Goal: Task Accomplishment & Management: Manage account settings

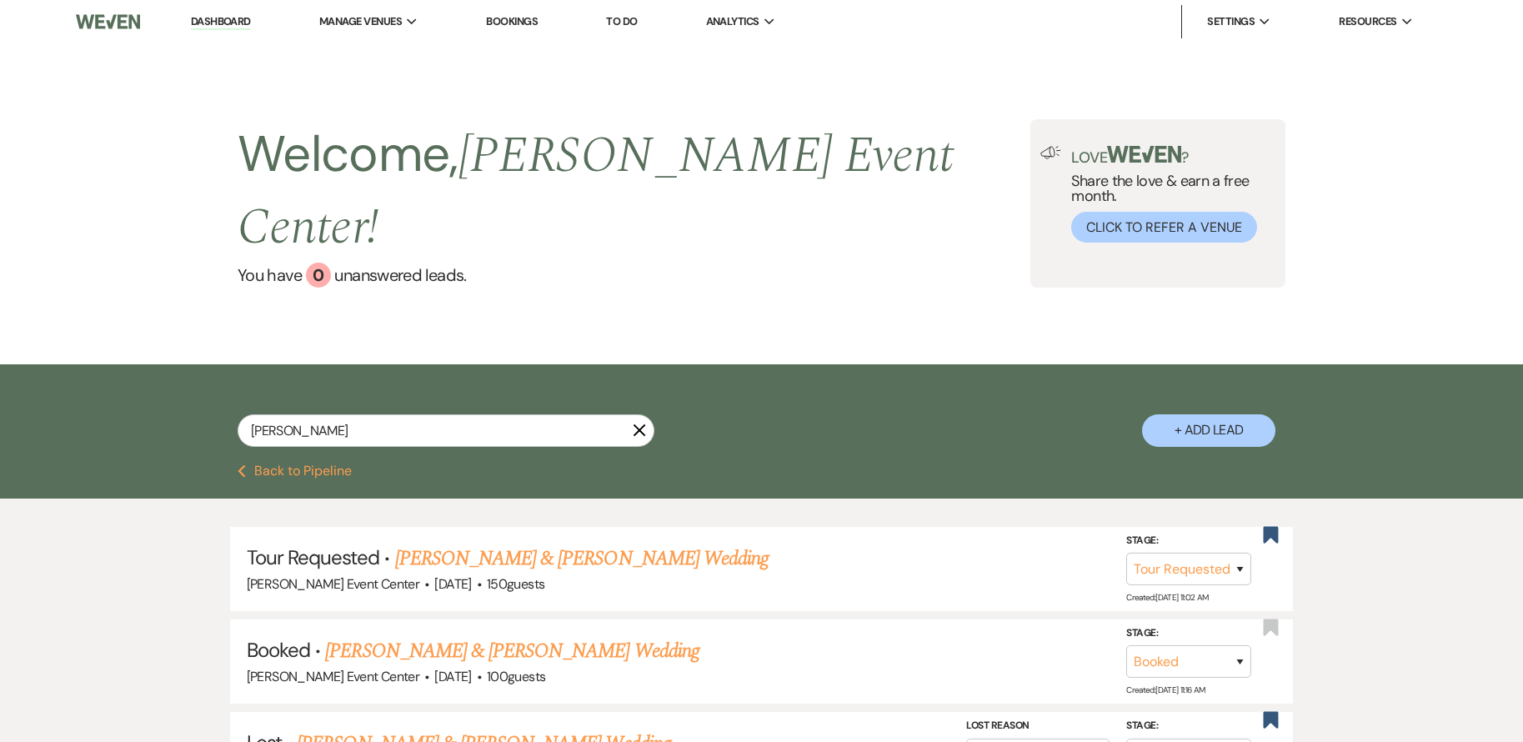
select select "2"
select select "8"
select select "6"
select select "8"
select select "4"
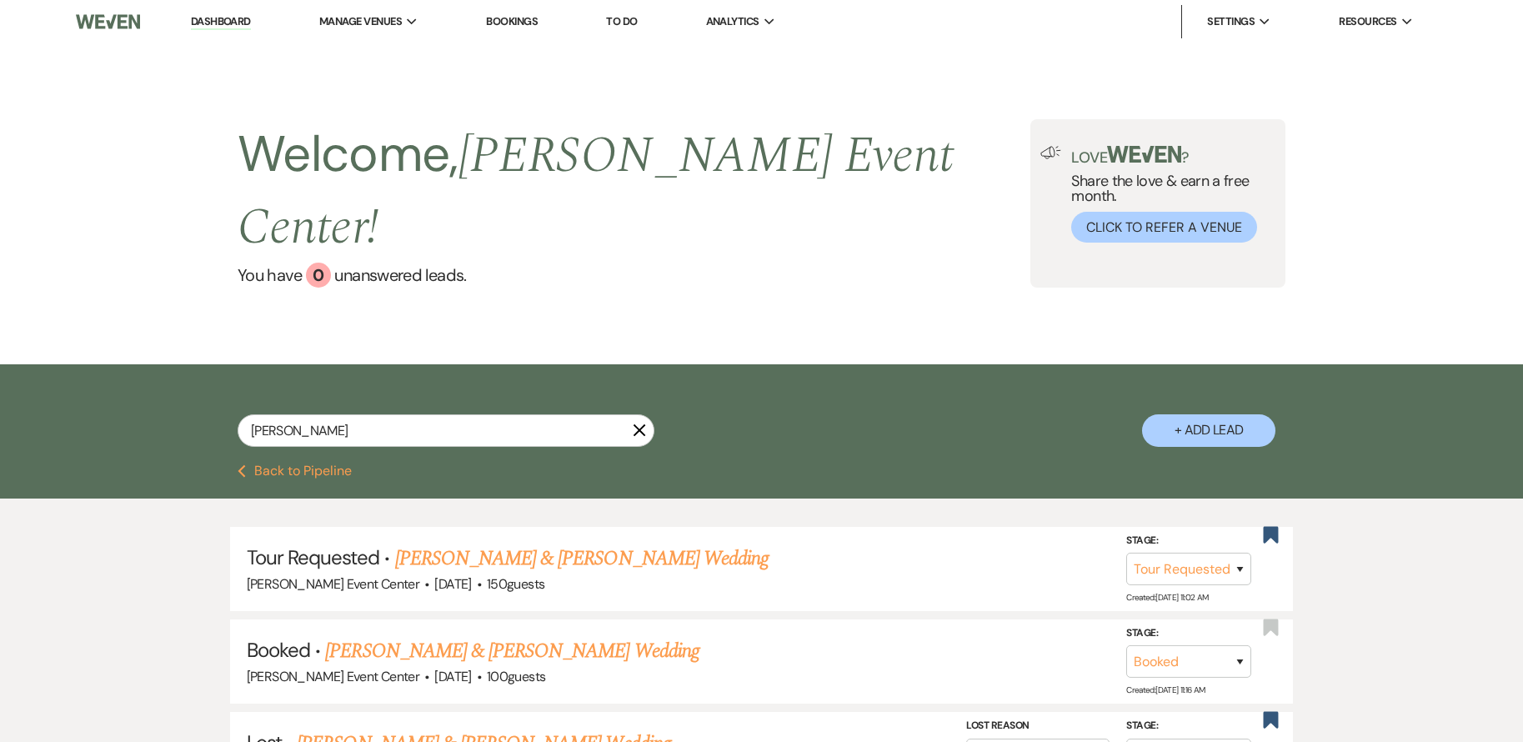
select select "5"
select select "8"
select select "7"
select select "2"
select select "8"
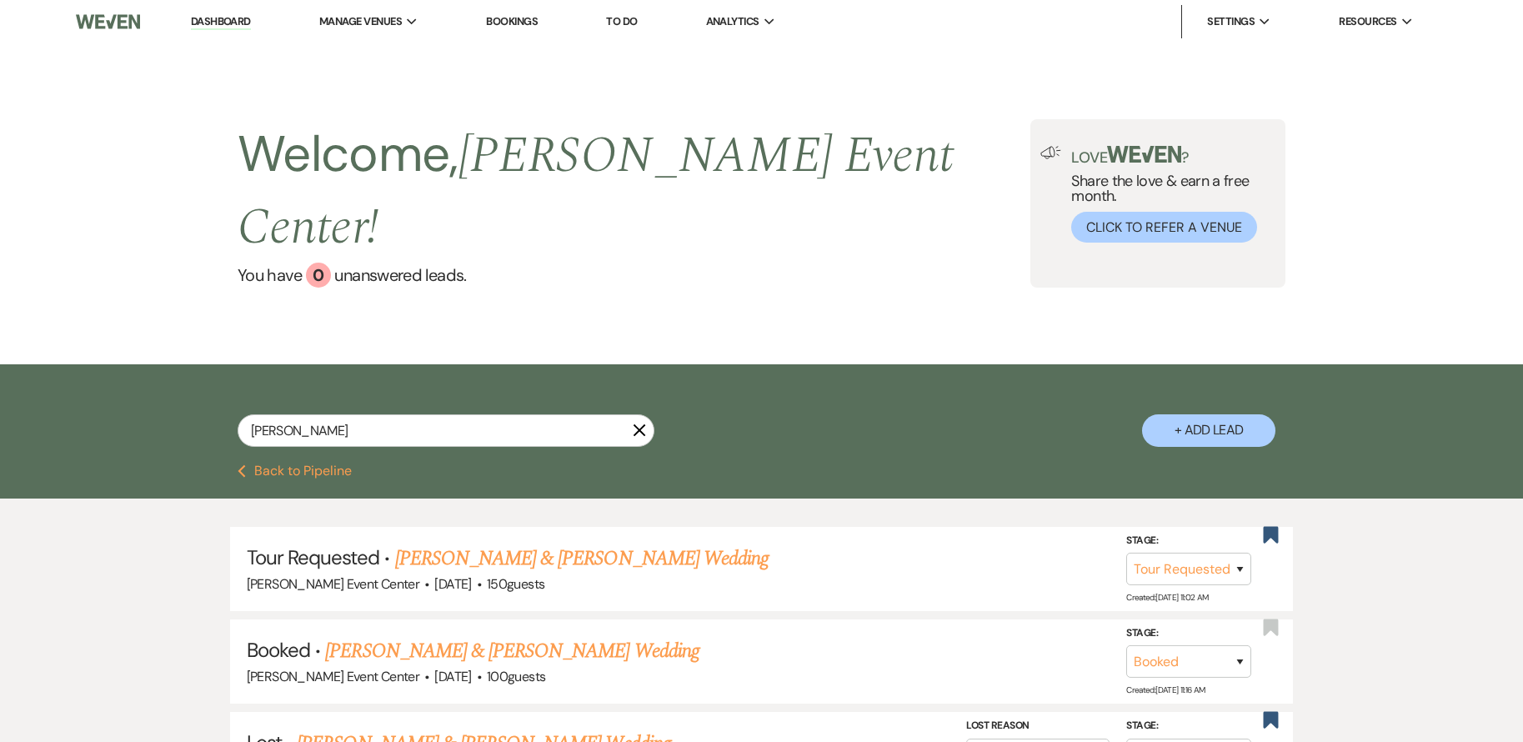
select select "7"
select select "8"
select select "7"
select select "8"
select select "6"
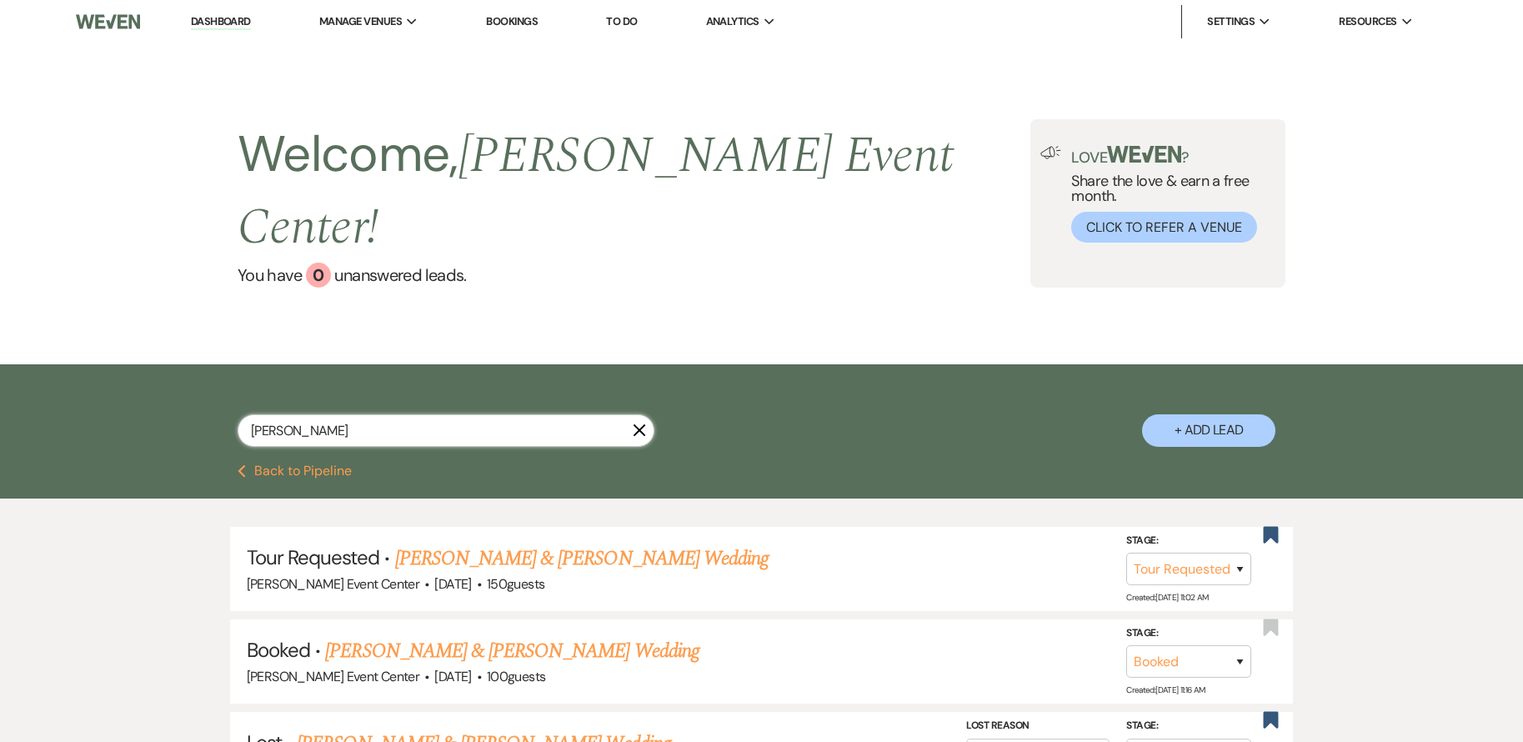
click at [387, 414] on input "[PERSON_NAME]" at bounding box center [446, 430] width 417 height 33
click at [396, 414] on input "[PERSON_NAME]" at bounding box center [446, 430] width 417 height 33
type input "Marg"
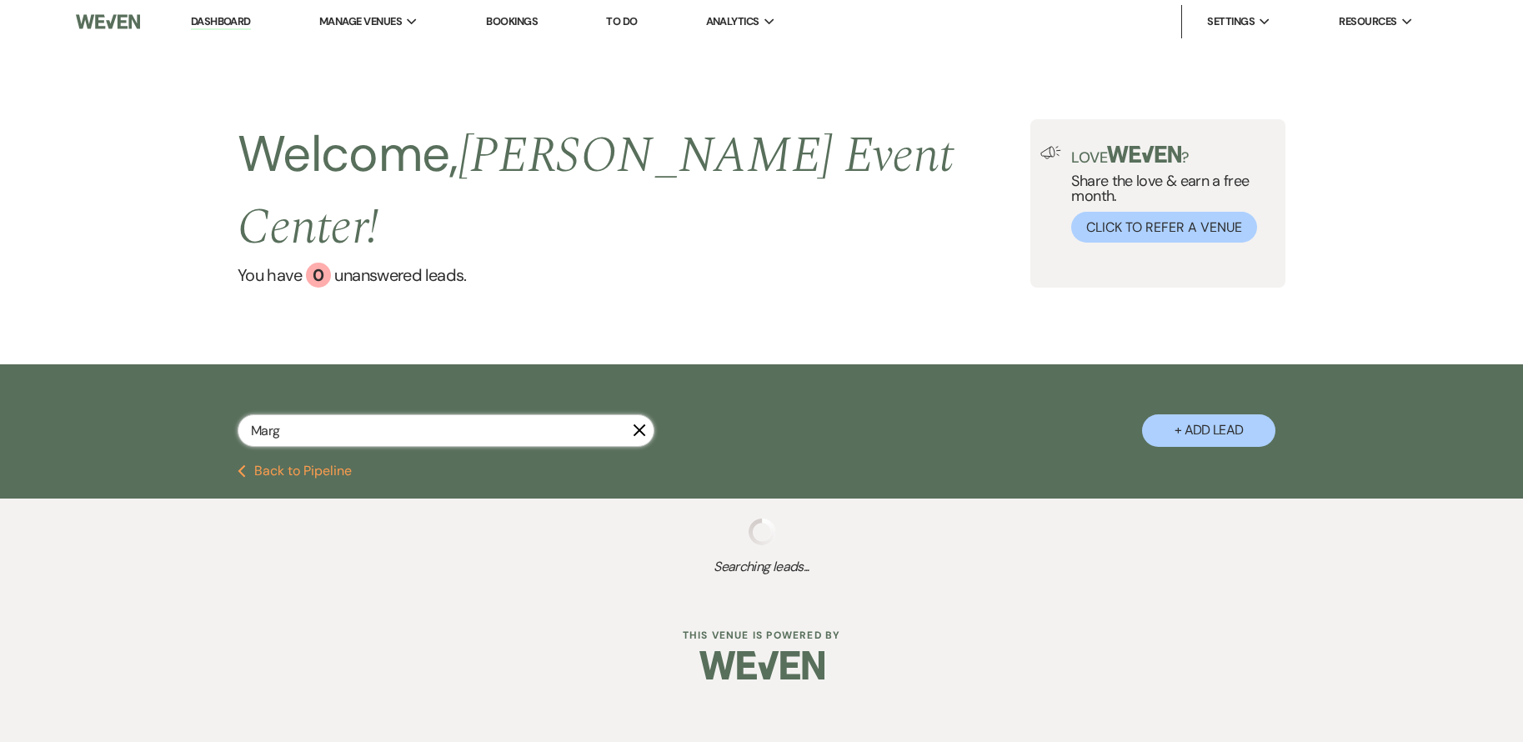
select select "8"
select select "4"
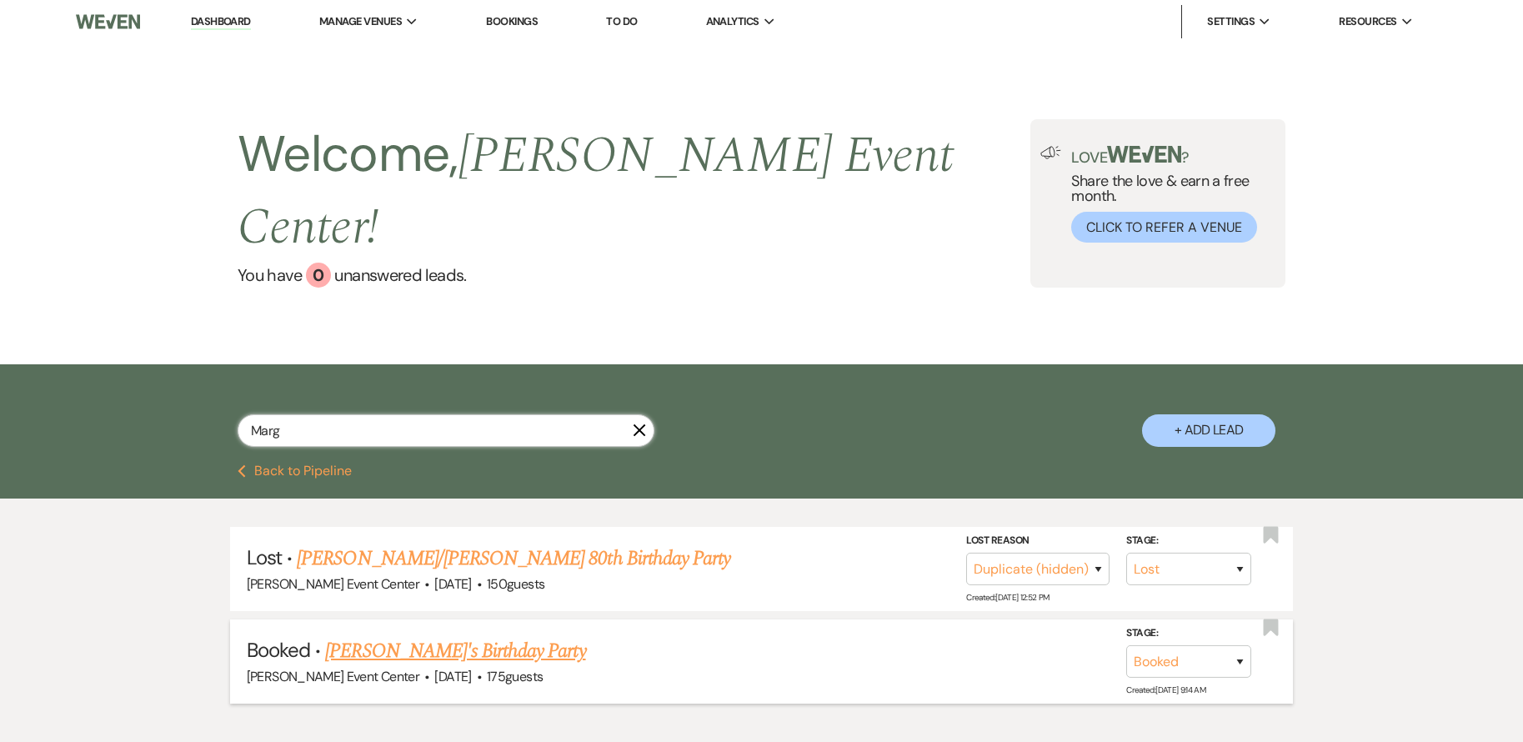
type input "Marg"
click at [486, 636] on link "[PERSON_NAME]'s Birthday Party" at bounding box center [455, 651] width 260 height 30
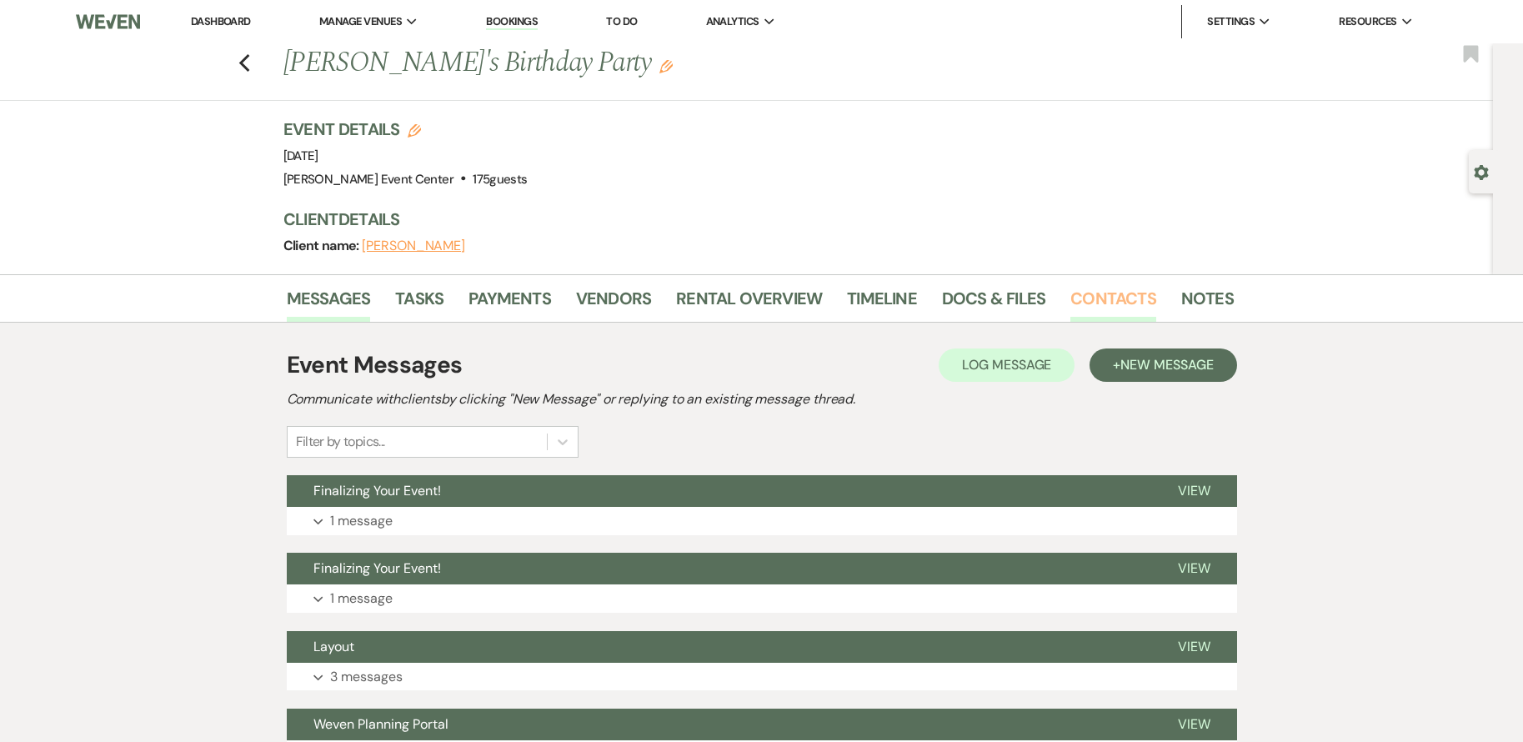
click at [1090, 291] on link "Contacts" at bounding box center [1114, 303] width 86 height 37
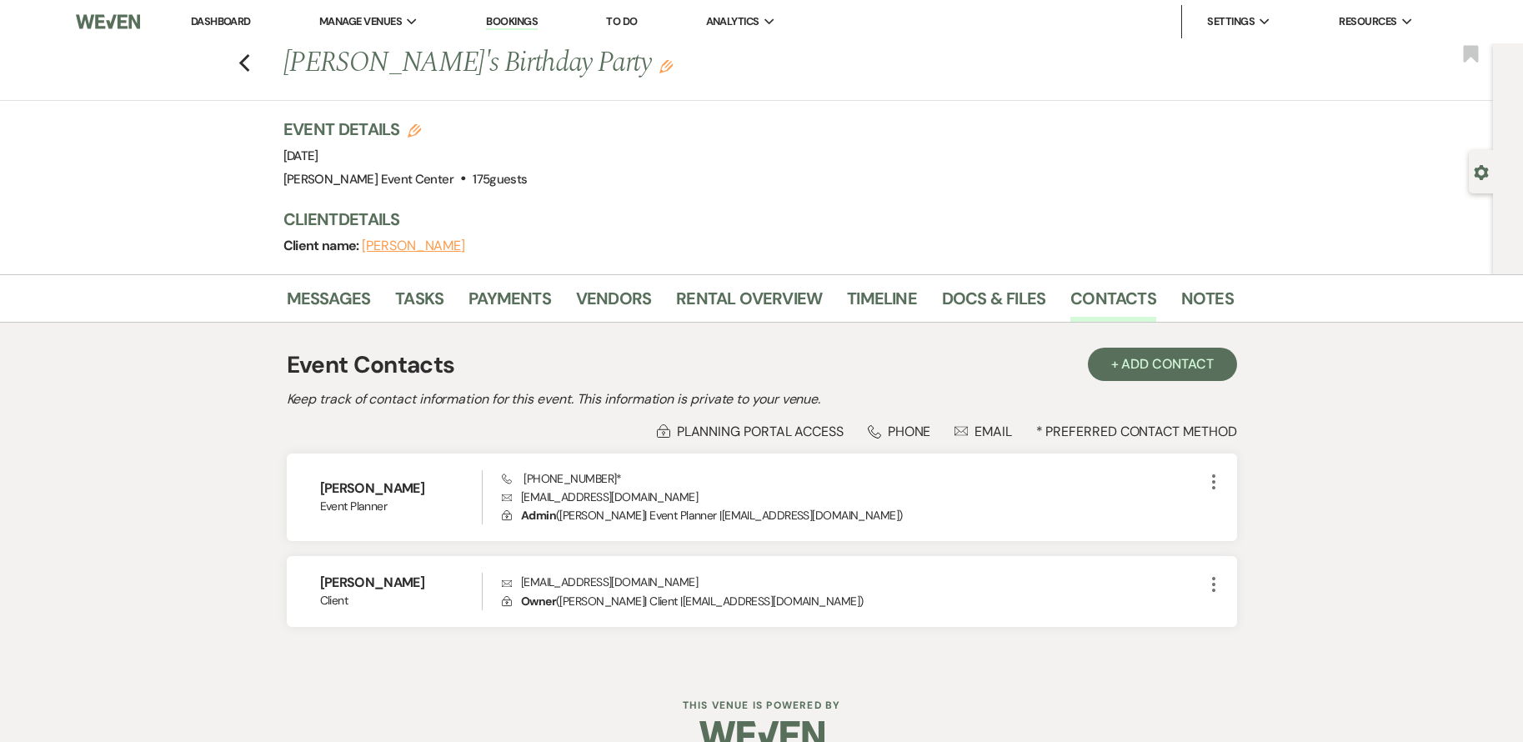
drag, startPoint x: 255, startPoint y: 58, endPoint x: 264, endPoint y: 56, distance: 9.5
click at [259, 58] on div "Previous [PERSON_NAME]'s Birthday Party Edit Bookmark" at bounding box center [743, 72] width 1502 height 58
click button "Previous" at bounding box center [244, 61] width 13 height 23
select select "8"
select select "4"
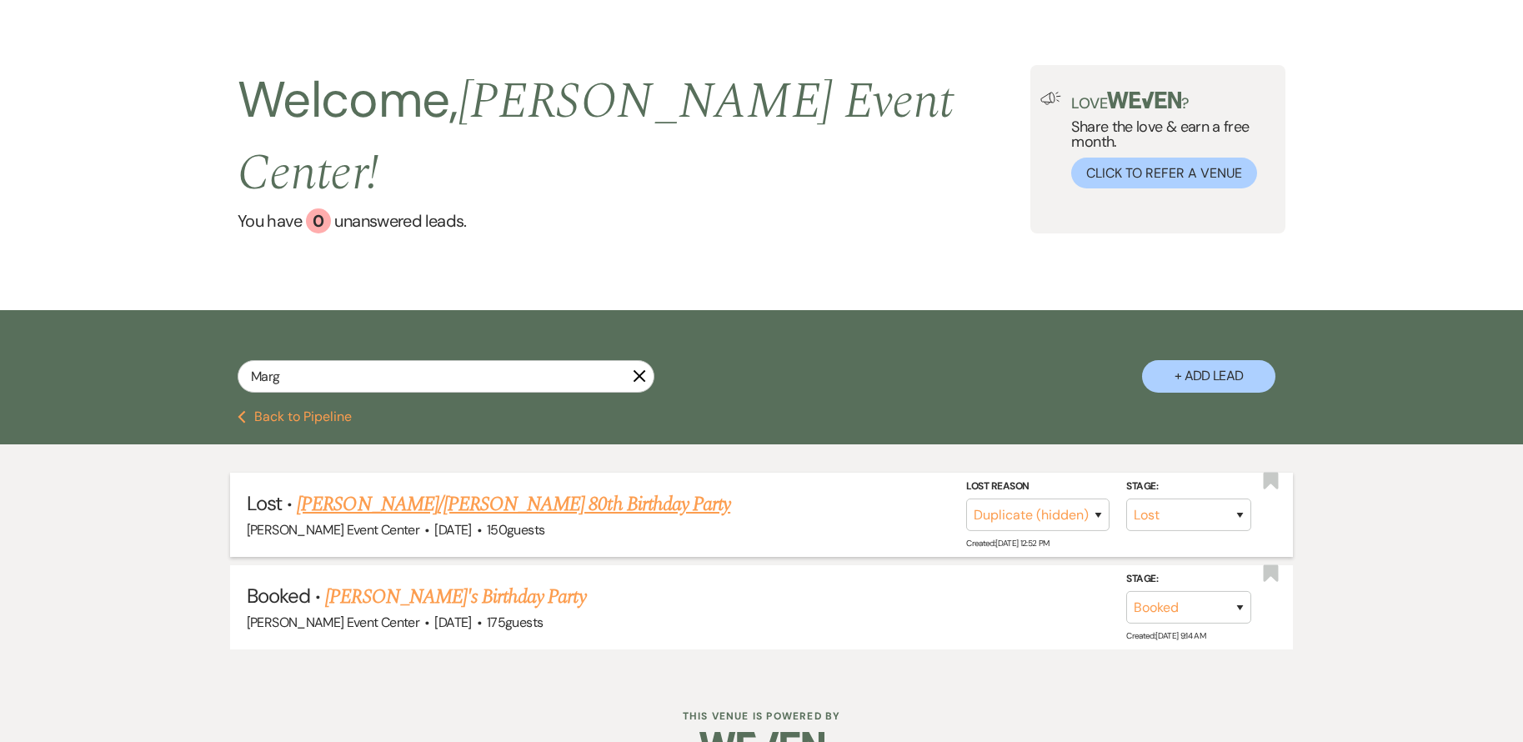
scroll to position [58, 0]
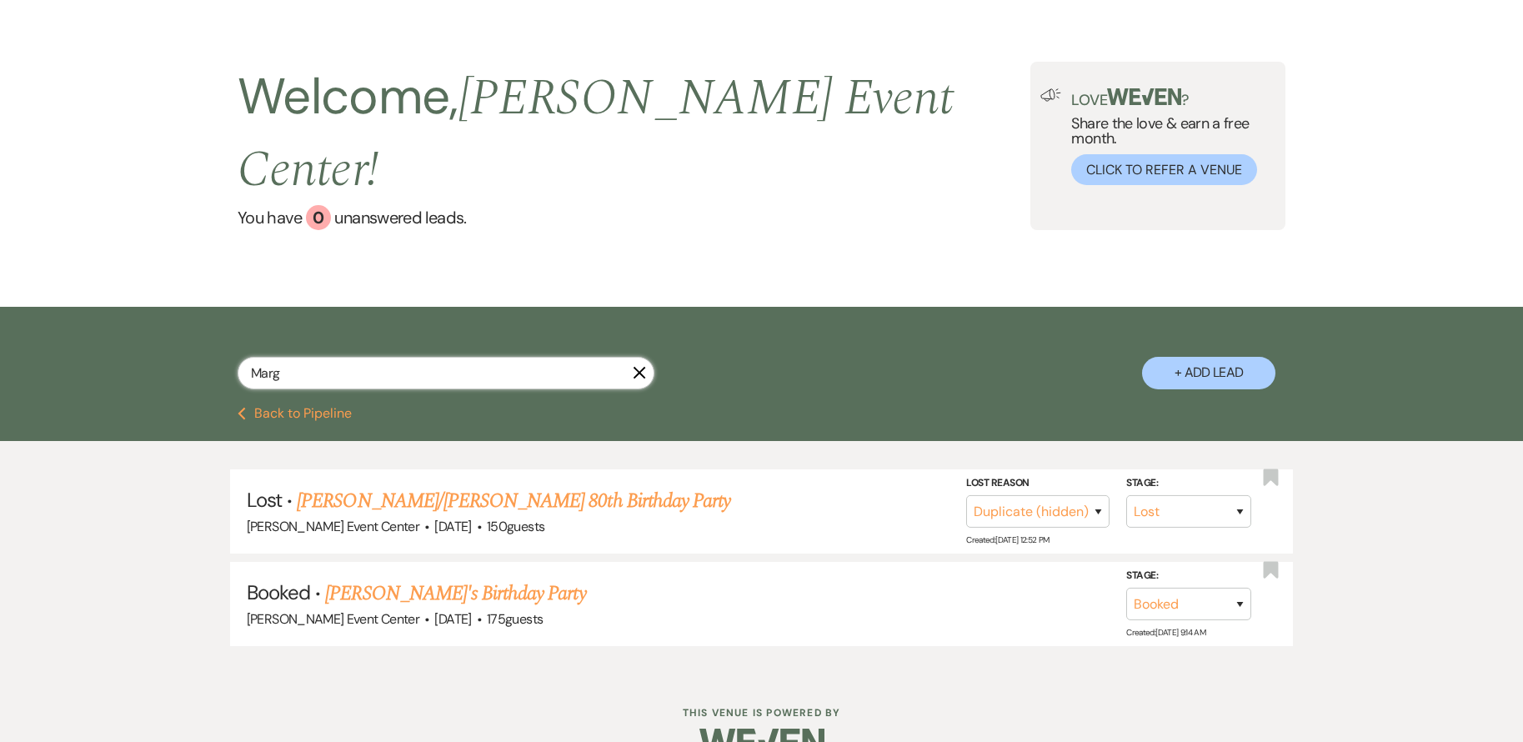
click at [333, 357] on input "Marg" at bounding box center [446, 373] width 417 height 33
type input "Me"
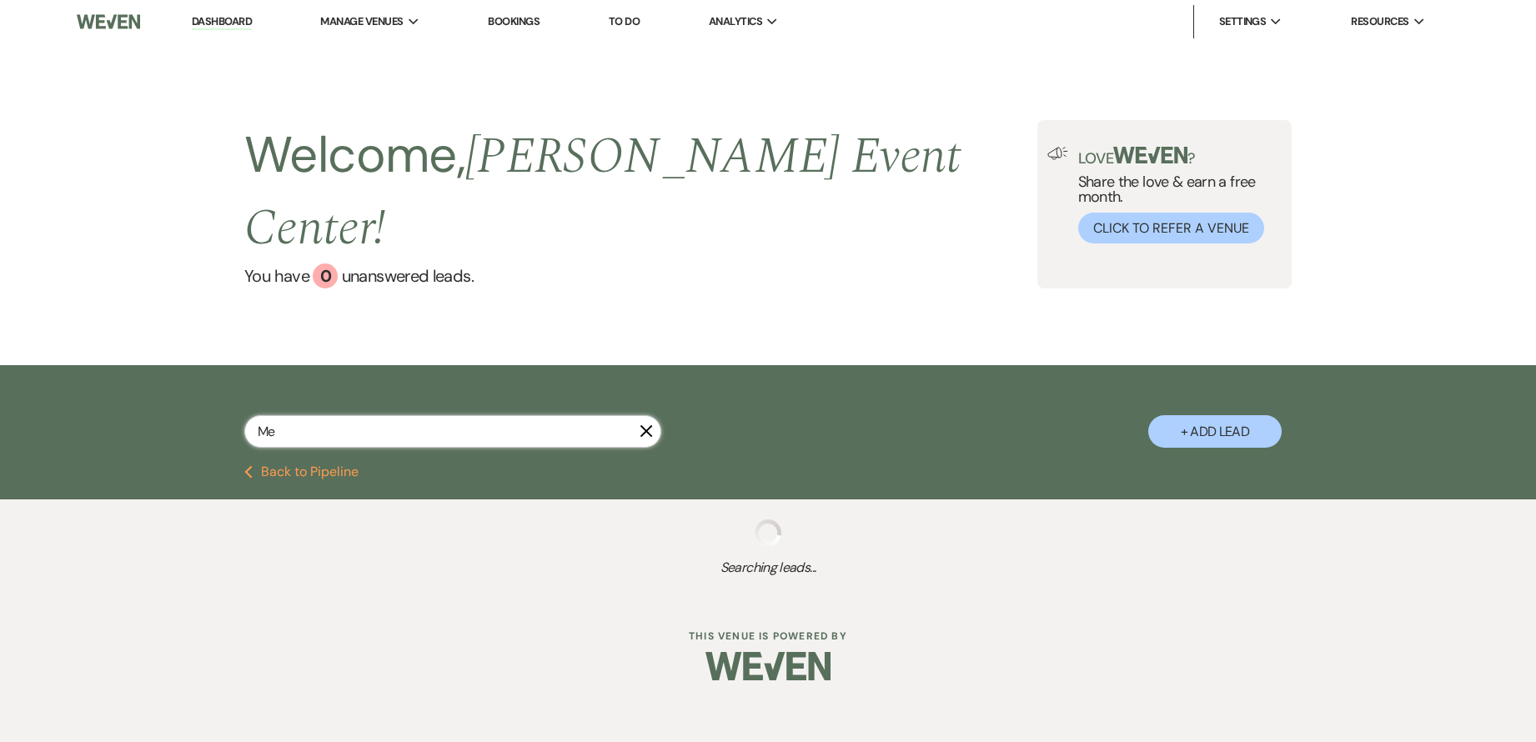
select select "2"
select select "8"
select select "4"
select select "5"
select select "6"
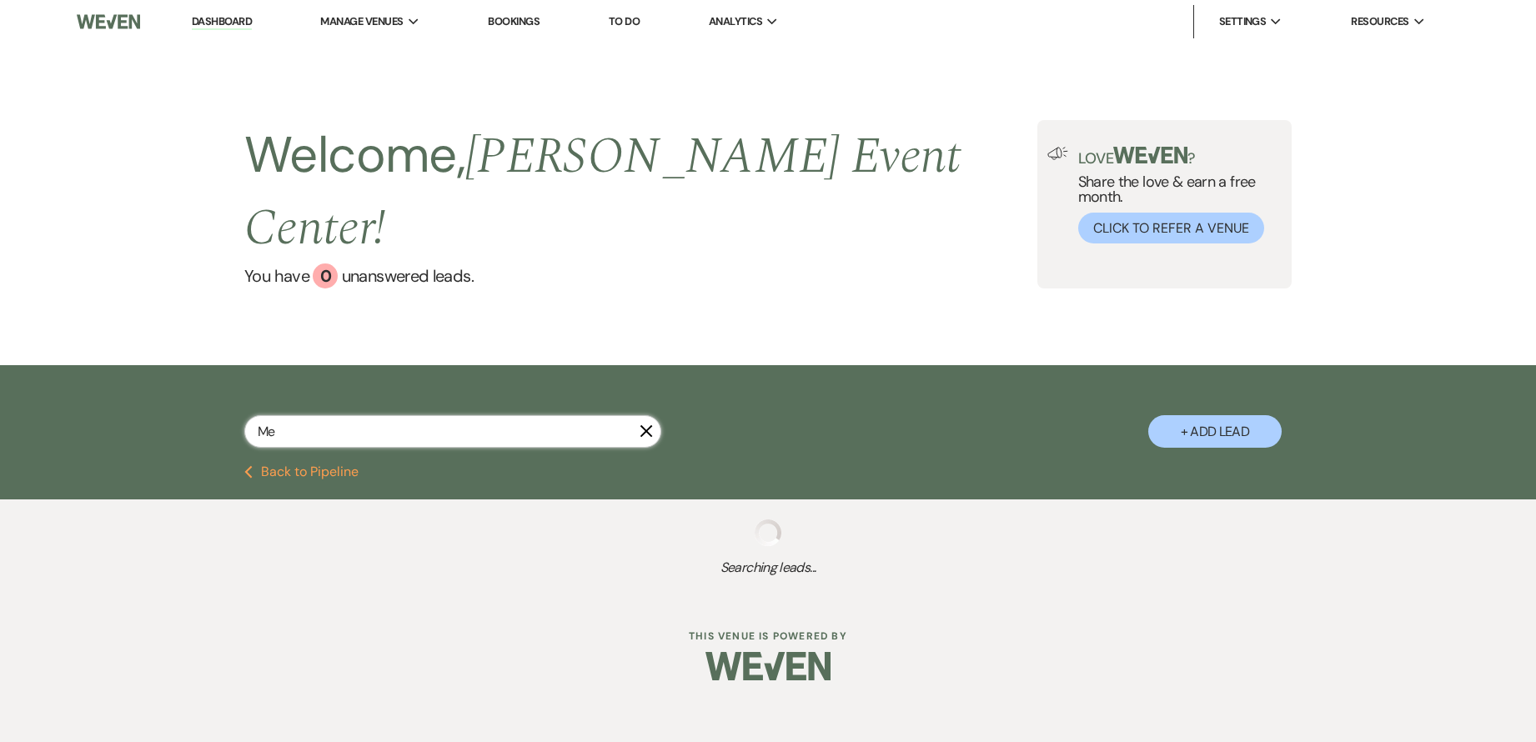
select select "5"
select select "4"
select select "2"
select select "5"
select select "8"
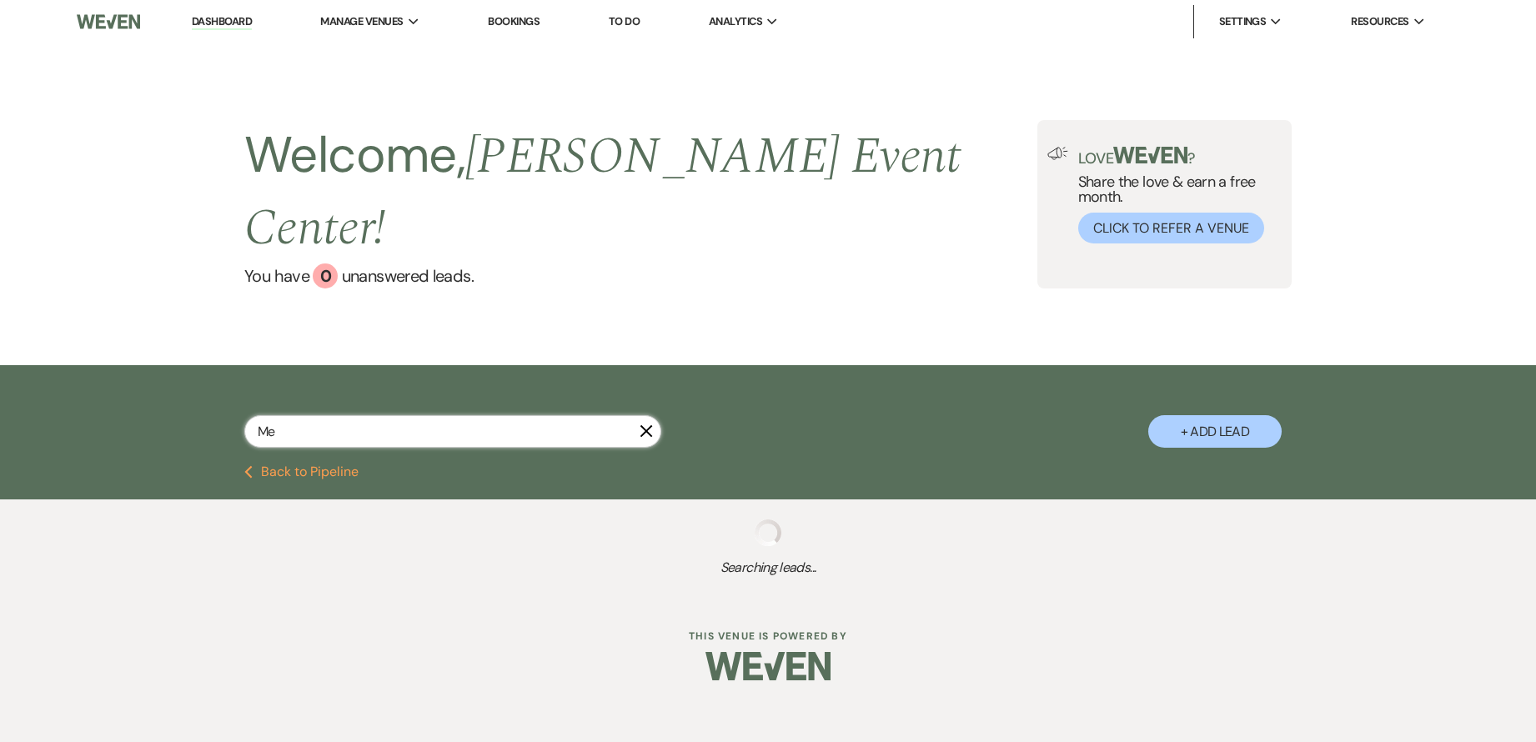
select select "6"
select select "8"
select select "6"
select select "8"
select select "6"
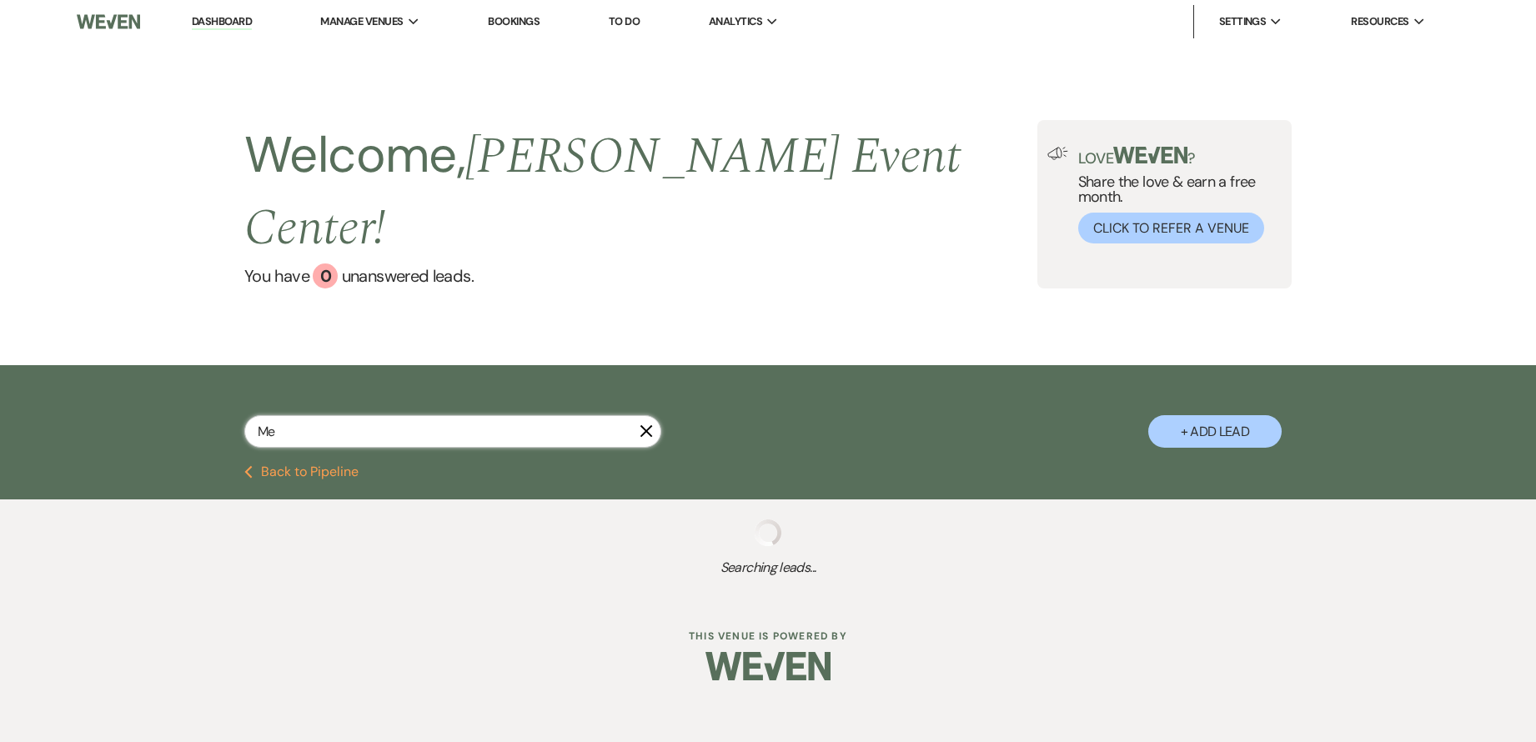
select select "8"
select select "4"
select select "8"
select select "4"
select select "5"
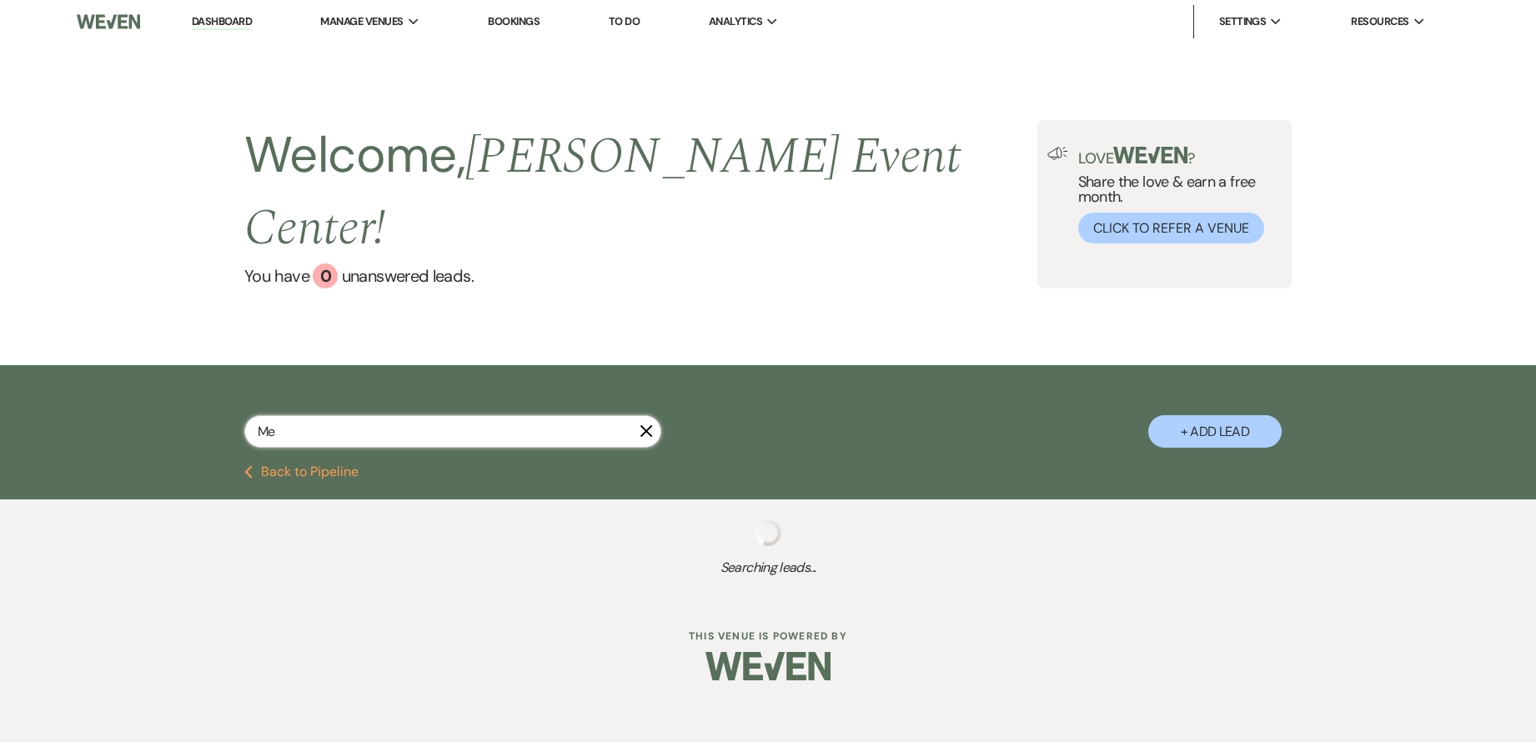
select select "5"
select select "8"
select select "7"
select select "9"
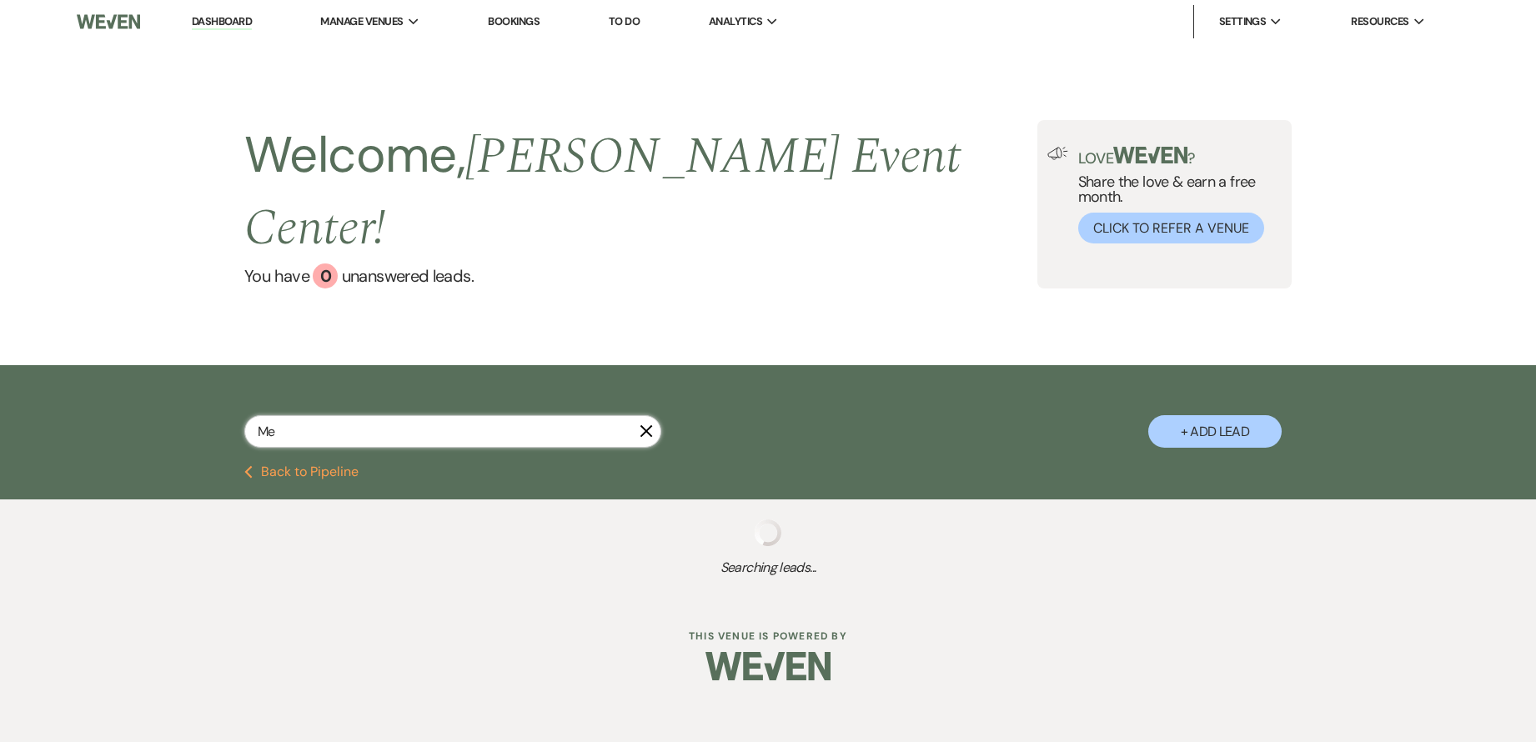
select select "8"
select select "7"
select select "8"
select select "10"
select select "8"
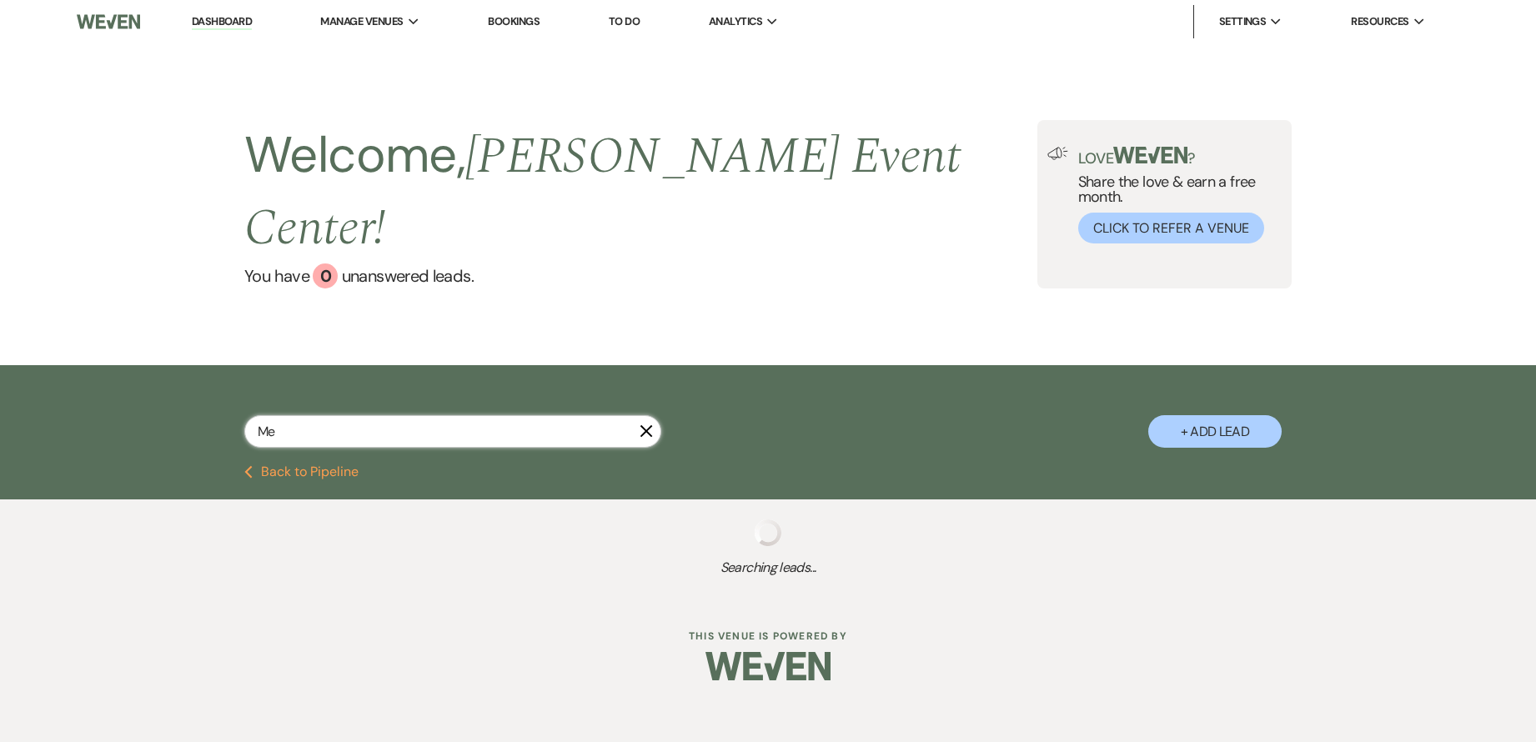
select select "4"
select select "8"
select select "4"
select select "6"
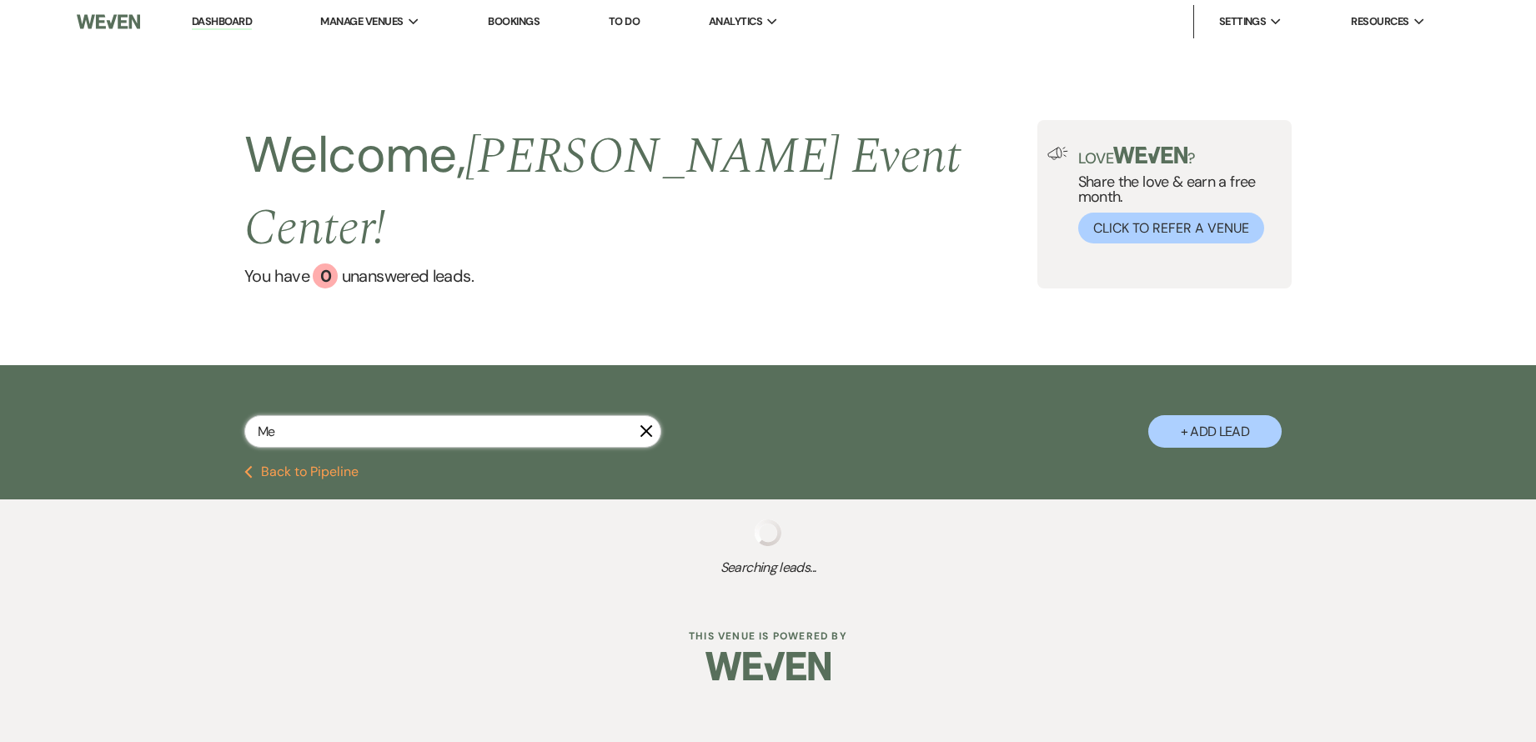
select select "2"
select select "5"
select select "8"
select select "6"
select select "5"
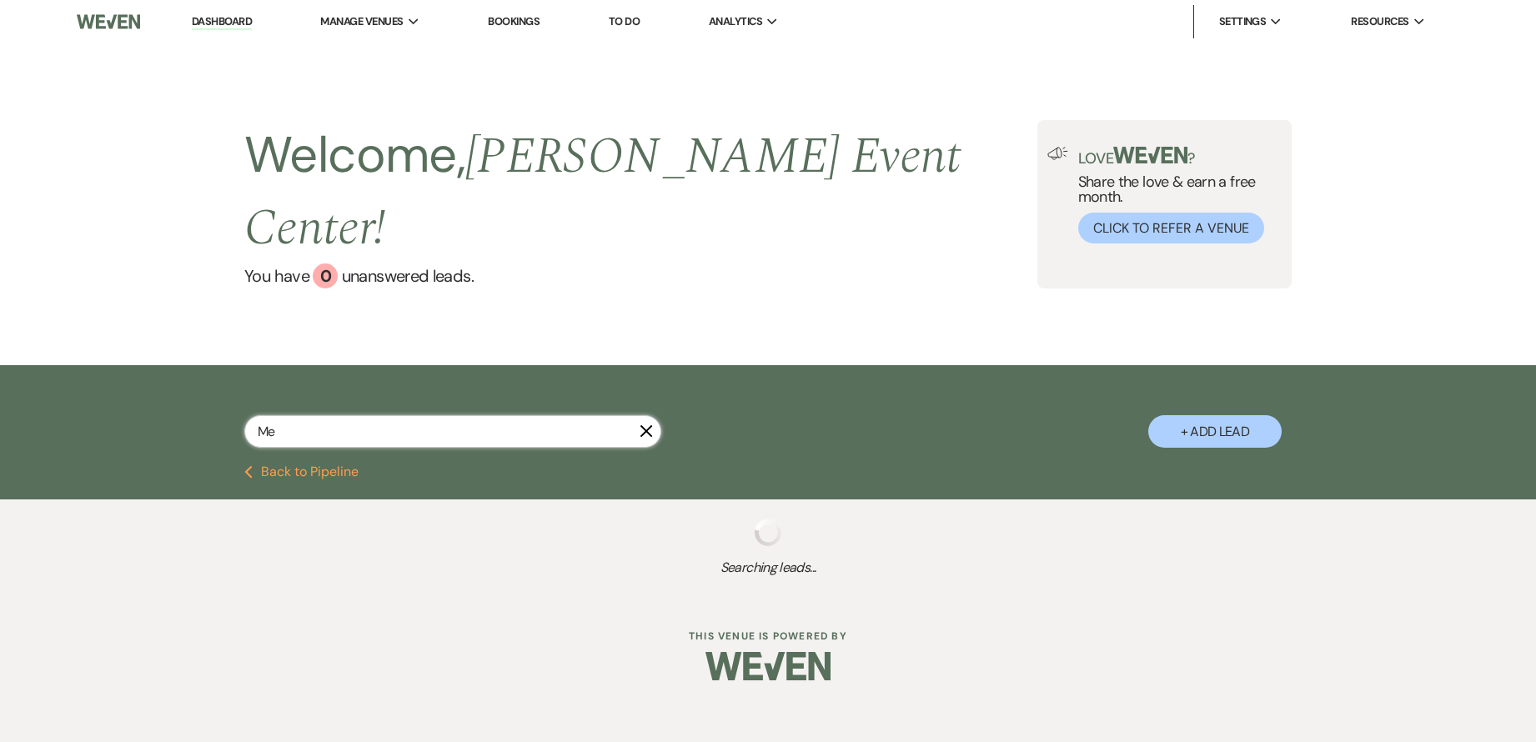
select select "4"
select select "8"
select select "5"
select select "8"
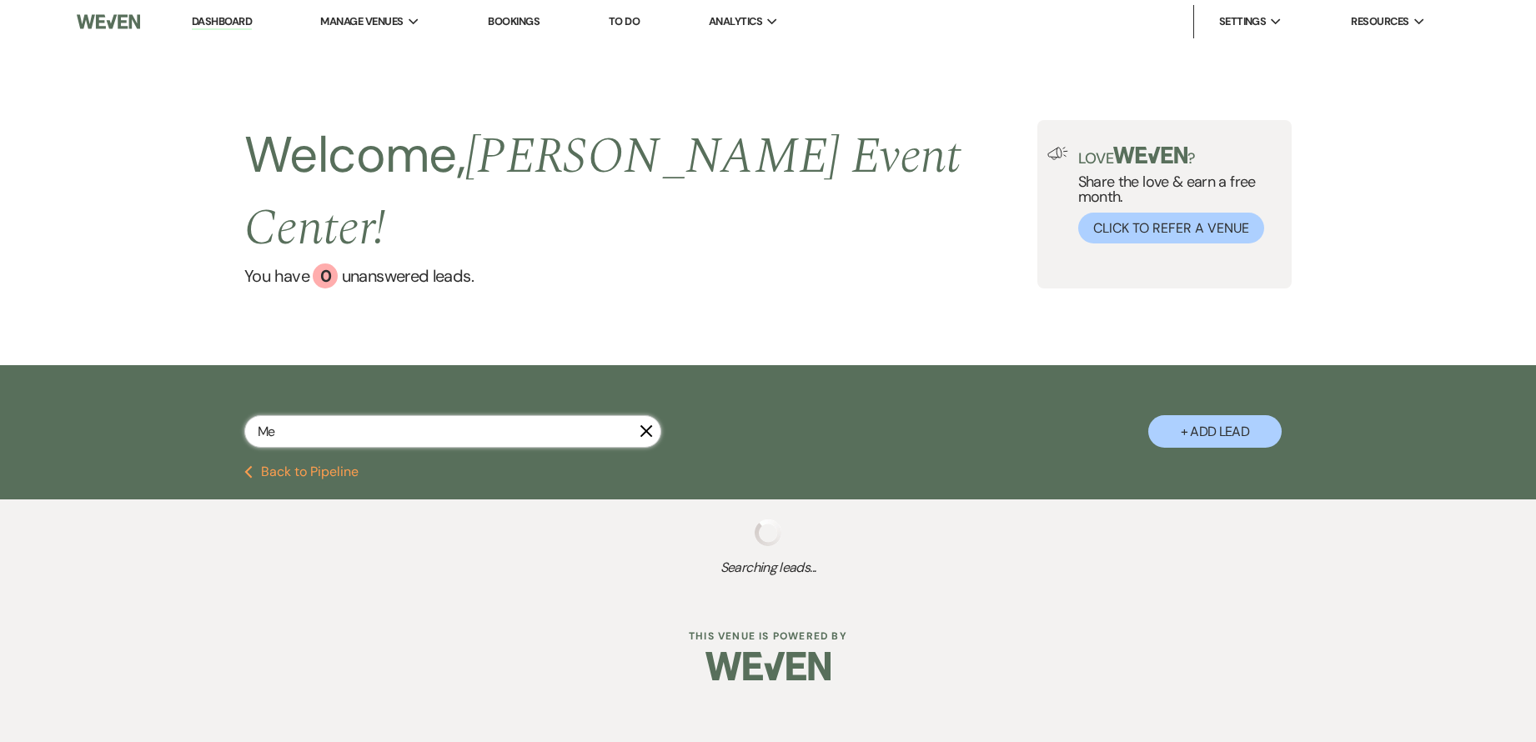
select select "1"
select select "4"
select select "8"
select select "6"
select select "8"
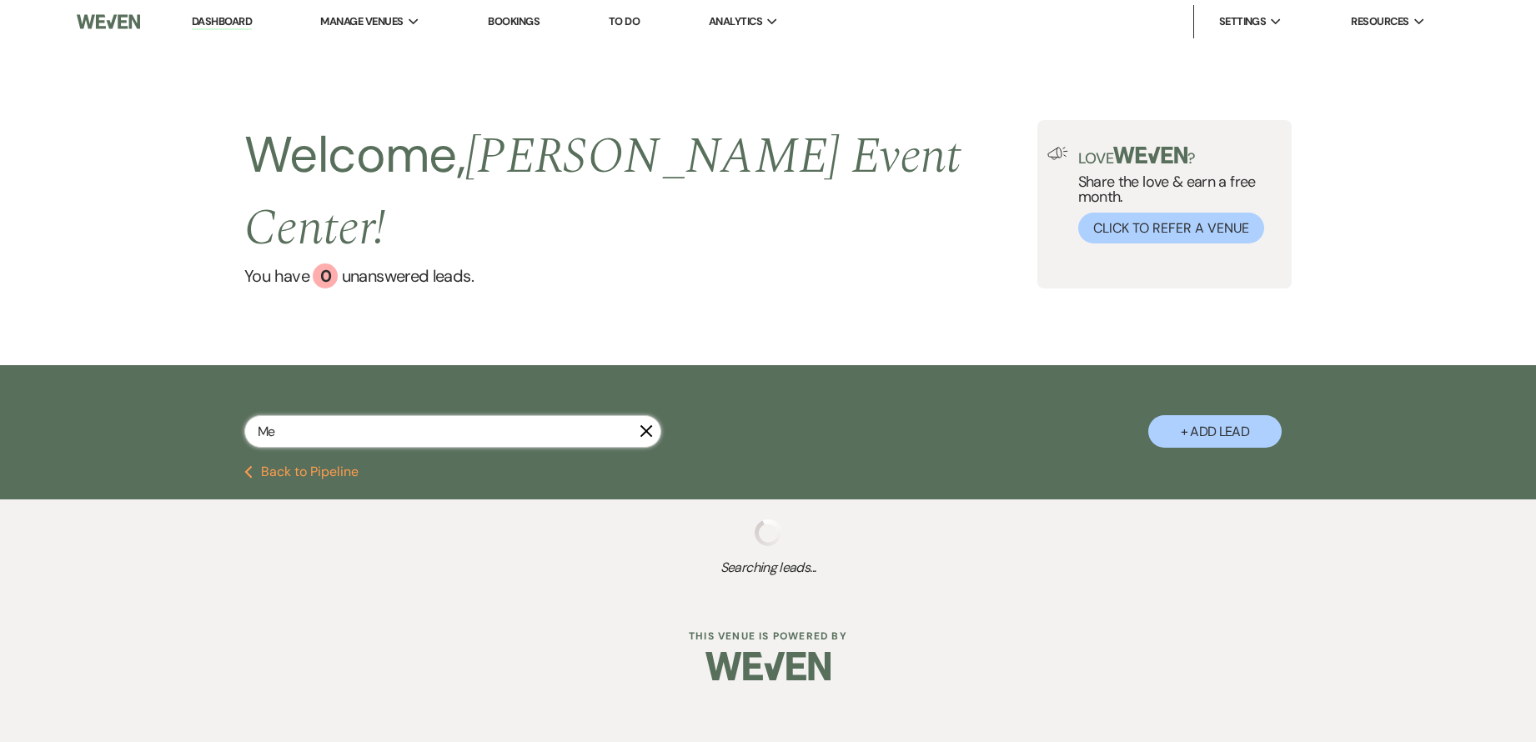
select select "1"
select select "8"
select select "1"
select select "4"
select select "8"
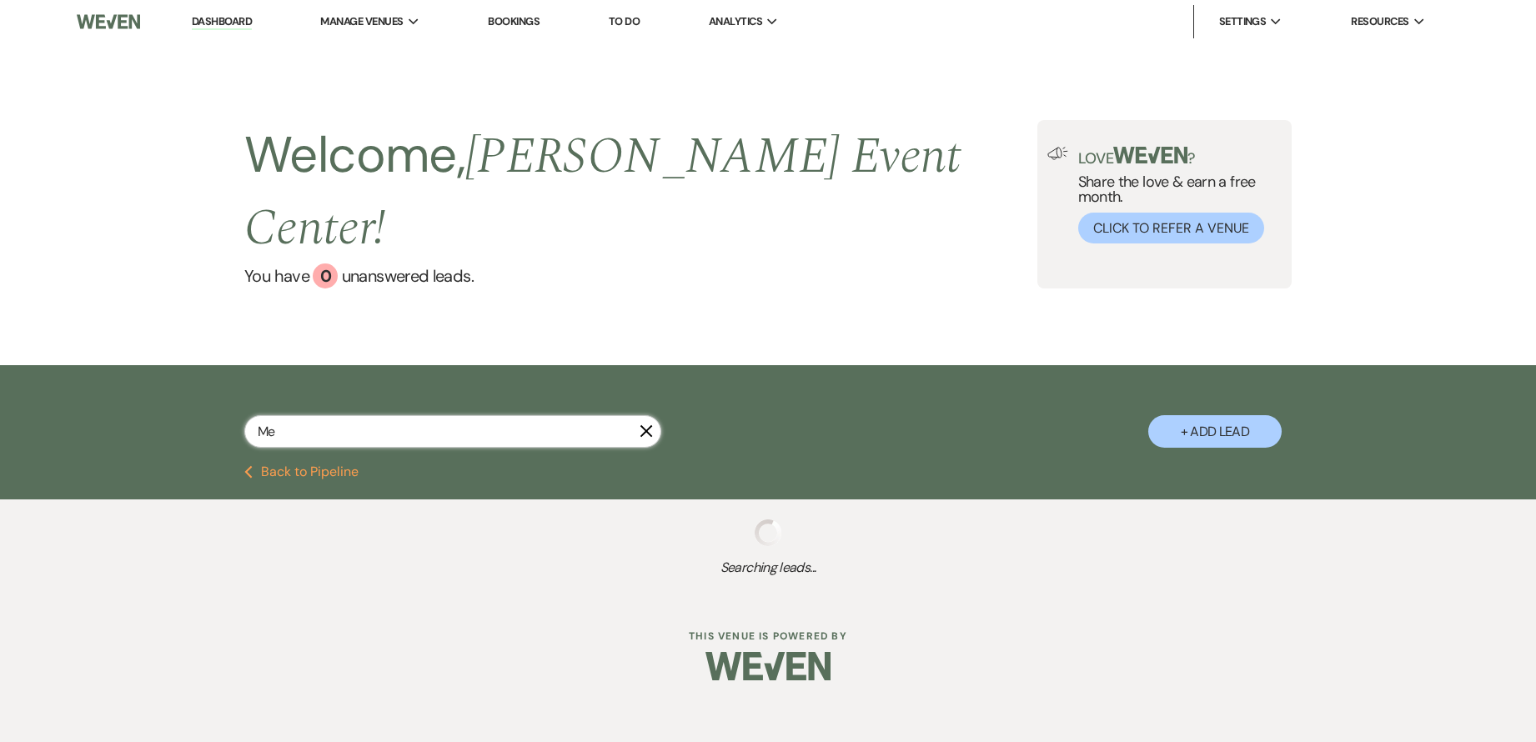
select select "10"
select select "6"
select select "5"
select select "2"
select select "8"
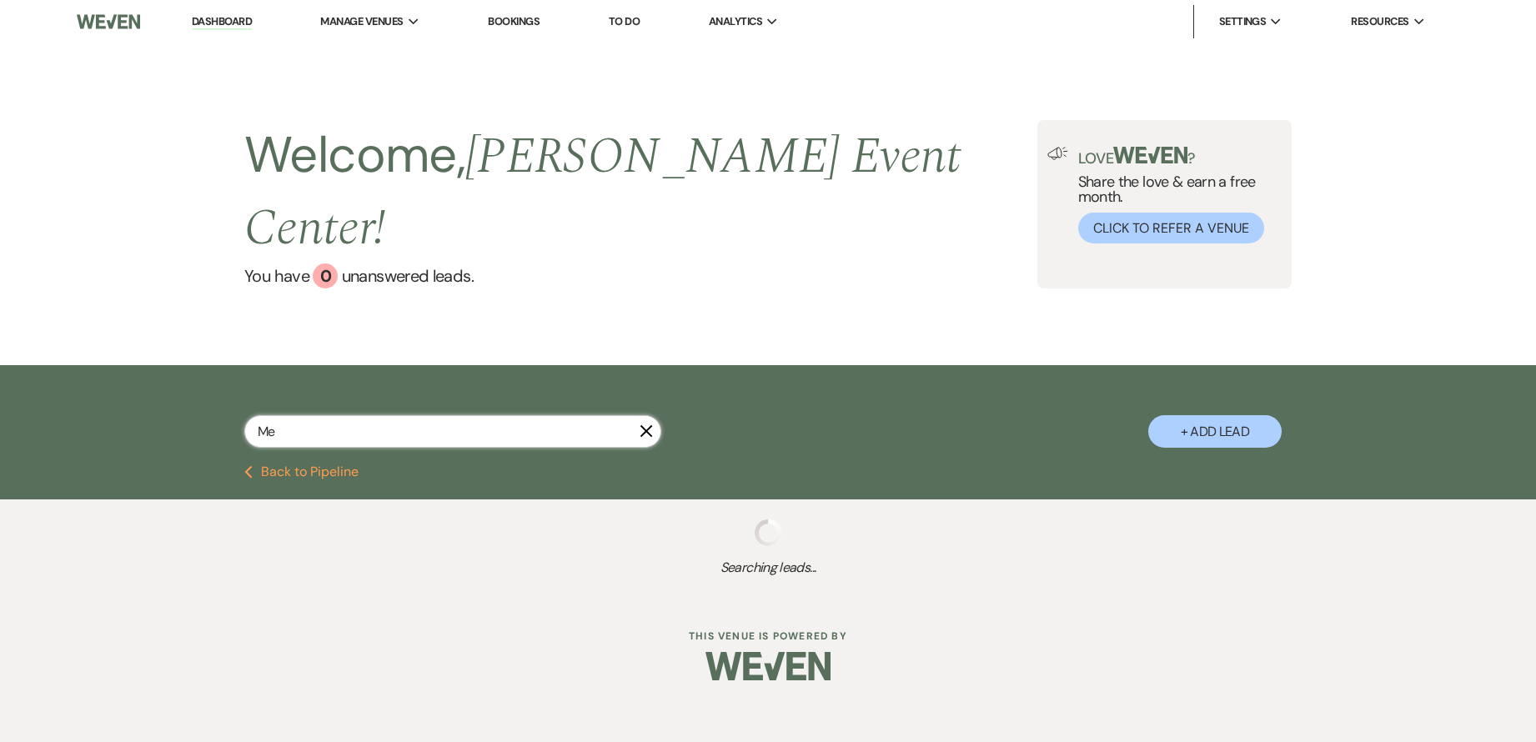
select select "1"
select select "2"
select select "8"
select select "1"
select select "8"
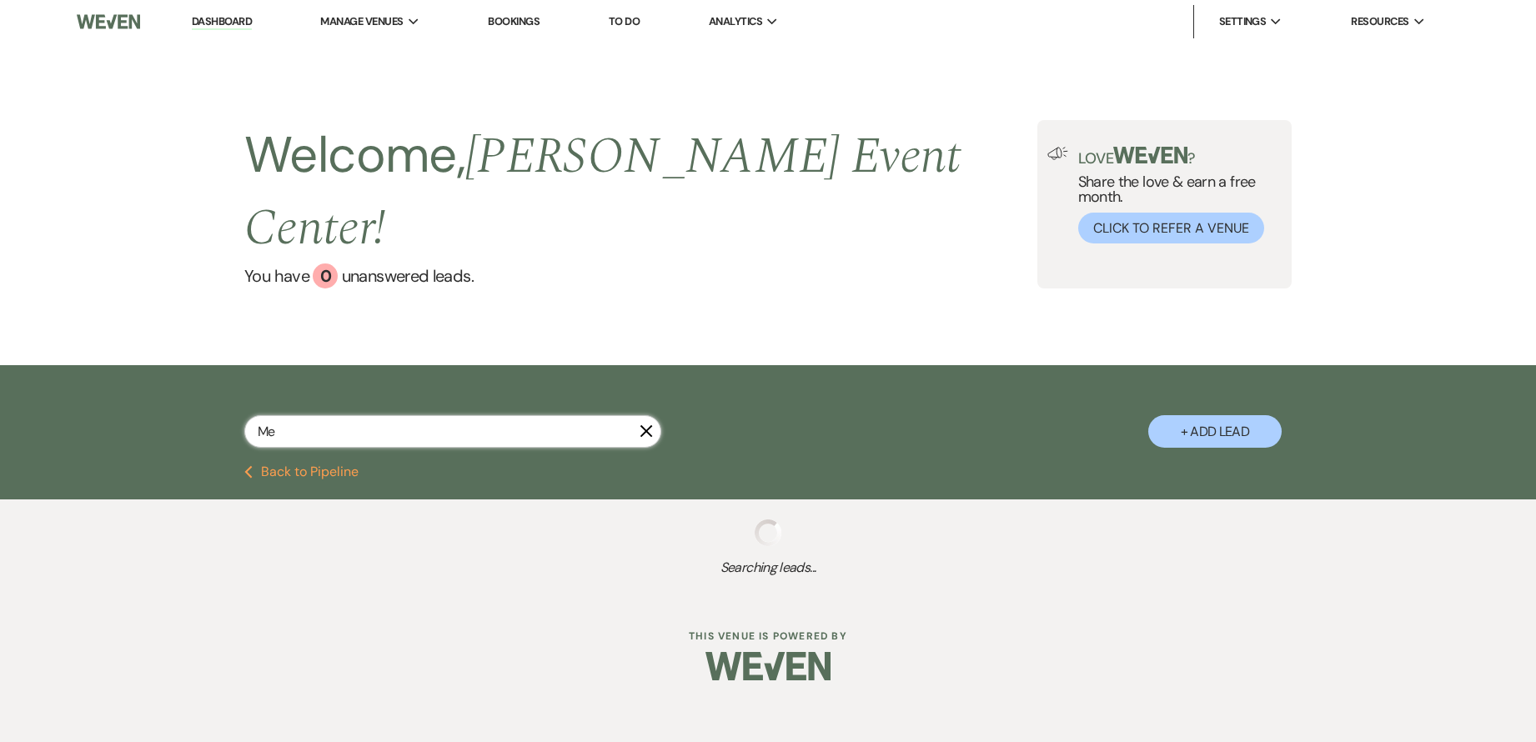
select select "10"
select select "8"
select select "7"
select select "8"
select select "1"
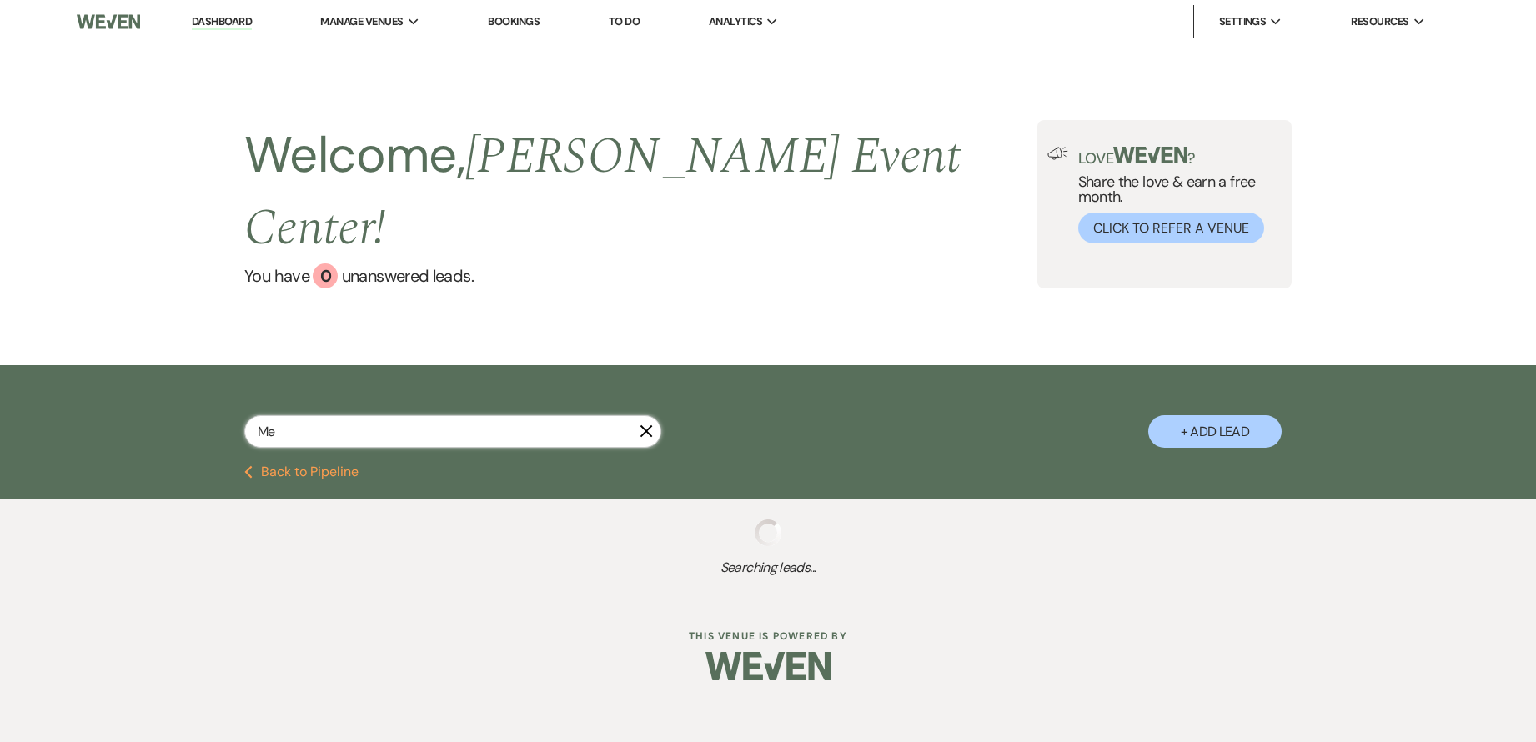
select select "8"
select select "1"
select select "2"
select select "6"
select select "8"
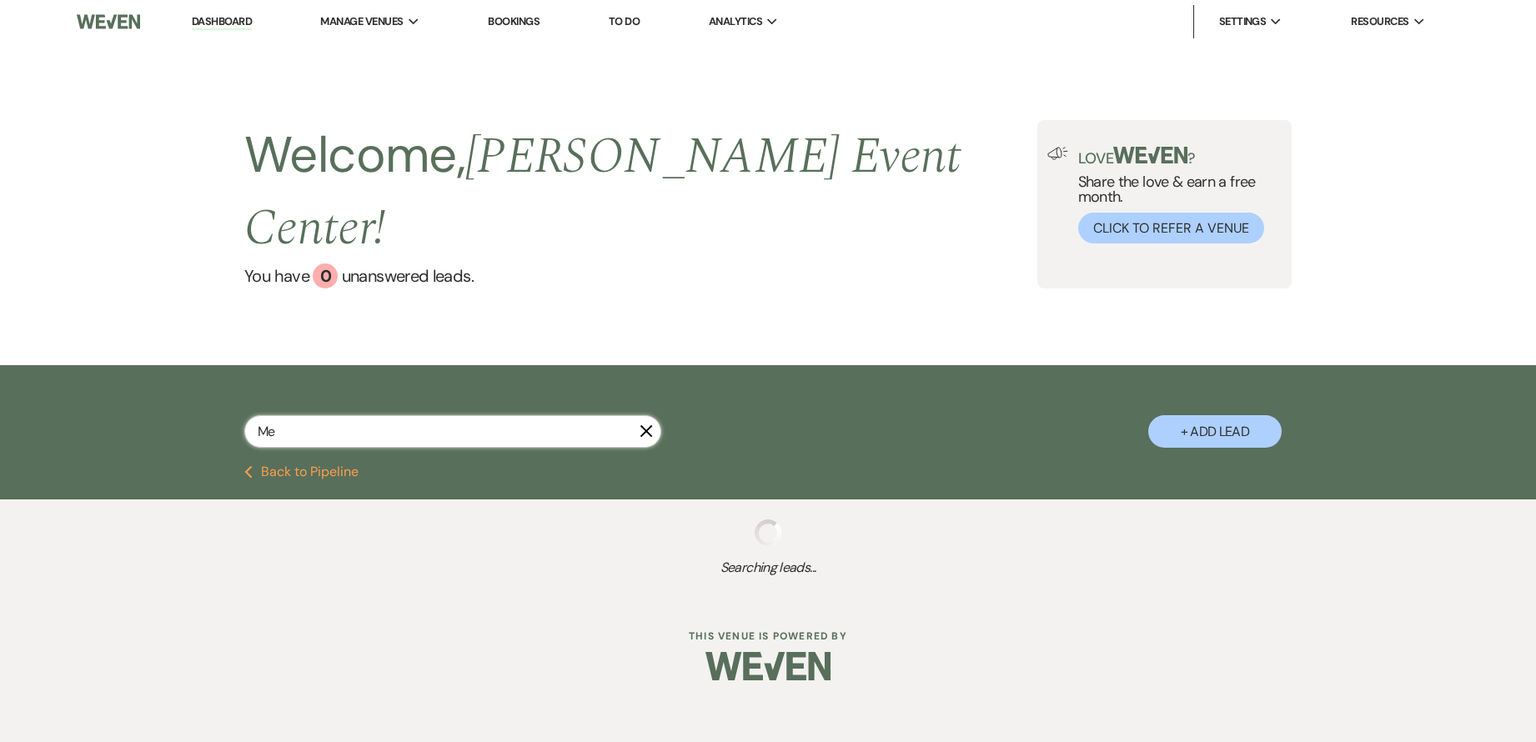
select select "6"
select select "8"
select select "1"
select select "8"
select select "5"
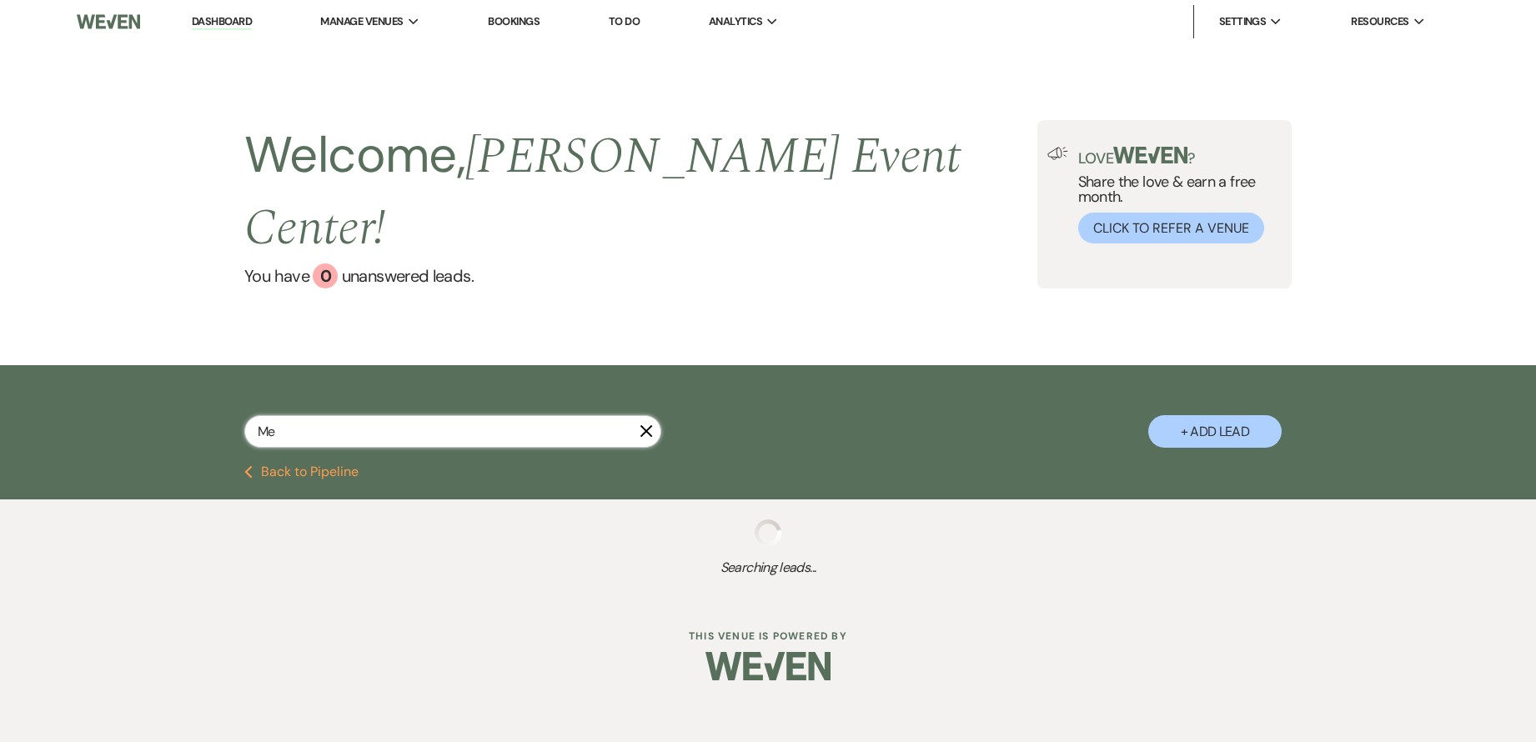
select select "8"
select select "4"
select select "8"
select select "6"
select select "8"
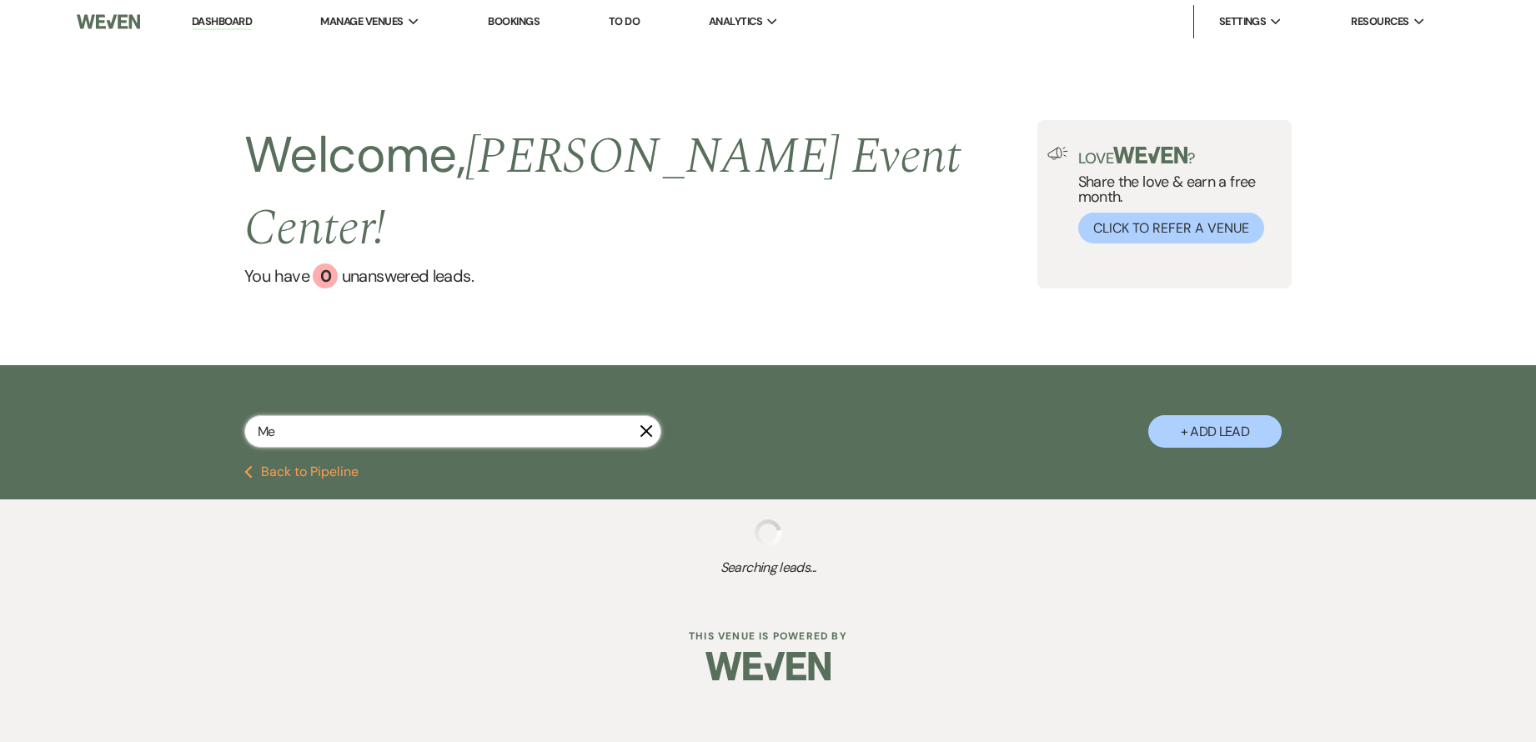
select select "6"
select select "8"
select select "1"
select select "8"
select select "6"
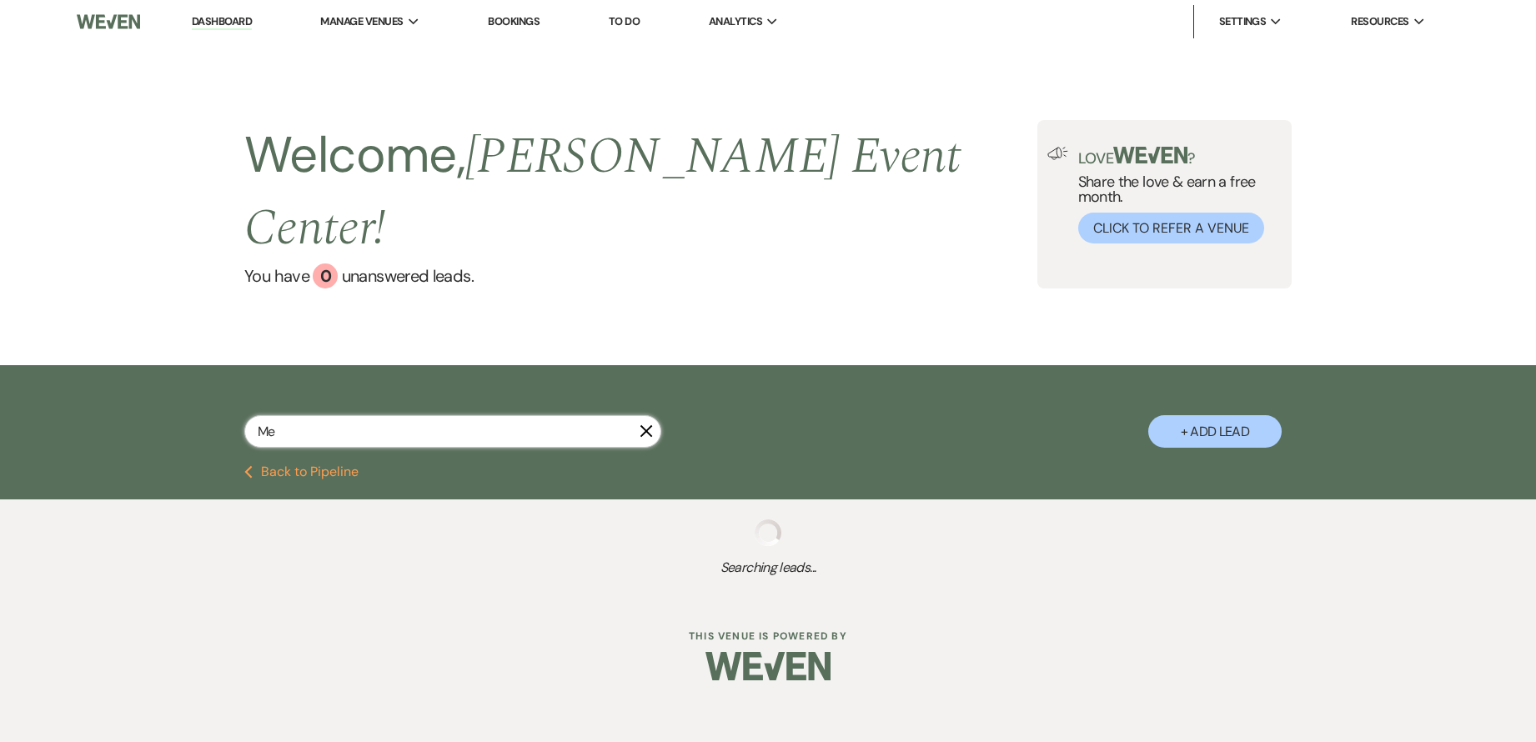
select select "2"
select select "8"
select select "10"
select select "5"
select select "8"
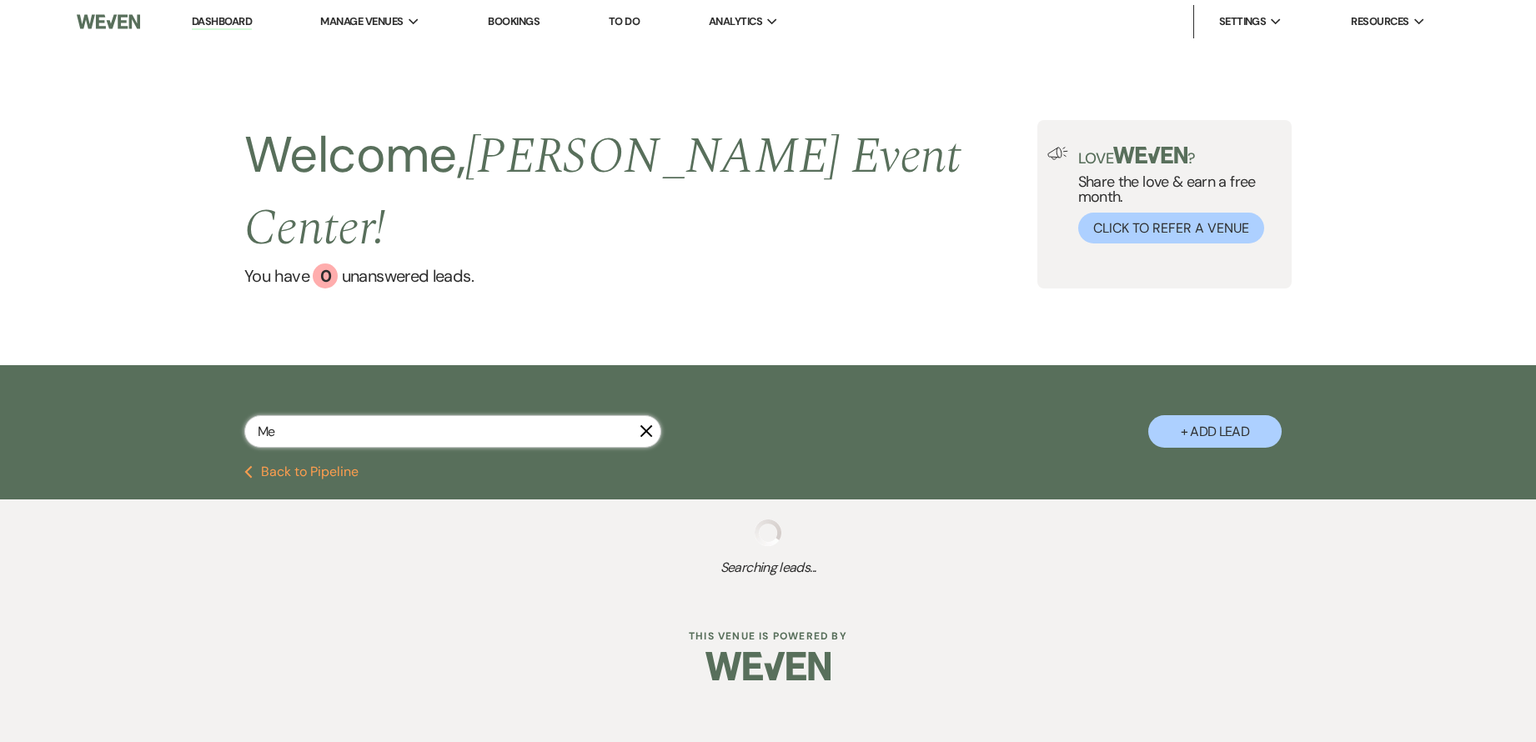
select select "4"
select select "8"
select select "5"
select select "8"
select select "6"
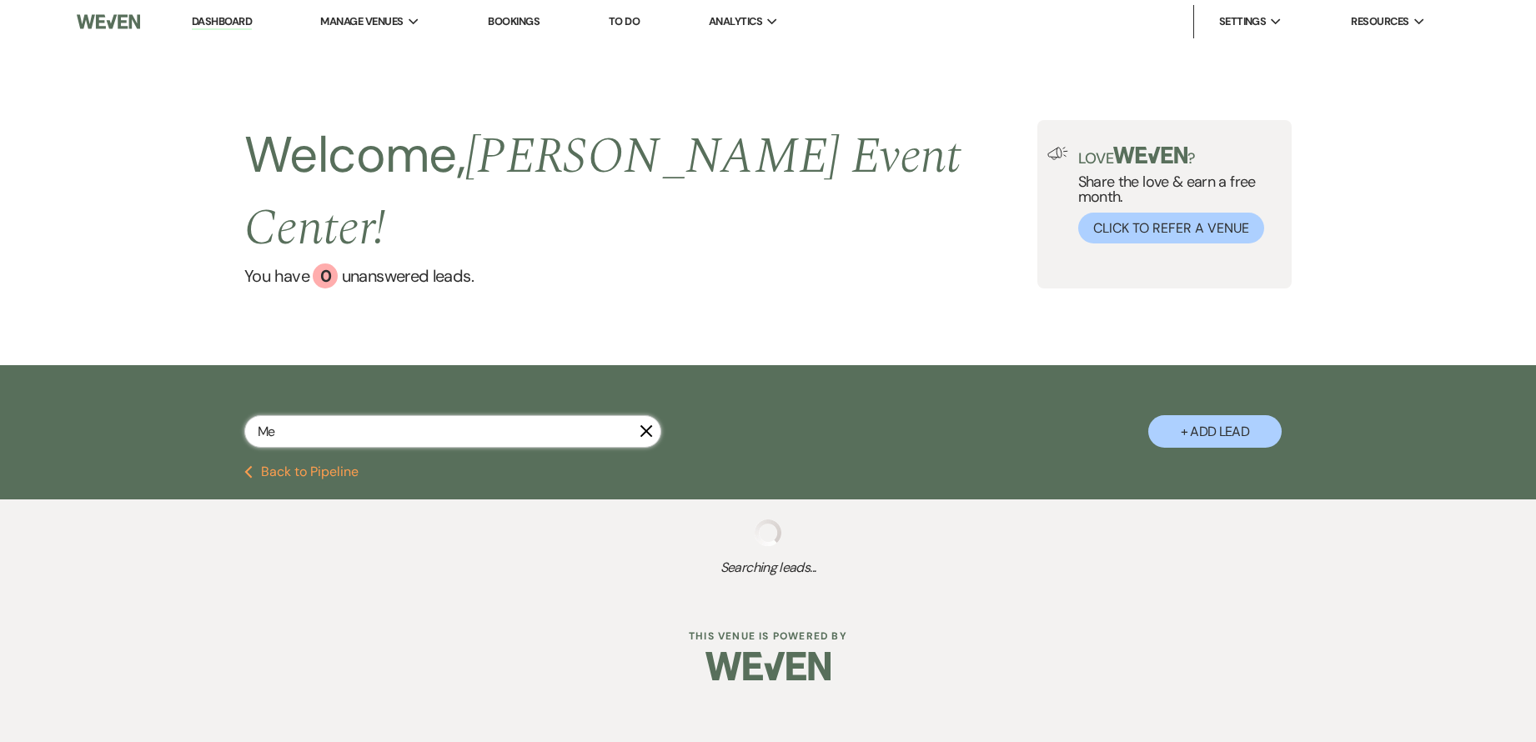
select select "8"
select select "11"
select select "8"
select select "5"
select select "8"
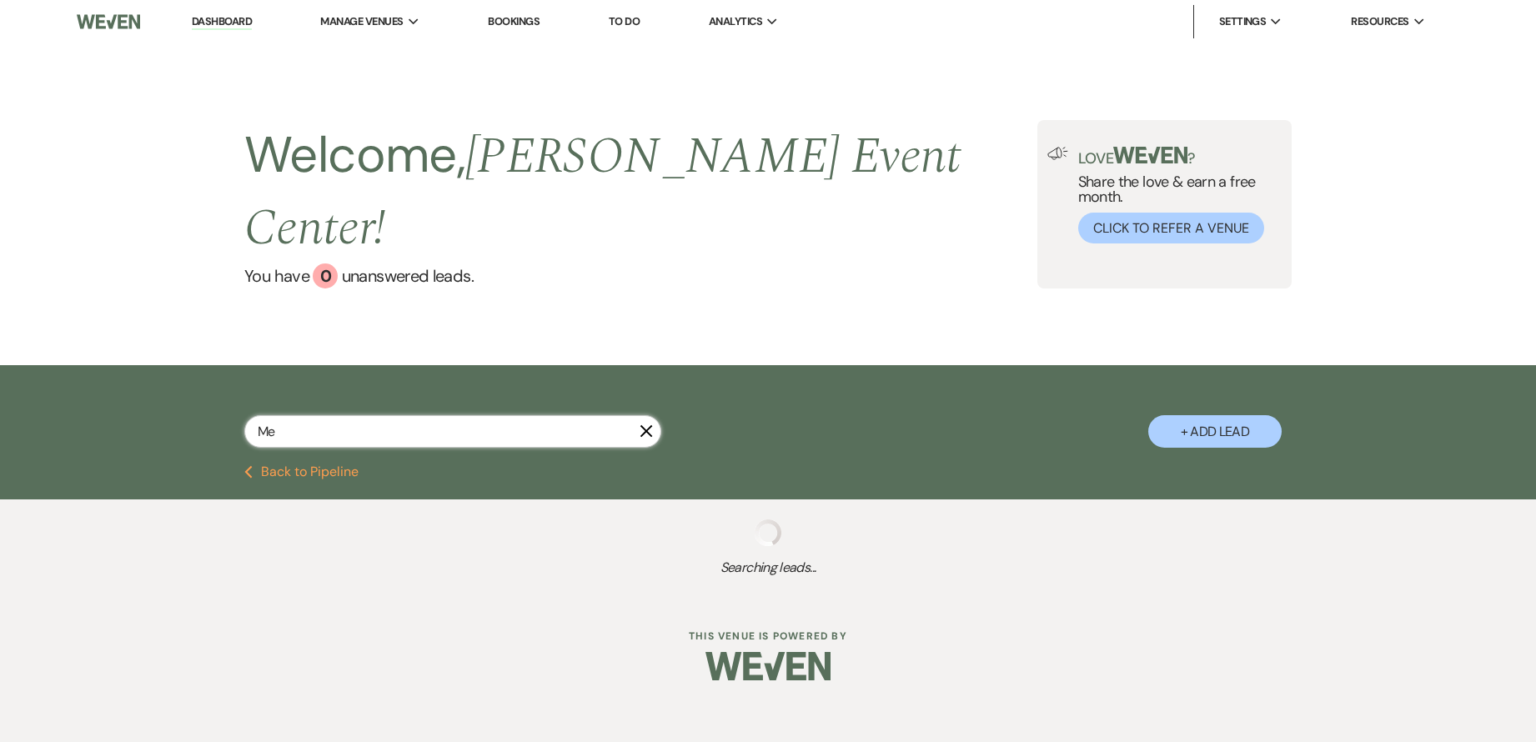
select select "6"
select select "8"
select select "2"
select select "8"
select select "5"
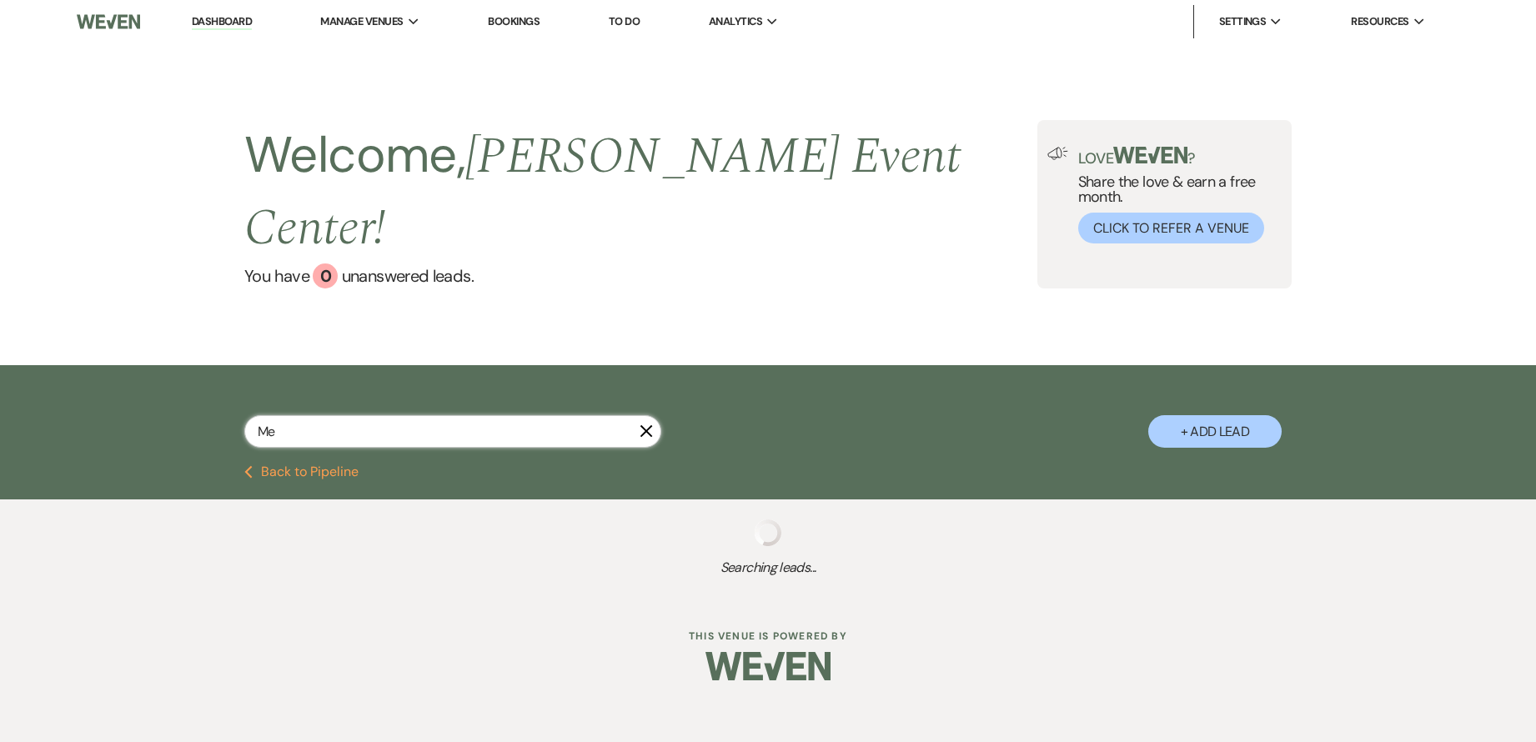
select select "8"
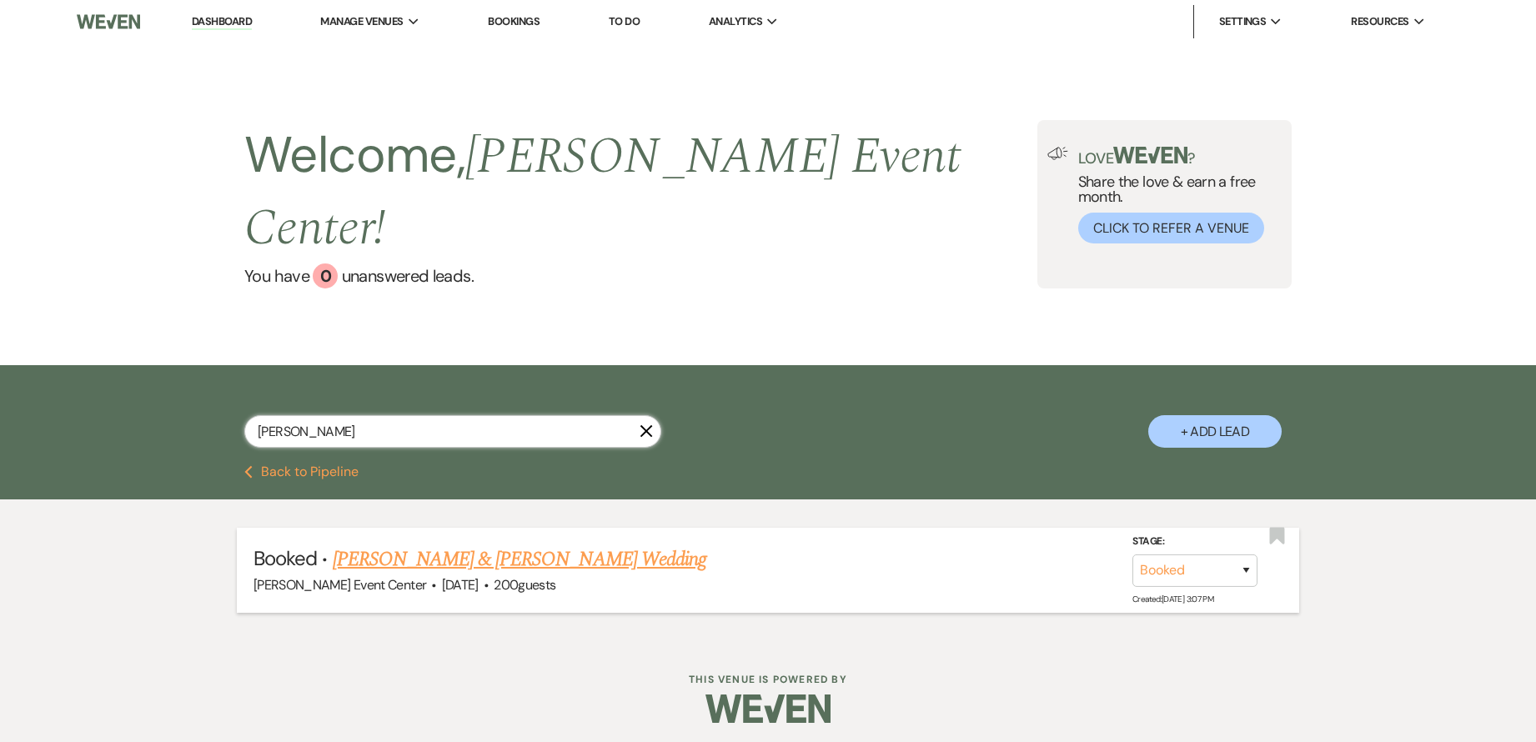
type input "[PERSON_NAME]"
click at [505, 544] on link "[PERSON_NAME] & [PERSON_NAME] Wedding" at bounding box center [520, 559] width 374 height 30
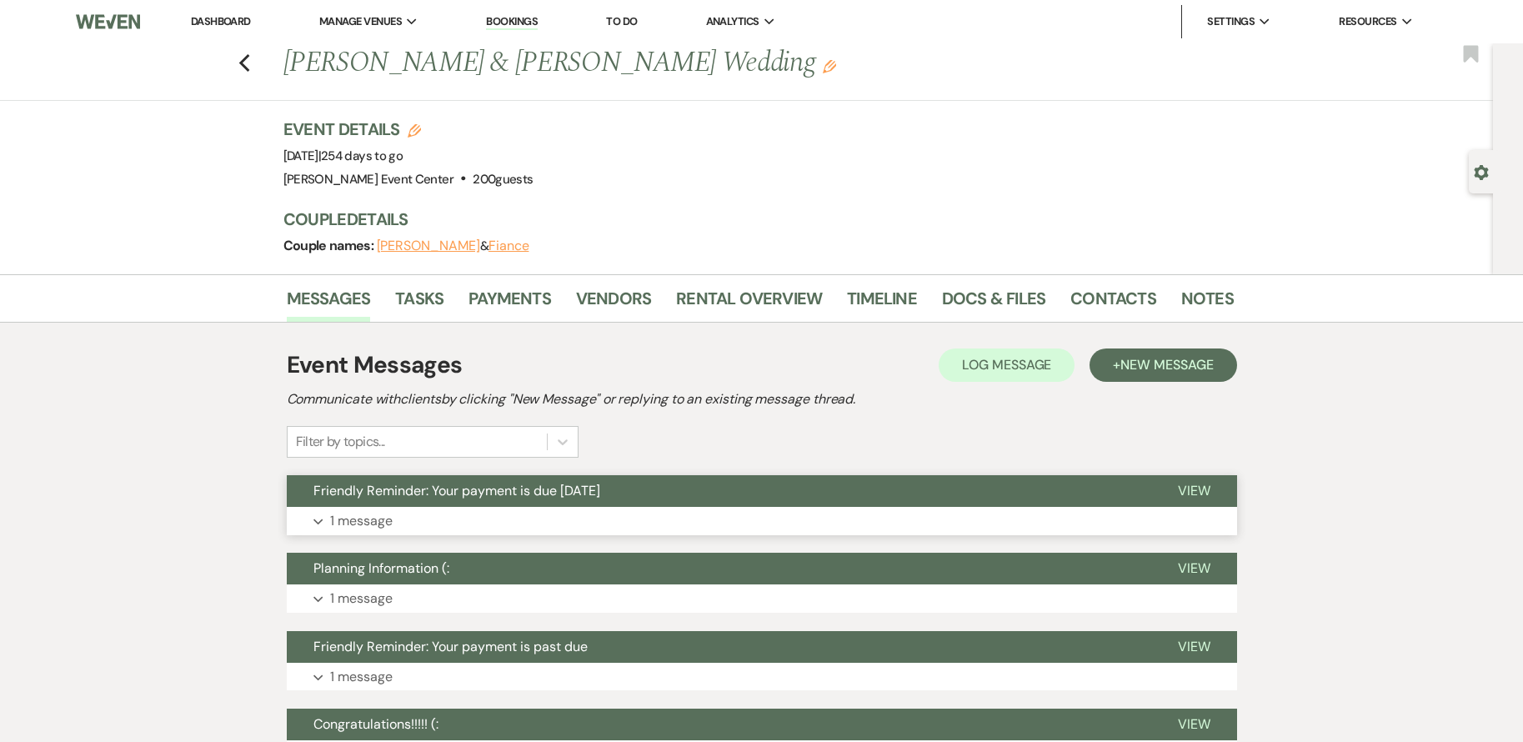
click at [479, 521] on button "Expand 1 message" at bounding box center [762, 521] width 950 height 28
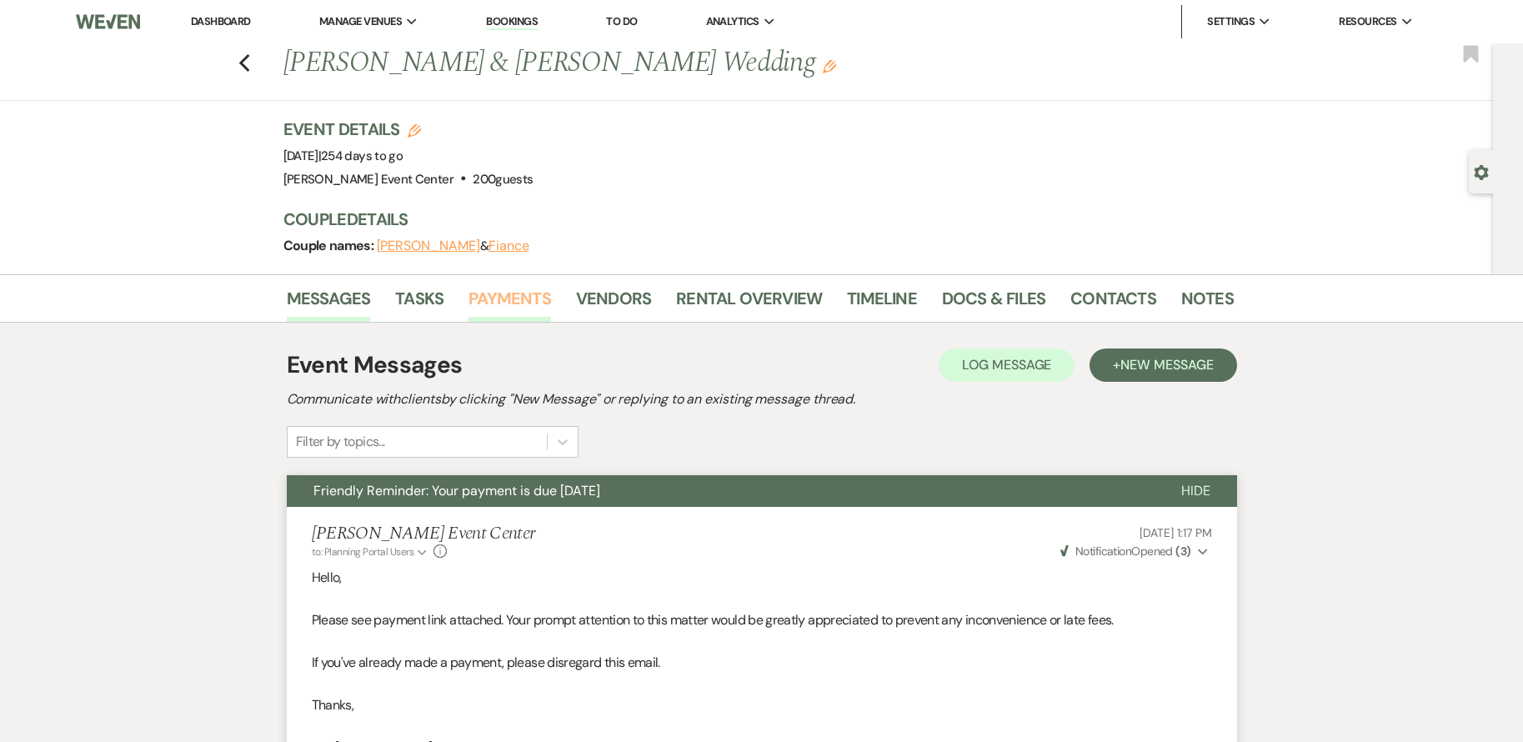
click at [520, 299] on link "Payments" at bounding box center [510, 303] width 83 height 37
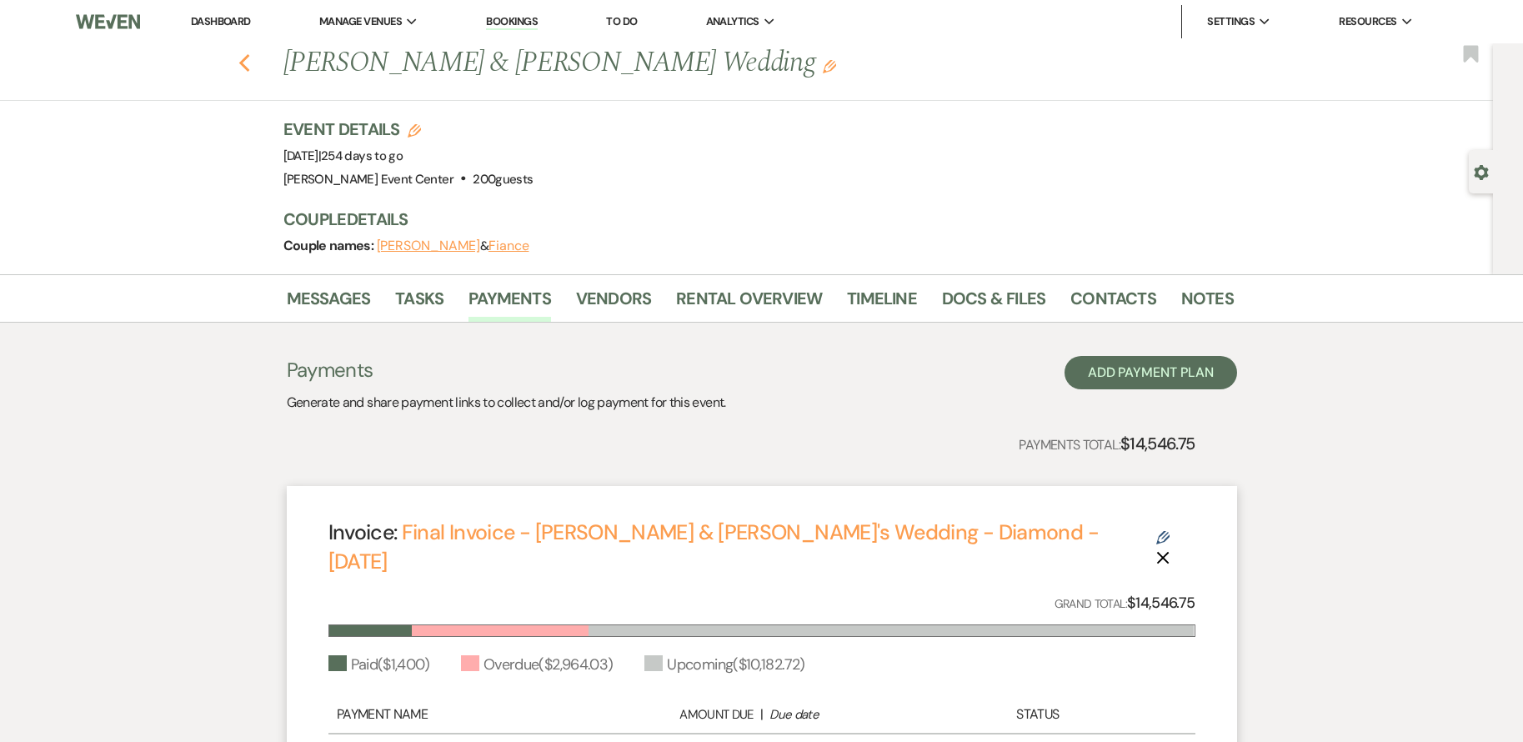
click at [248, 65] on use "button" at bounding box center [243, 63] width 11 height 18
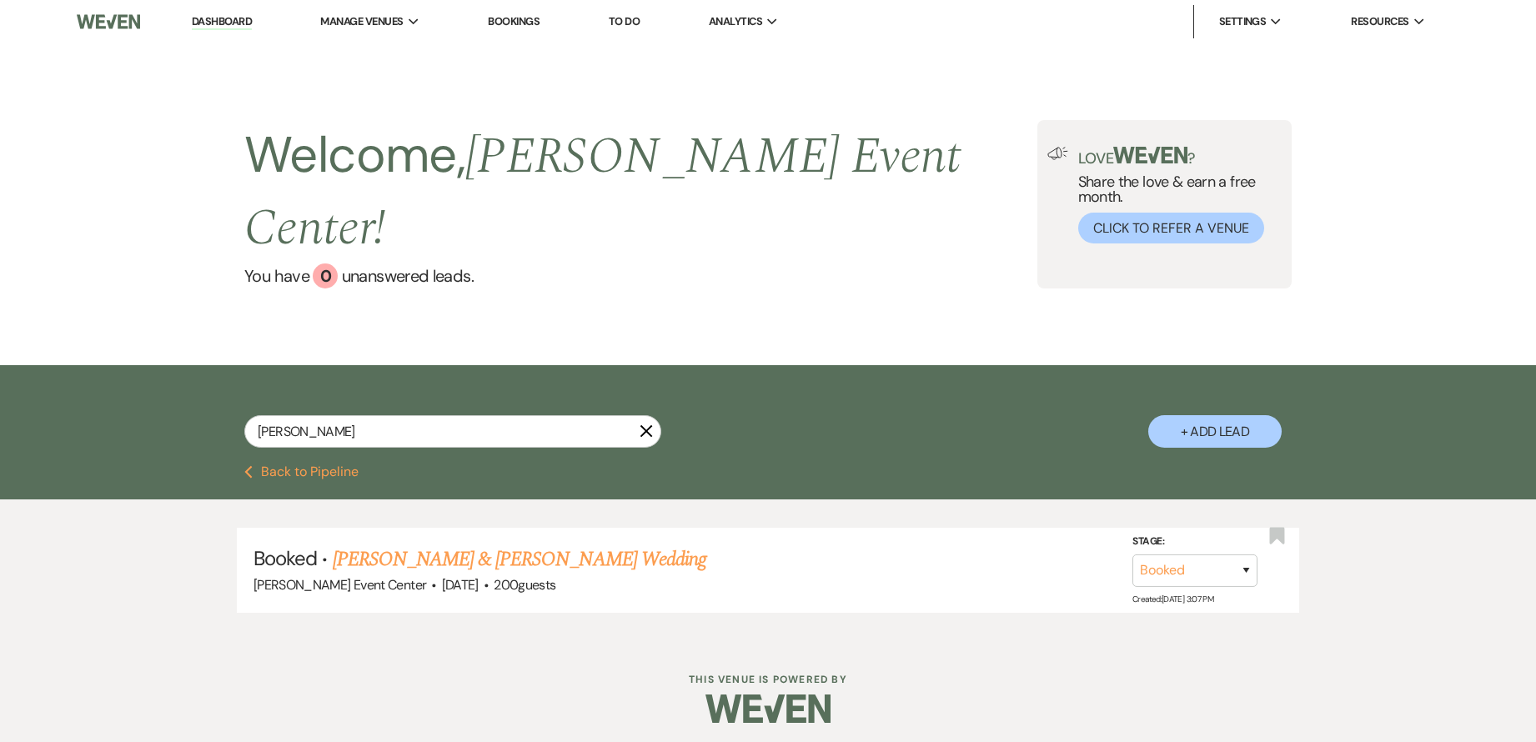
click at [315, 465] on button "Previous Back to Pipeline" at bounding box center [301, 471] width 114 height 13
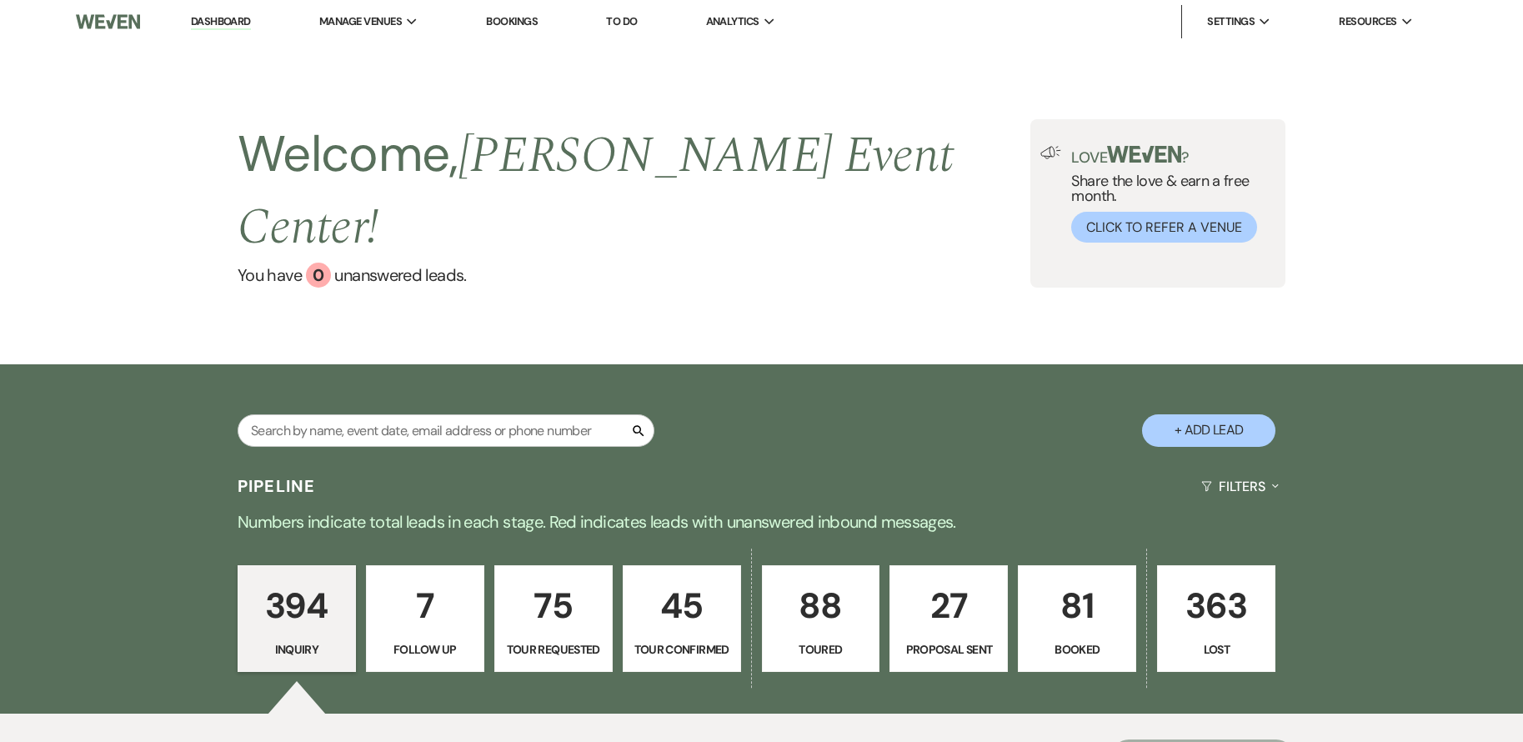
click at [1081, 584] on p "81" at bounding box center [1077, 606] width 97 height 56
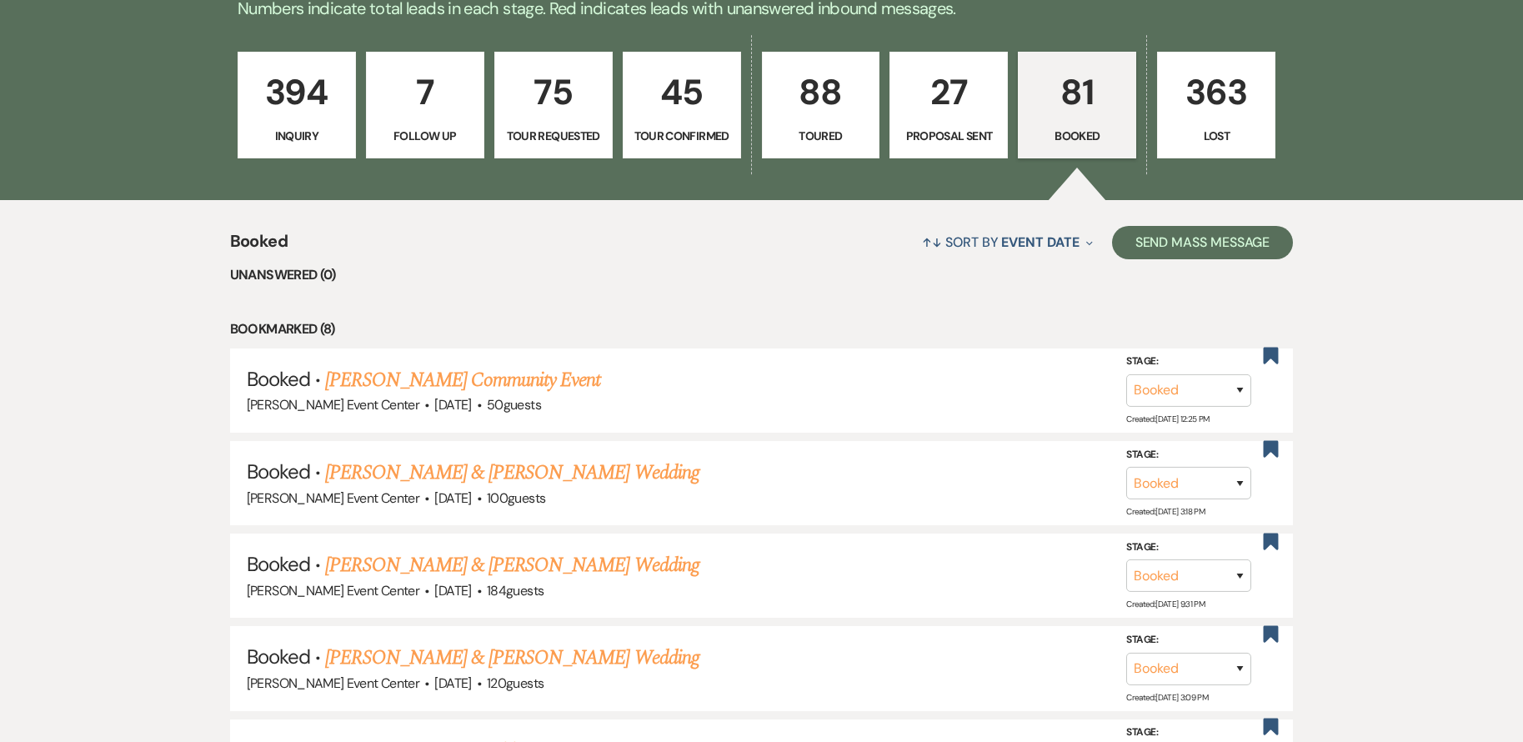
scroll to position [520, 0]
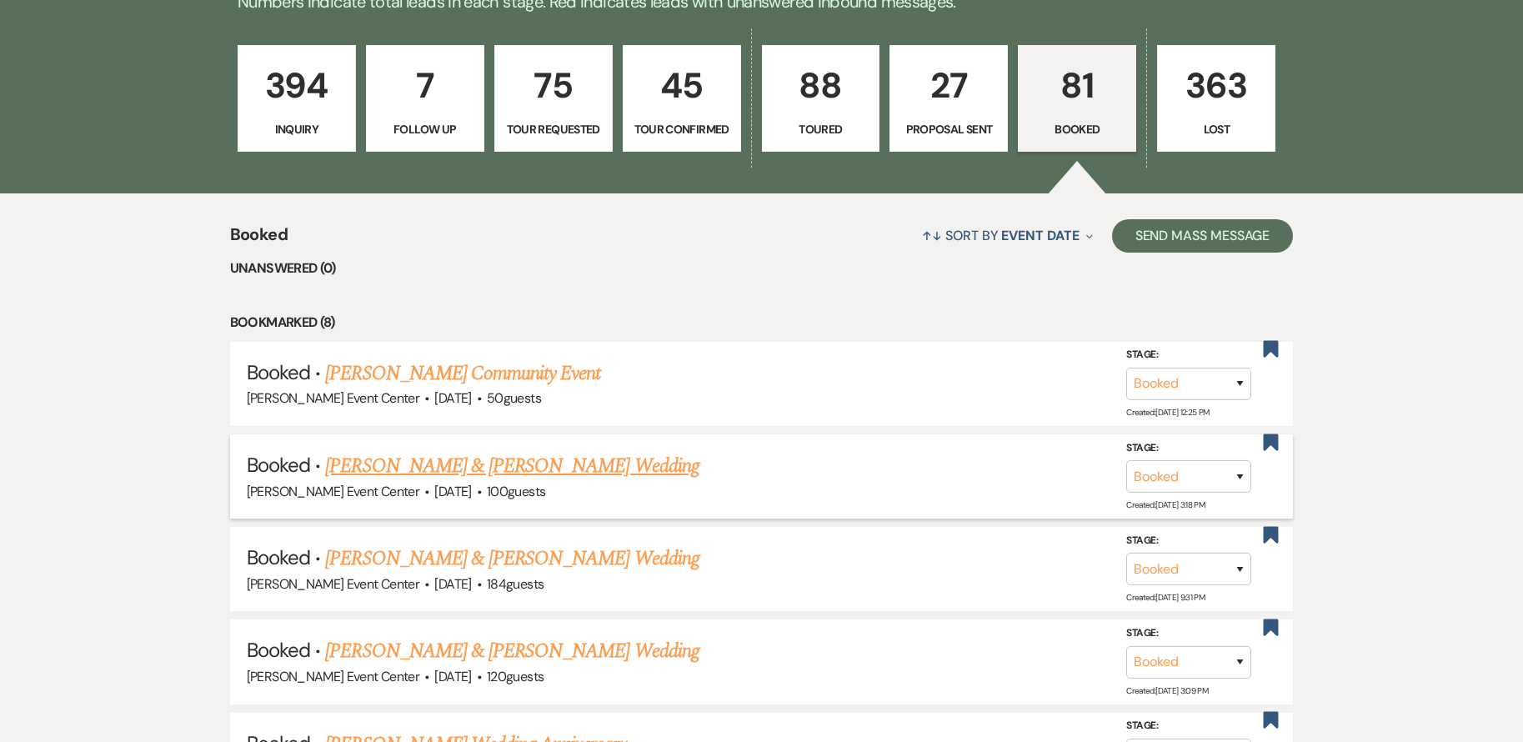
click at [506, 451] on link "[PERSON_NAME] & [PERSON_NAME] Wedding" at bounding box center [512, 466] width 374 height 30
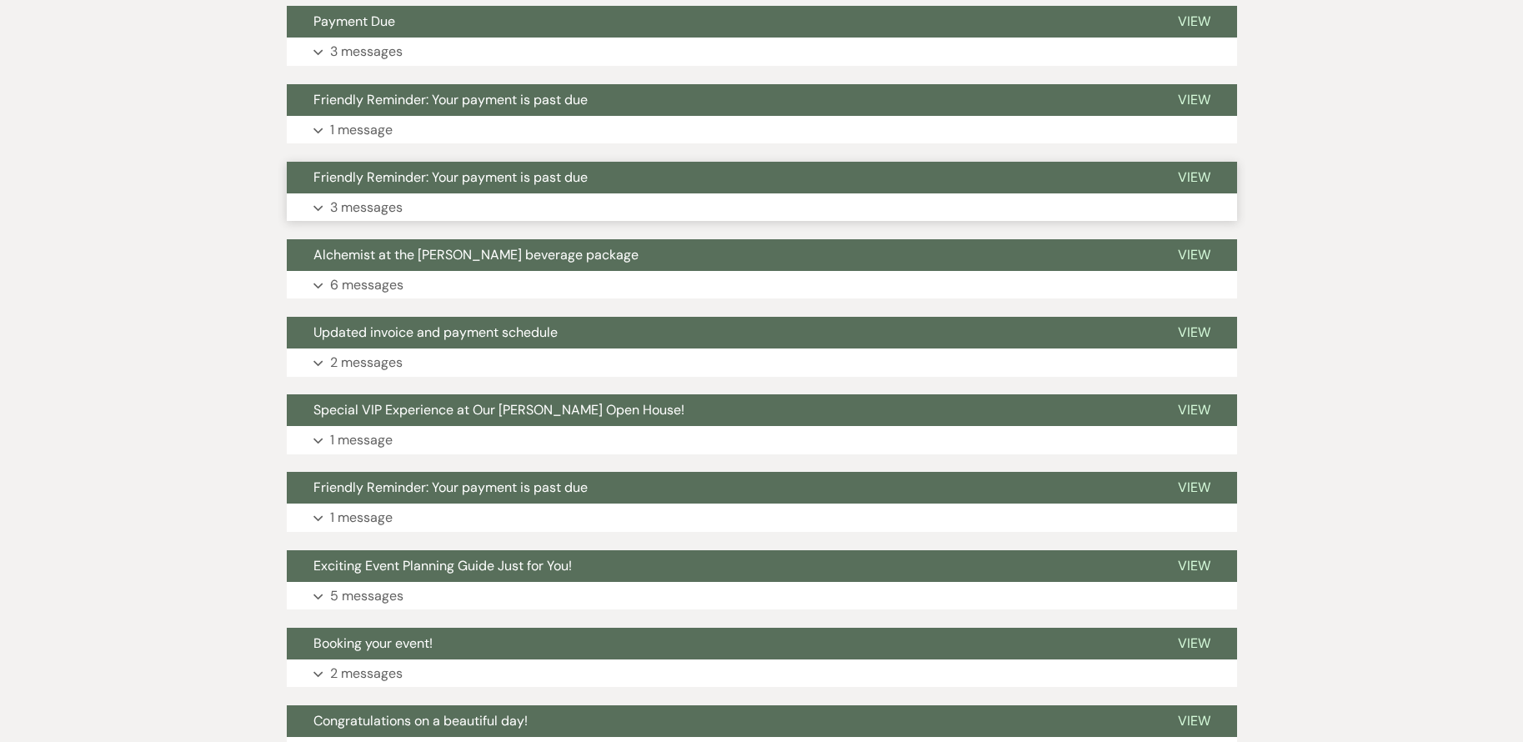
scroll to position [1084, 0]
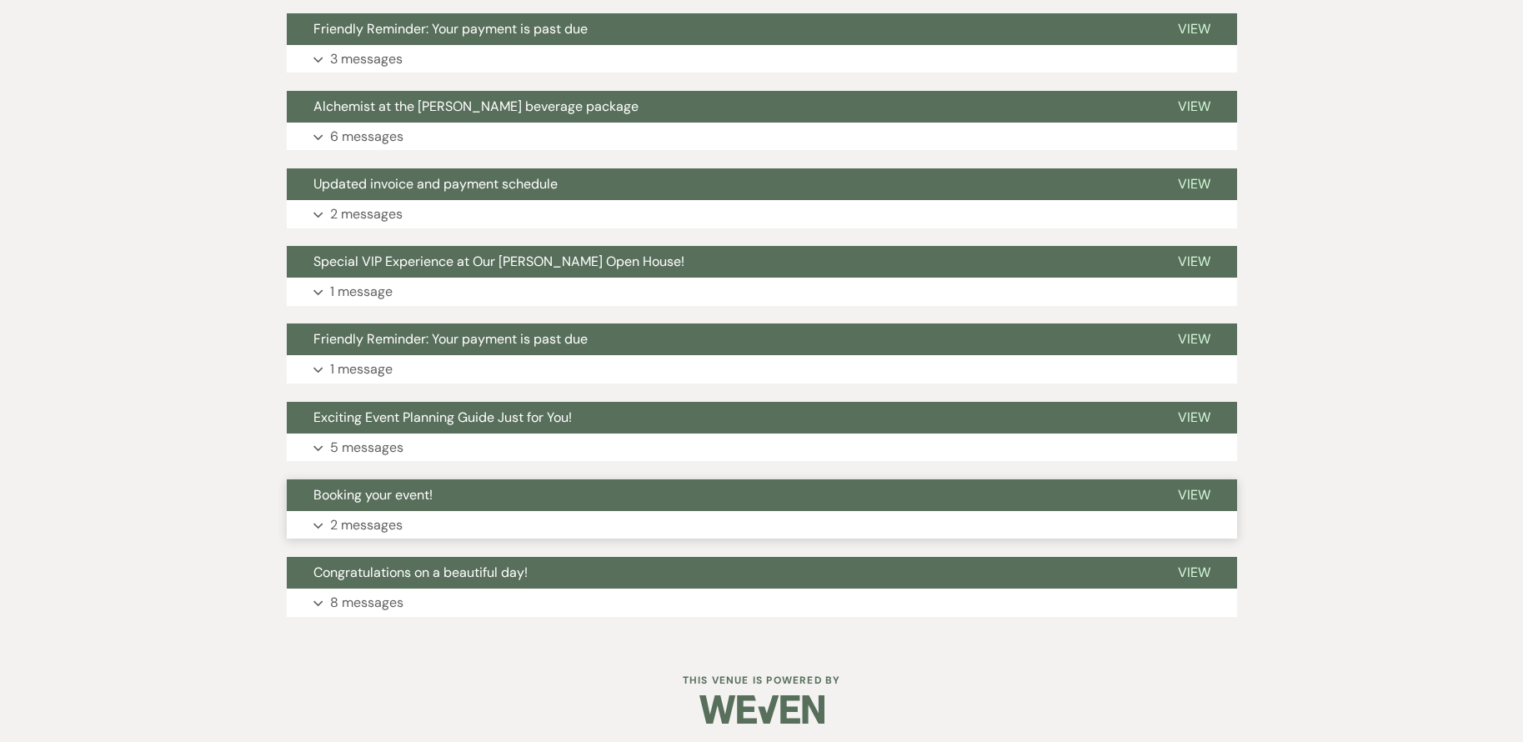
click at [487, 516] on button "Expand 2 messages" at bounding box center [762, 525] width 950 height 28
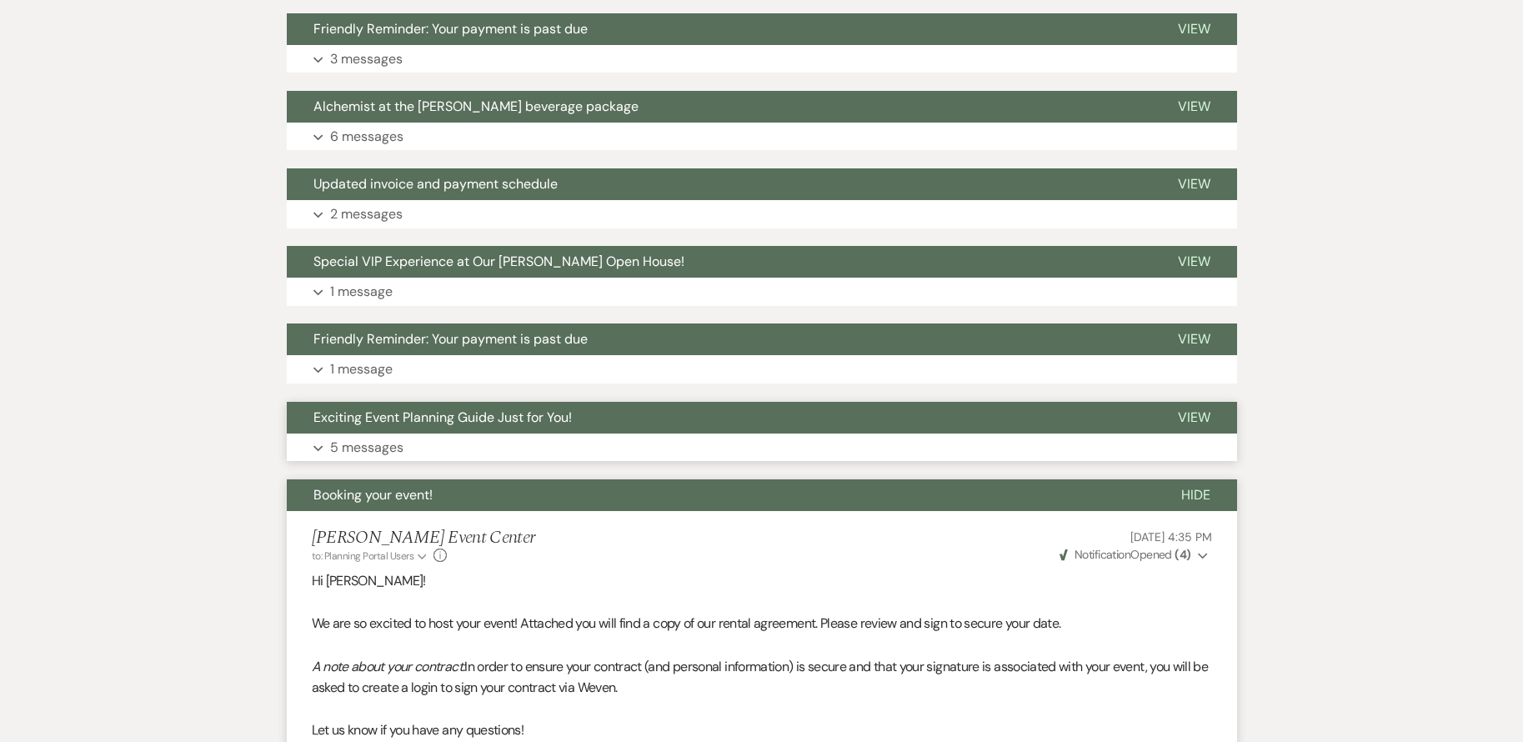
click at [438, 444] on button "Expand 5 messages" at bounding box center [762, 448] width 950 height 28
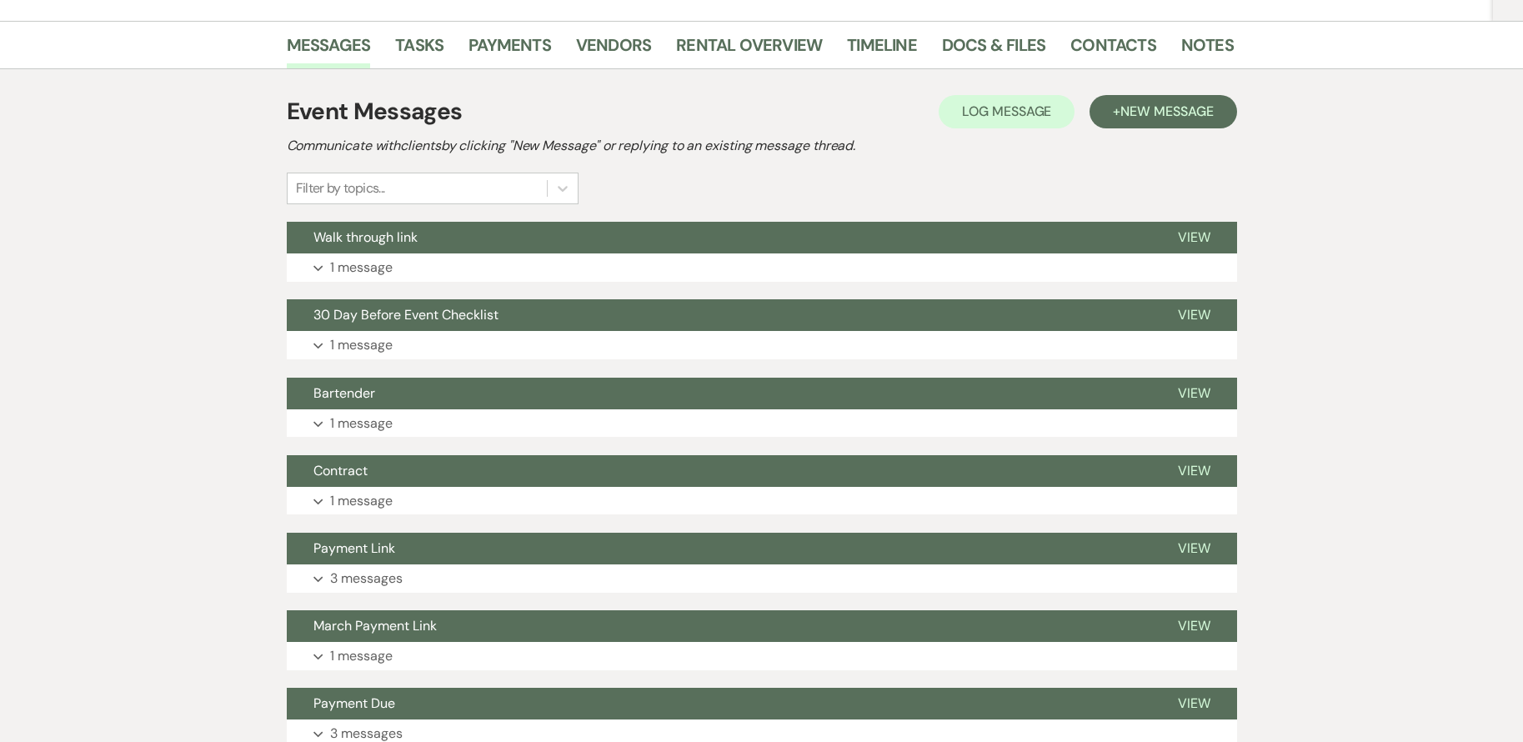
scroll to position [0, 0]
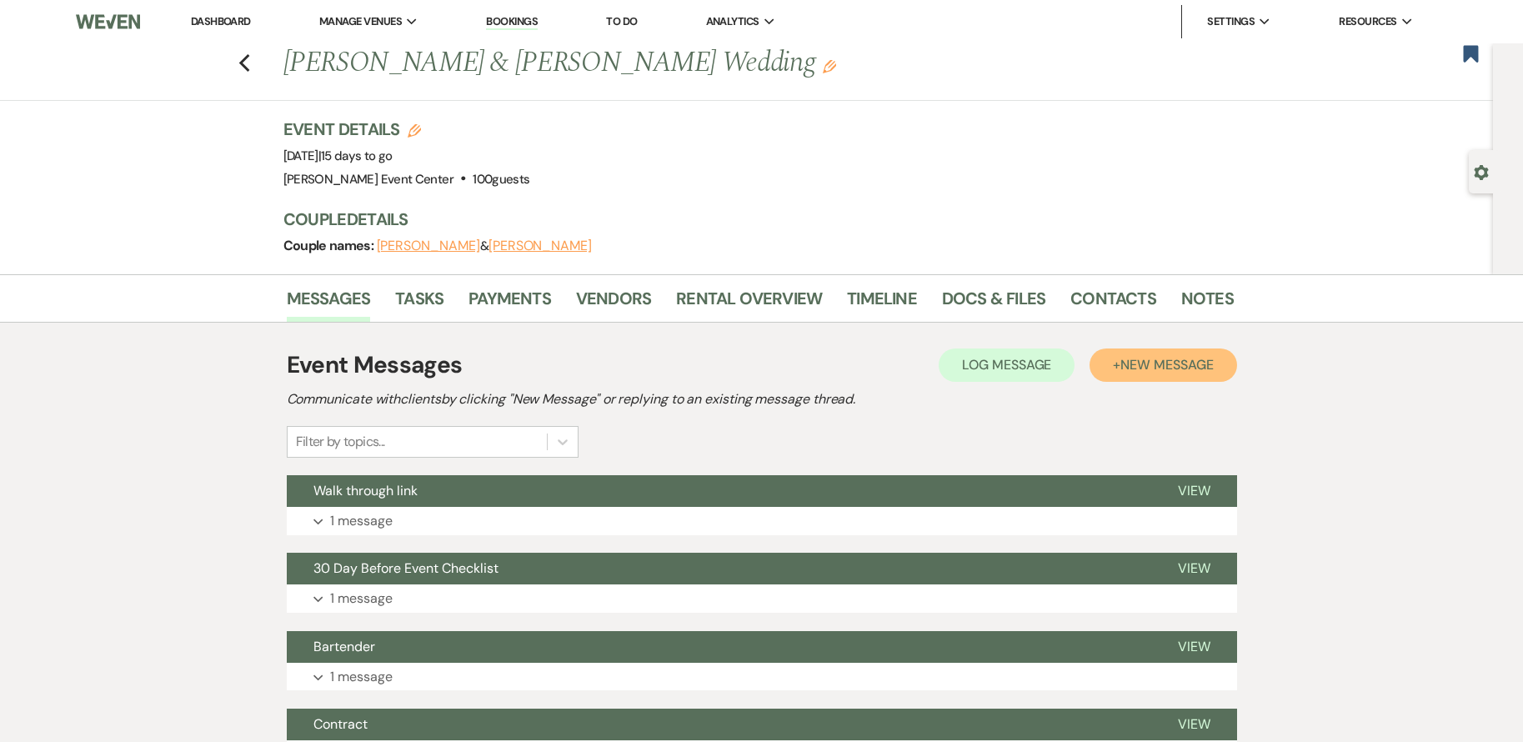
drag, startPoint x: 1204, startPoint y: 366, endPoint x: 1201, endPoint y: 355, distance: 11.1
click at [1204, 366] on span "New Message" at bounding box center [1167, 365] width 93 height 18
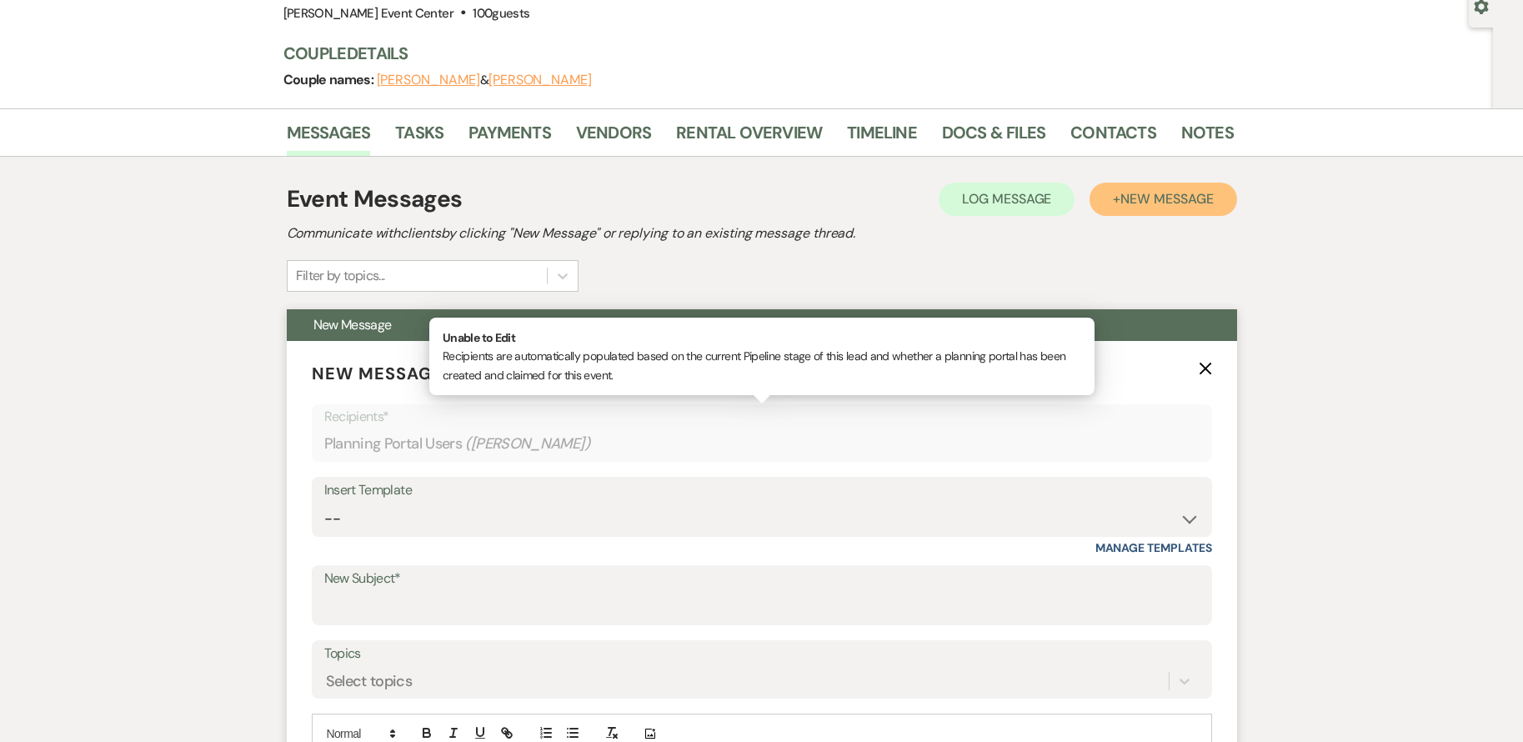
scroll to position [167, 0]
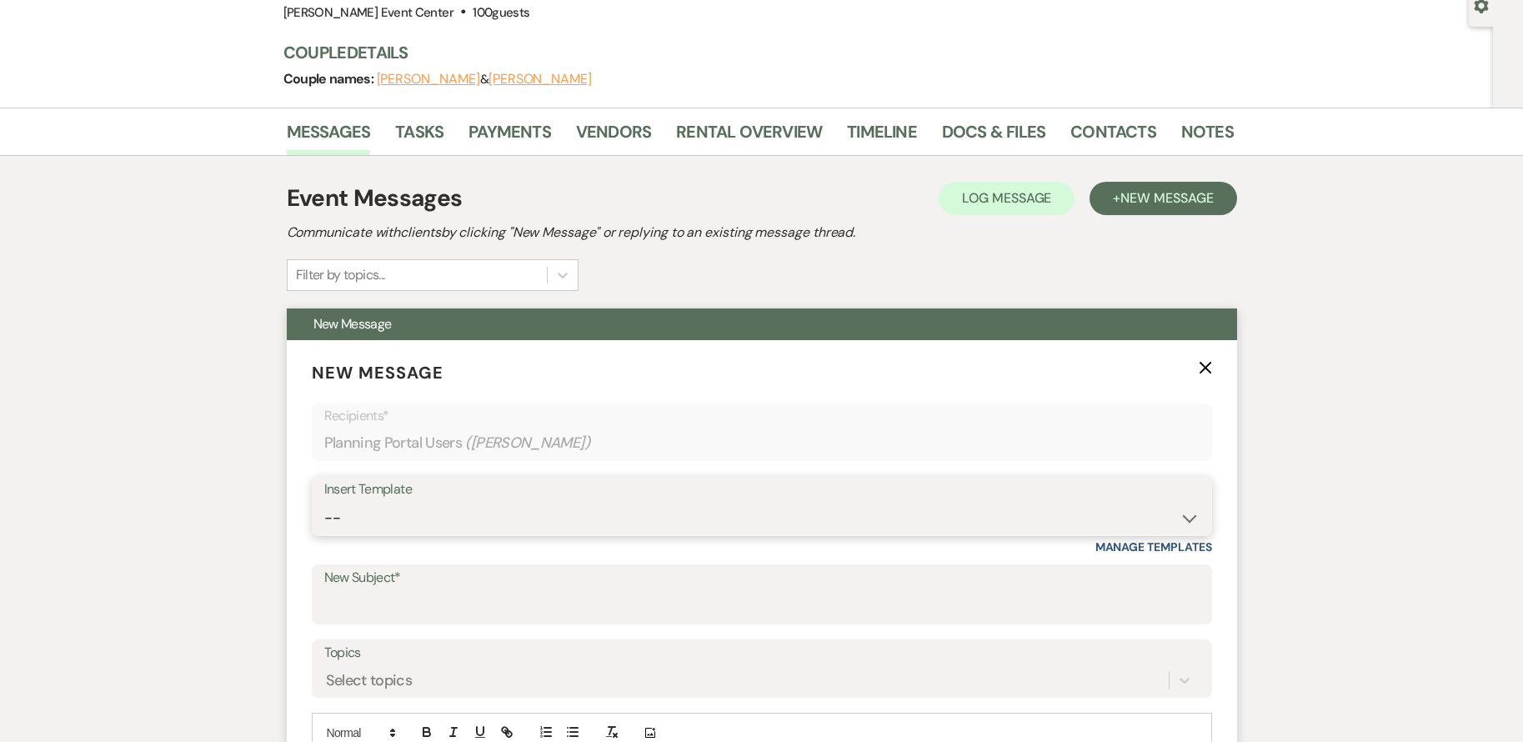
click at [503, 502] on select "-- Weven Planning Portal Introduction (Booked Events) Initial Inquiry Response …" at bounding box center [761, 518] width 875 height 33
select select "2982"
click at [324, 502] on select "-- Weven Planning Portal Introduction (Booked Events) Initial Inquiry Response …" at bounding box center [761, 518] width 875 height 33
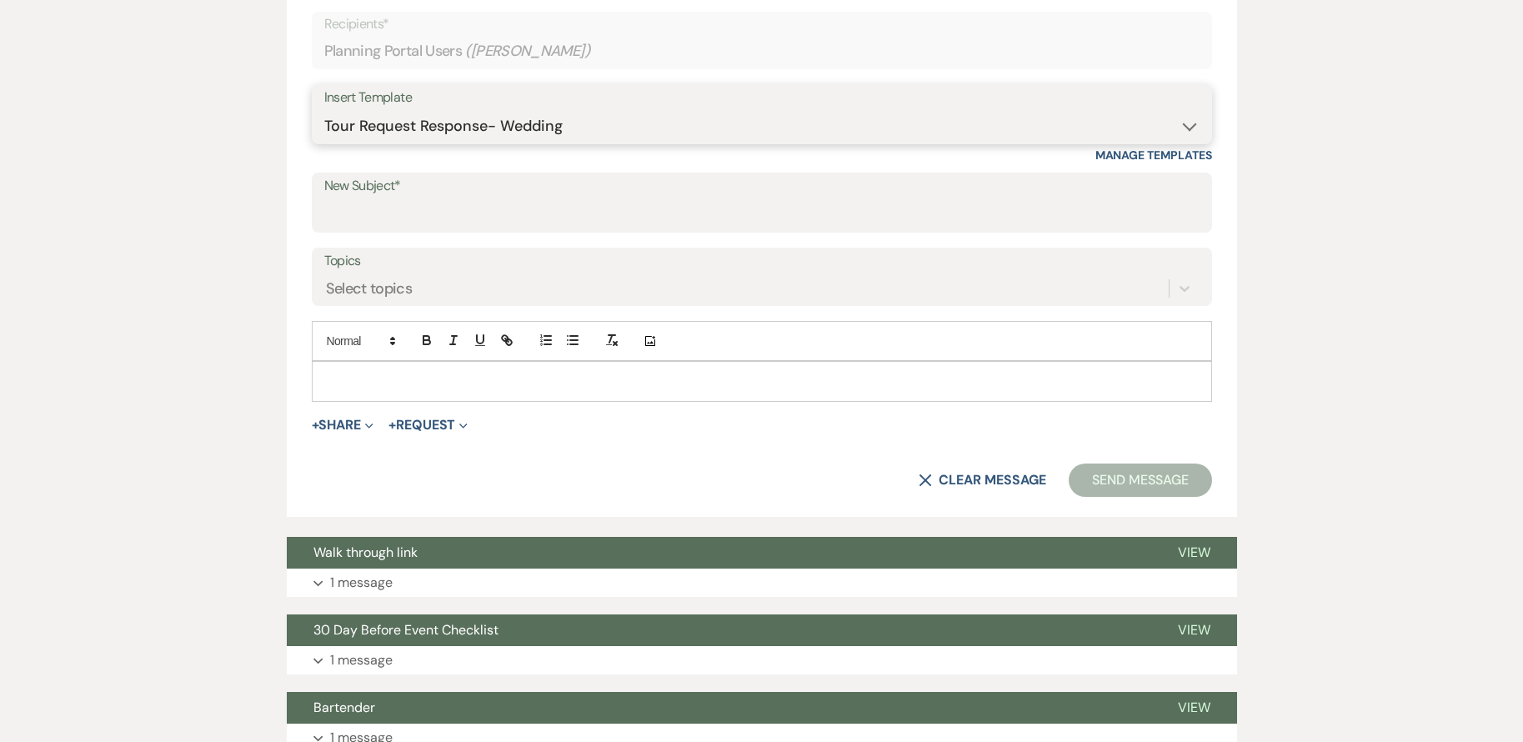
type input "Explore Your Dream Wedding Venue at [PERSON_NAME][GEOGRAPHIC_DATA]!"
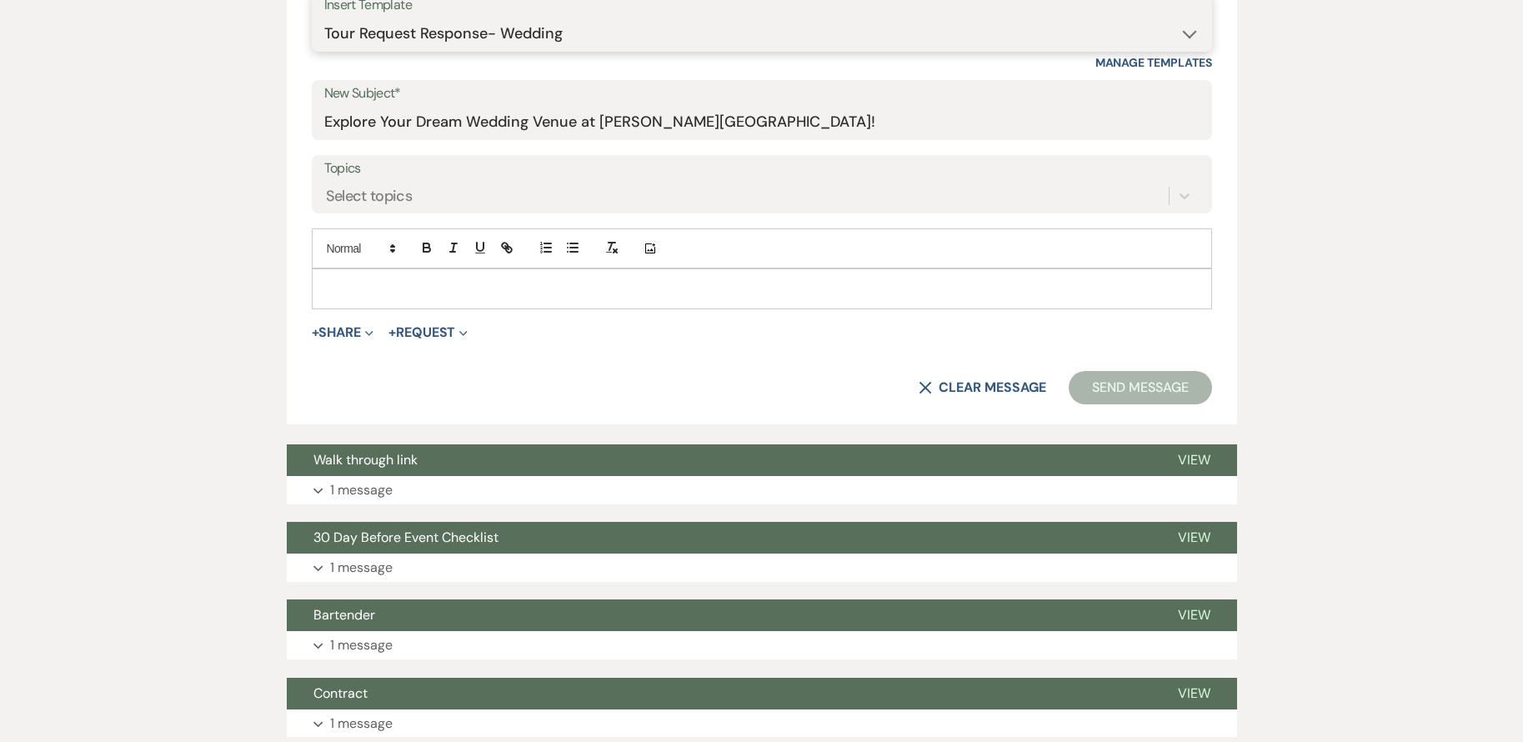
scroll to position [667, 0]
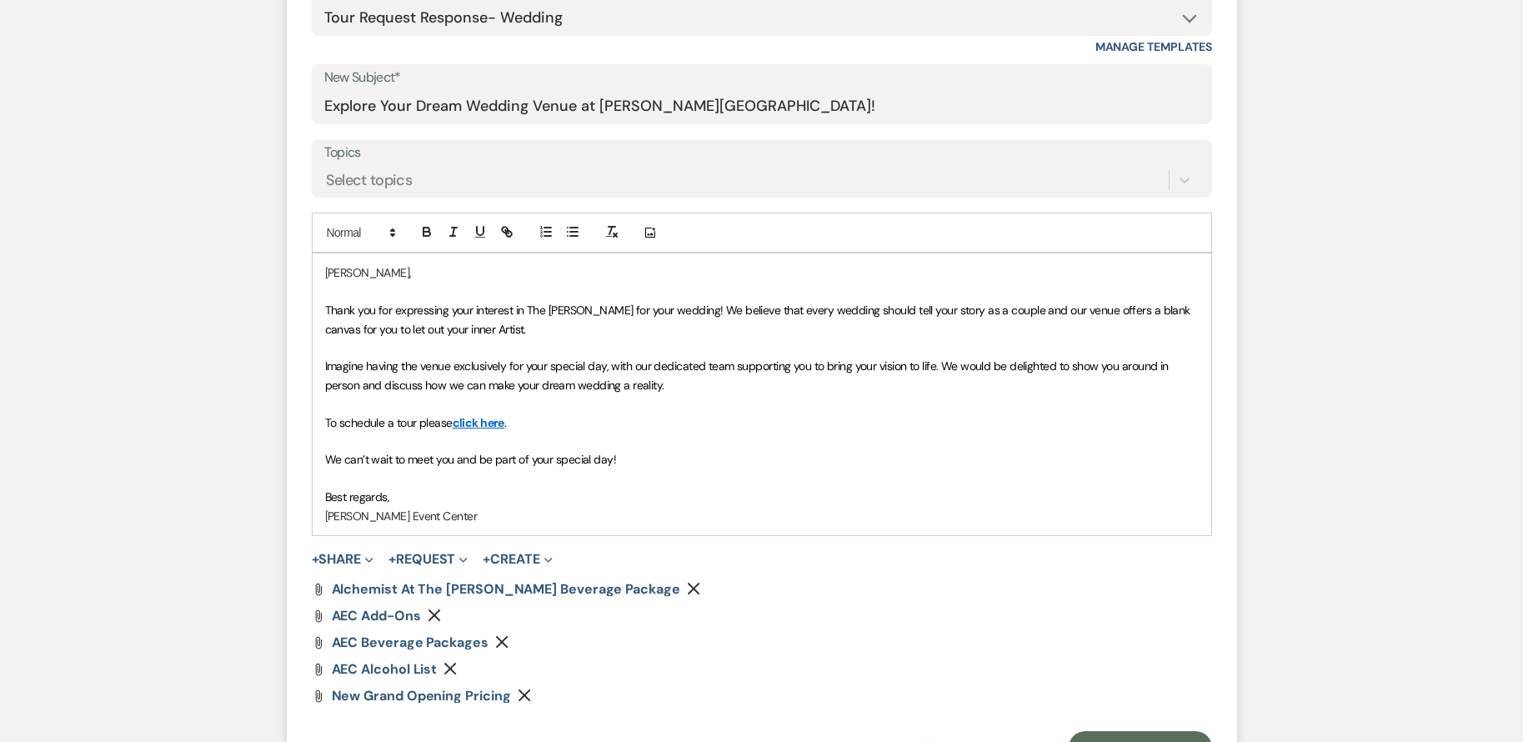
click at [486, 420] on link "click here" at bounding box center [479, 422] width 52 height 15
click at [486, 454] on link "[URL][DOMAIN_NAME]" at bounding box center [433, 455] width 105 height 22
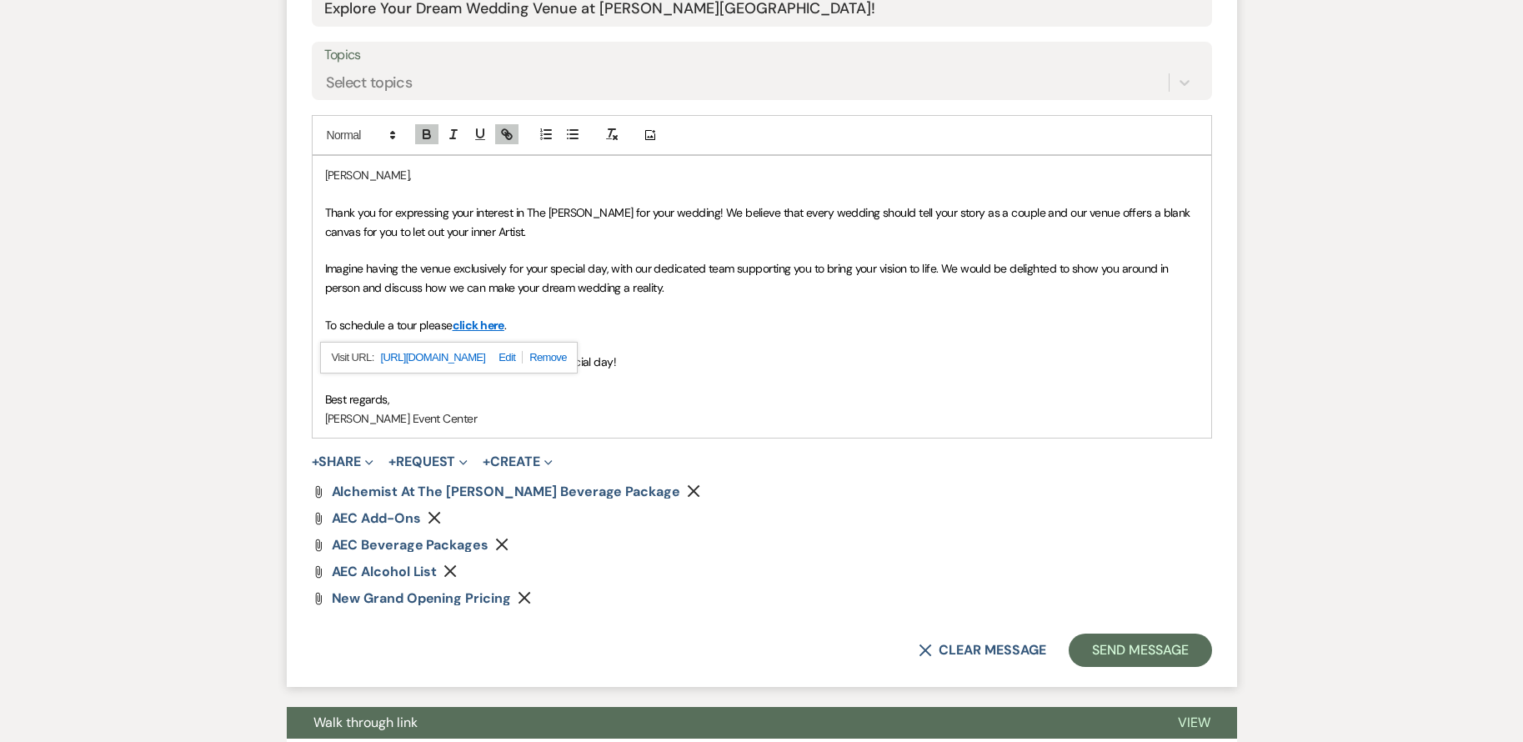
scroll to position [917, 0]
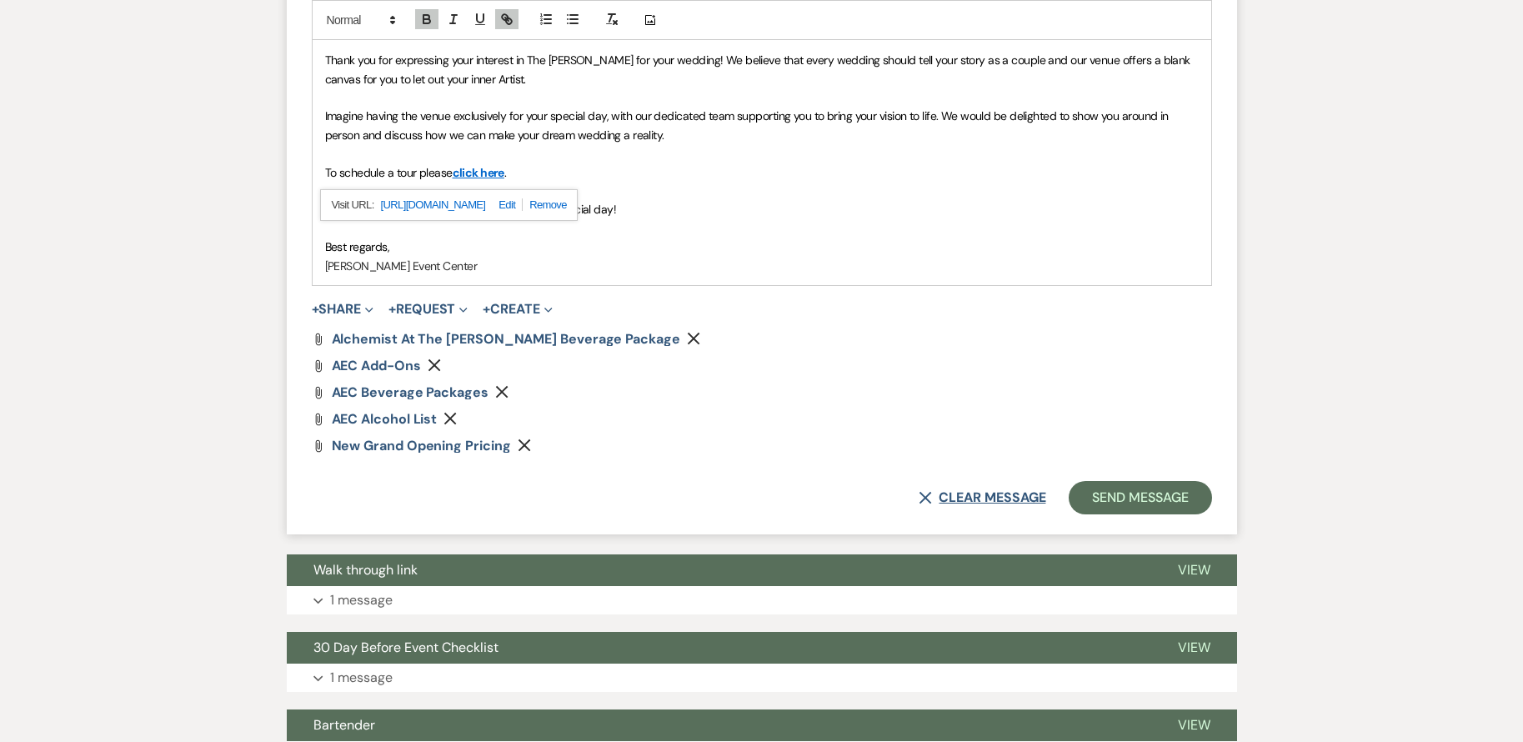
click at [993, 495] on button "X Clear message" at bounding box center [982, 497] width 127 height 13
select select "0"
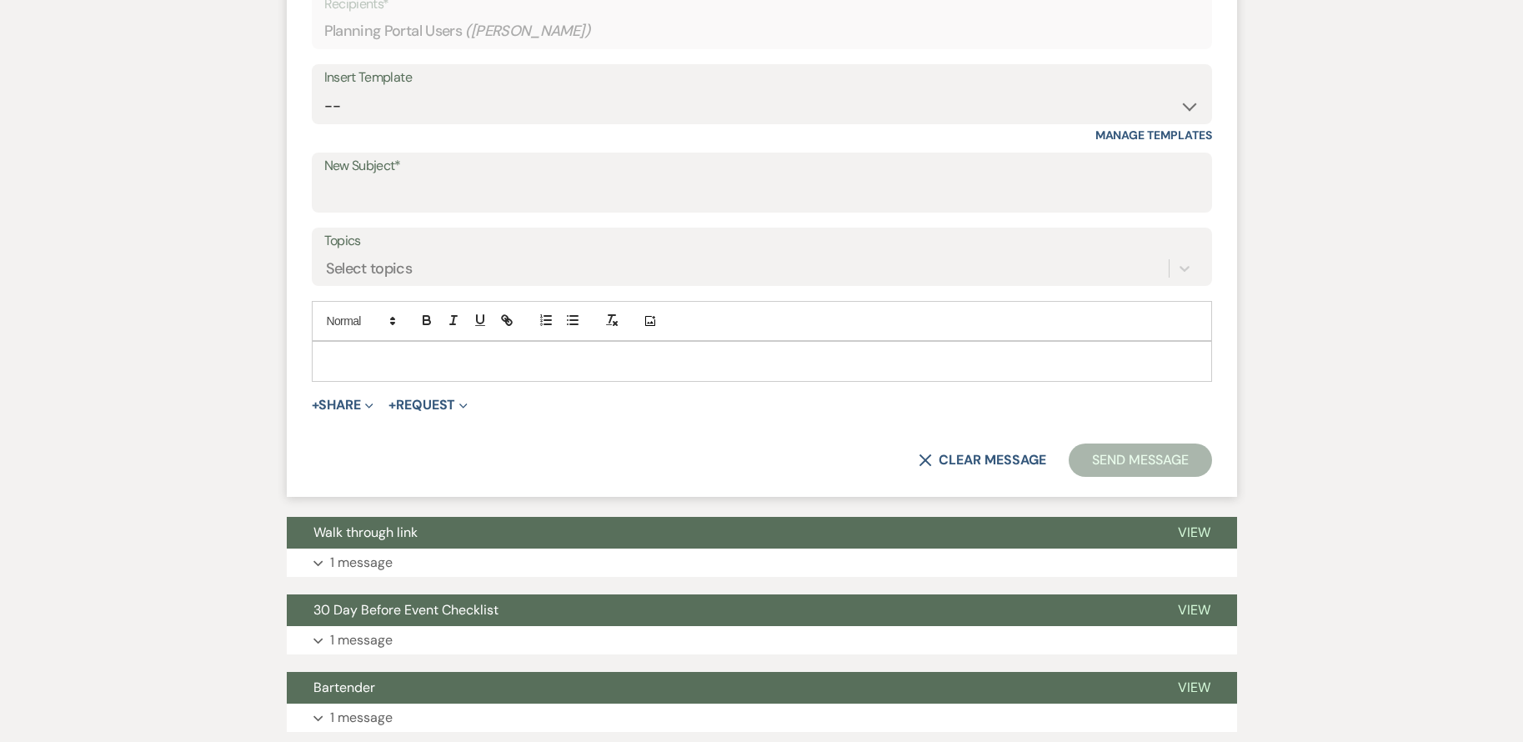
scroll to position [333, 0]
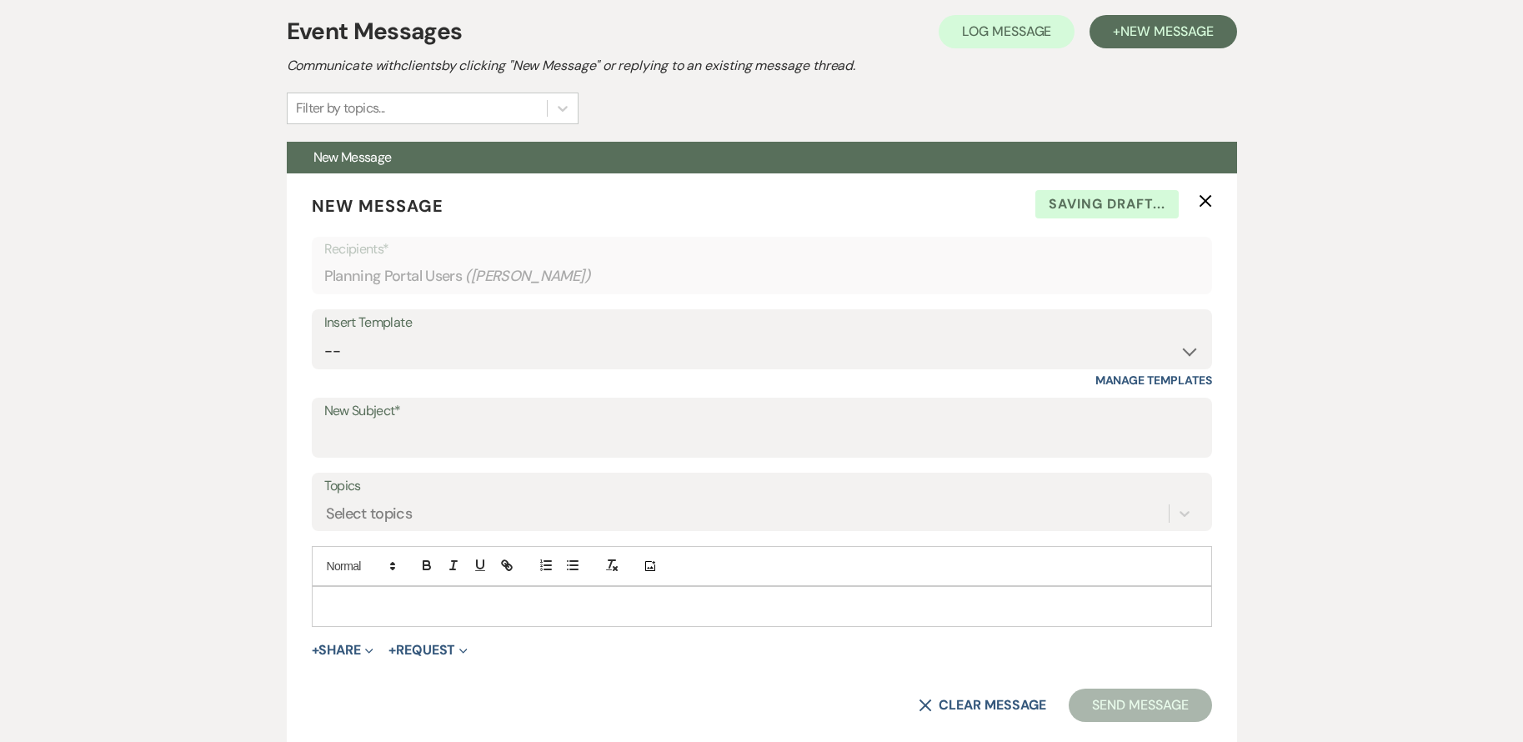
drag, startPoint x: 1209, startPoint y: 200, endPoint x: 1201, endPoint y: 204, distance: 9.3
click at [1209, 200] on icon "X" at bounding box center [1205, 200] width 13 height 13
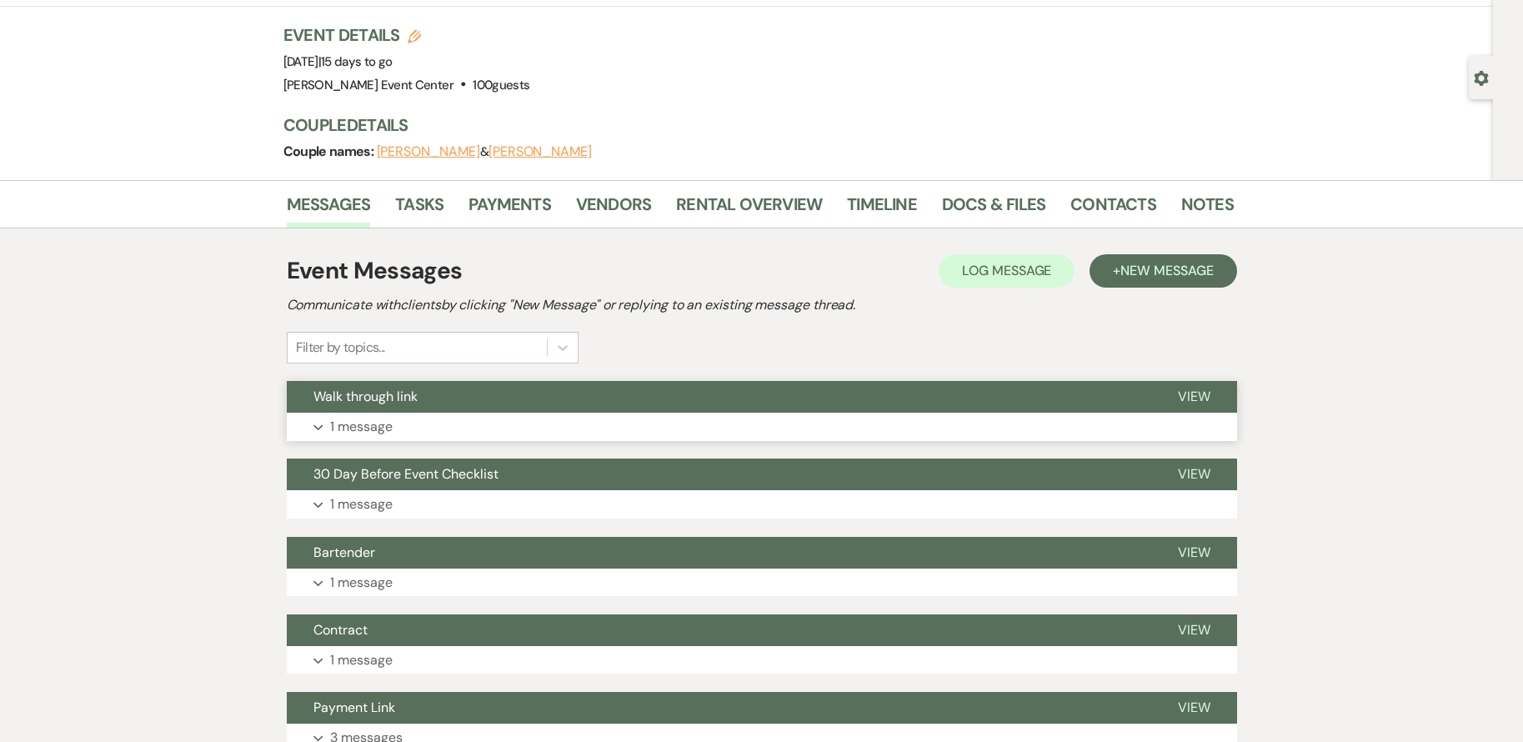
scroll to position [0, 0]
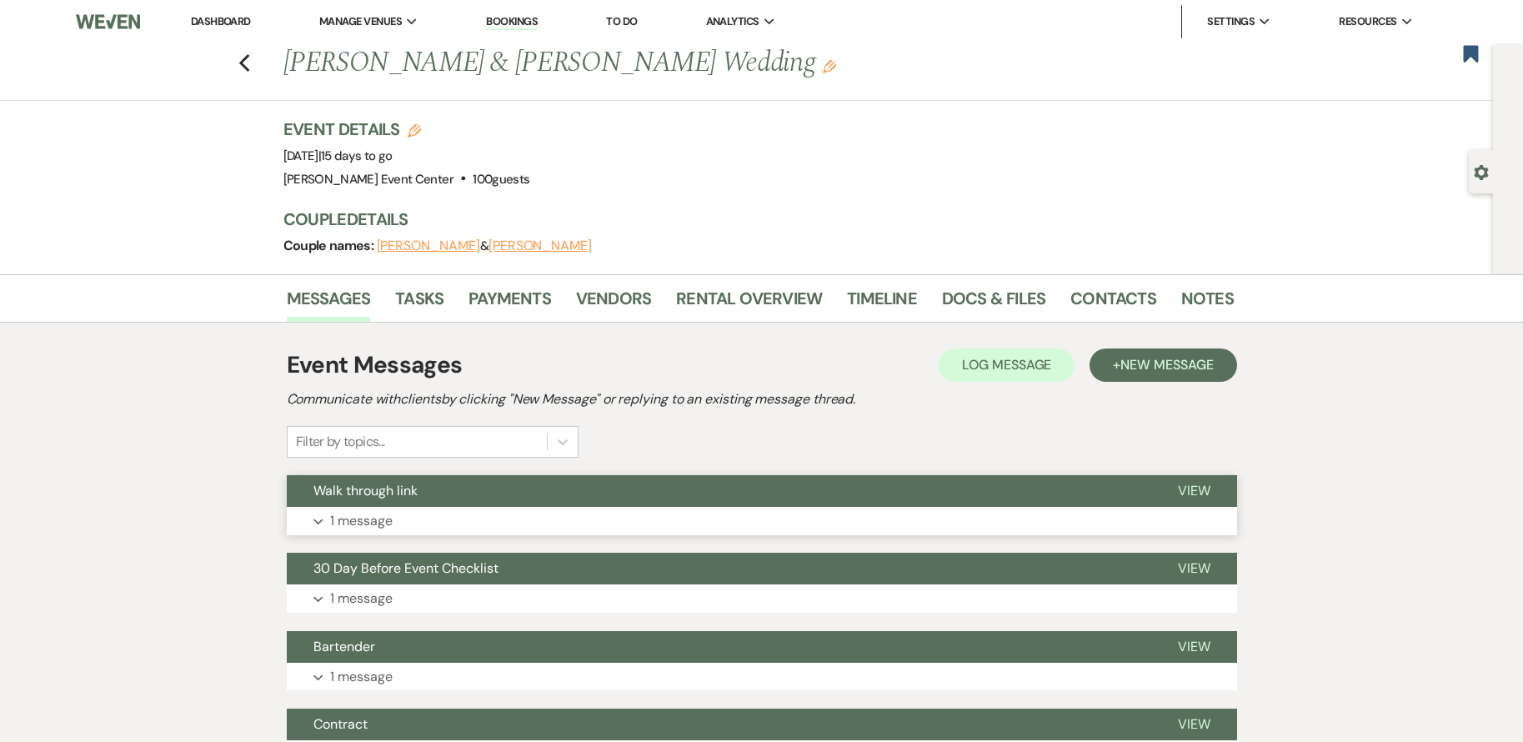
click at [425, 515] on button "Expand 1 message" at bounding box center [762, 521] width 950 height 28
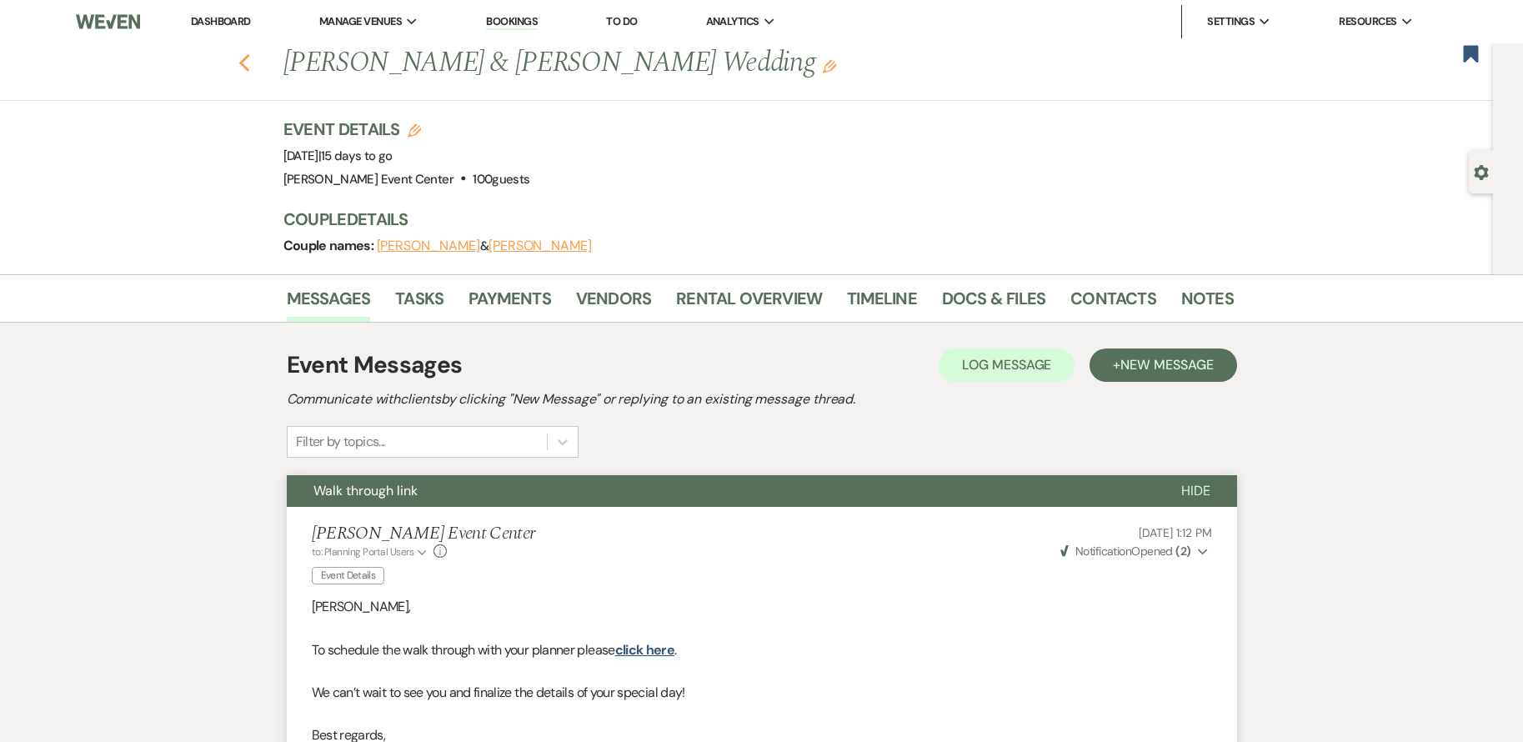
click at [250, 58] on icon "Previous" at bounding box center [244, 63] width 13 height 20
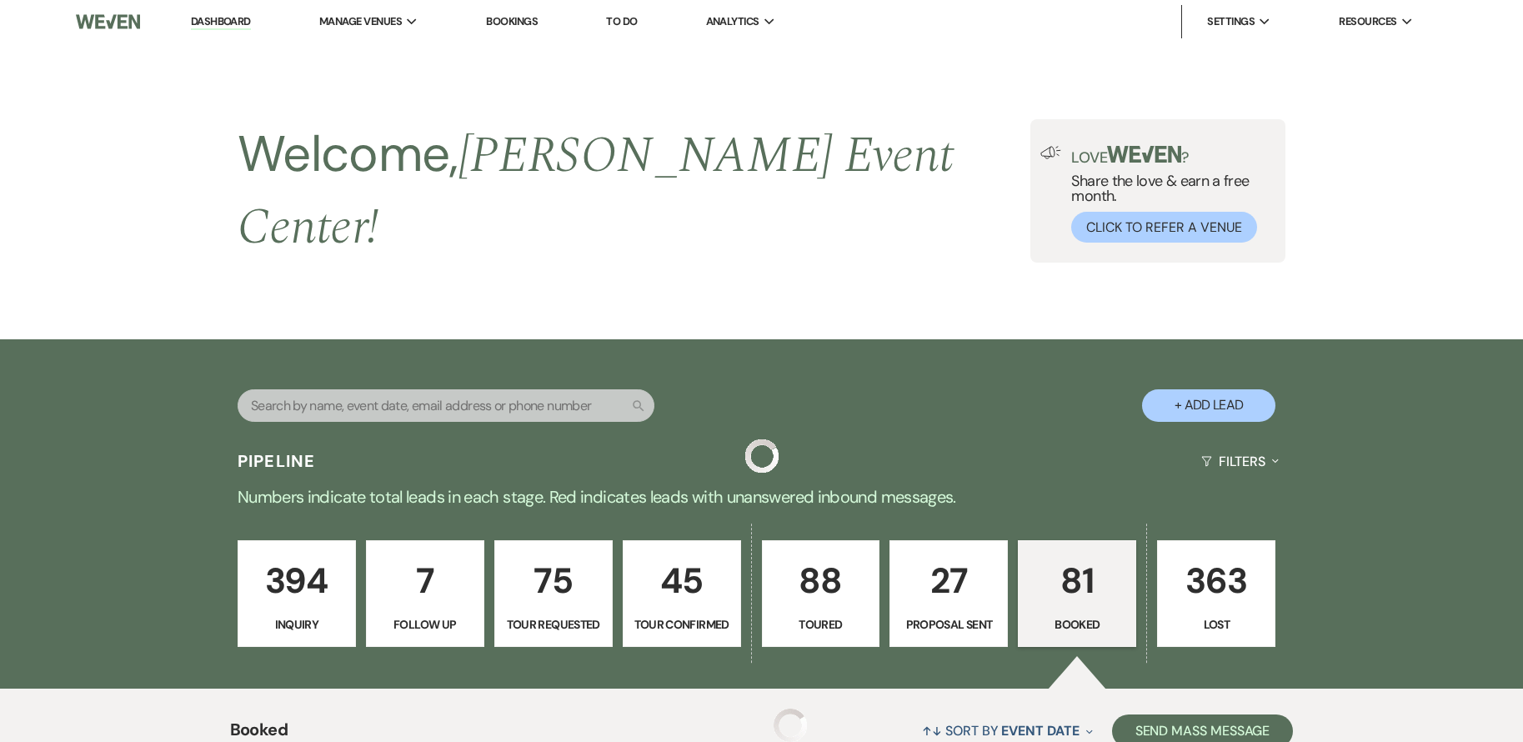
scroll to position [520, 0]
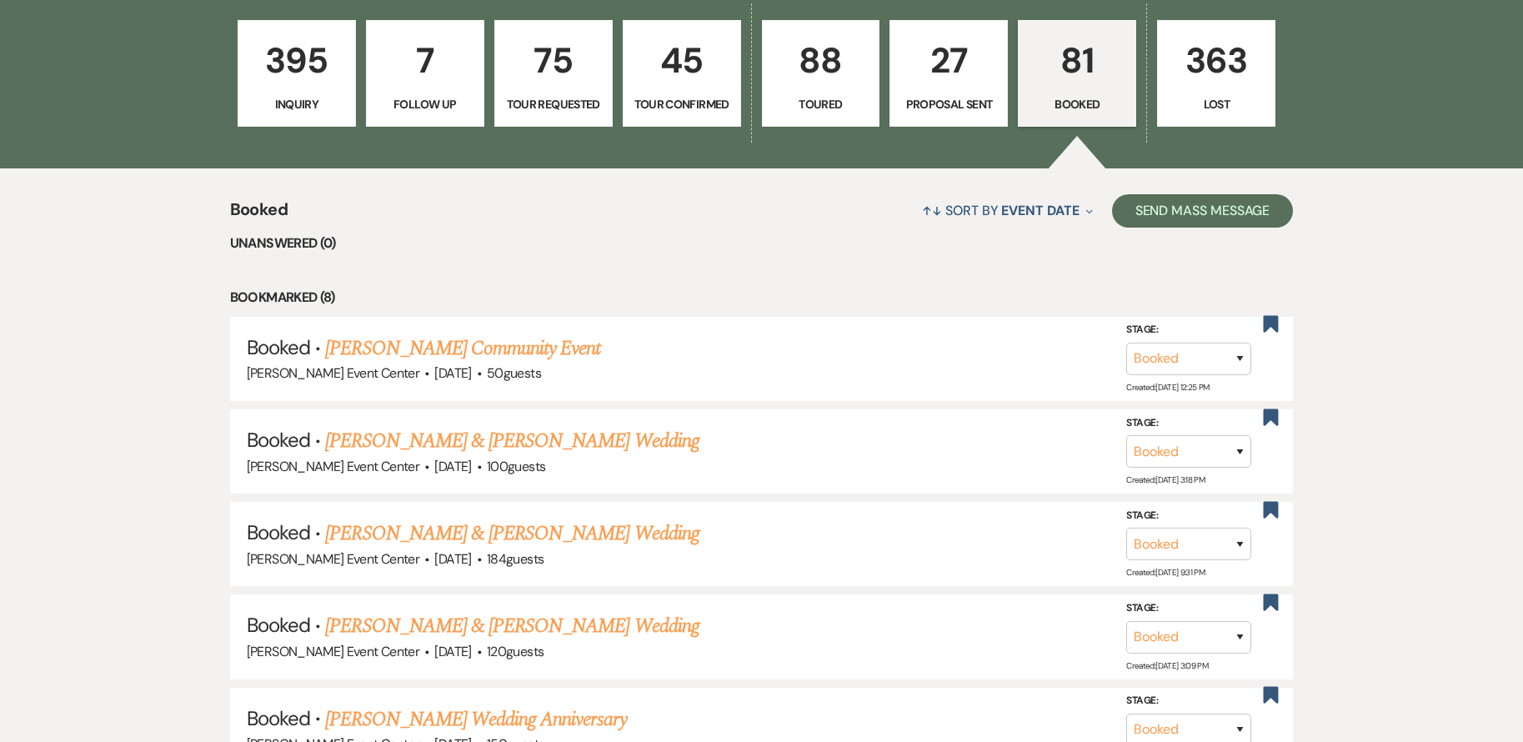
drag, startPoint x: 970, startPoint y: 240, endPoint x: 910, endPoint y: 198, distance: 73.6
click at [703, 203] on div "↑↓ Sort By Event Date Expand Send Mass Message" at bounding box center [790, 210] width 1005 height 44
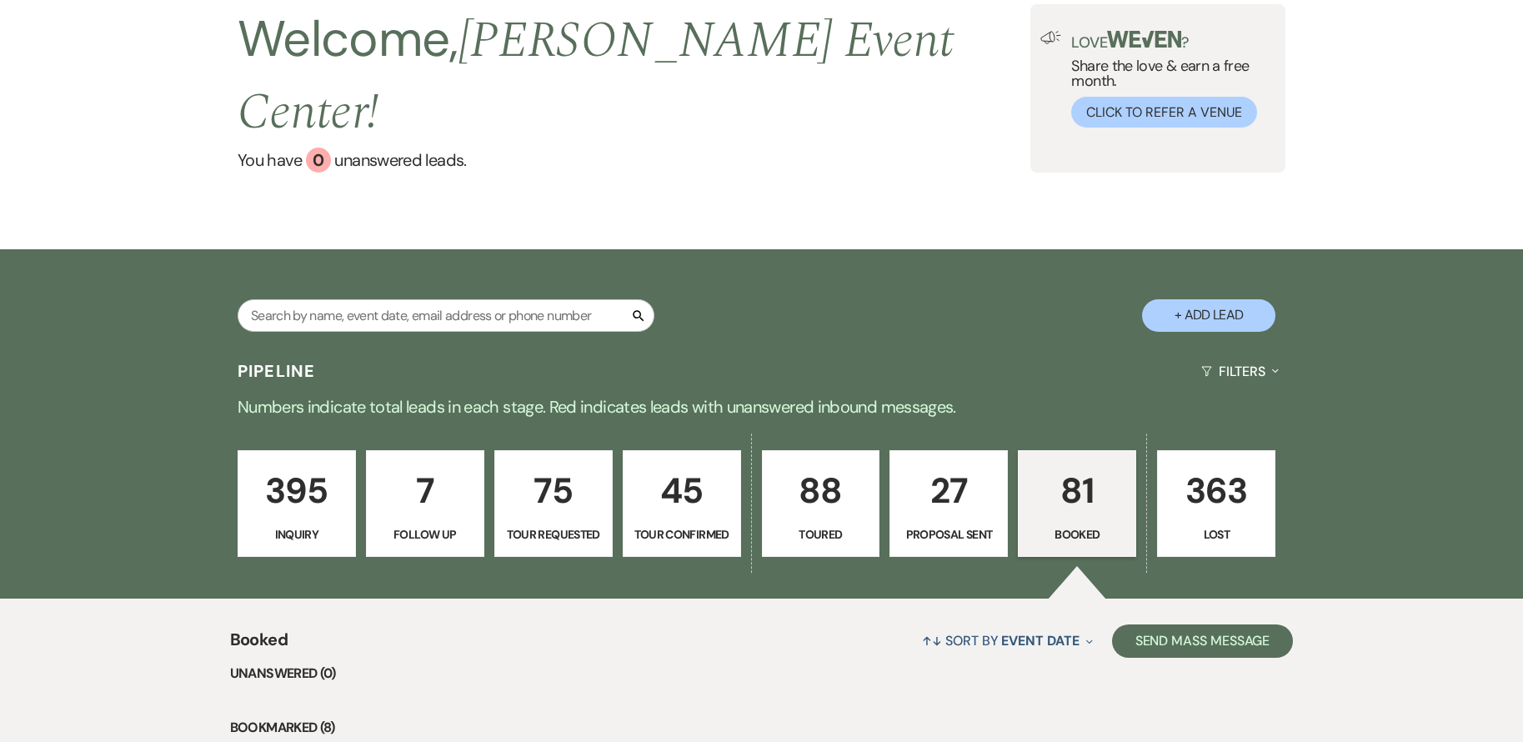
scroll to position [20, 0]
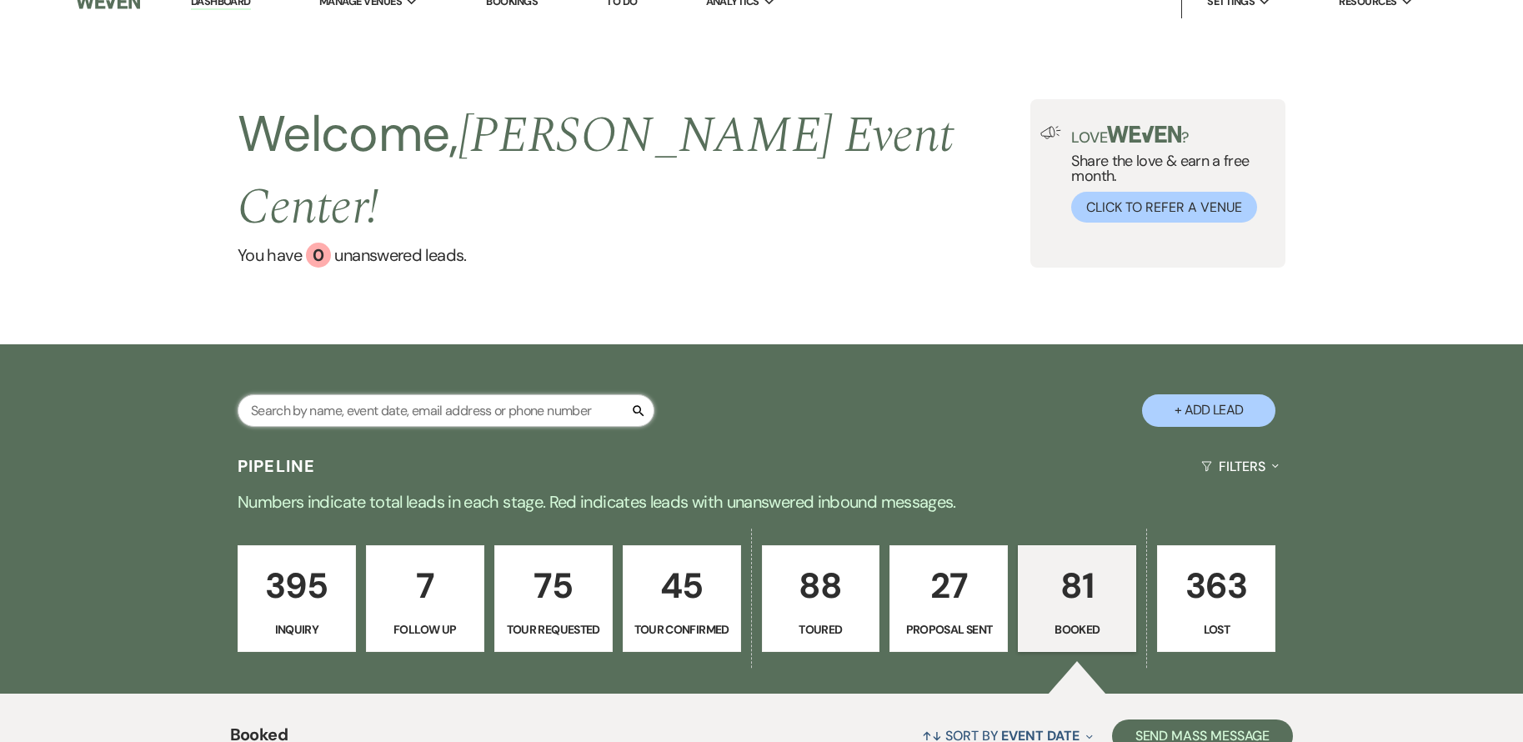
click at [436, 394] on input "text" at bounding box center [446, 410] width 417 height 33
type input "Polk"
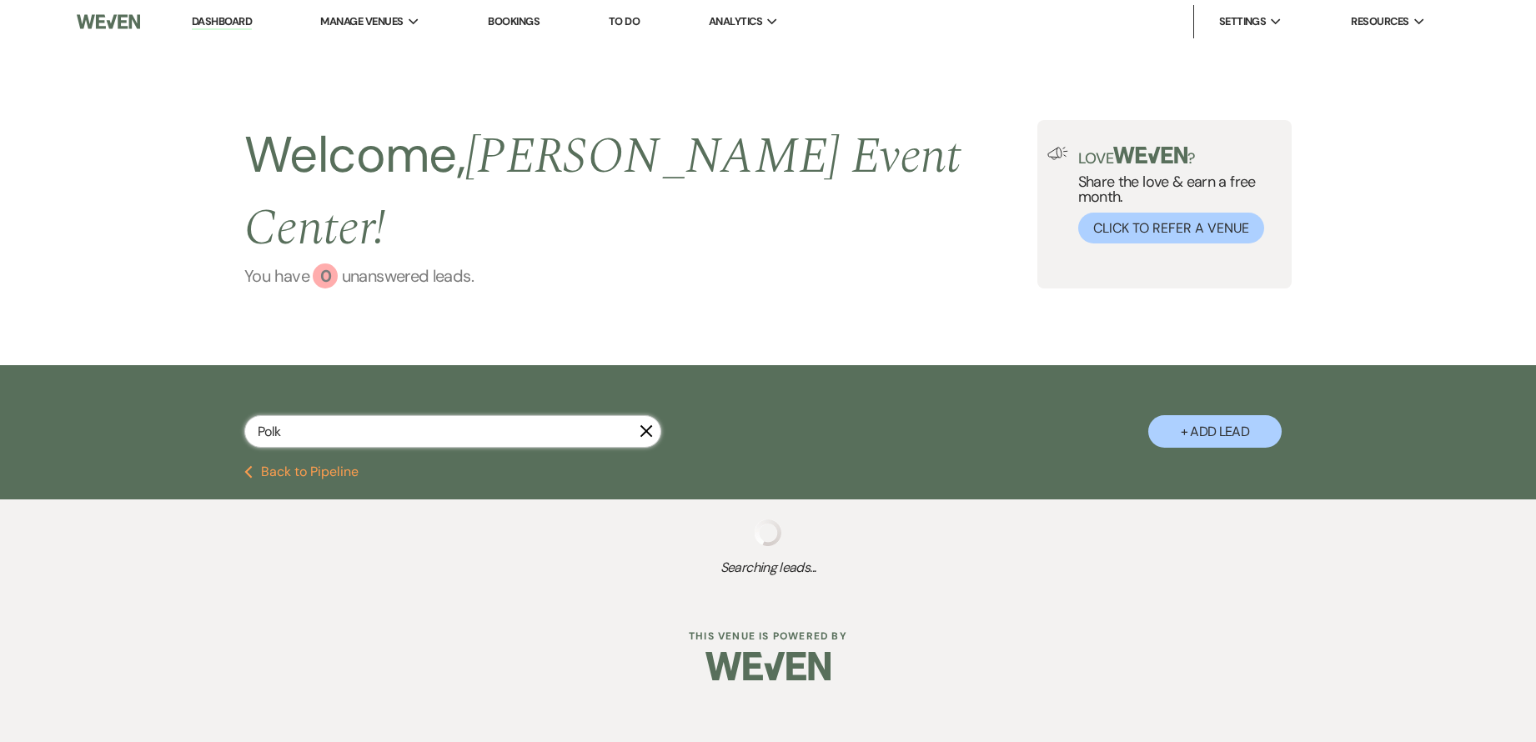
select select "8"
select select "10"
select select "8"
select select "4"
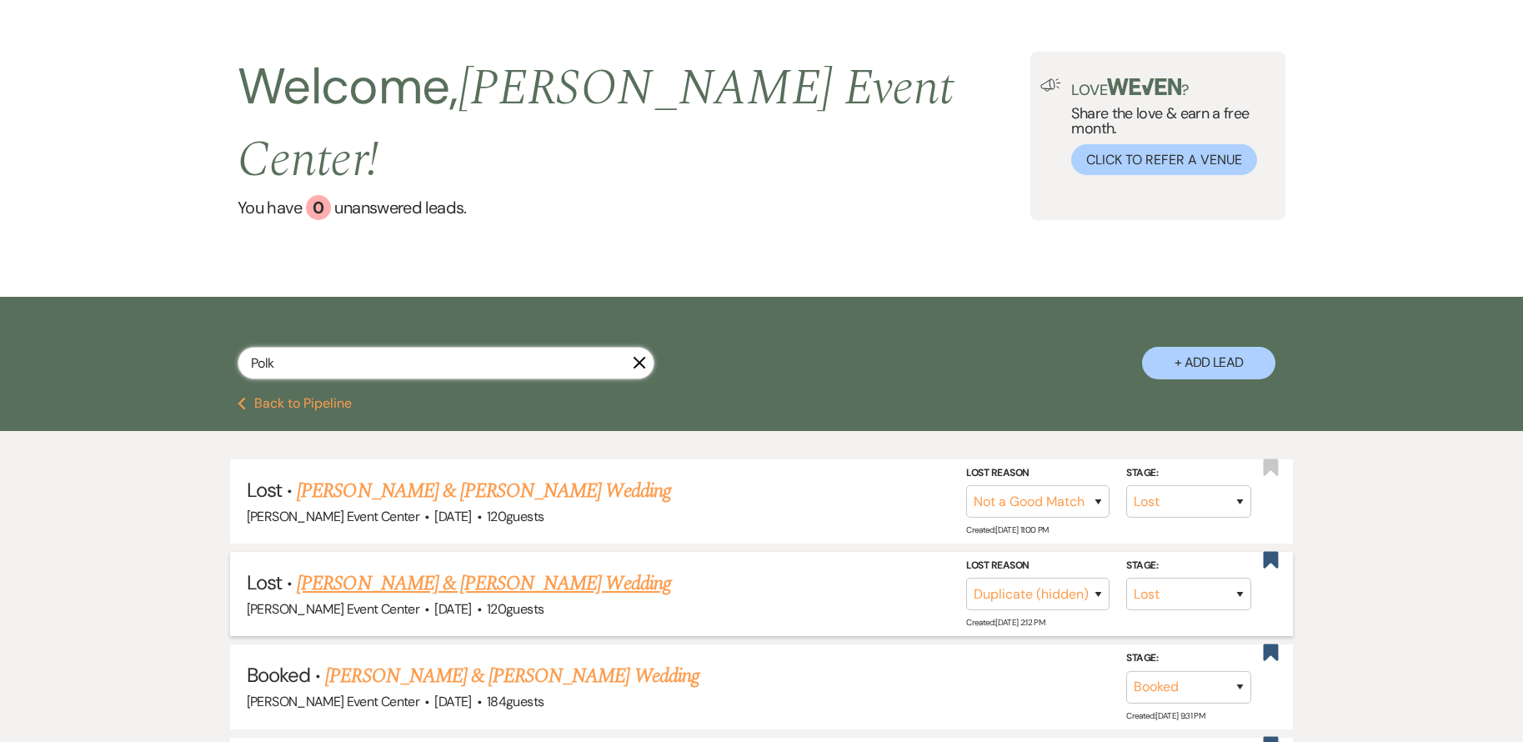
scroll to position [167, 0]
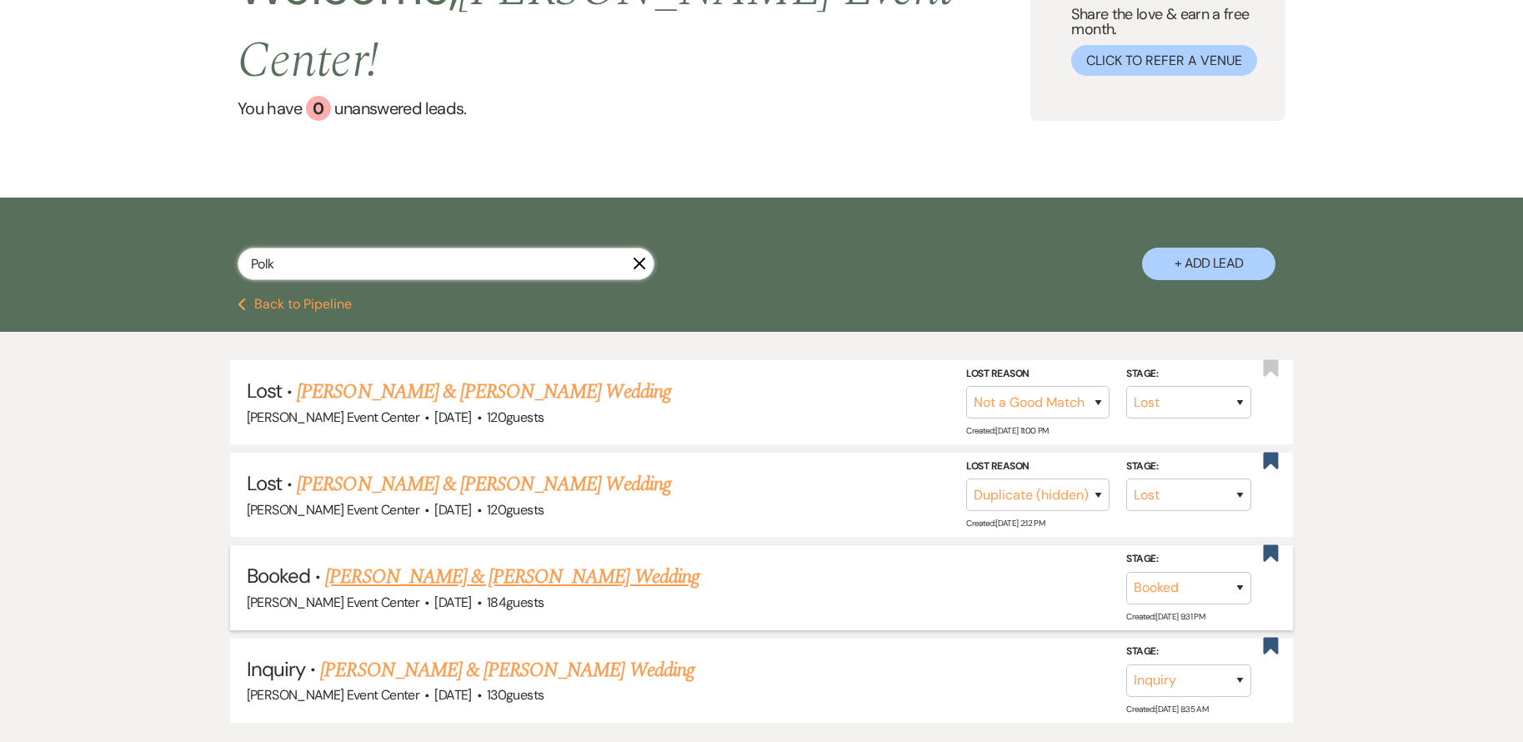
type input "Polk"
click at [541, 562] on link "[PERSON_NAME] & [PERSON_NAME] Wedding" at bounding box center [512, 577] width 374 height 30
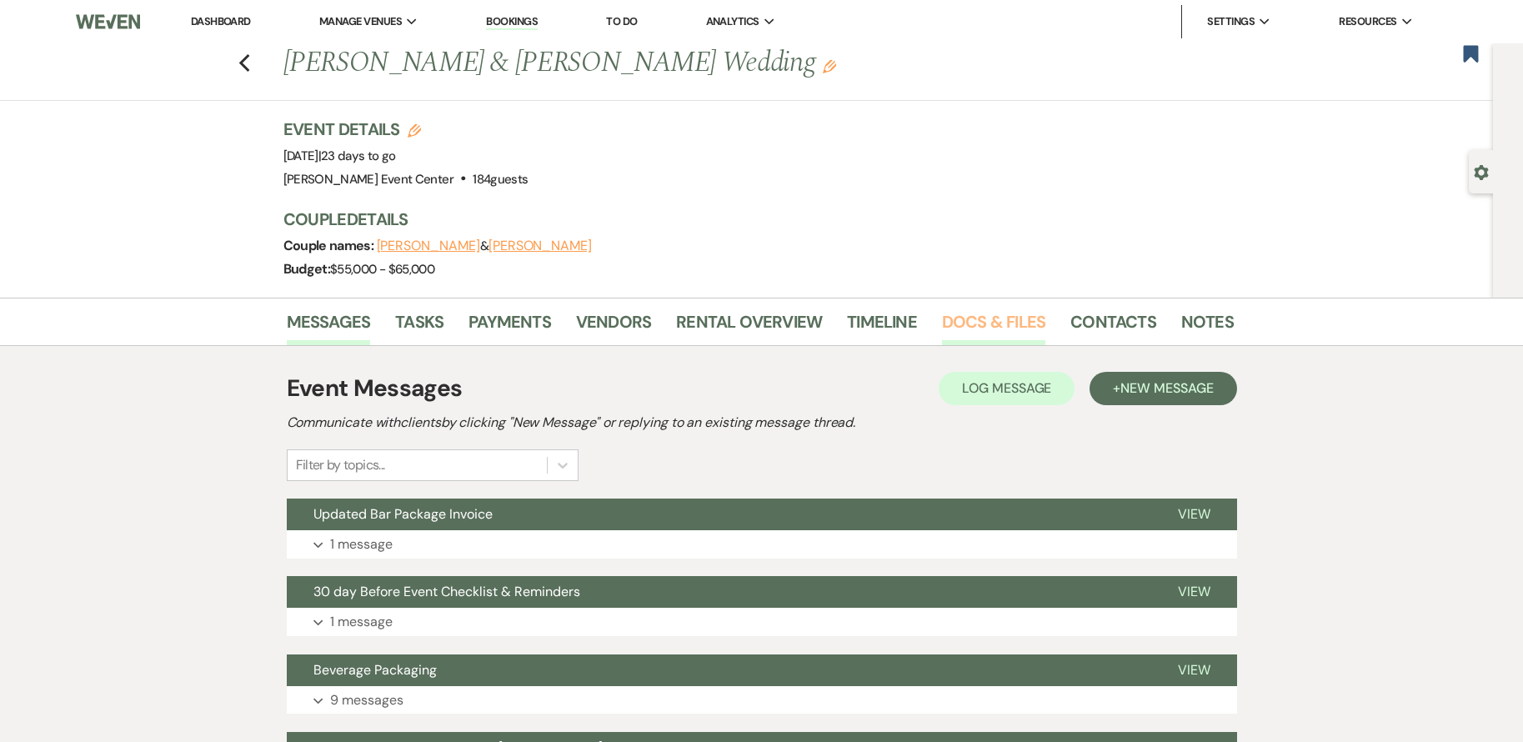
click at [991, 318] on link "Docs & Files" at bounding box center [993, 326] width 103 height 37
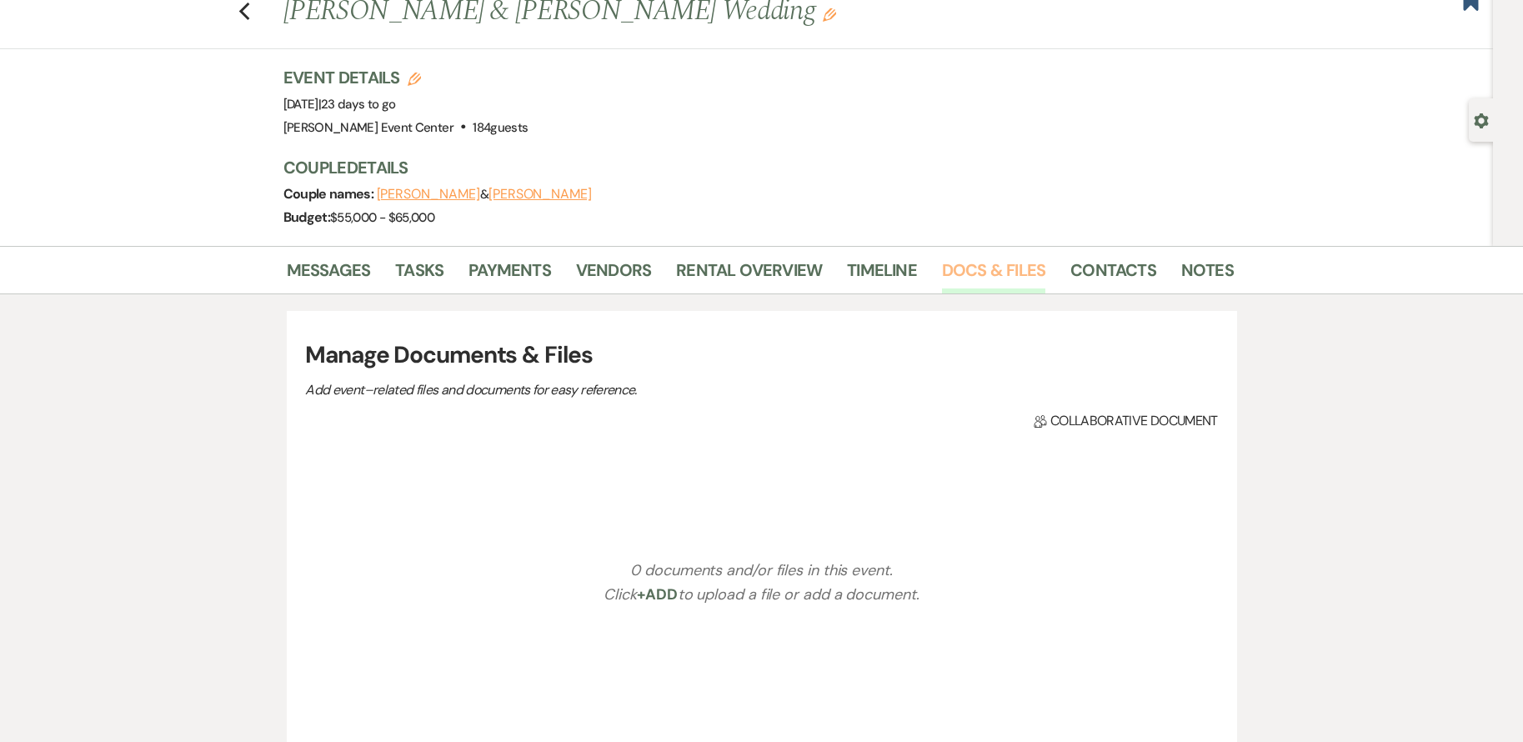
scroll to position [250, 0]
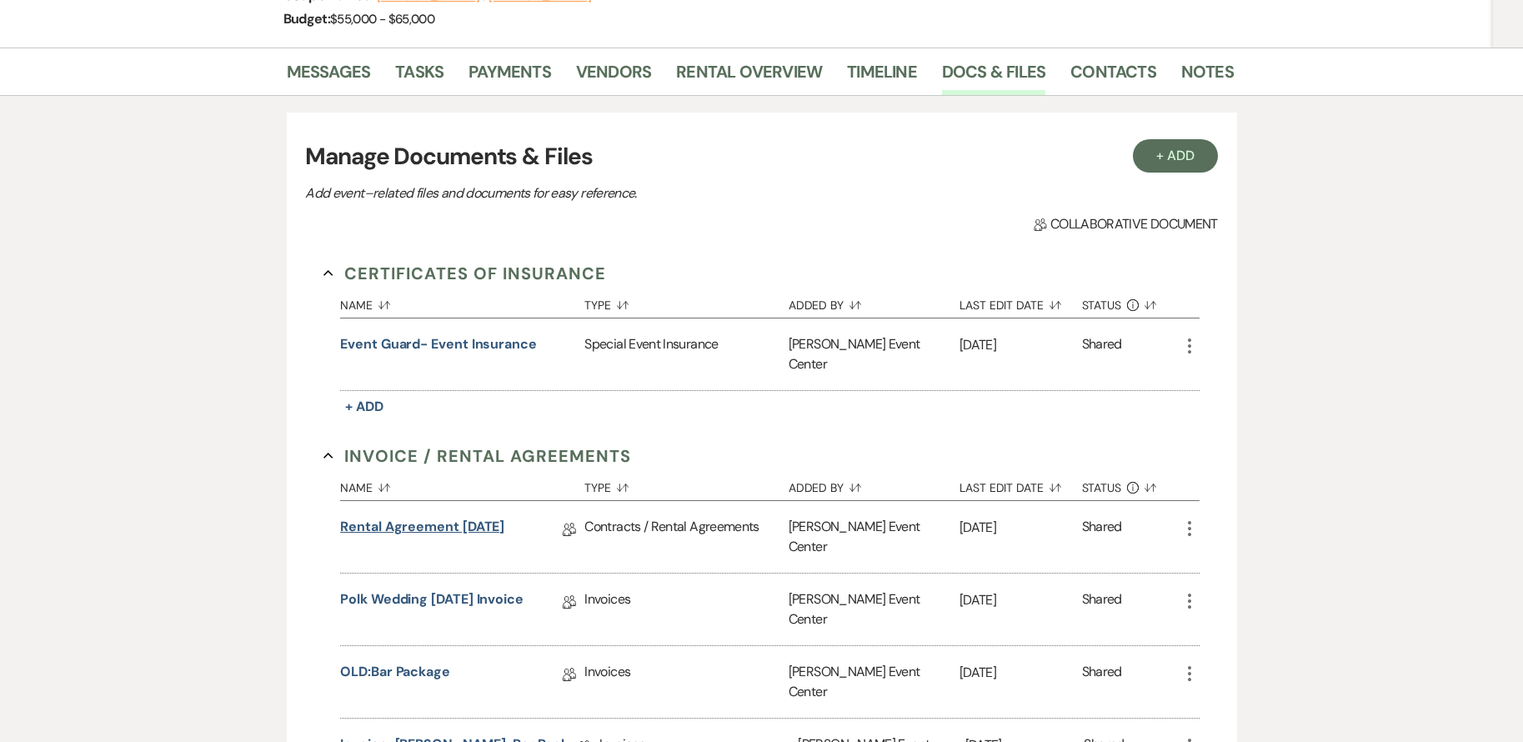
click at [449, 517] on link "Rental Agreement [DATE]" at bounding box center [422, 530] width 164 height 26
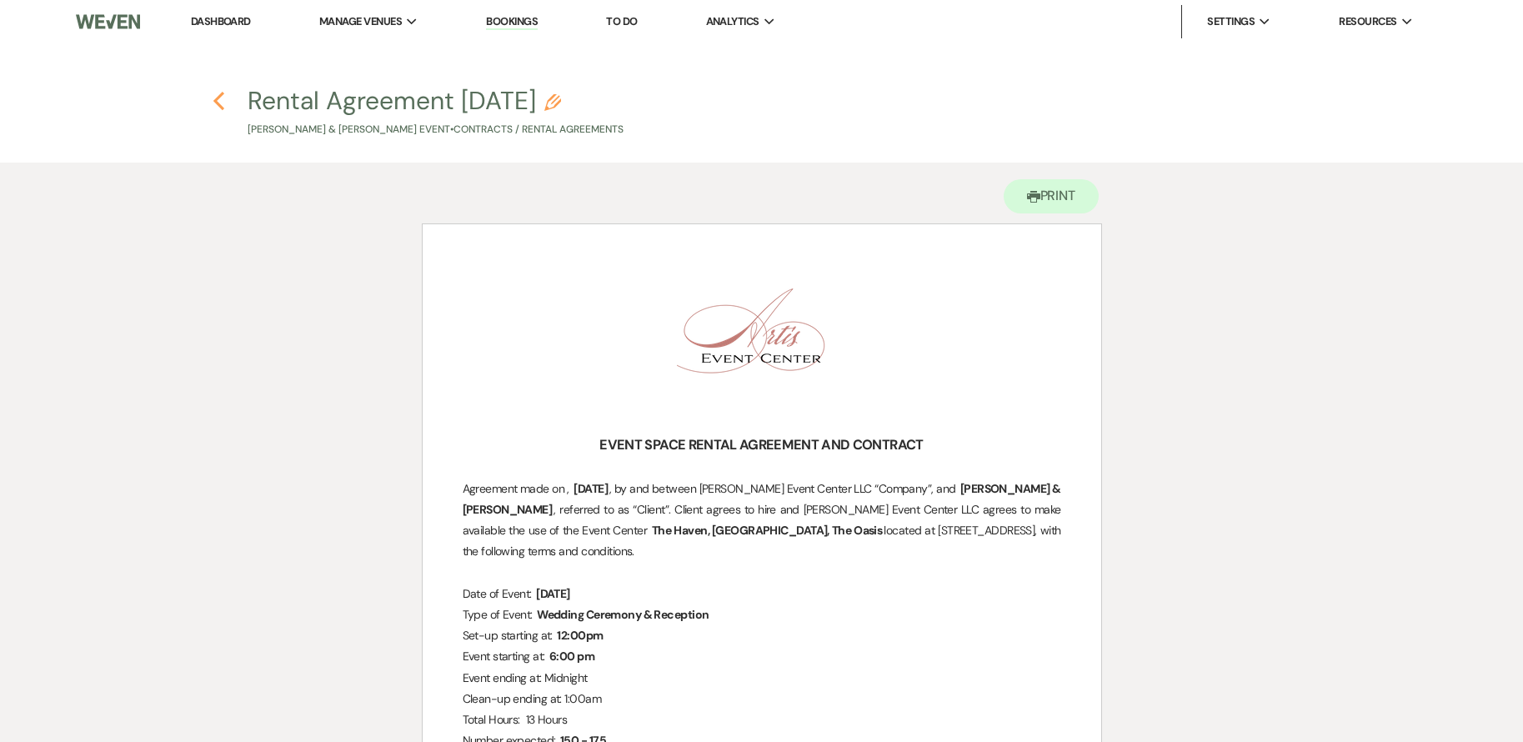
click at [222, 99] on icon "Previous" at bounding box center [219, 101] width 13 height 20
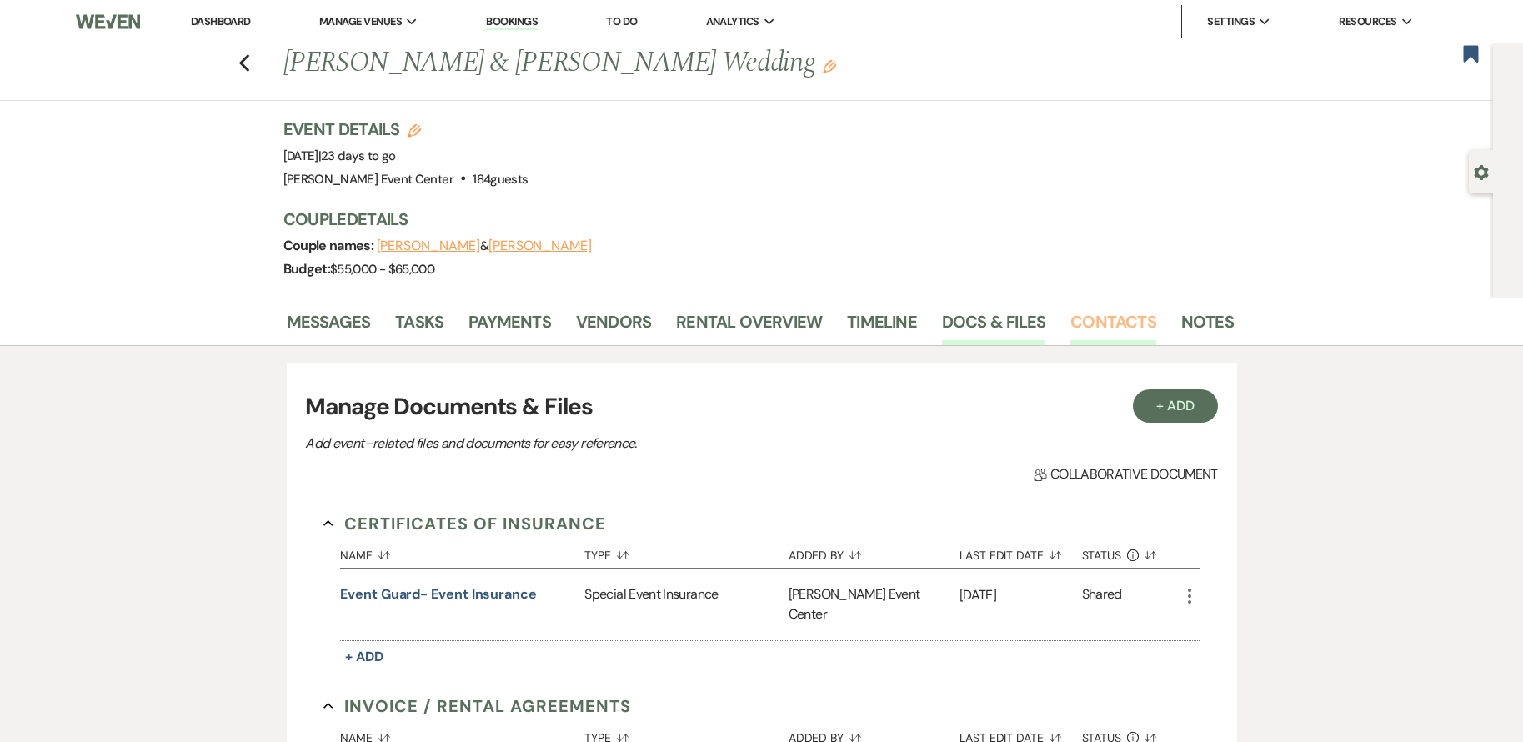
click at [1110, 316] on link "Contacts" at bounding box center [1114, 326] width 86 height 37
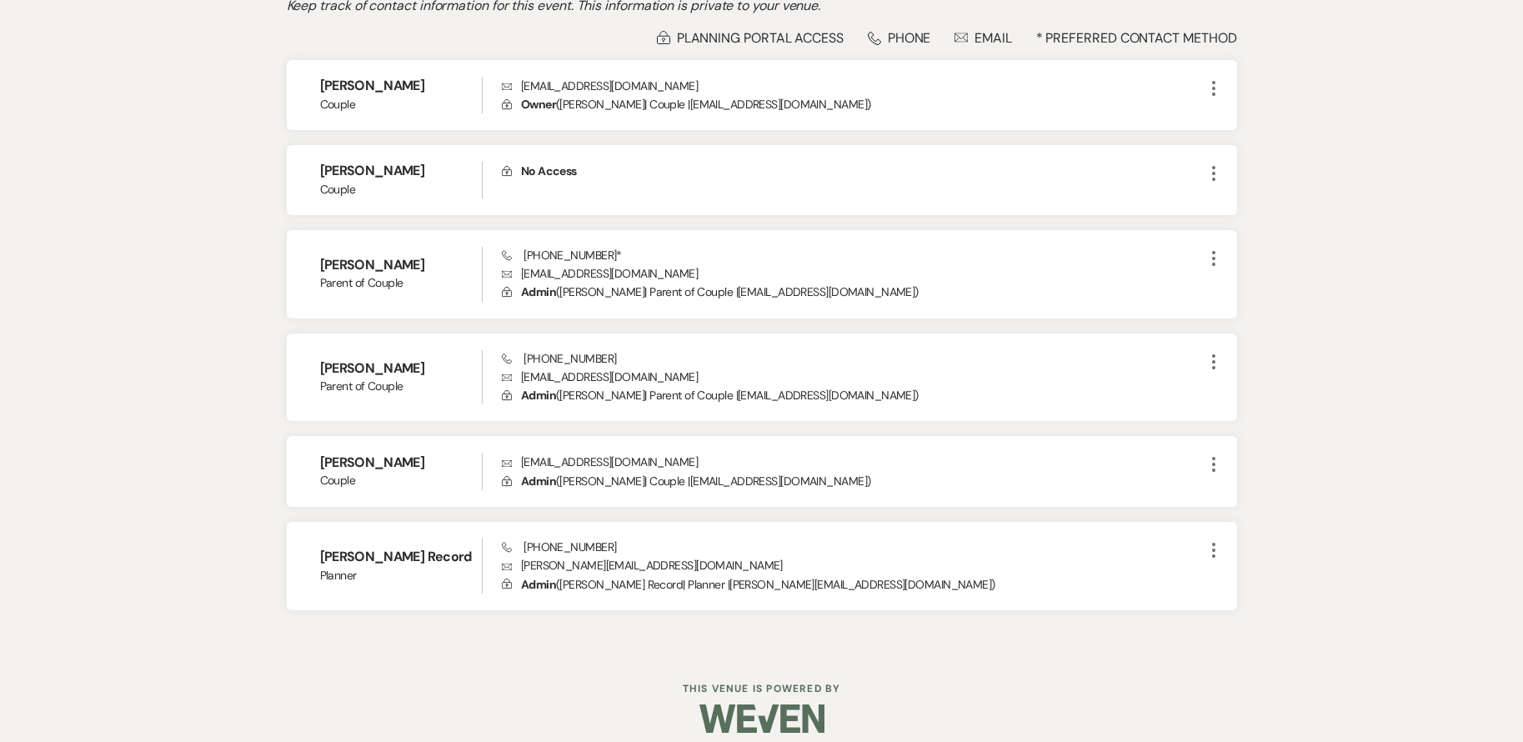
scroll to position [333, 0]
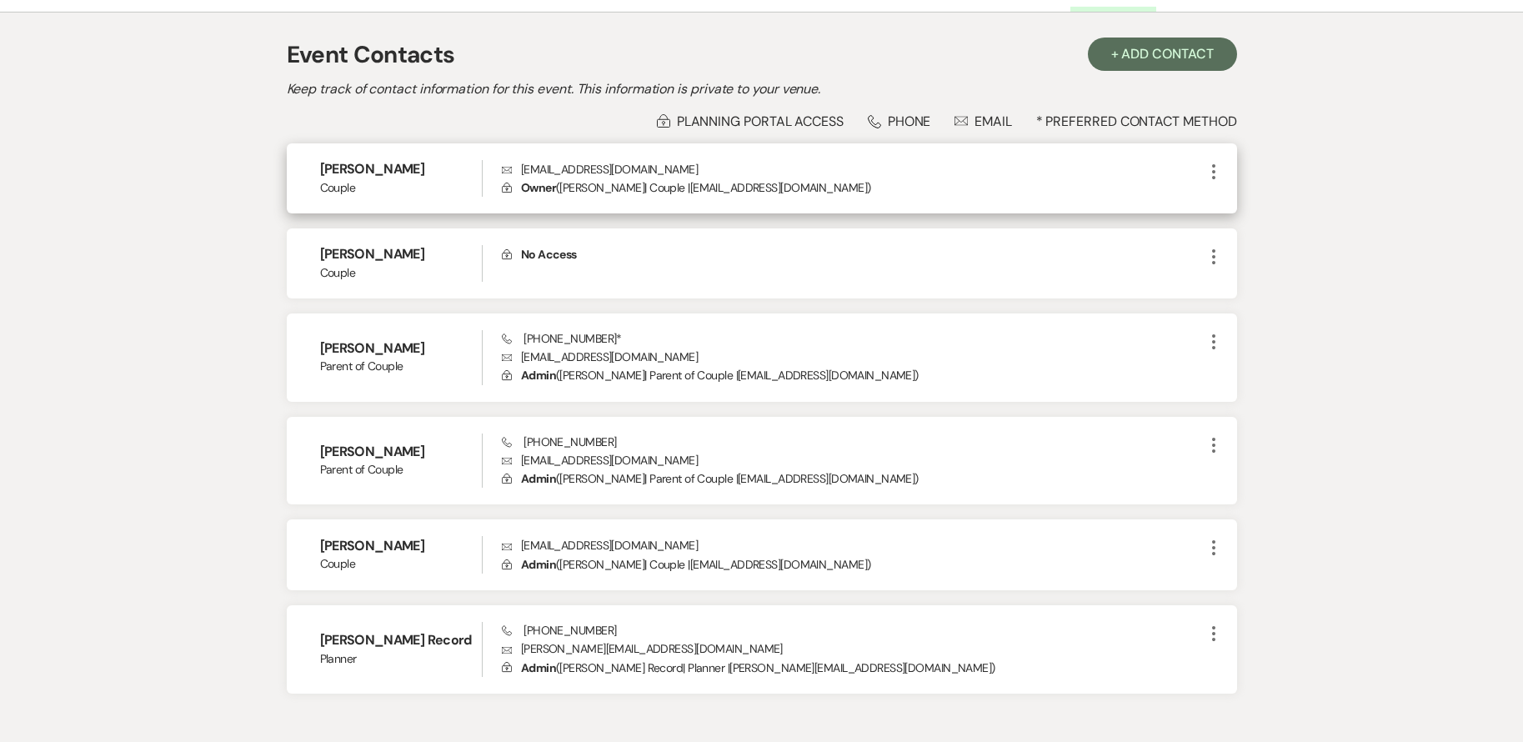
drag, startPoint x: 322, startPoint y: 166, endPoint x: 437, endPoint y: 170, distance: 115.1
click at [437, 170] on h6 "[PERSON_NAME]" at bounding box center [401, 169] width 163 height 18
drag, startPoint x: 437, startPoint y: 170, endPoint x: 381, endPoint y: 169, distance: 55.9
copy h6 "[PERSON_NAME]"
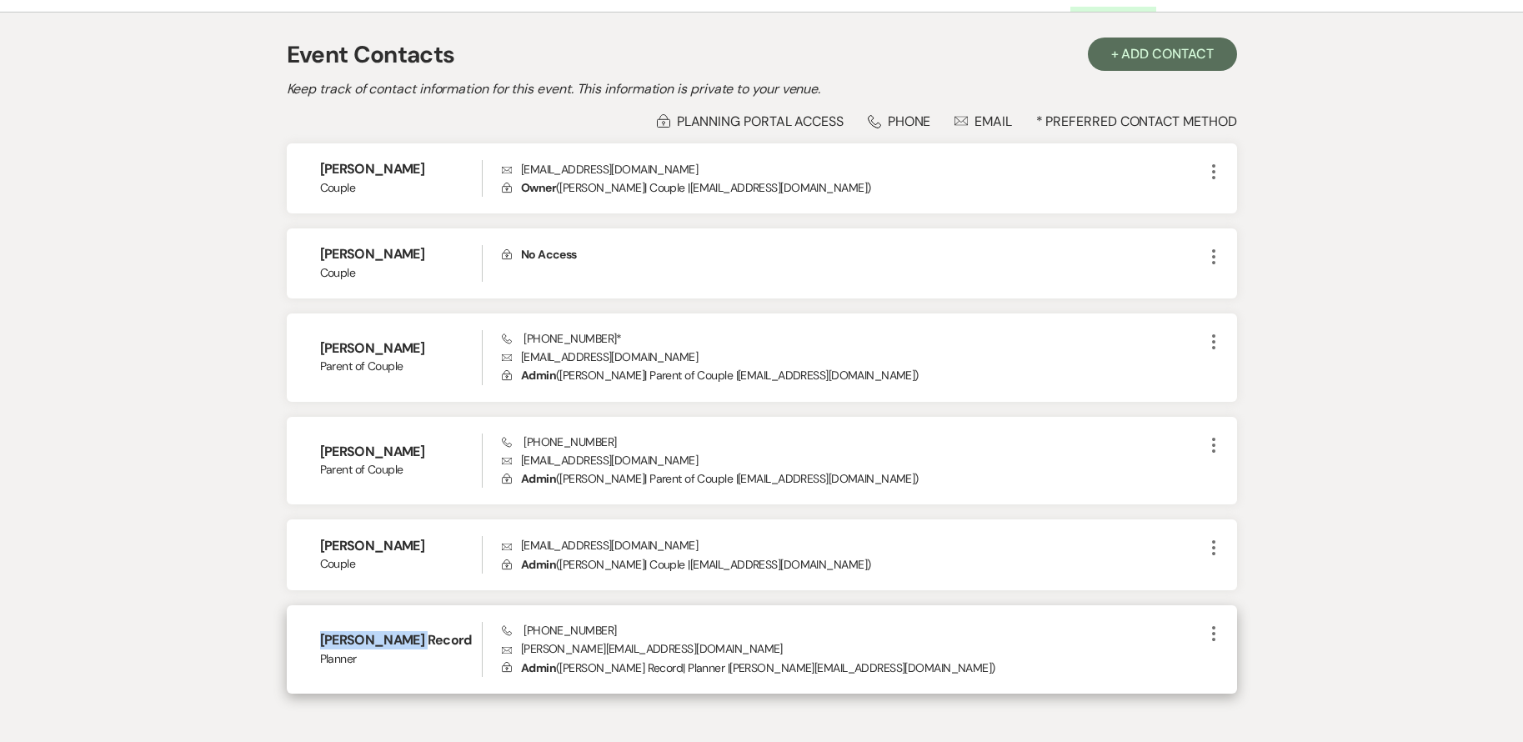
drag, startPoint x: 317, startPoint y: 642, endPoint x: 419, endPoint y: 649, distance: 102.8
click at [419, 649] on div "[PERSON_NAME] Record Planner Phone [PHONE_NUMBER] Envelope [PERSON_NAME][EMAIL_…" at bounding box center [762, 649] width 950 height 88
drag, startPoint x: 419, startPoint y: 649, endPoint x: 394, endPoint y: 642, distance: 26.7
copy h6 "[PERSON_NAME] Record"
drag, startPoint x: 526, startPoint y: 626, endPoint x: 609, endPoint y: 627, distance: 82.5
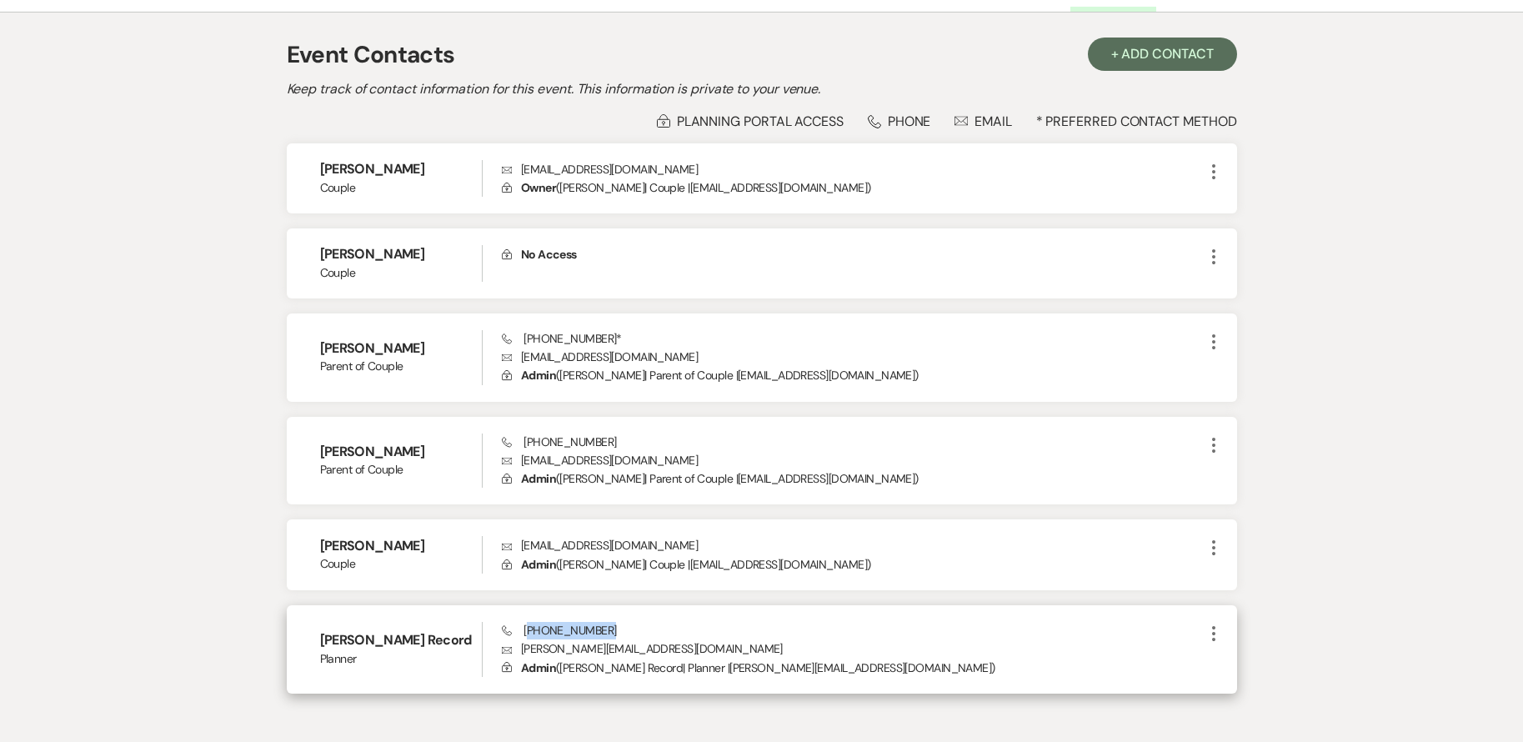
click at [609, 627] on div "Phone [PHONE_NUMBER] Envelope [PERSON_NAME][EMAIL_ADDRESS][DOMAIN_NAME] Lock Ad…" at bounding box center [852, 649] width 701 height 55
drag, startPoint x: 609, startPoint y: 627, endPoint x: 593, endPoint y: 627, distance: 15.8
copy span "469) 569-9987"
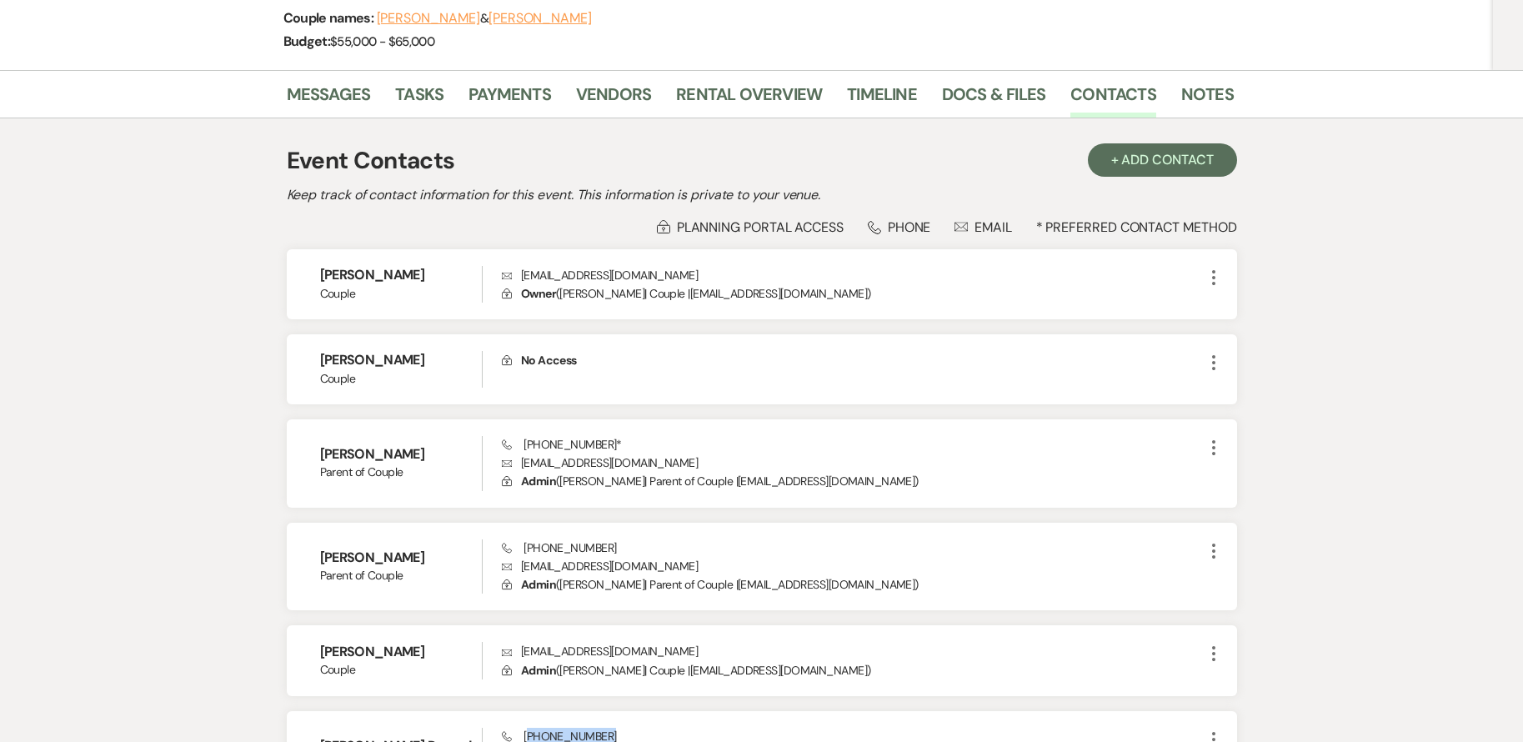
scroll to position [167, 0]
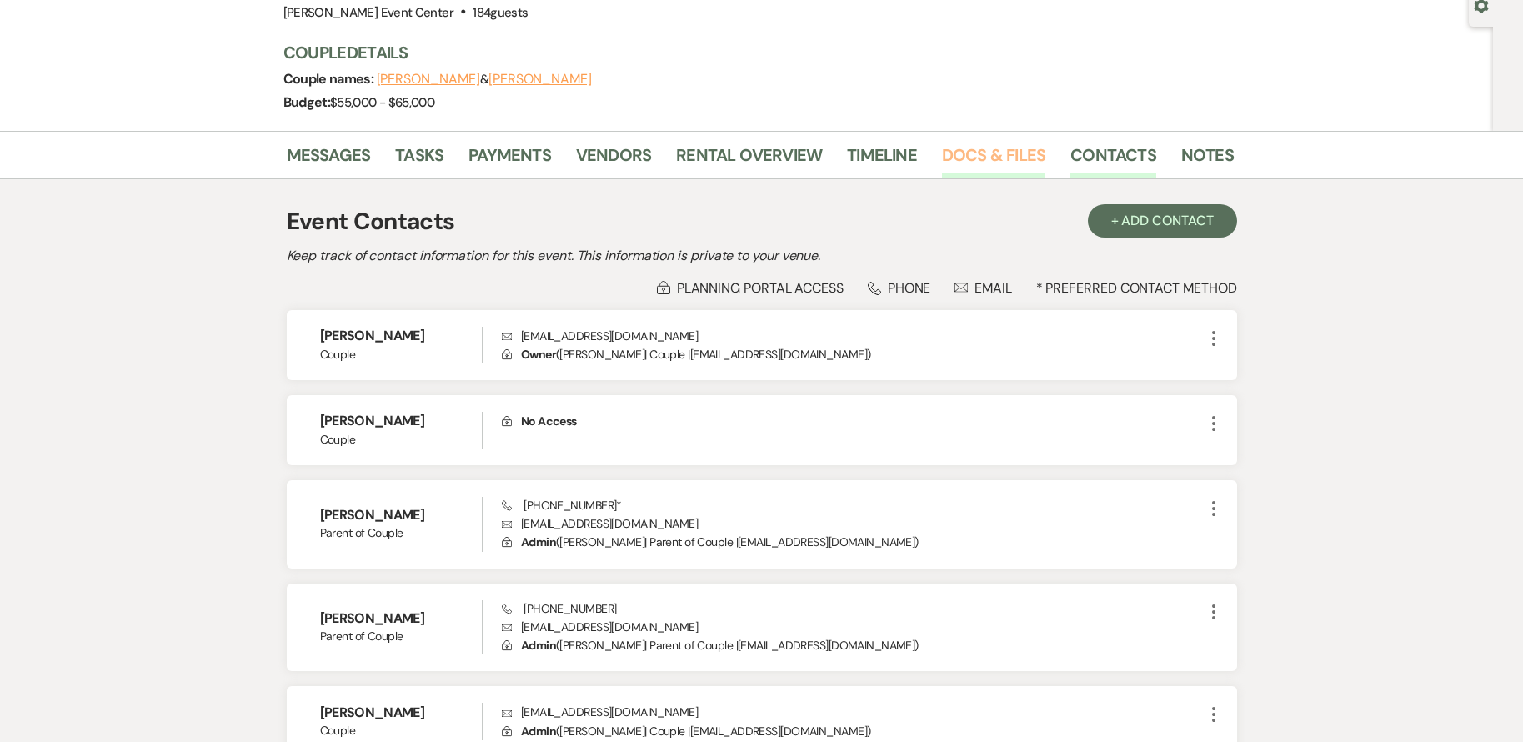
click at [993, 152] on link "Docs & Files" at bounding box center [993, 160] width 103 height 37
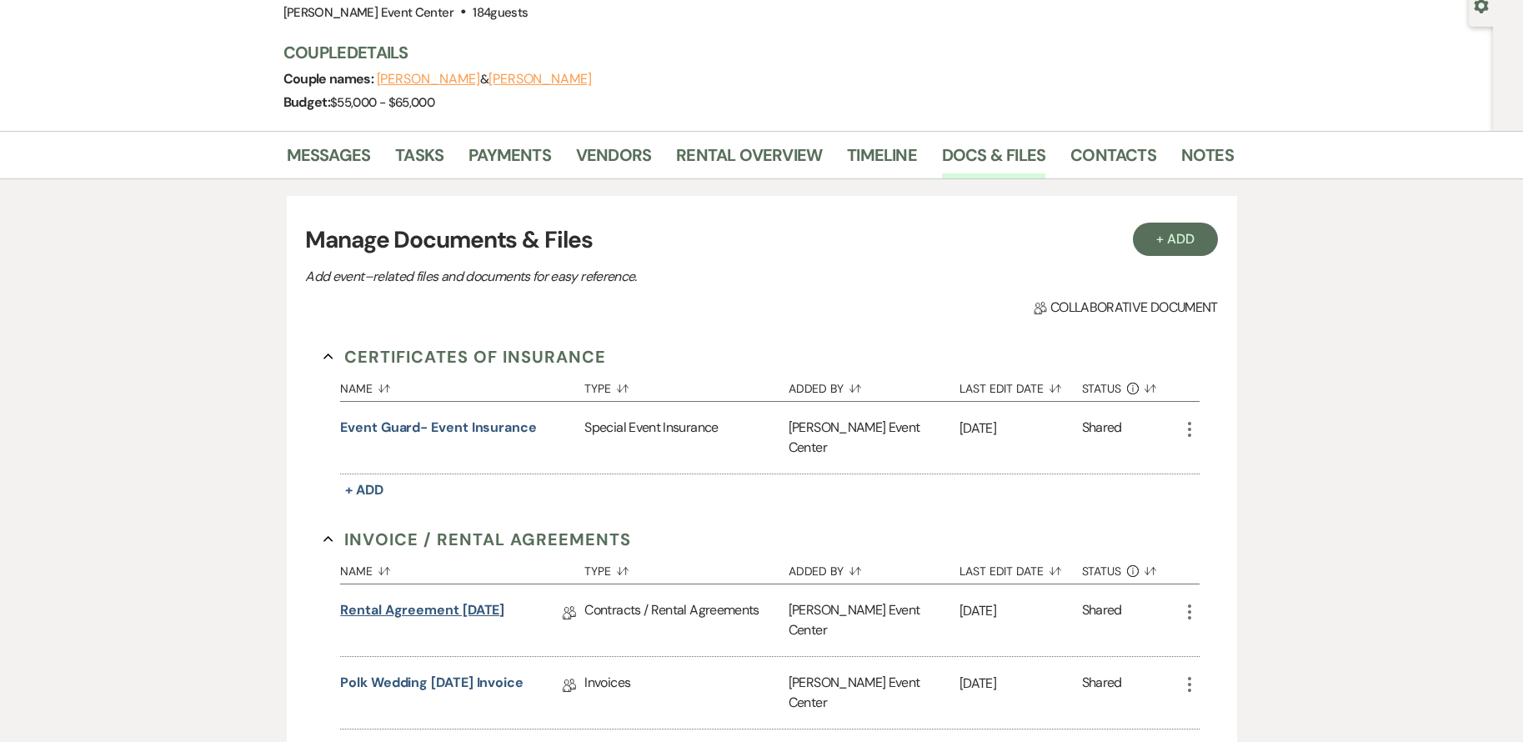
click at [471, 600] on link "Rental Agreement [DATE]" at bounding box center [422, 613] width 164 height 26
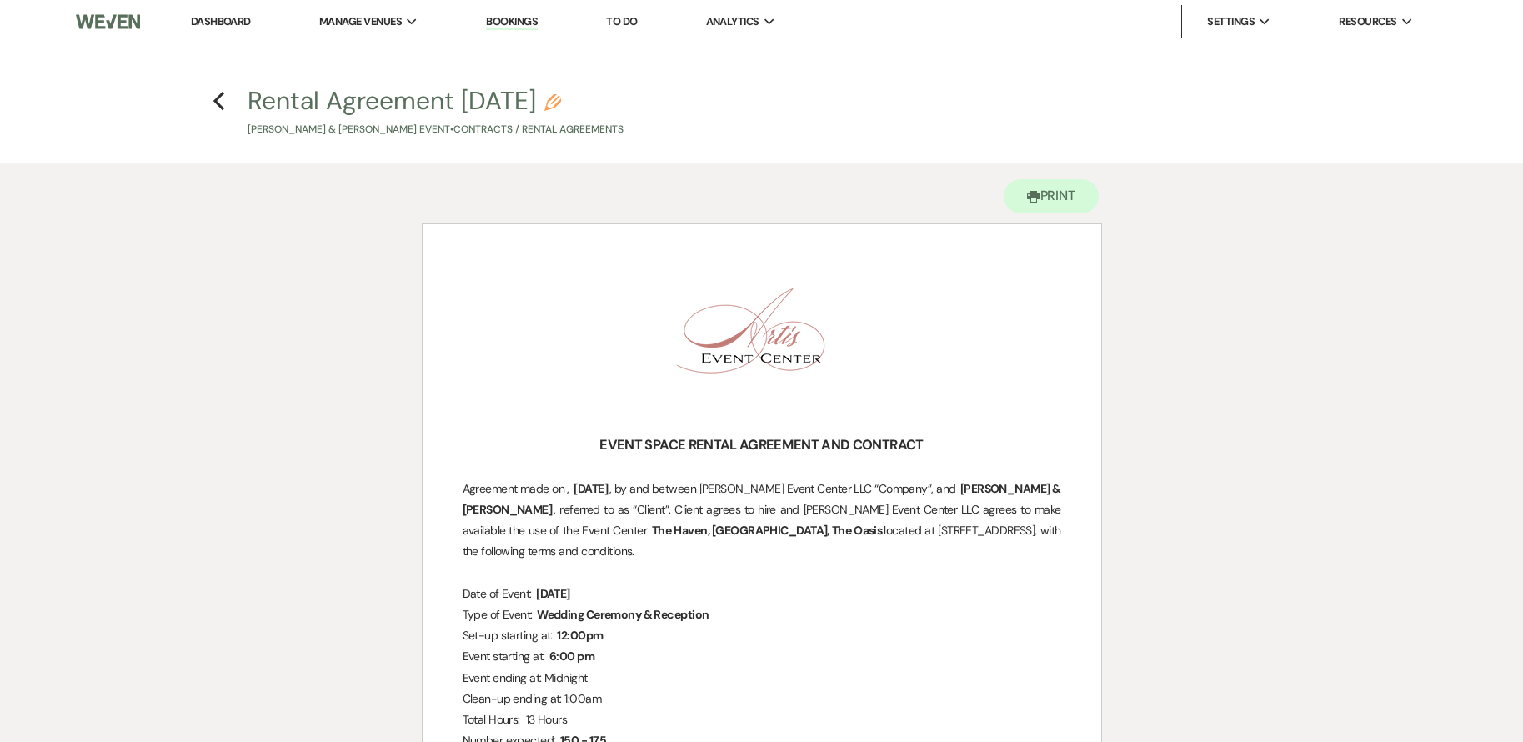
click at [221, 103] on icon "Previous" at bounding box center [219, 101] width 13 height 20
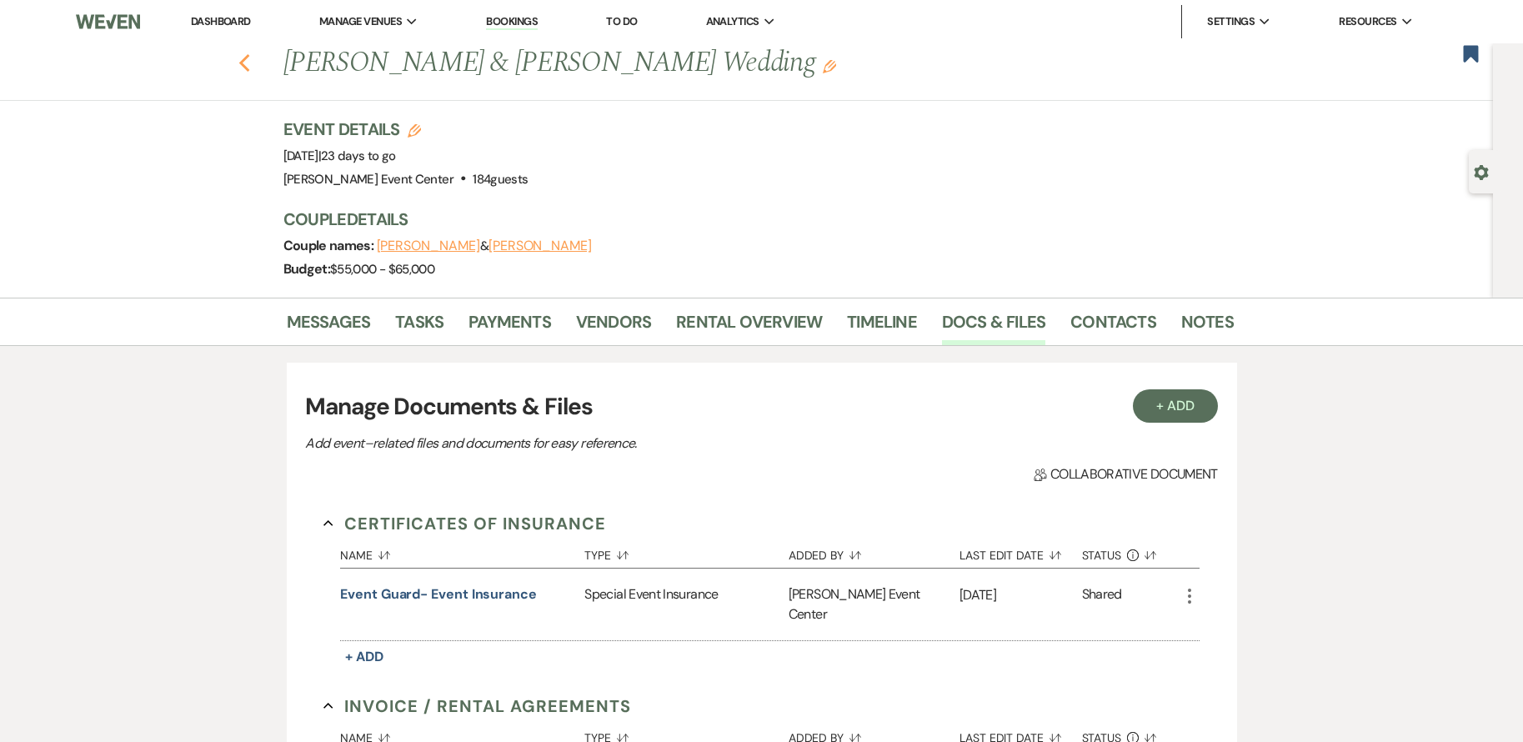
click at [251, 56] on icon "Previous" at bounding box center [244, 63] width 13 height 20
select select "8"
select select "10"
select select "8"
select select "4"
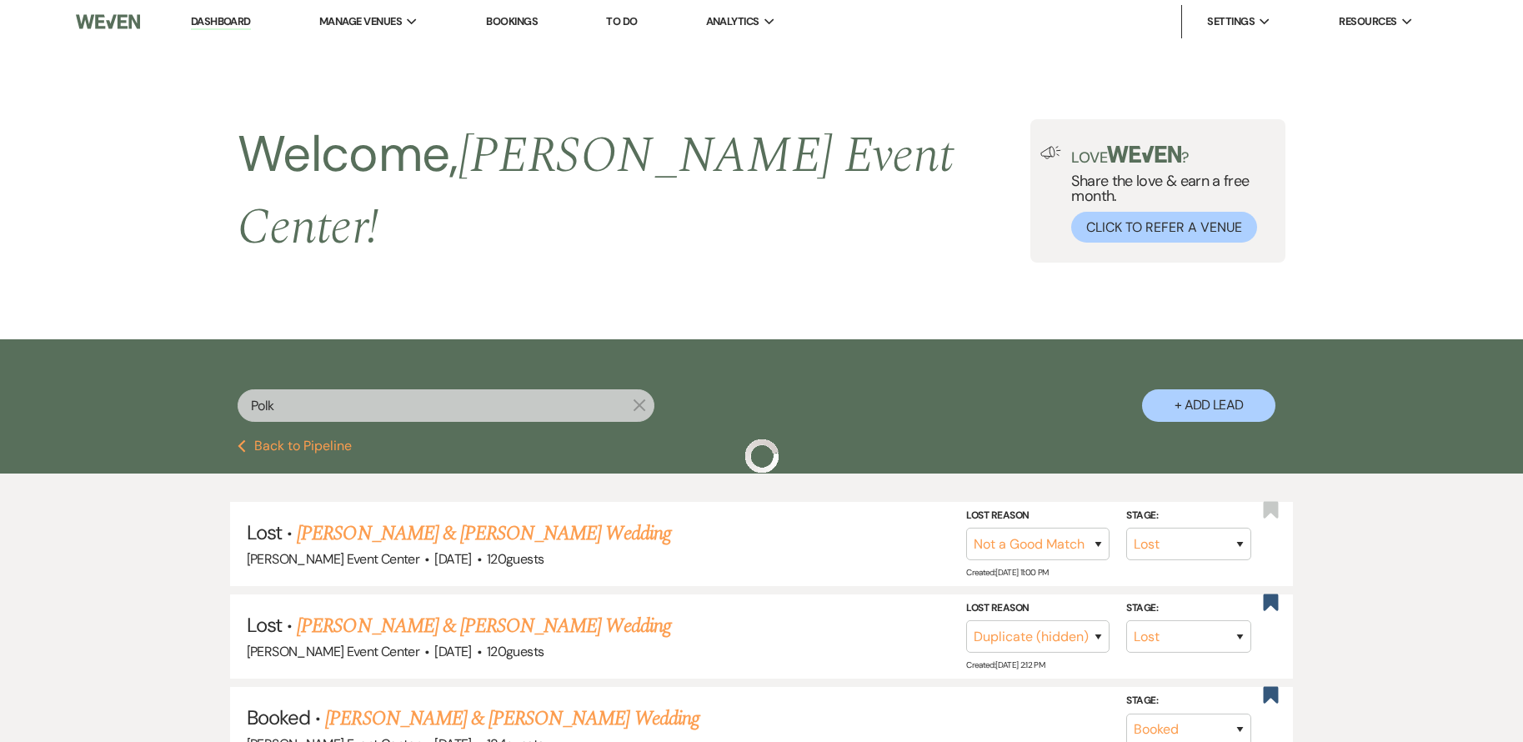
scroll to position [167, 0]
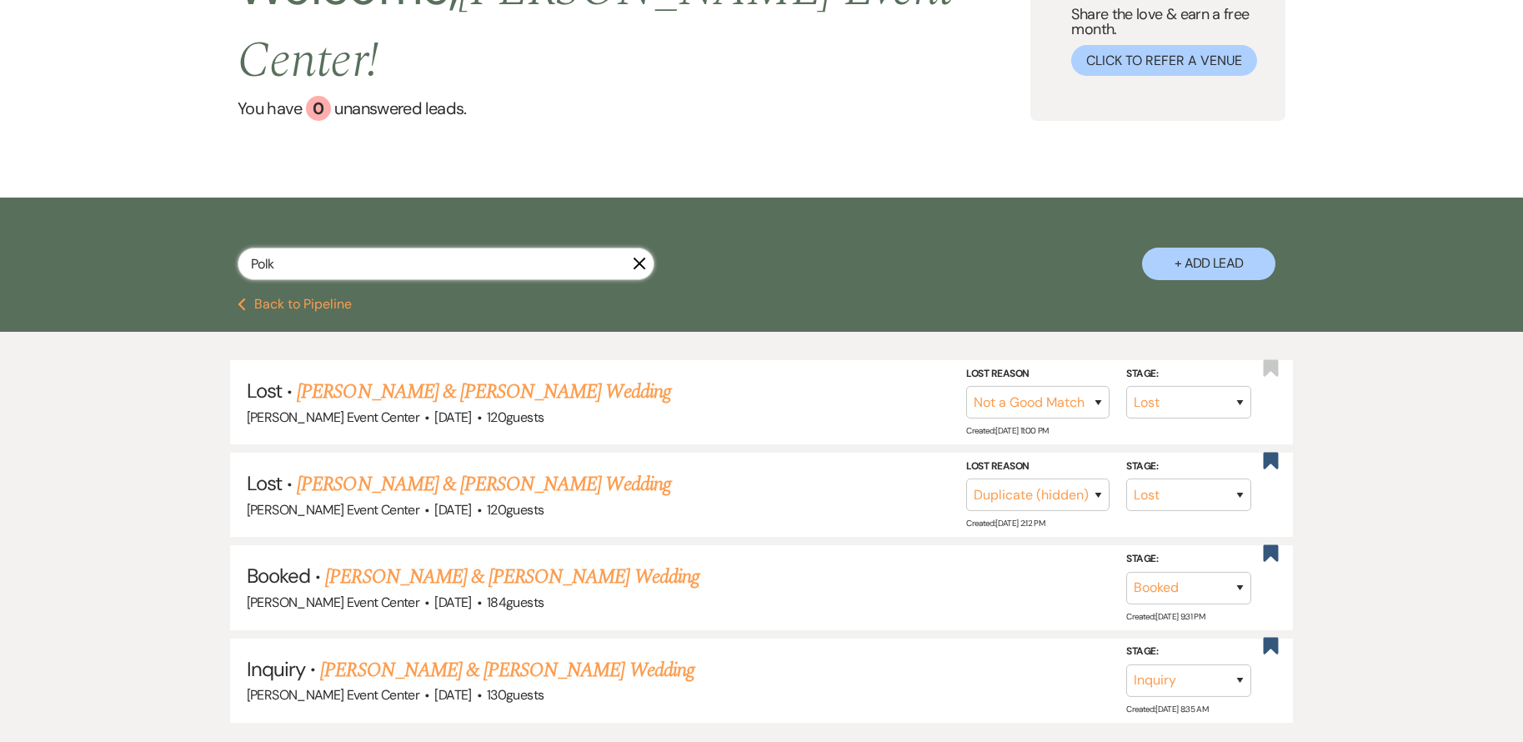
click at [387, 248] on input "Polk" at bounding box center [446, 264] width 417 height 33
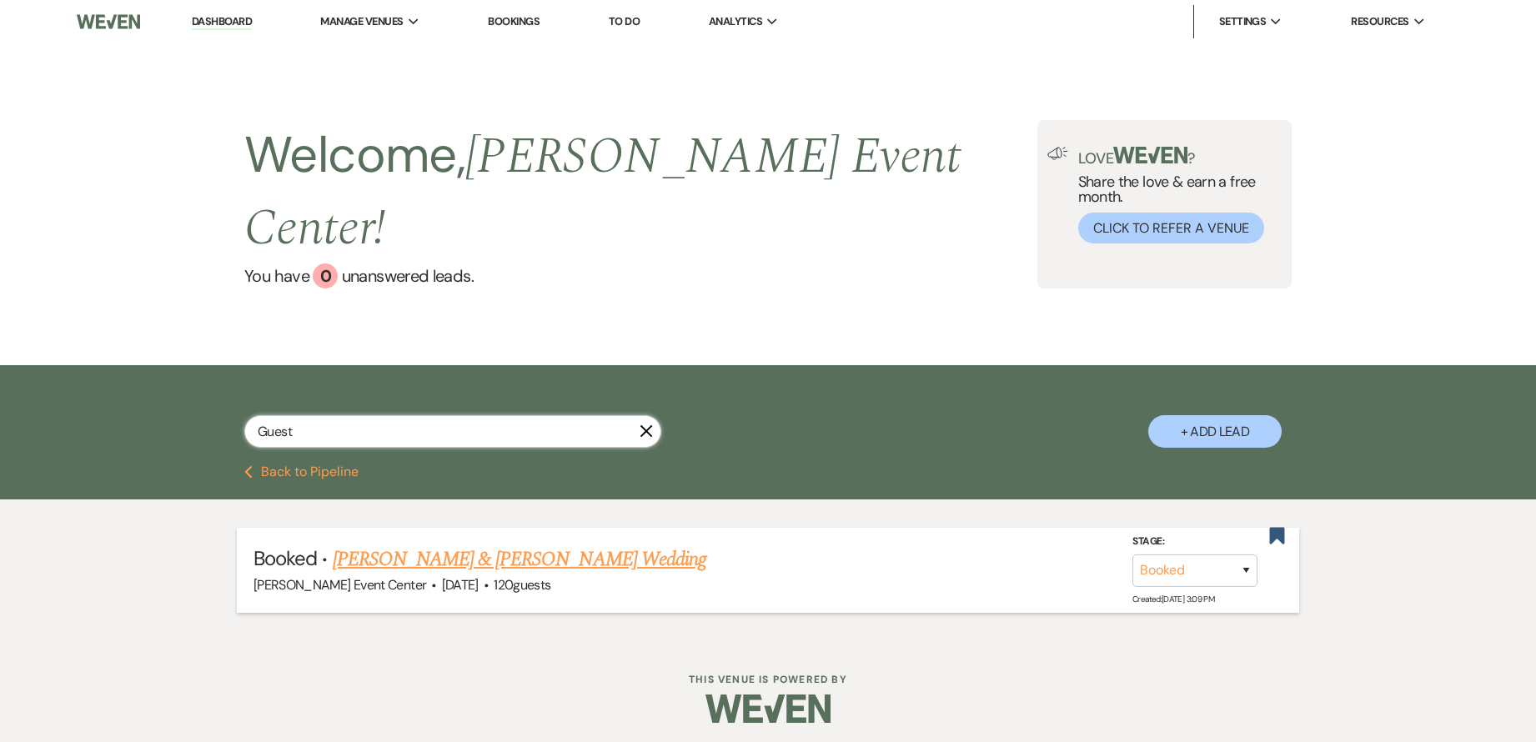
type input "Guest"
click at [473, 544] on link "[PERSON_NAME] & [PERSON_NAME] Wedding" at bounding box center [520, 559] width 374 height 30
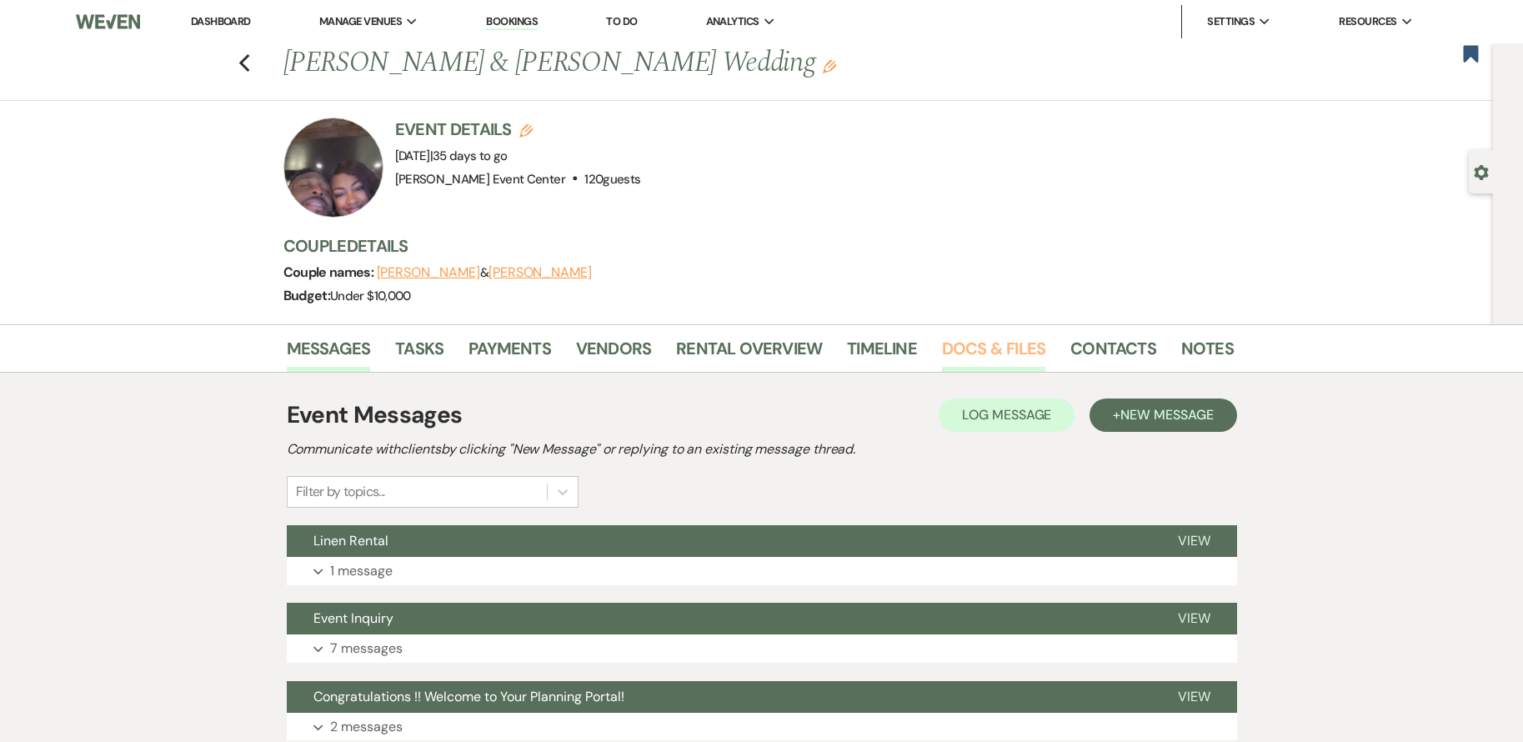
click at [978, 350] on link "Docs & Files" at bounding box center [993, 353] width 103 height 37
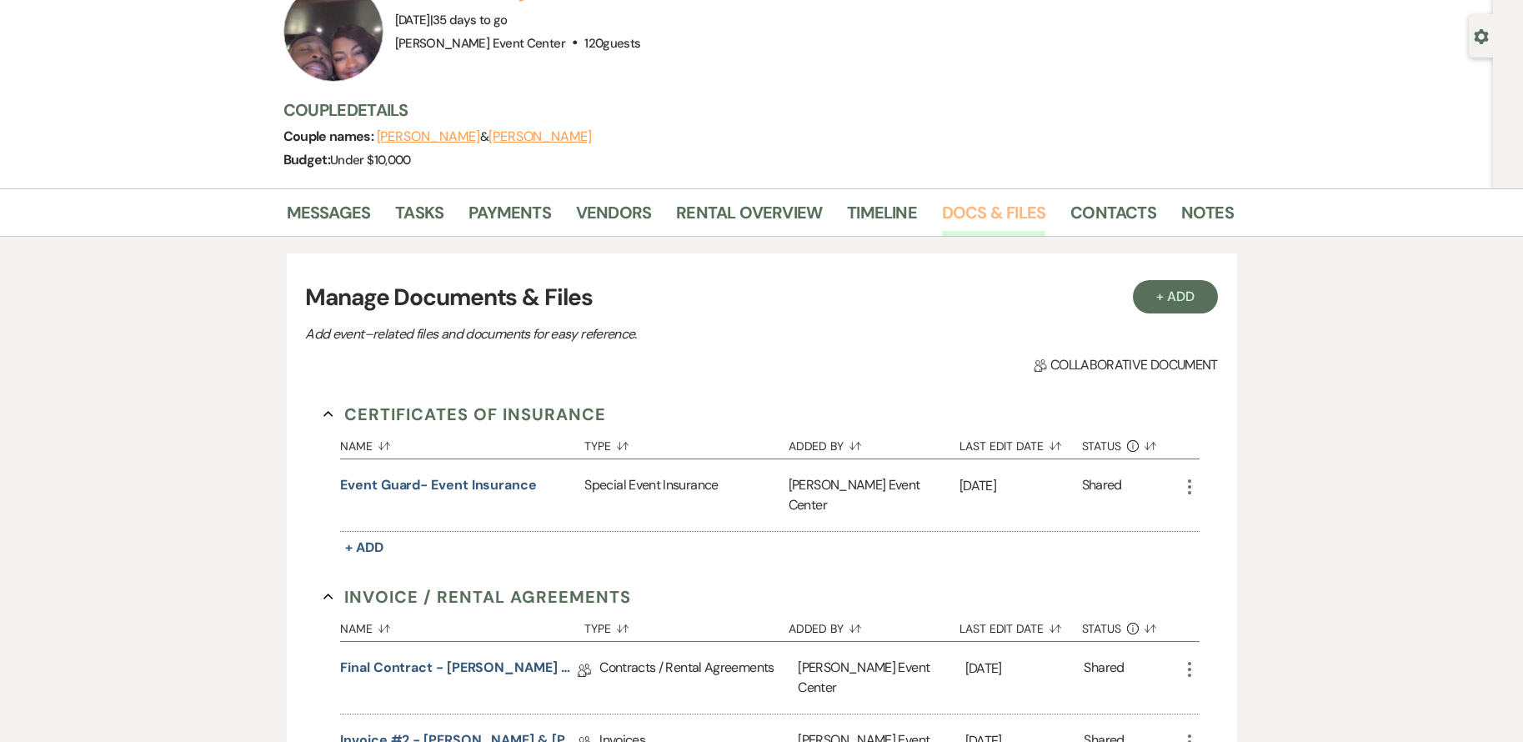
scroll to position [250, 0]
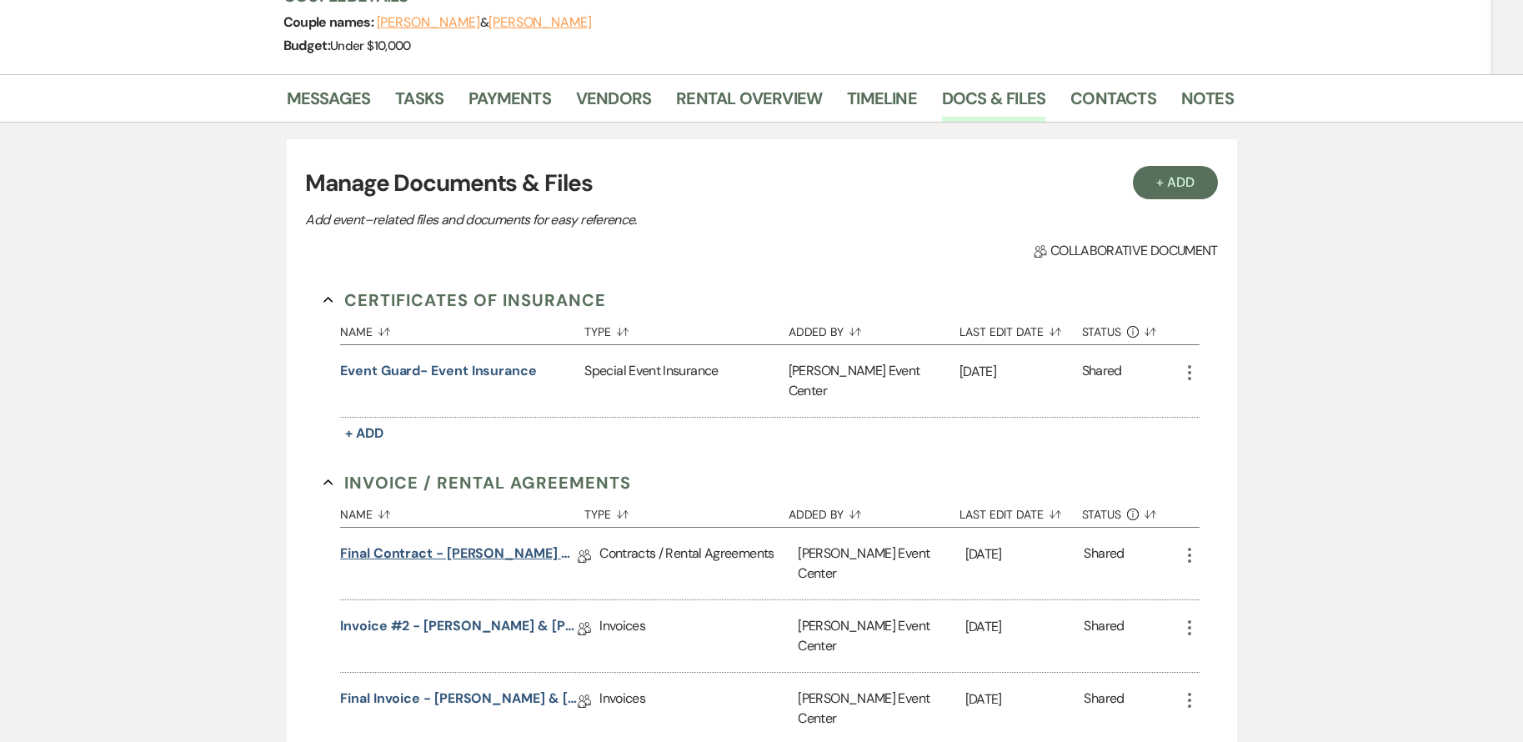
click at [497, 544] on link "Final Contract - [PERSON_NAME] & [PERSON_NAME] Gold - [DATE]" at bounding box center [459, 557] width 238 height 26
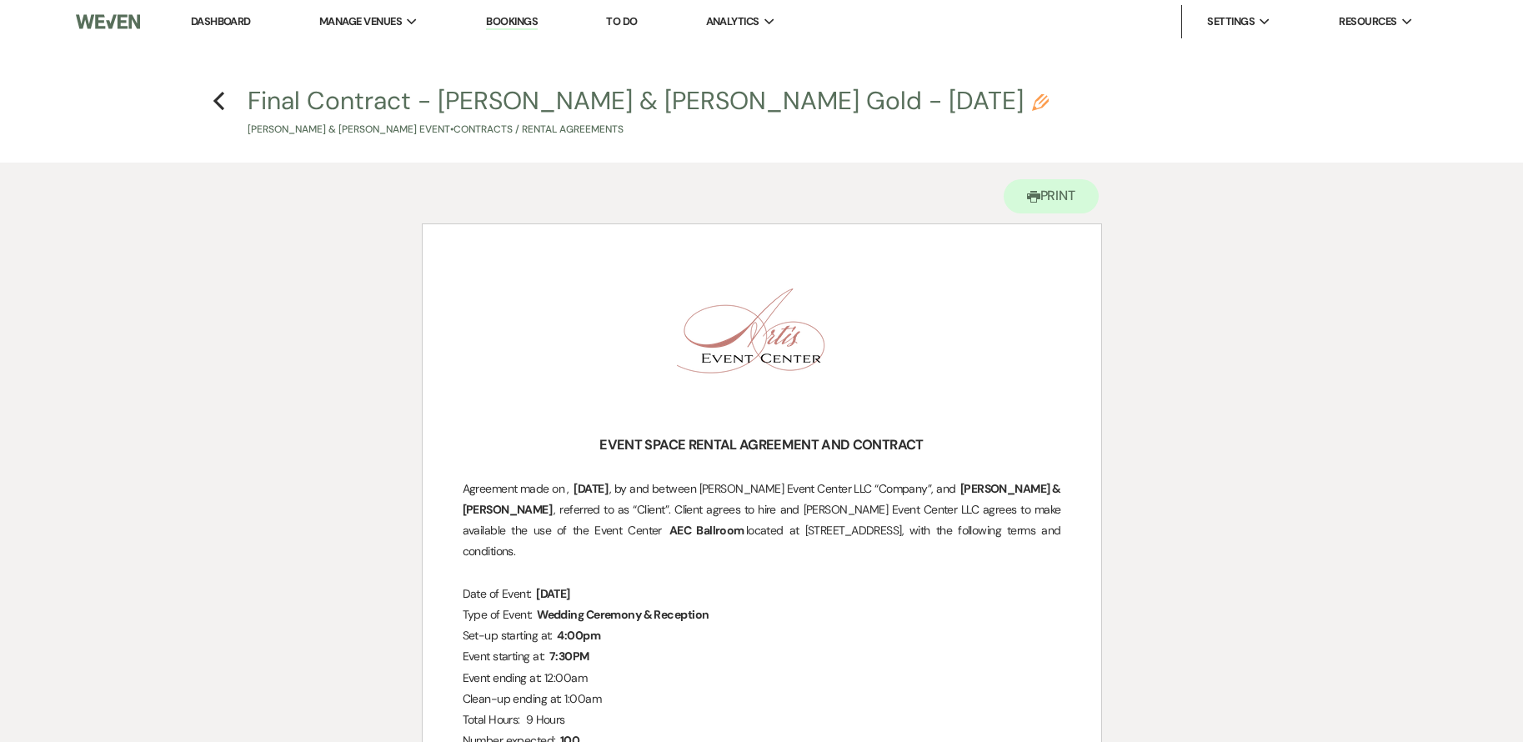
drag, startPoint x: 441, startPoint y: 98, endPoint x: 496, endPoint y: 176, distance: 95.8
click at [221, 96] on use "button" at bounding box center [218, 101] width 11 height 18
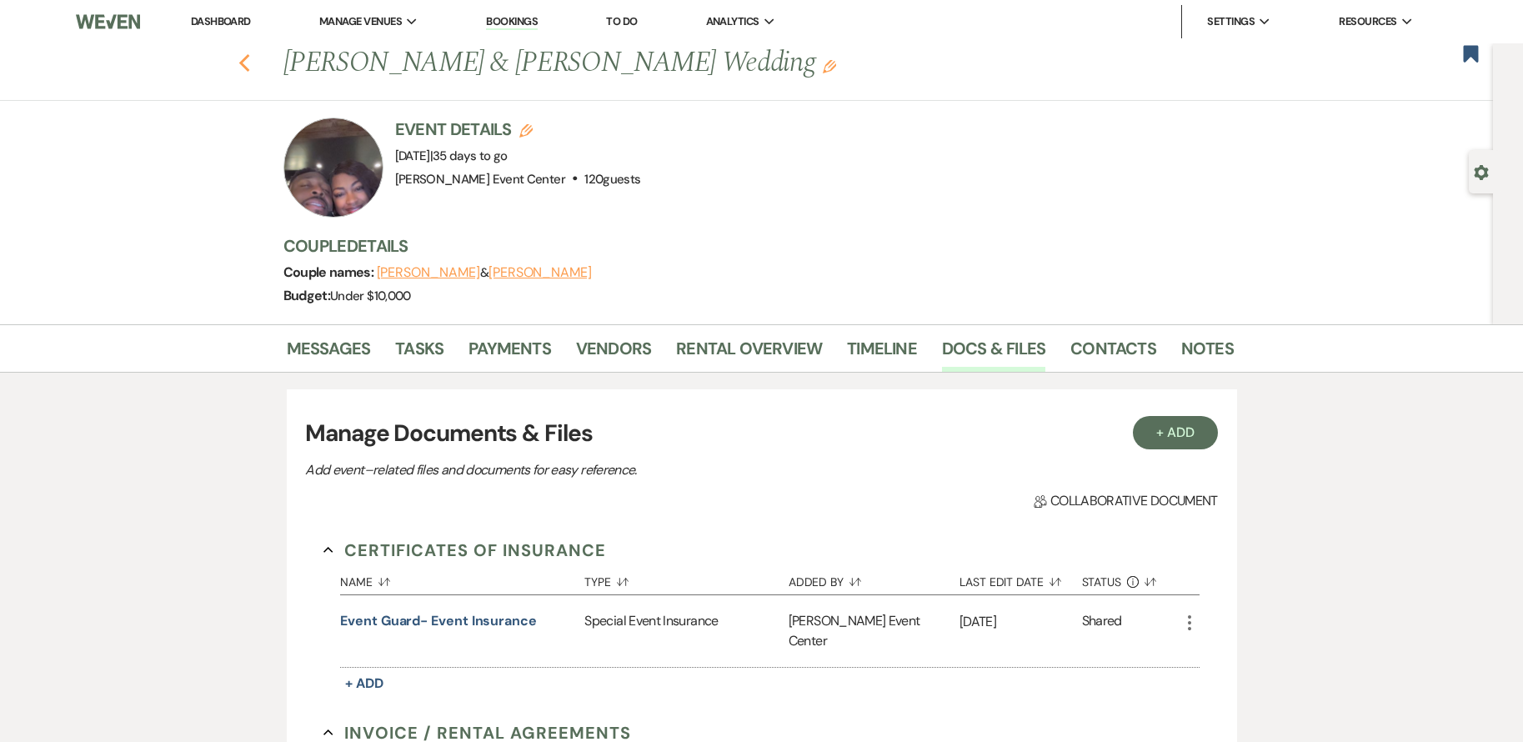
click at [251, 62] on icon "Previous" at bounding box center [244, 63] width 13 height 20
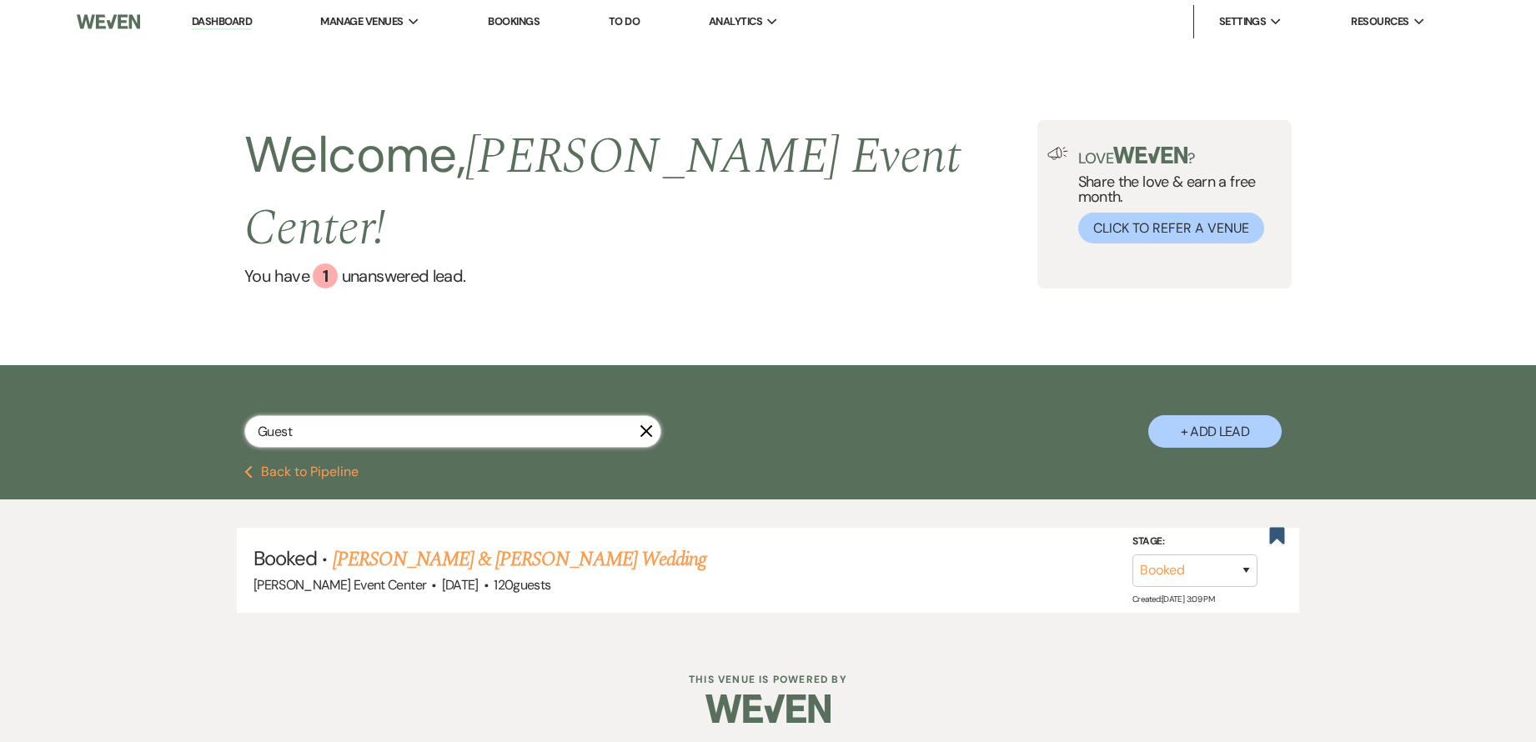
click at [347, 415] on input "Guest" at bounding box center [452, 431] width 417 height 33
type input "[PERSON_NAME]"
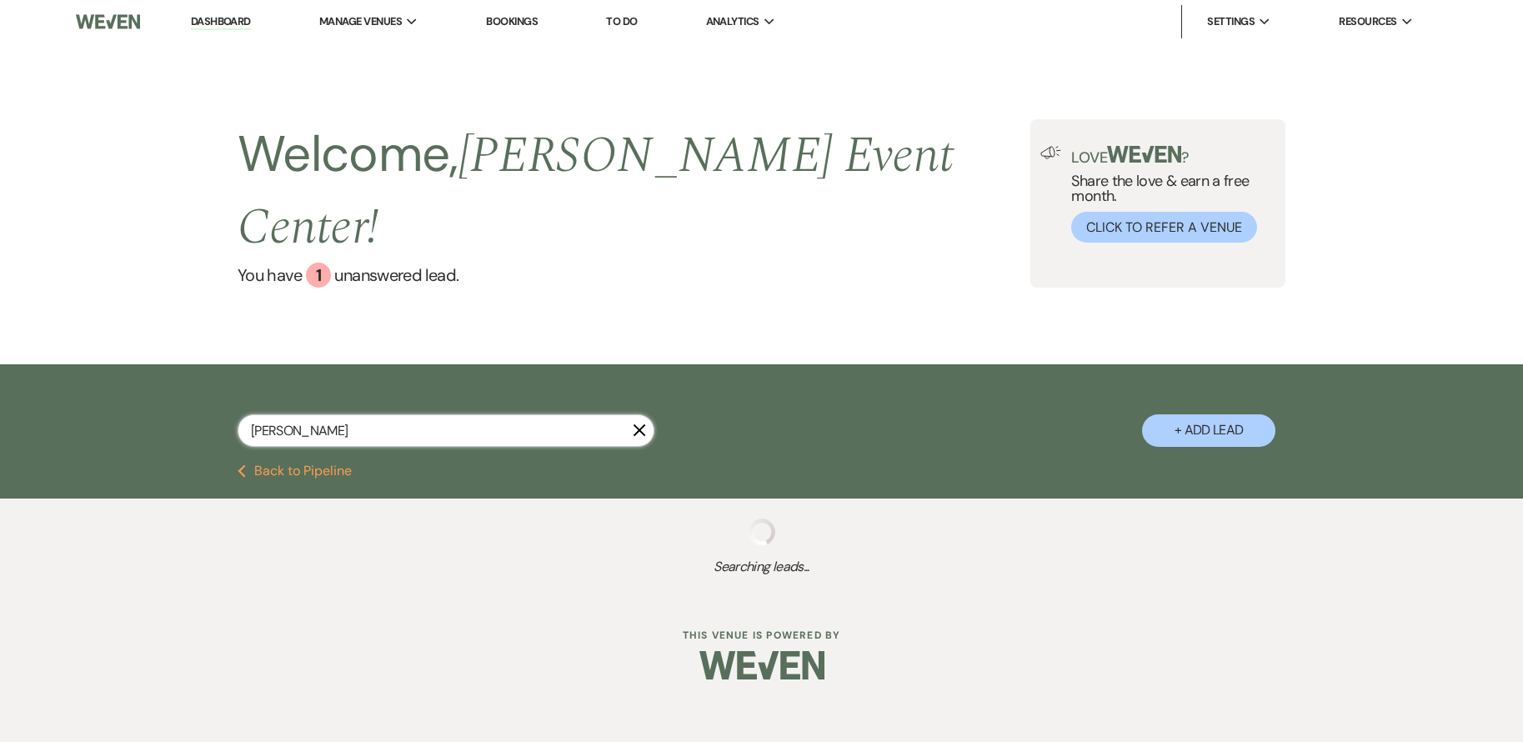
select select "8"
select select "10"
select select "8"
select select "4"
select select "8"
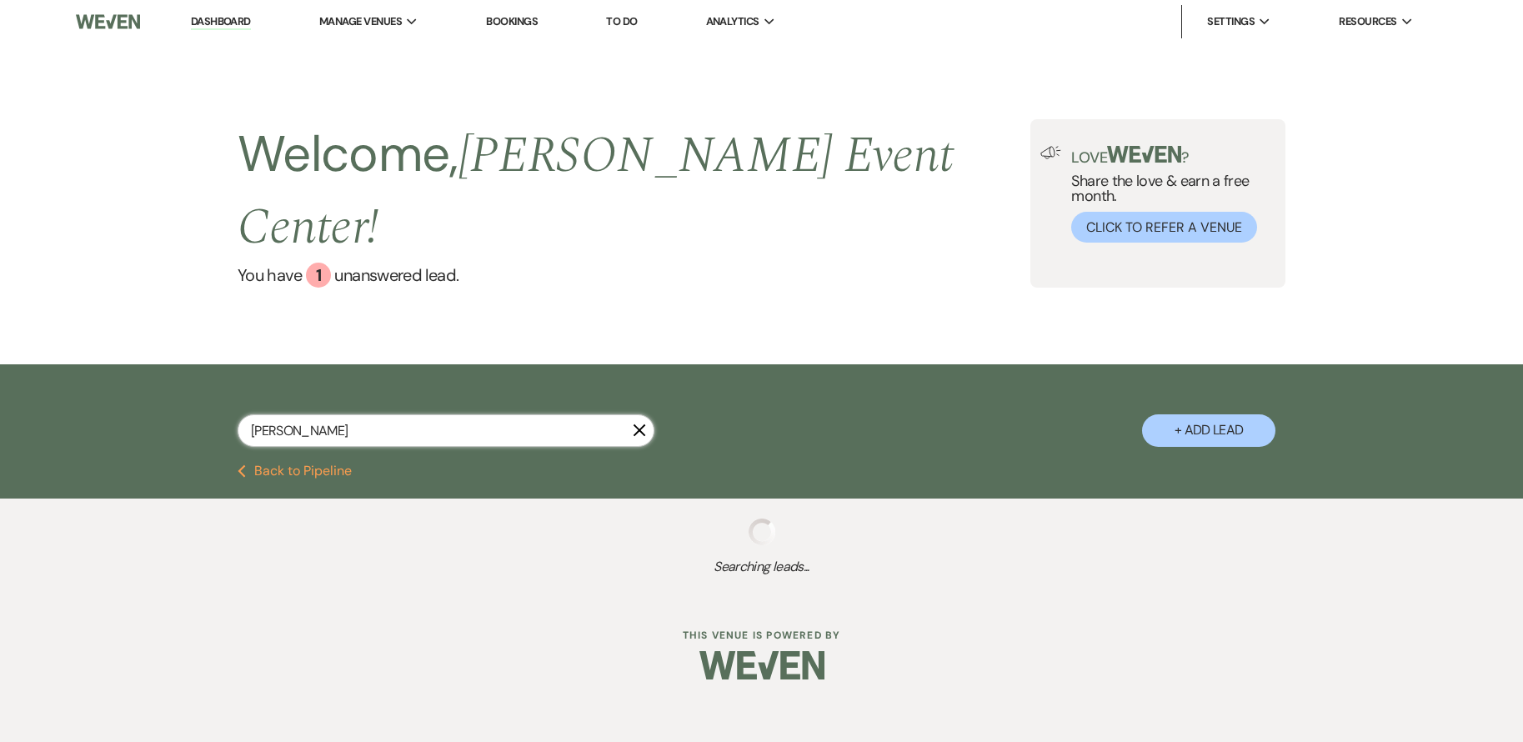
select select "5"
select select "2"
select select "8"
select select "6"
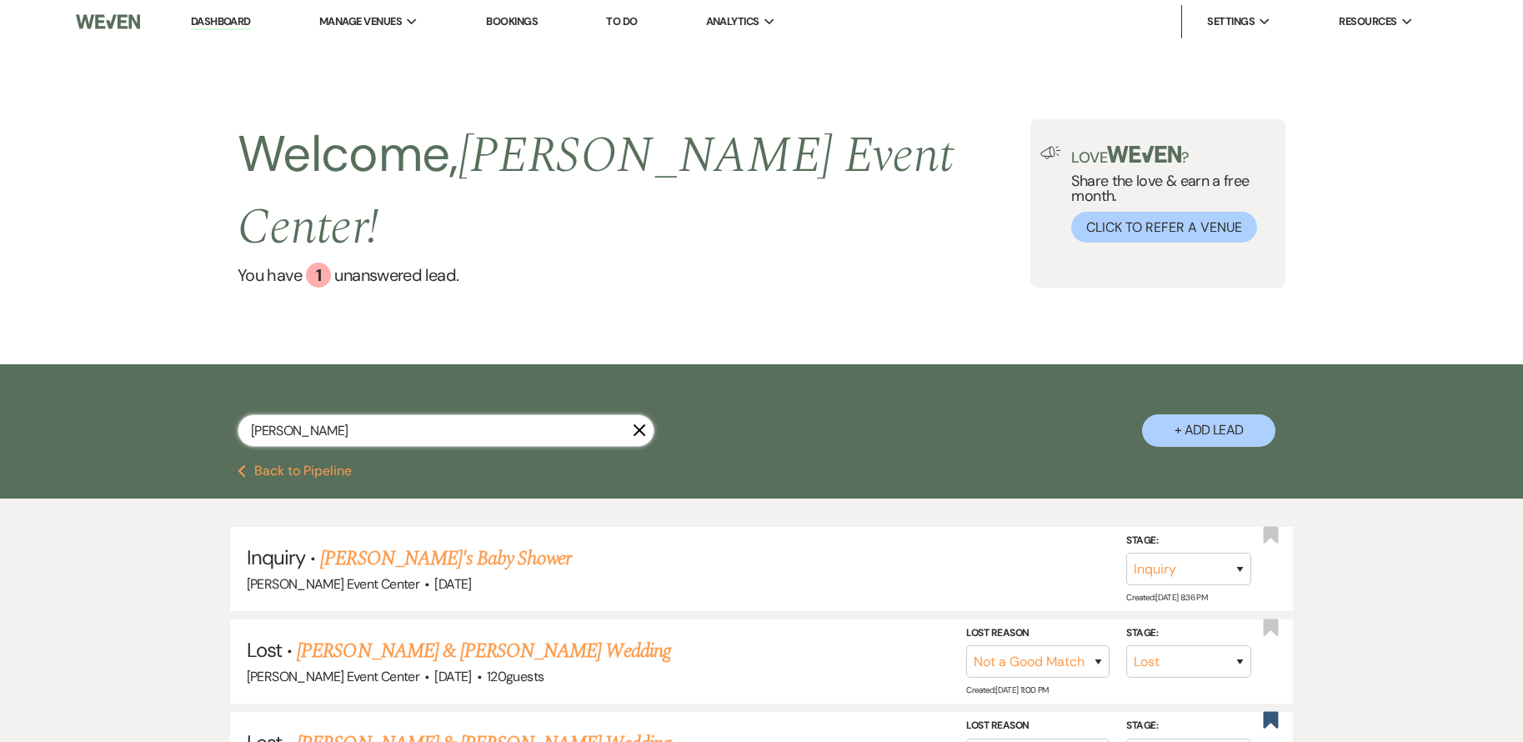
click at [354, 414] on input "[PERSON_NAME]" at bounding box center [446, 430] width 417 height 33
type input "[PERSON_NAME]"
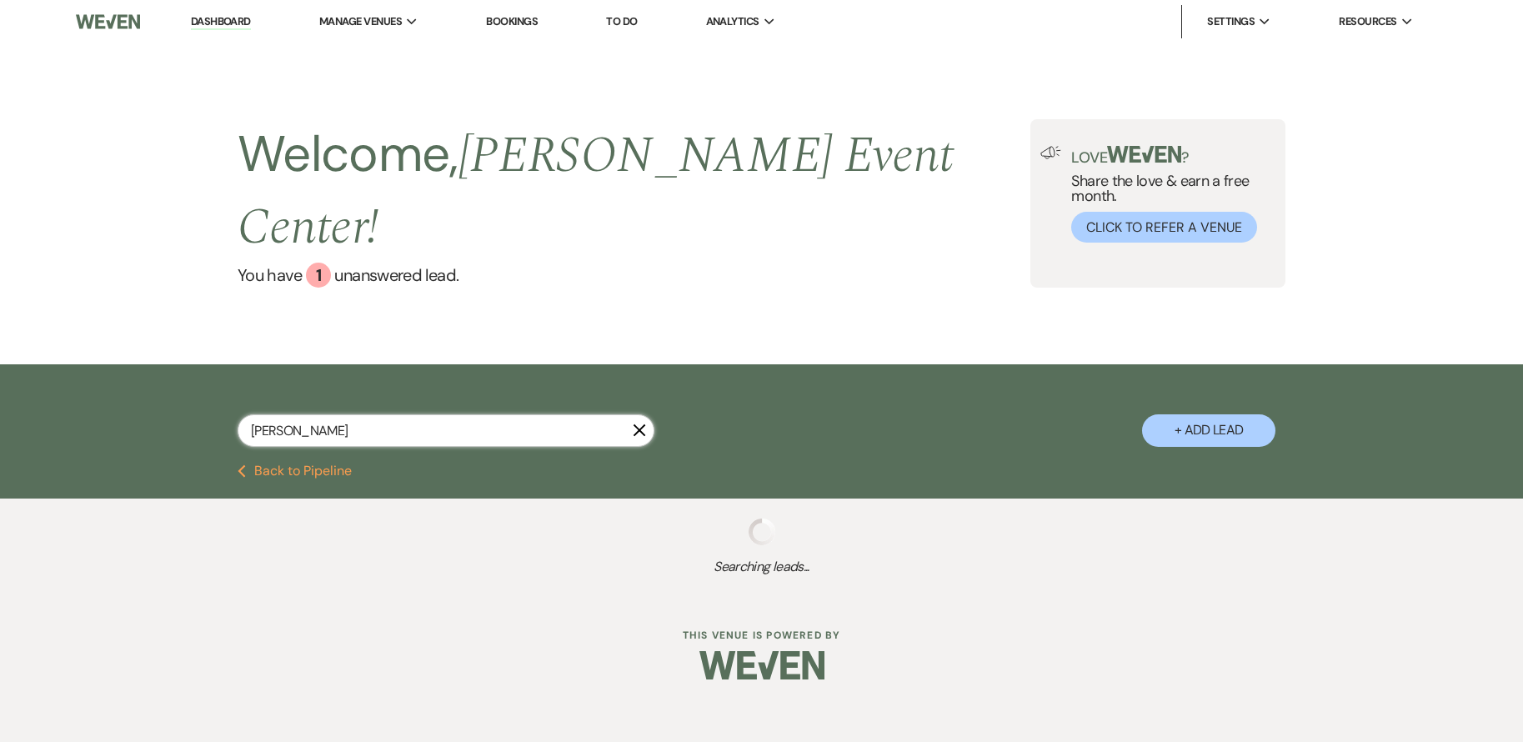
select select "8"
select select "4"
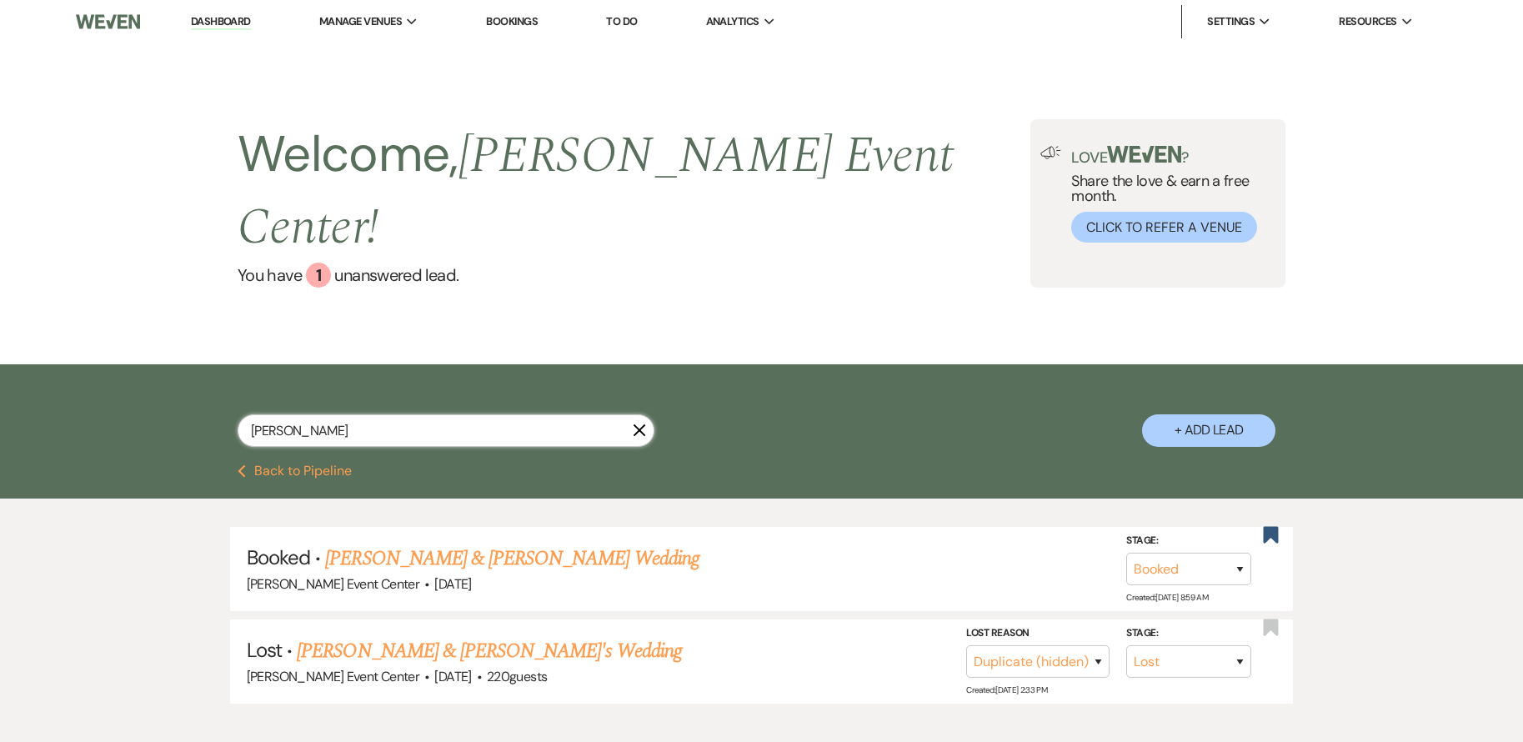
type input "[PERSON_NAME]"
click at [417, 636] on link "[PERSON_NAME] & [PERSON_NAME]'s Wedding" at bounding box center [489, 651] width 385 height 30
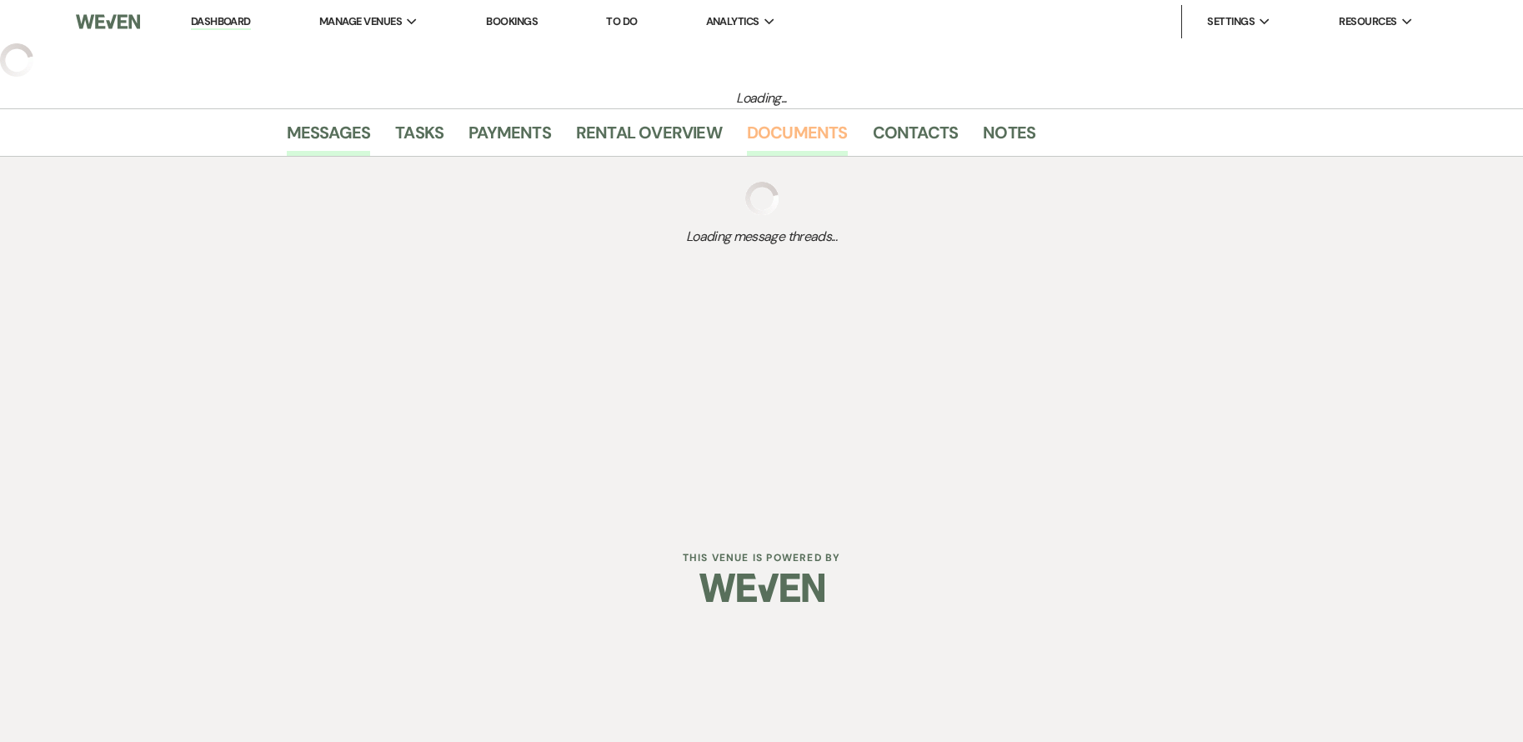
select select "8"
select select "4"
select select "6"
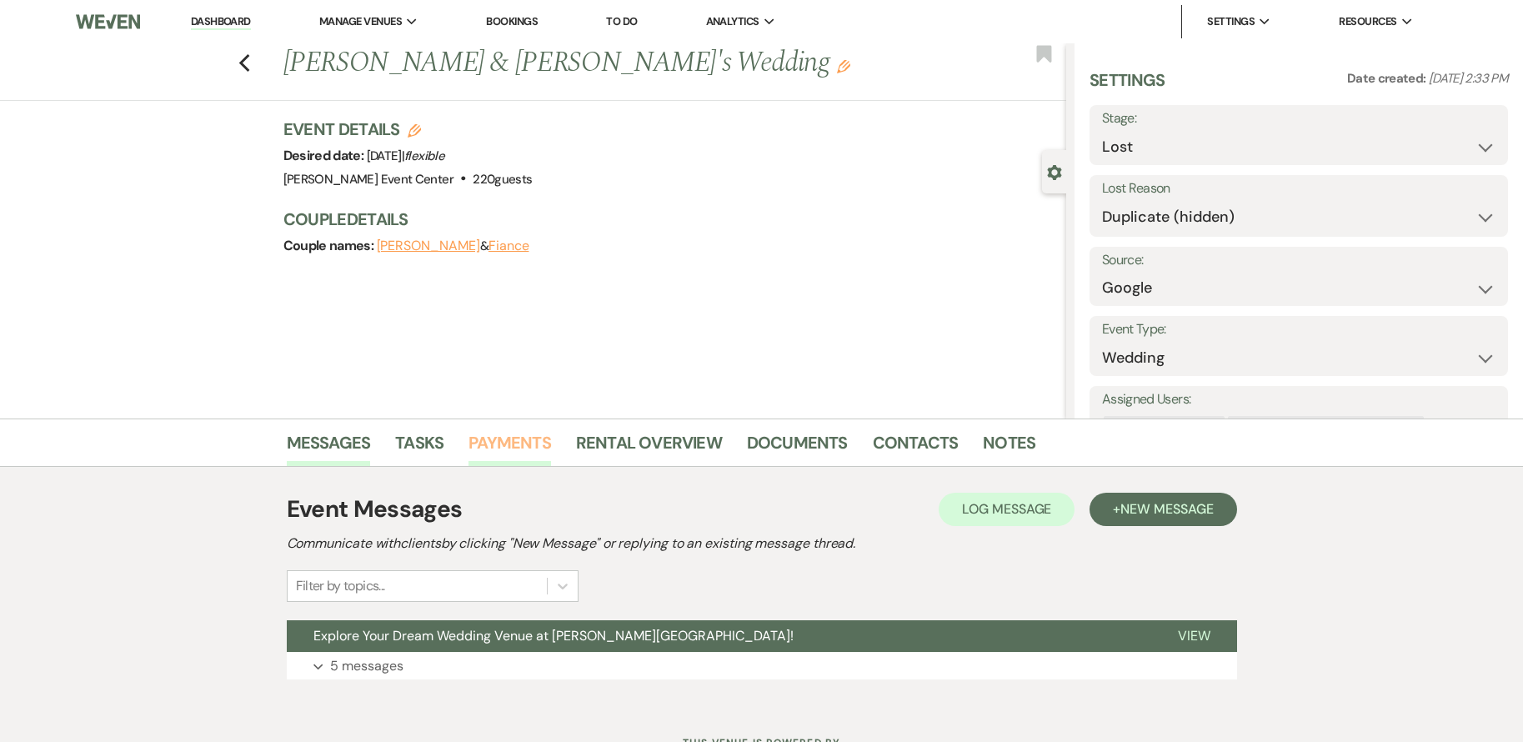
click at [522, 442] on link "Payments" at bounding box center [510, 447] width 83 height 37
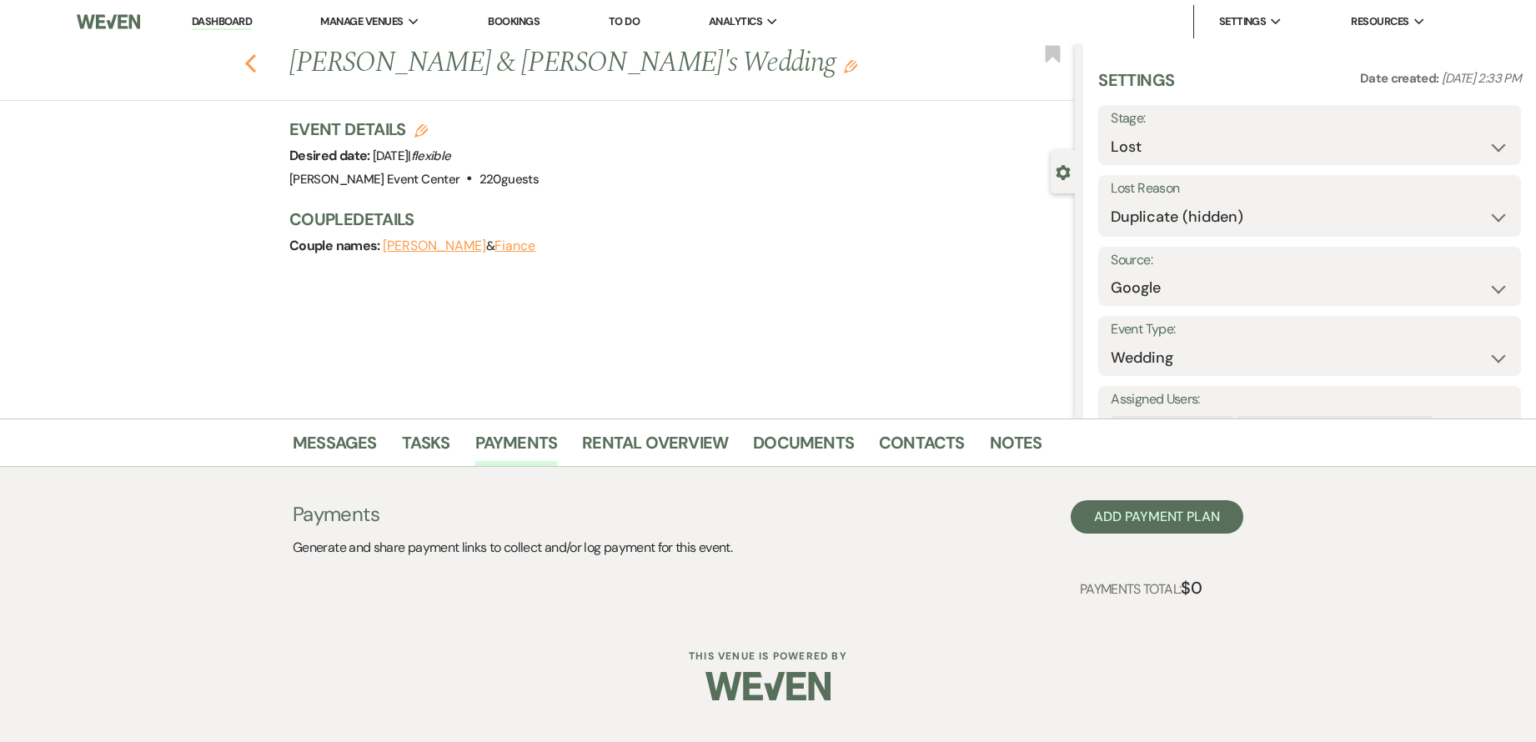
click at [246, 60] on icon "Previous" at bounding box center [250, 63] width 13 height 20
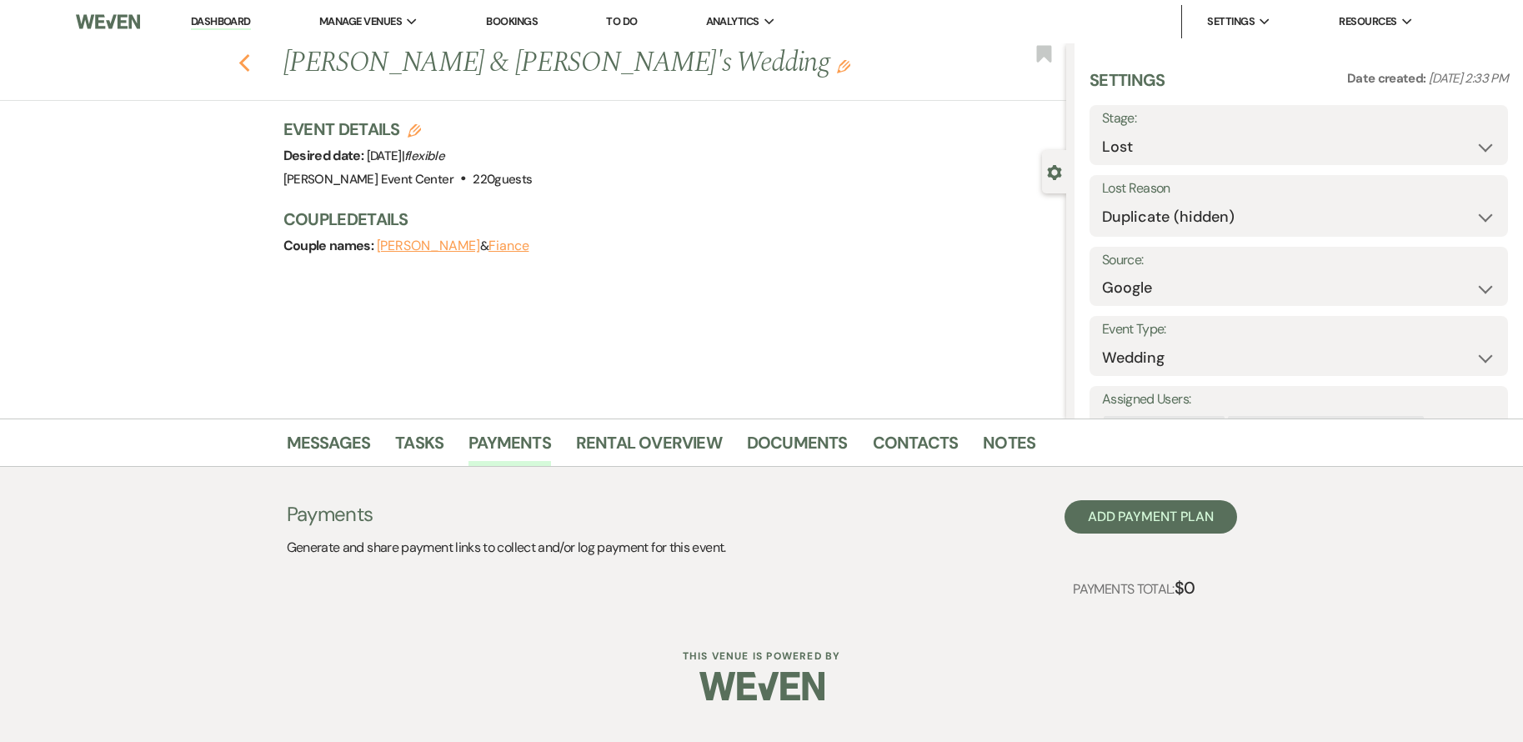
select select "8"
select select "4"
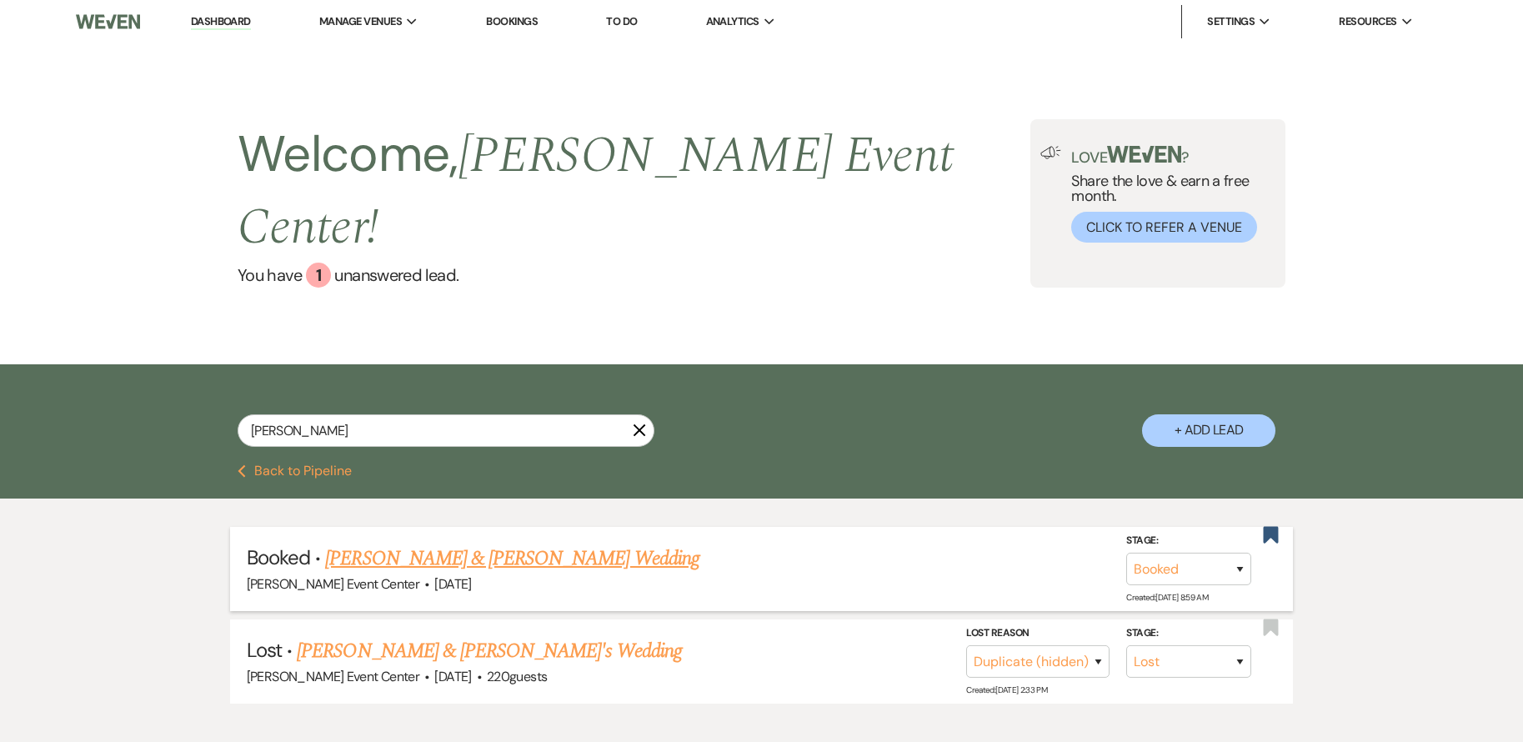
click at [514, 544] on link "[PERSON_NAME] & [PERSON_NAME] Wedding" at bounding box center [512, 559] width 374 height 30
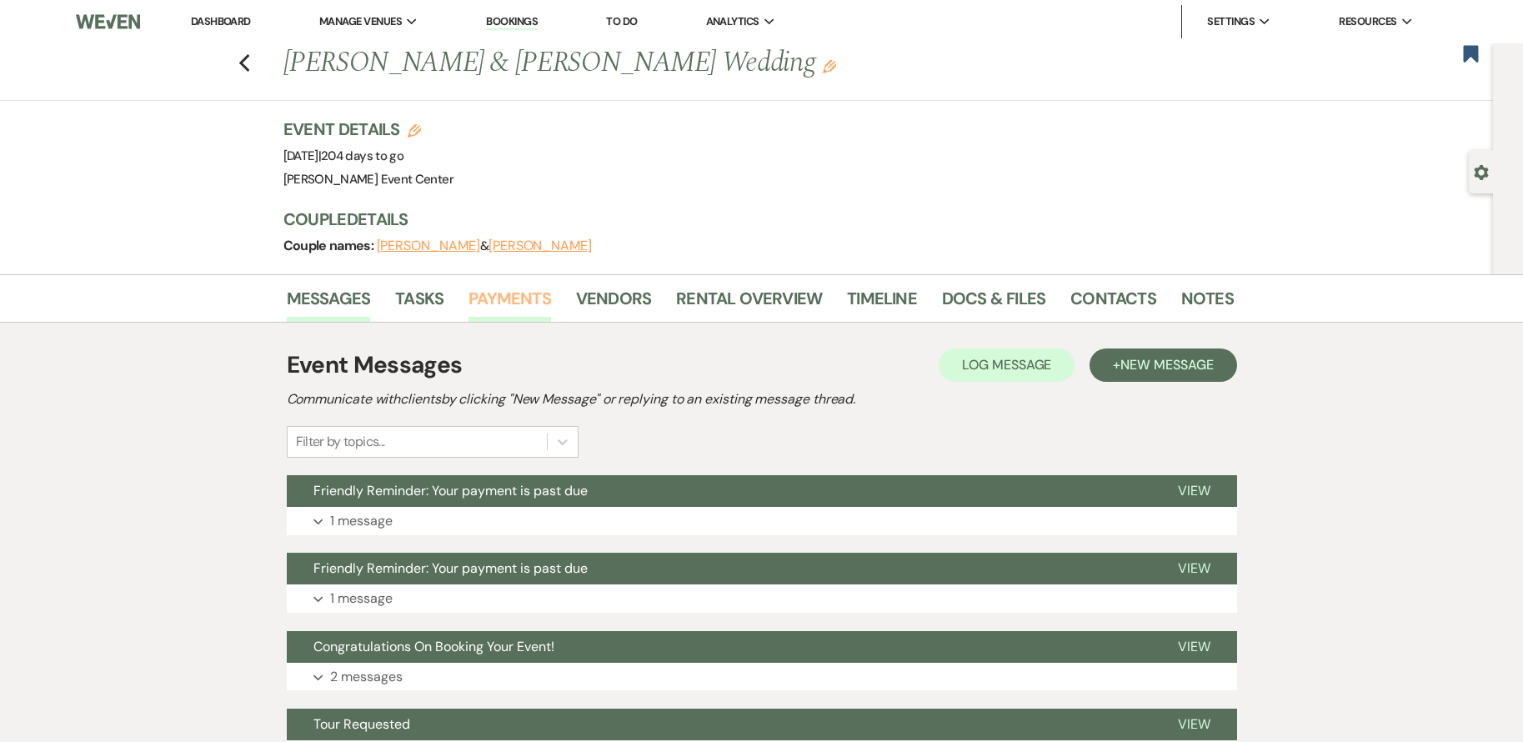
click at [512, 298] on link "Payments" at bounding box center [510, 303] width 83 height 37
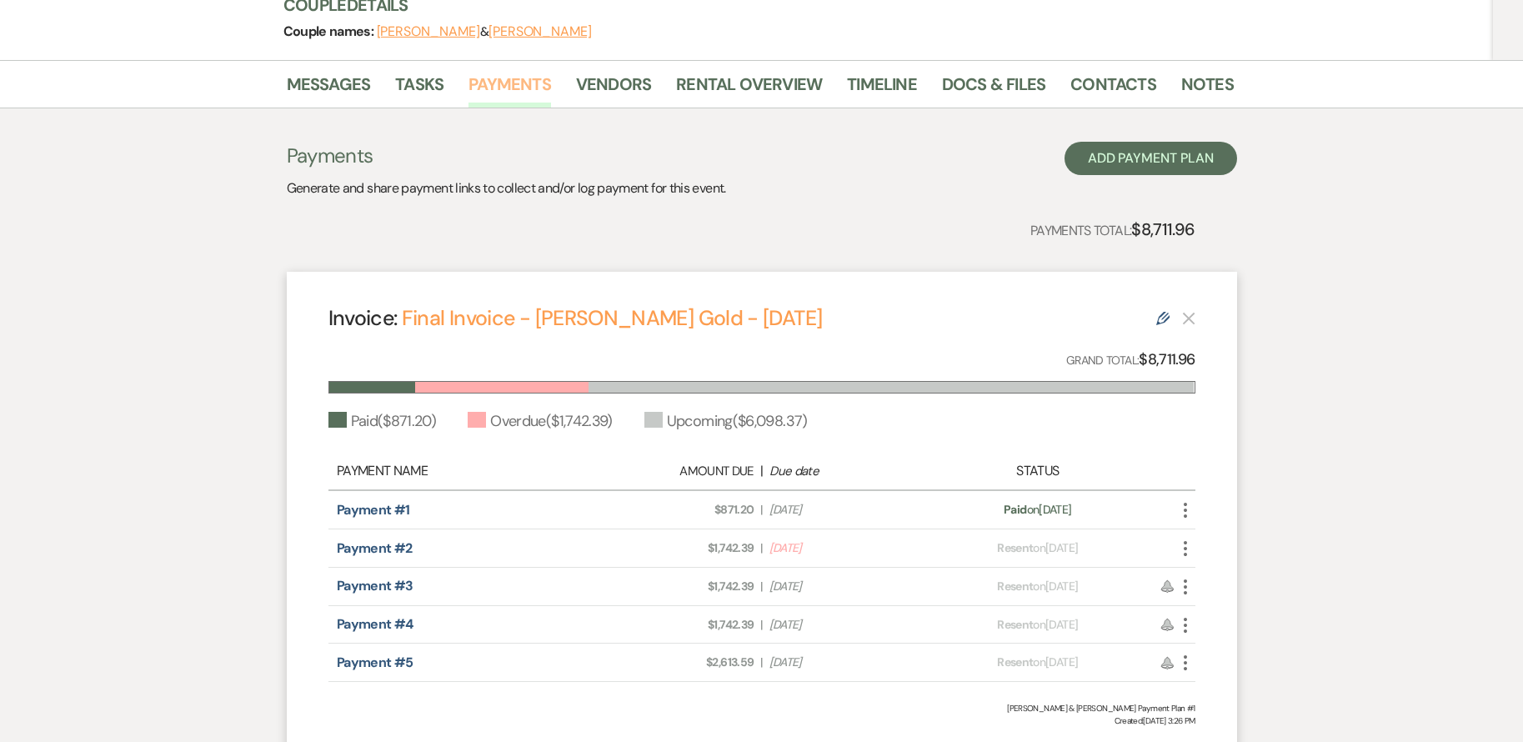
scroll to position [250, 0]
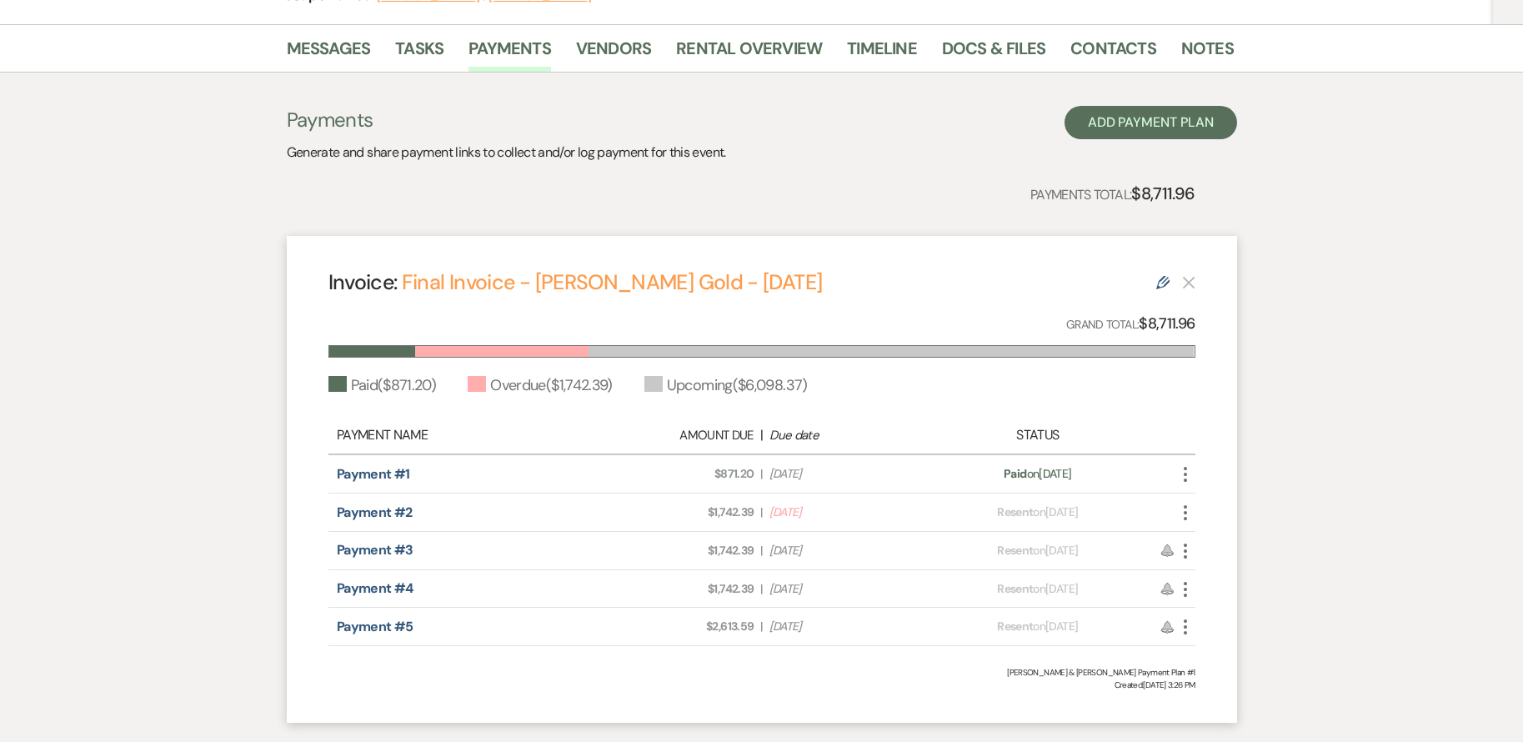
click at [1187, 512] on icon "More" at bounding box center [1186, 513] width 20 height 20
click at [1184, 411] on div "Invoice: Final Invoice - [PERSON_NAME] Gold - [DATE] Edit Grand Total: $8,711.9…" at bounding box center [762, 479] width 950 height 487
click at [1161, 279] on use at bounding box center [1162, 282] width 13 height 13
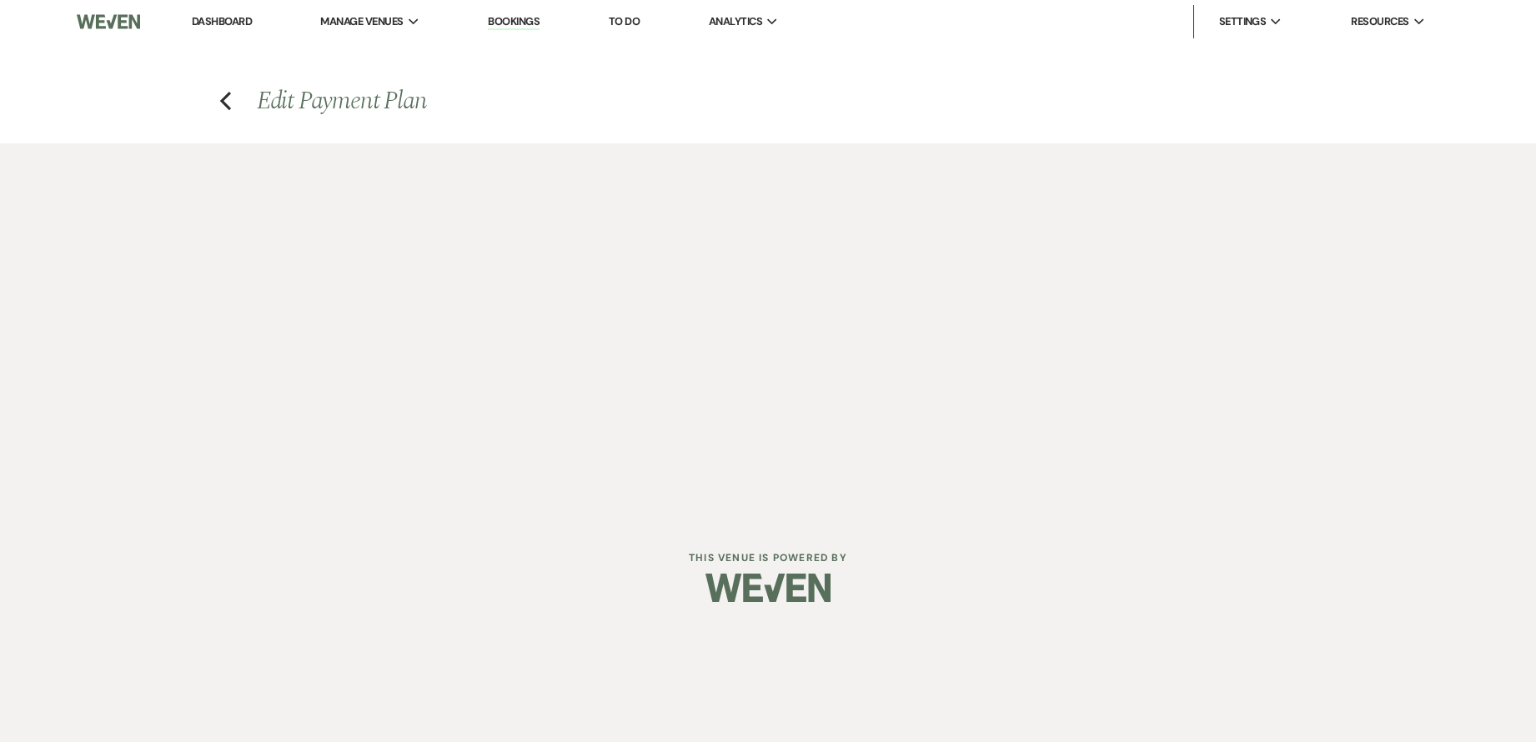
select select "18743"
select select "1"
select select "2"
select select "percentage"
select select "2"
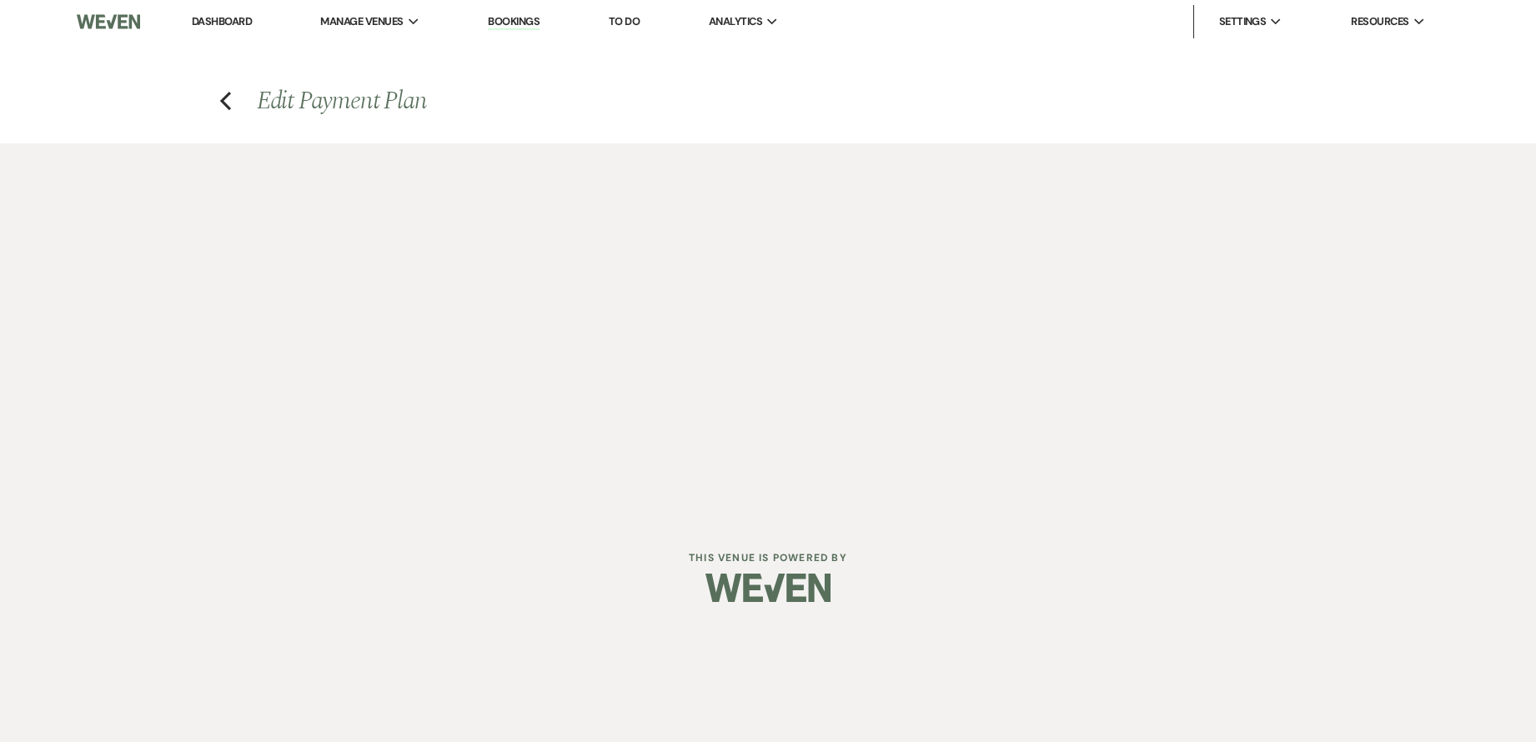
select select "percentage"
select select "client"
select select "weeks"
select select "host"
select select "days"
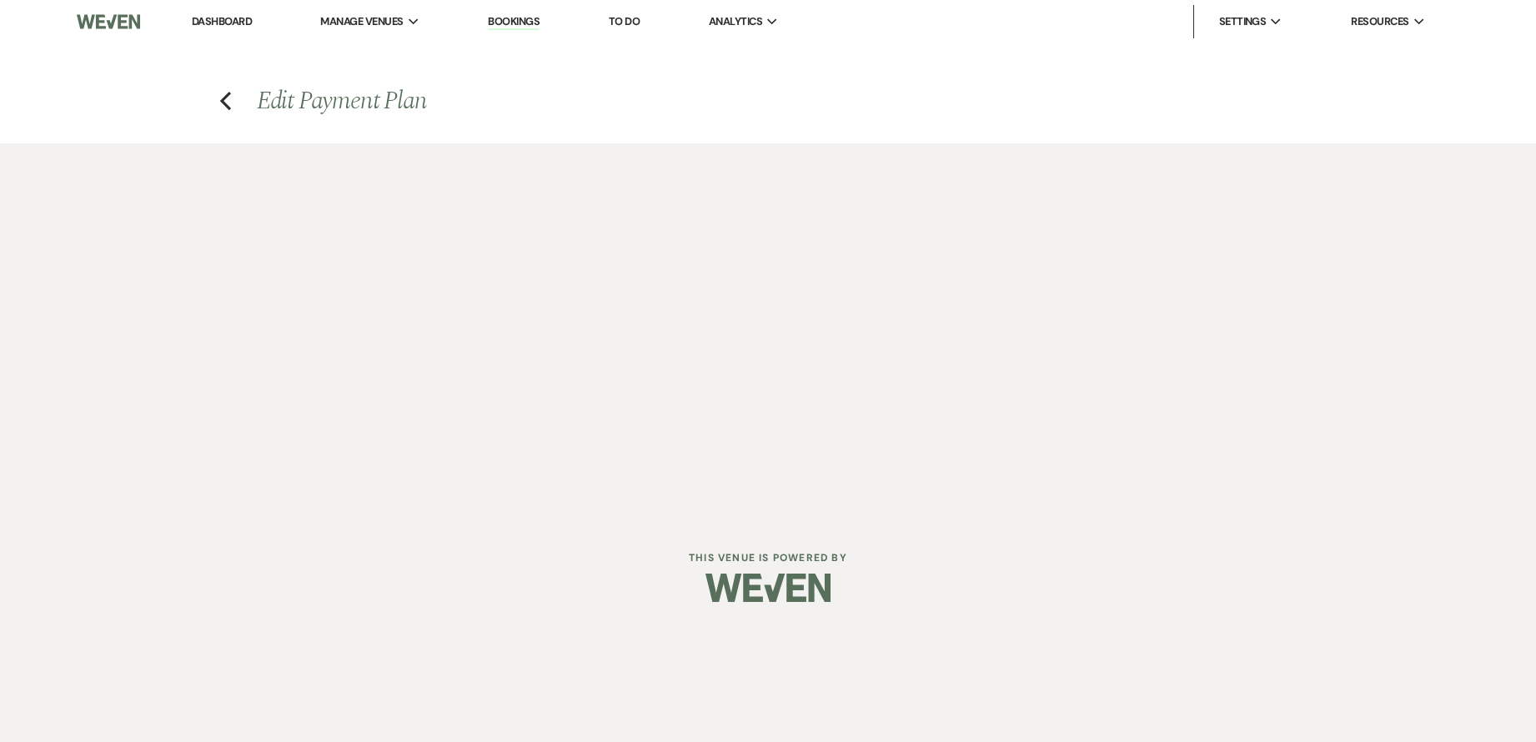
select select "afterDueDate"
select select "both"
select select "onDueDate"
select select "2"
select select "percentage"
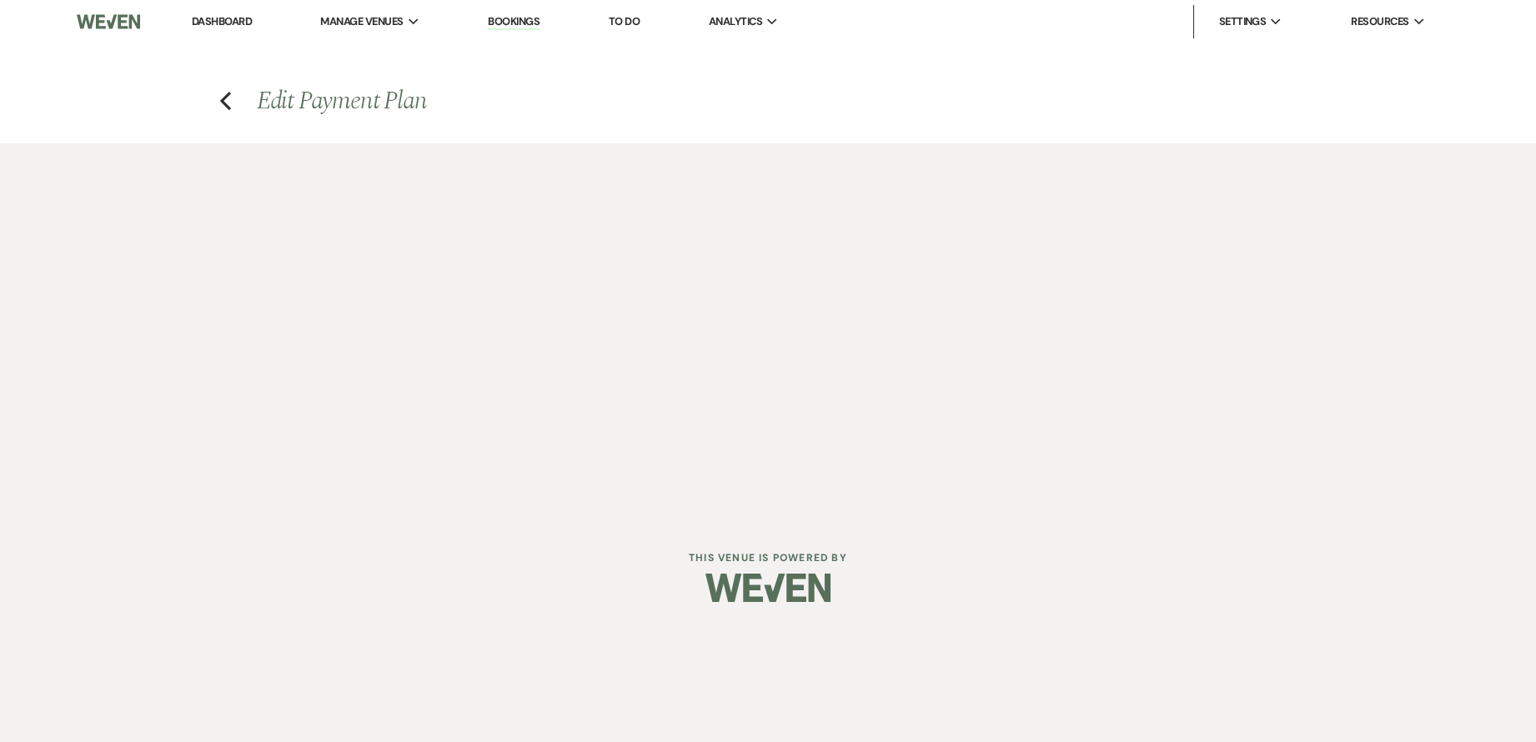
select select "client"
select select "weeks"
select select "host"
select select "days"
select select "afterDueDate"
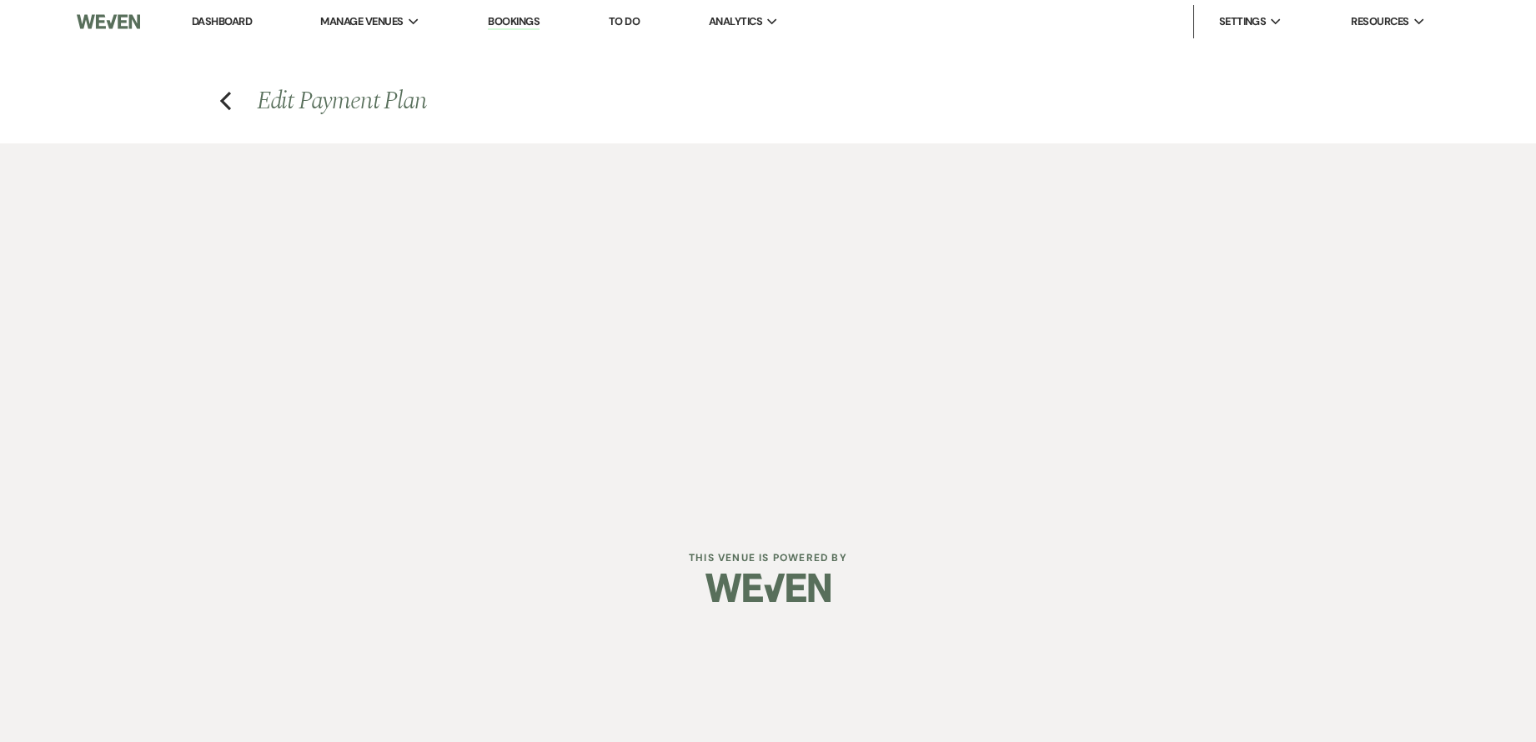
select select "both"
select select "onDueDate"
select select "2"
select select "percentage"
select select "client"
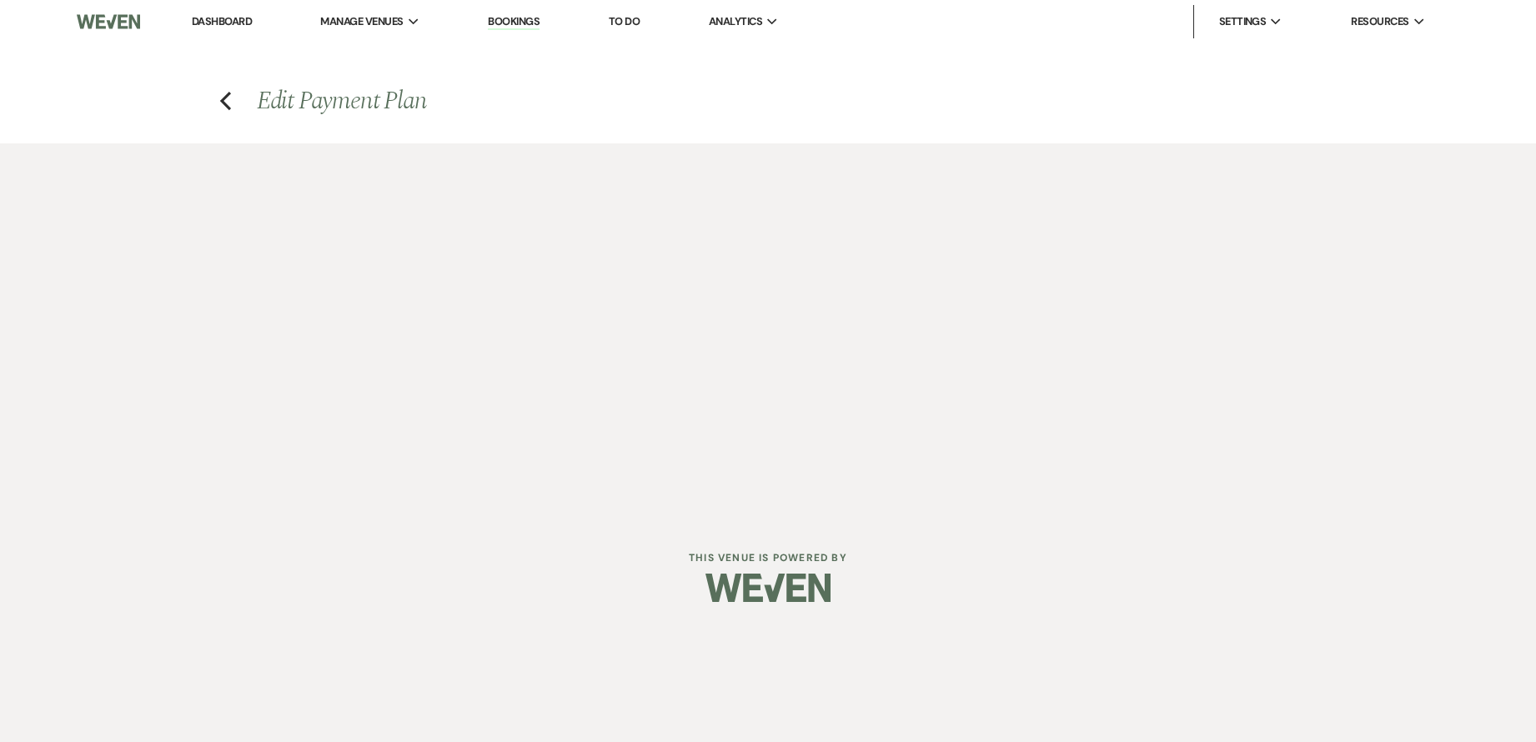
select select "weeks"
select select "host"
select select "days"
select select "afterDueDate"
select select "both"
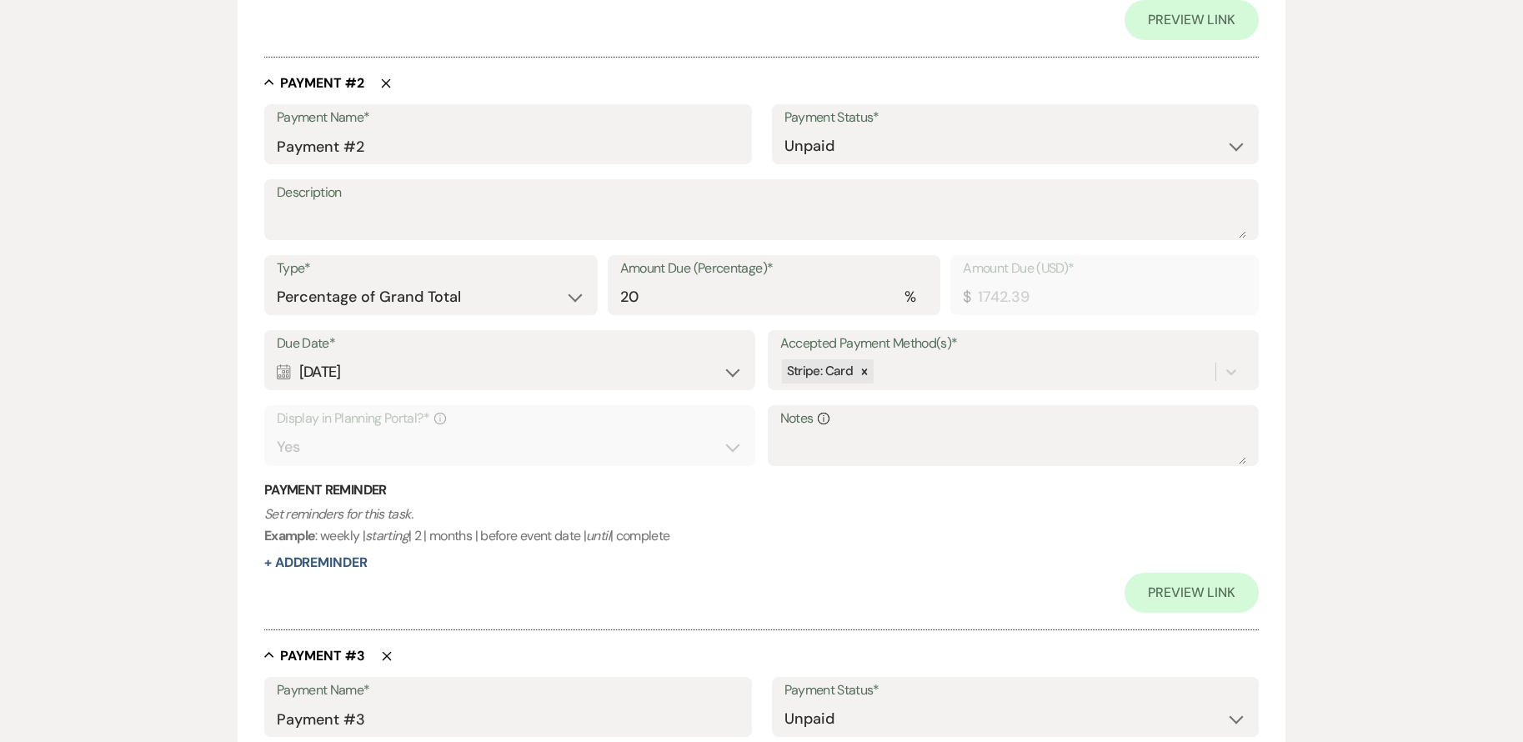
scroll to position [1000, 0]
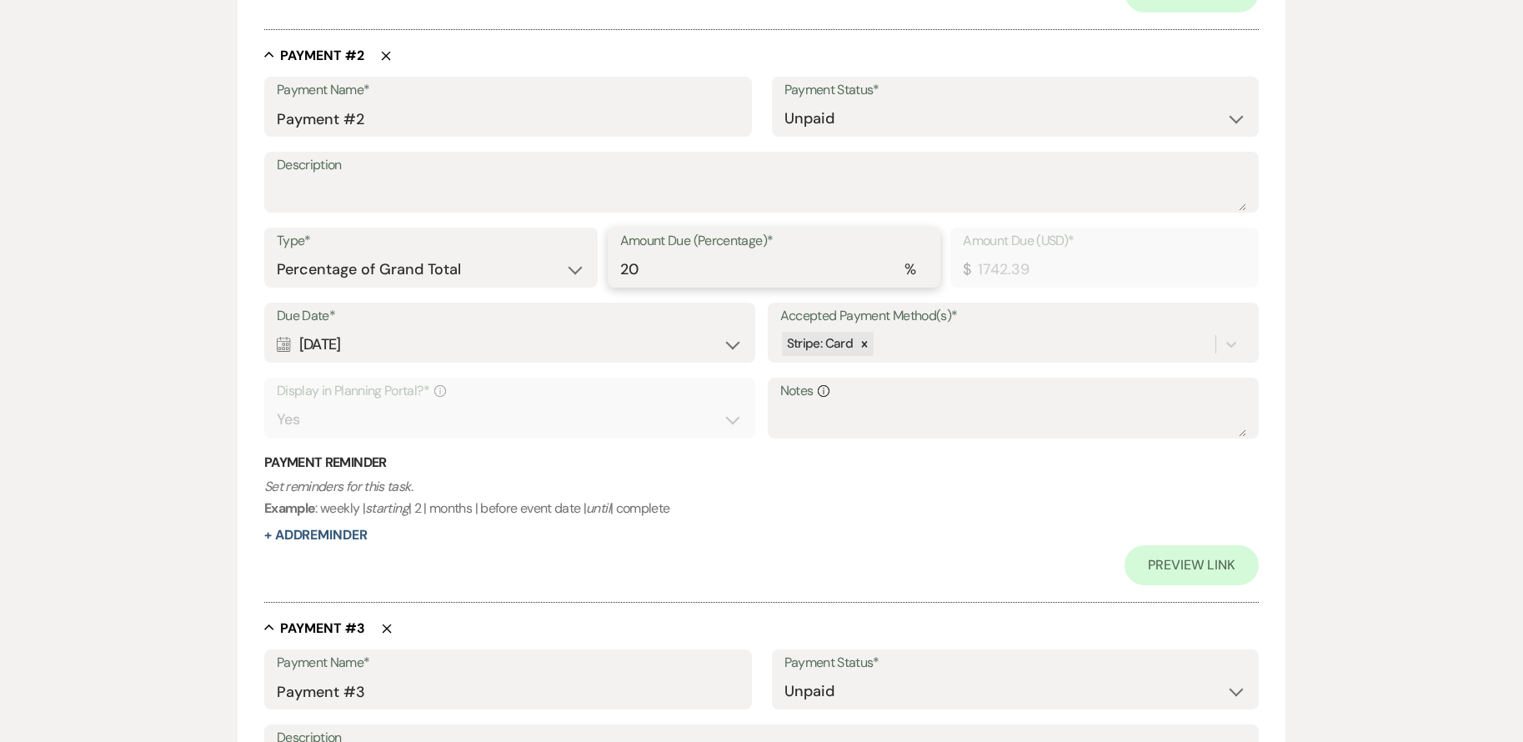
click at [749, 271] on input "20" at bounding box center [774, 269] width 308 height 33
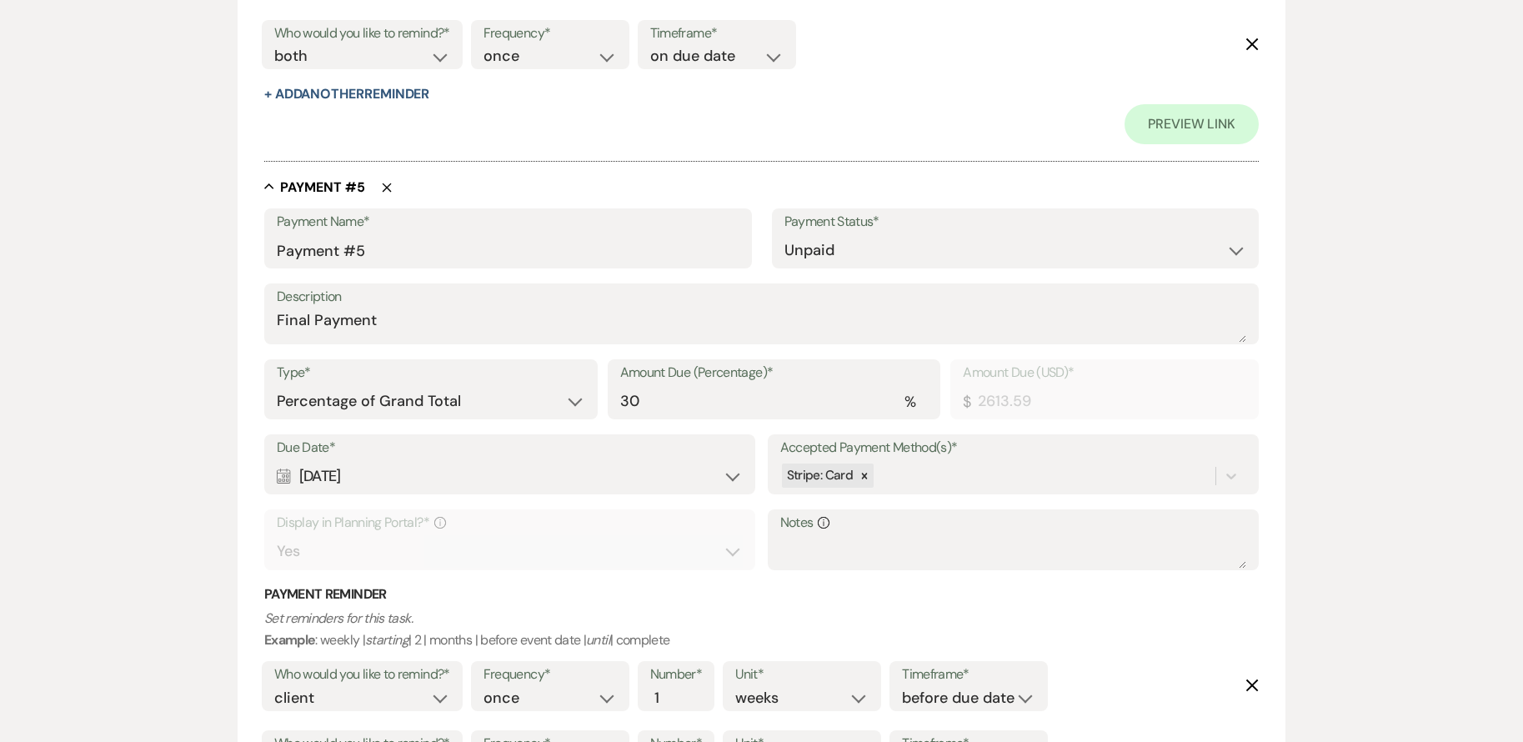
scroll to position [3498, 0]
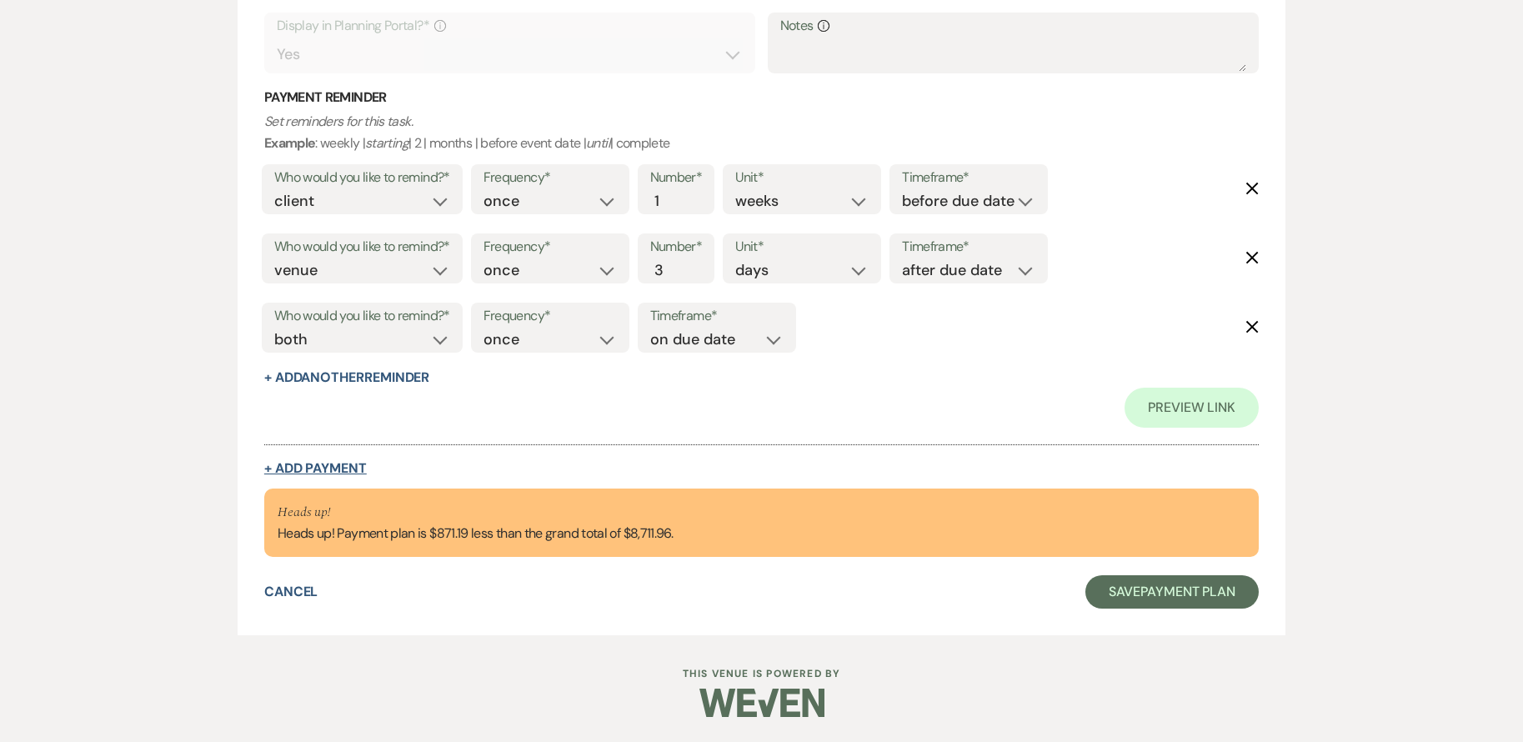
click at [343, 467] on button "+ Add Payment" at bounding box center [315, 468] width 103 height 13
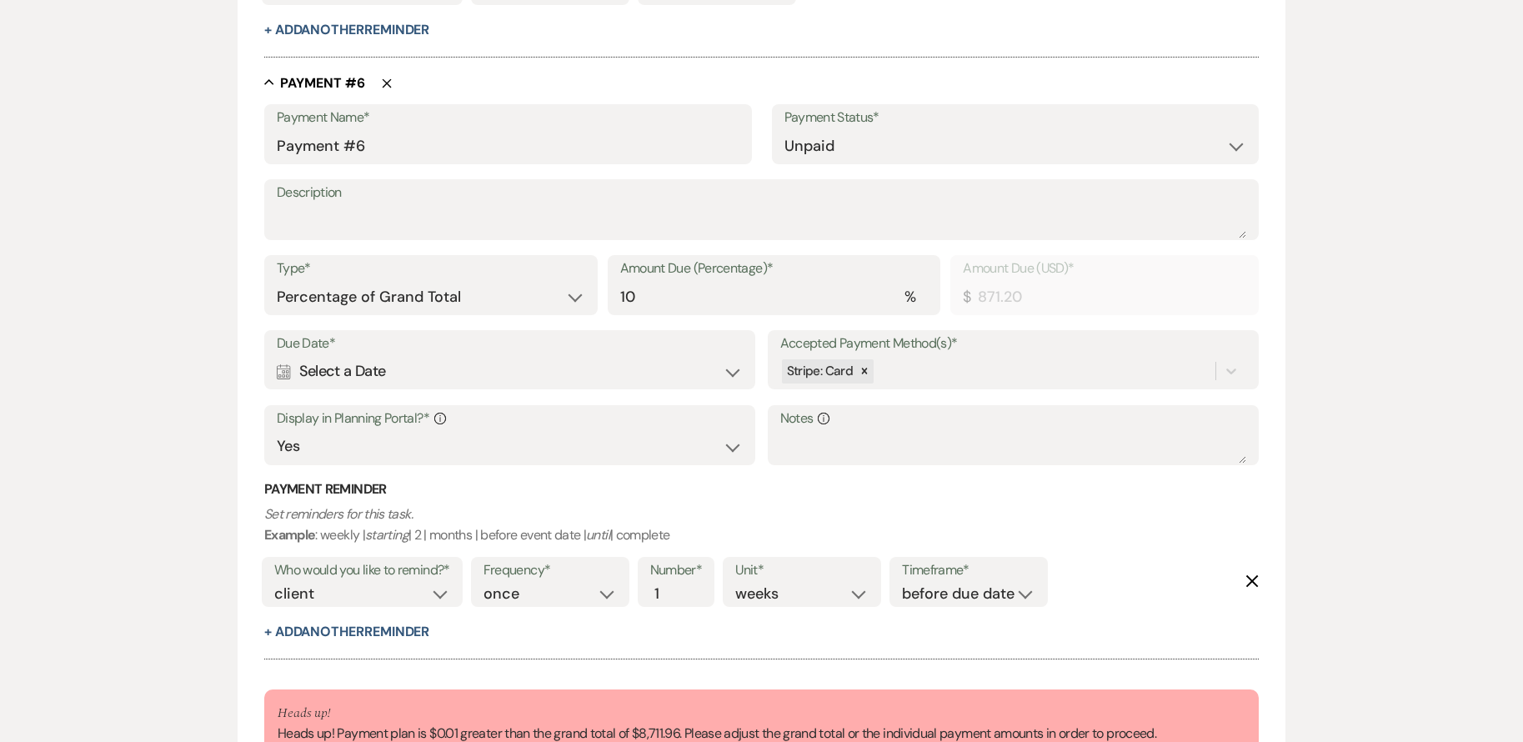
scroll to position [3637, 0]
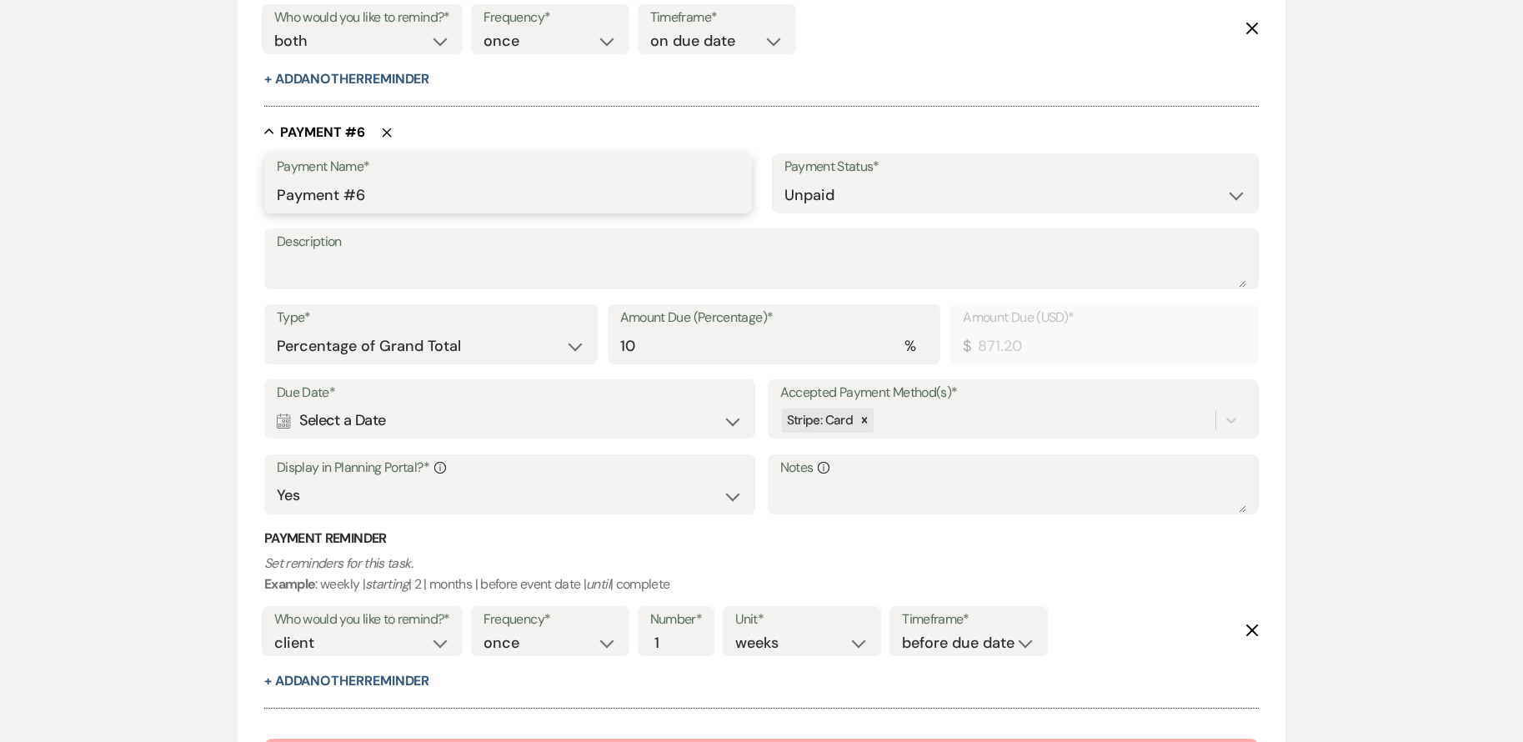
click at [410, 191] on input "Payment #6" at bounding box center [508, 195] width 463 height 33
click at [523, 342] on select "Dollar Amount Percentage of Grand Total" at bounding box center [431, 346] width 308 height 33
click at [277, 330] on select "Dollar Amount Percentage of Grand Total" at bounding box center [431, 346] width 308 height 33
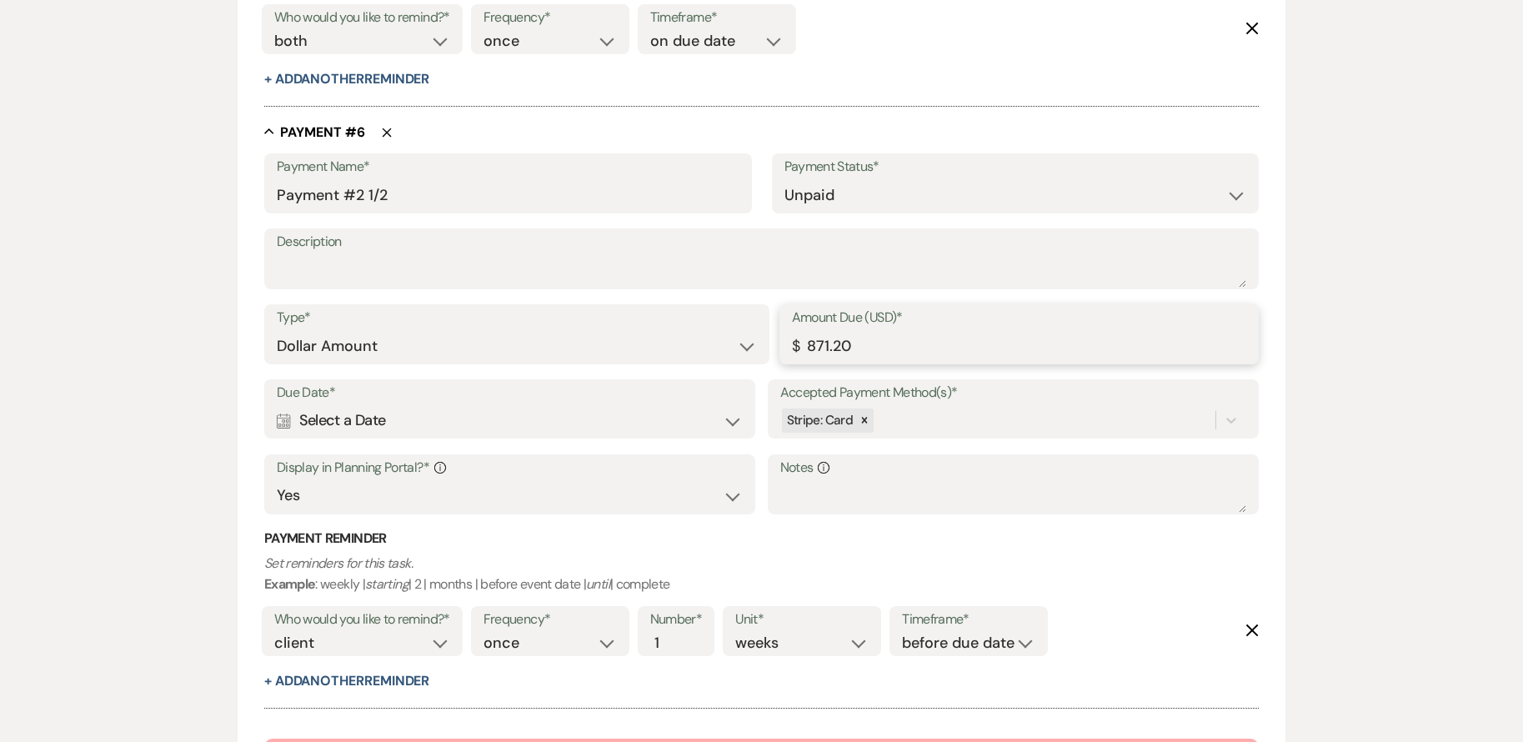
click at [853, 351] on input "871.20" at bounding box center [1019, 346] width 455 height 33
click at [854, 351] on input "871.20" at bounding box center [1019, 346] width 455 height 33
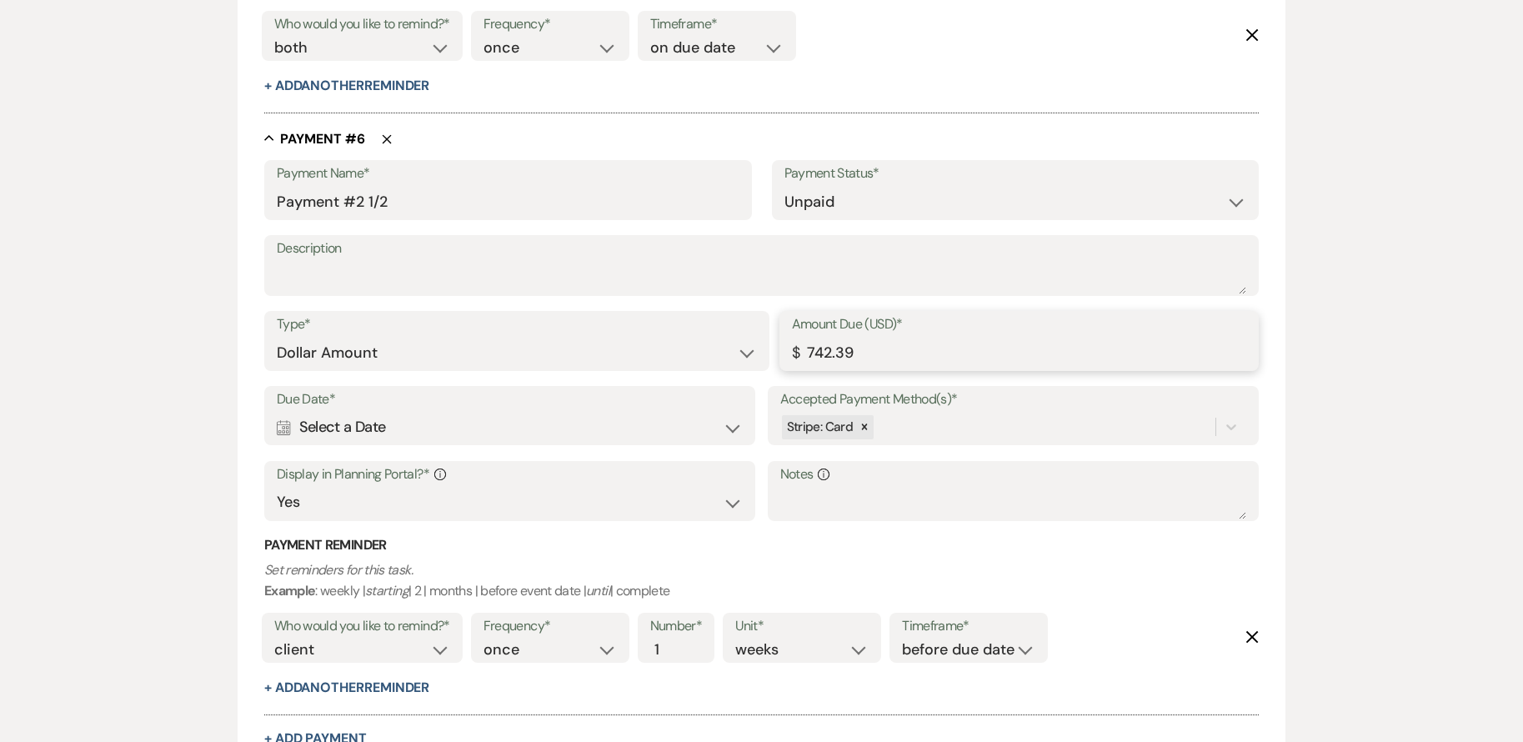
scroll to position [3720, 0]
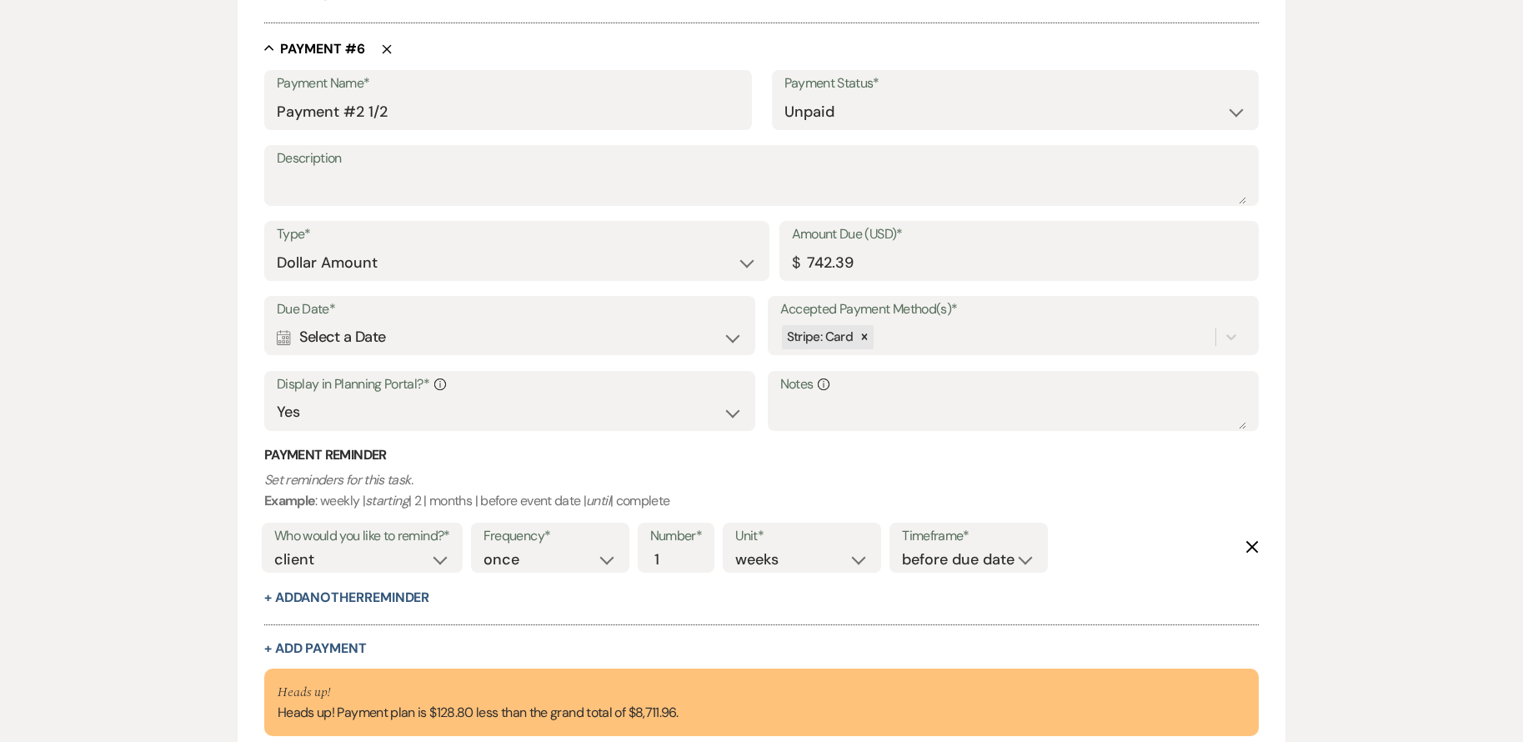
click at [463, 343] on div "Calendar Select a Date Expand" at bounding box center [510, 337] width 466 height 33
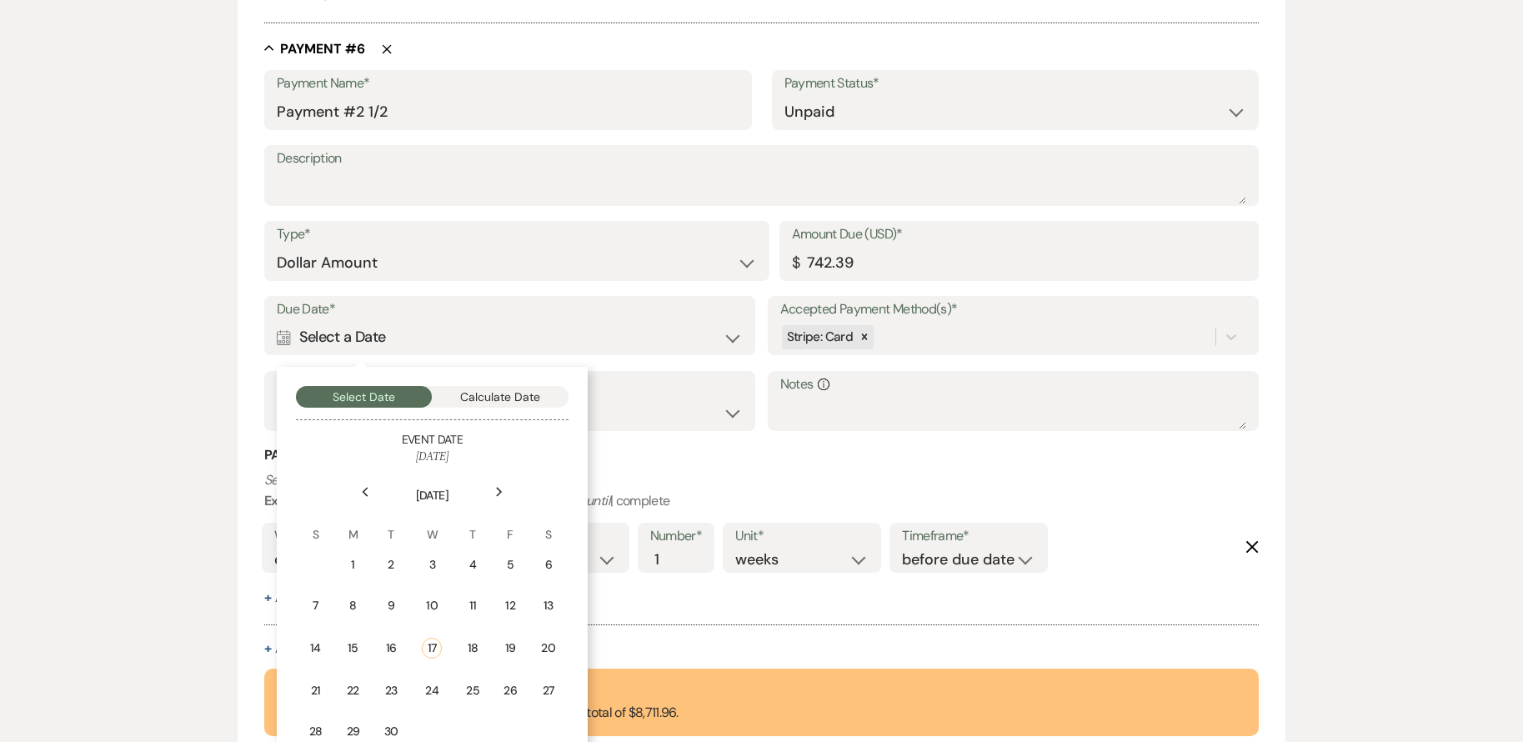
click at [496, 488] on icon "Next" at bounding box center [499, 492] width 8 height 10
click at [511, 559] on div "3" at bounding box center [510, 565] width 15 height 18
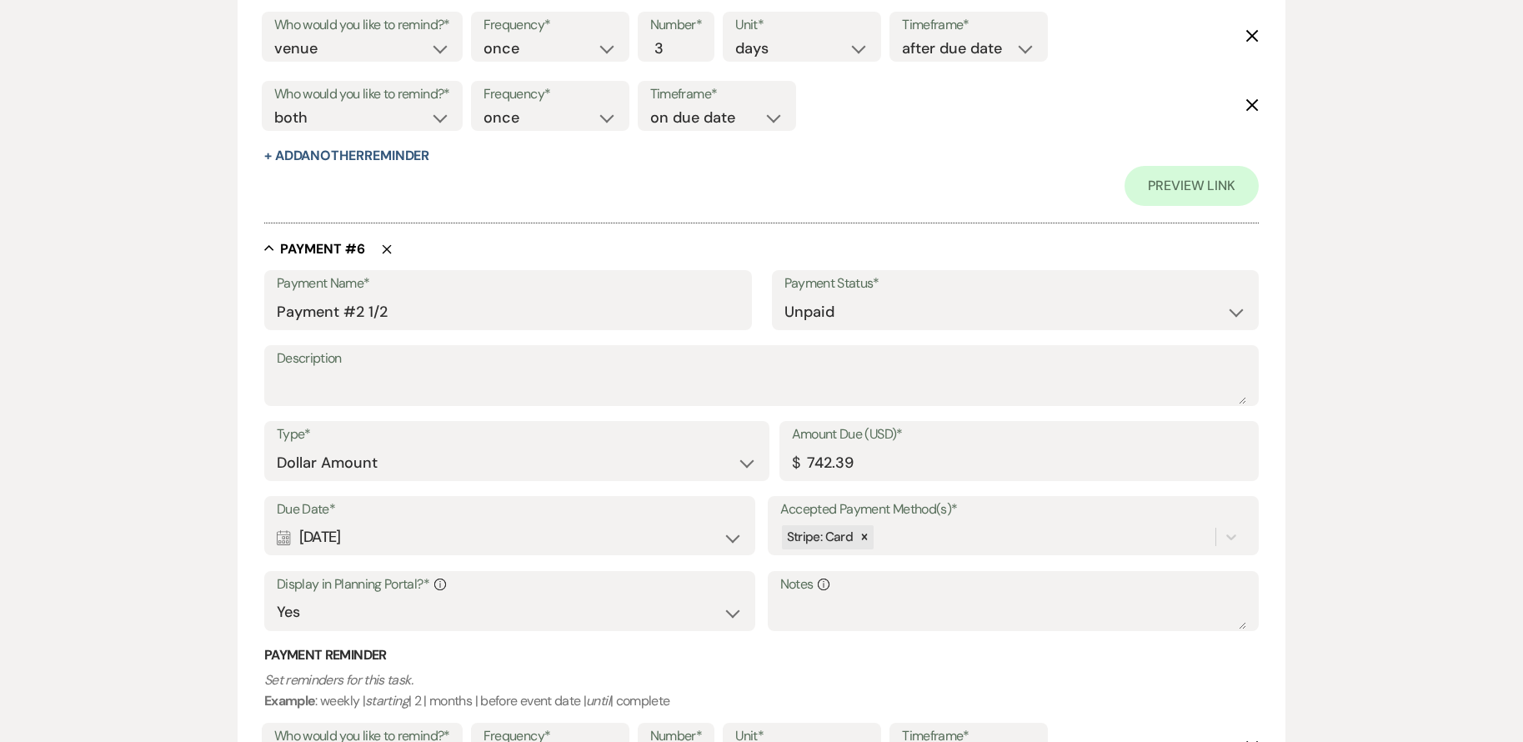
scroll to position [3880, 0]
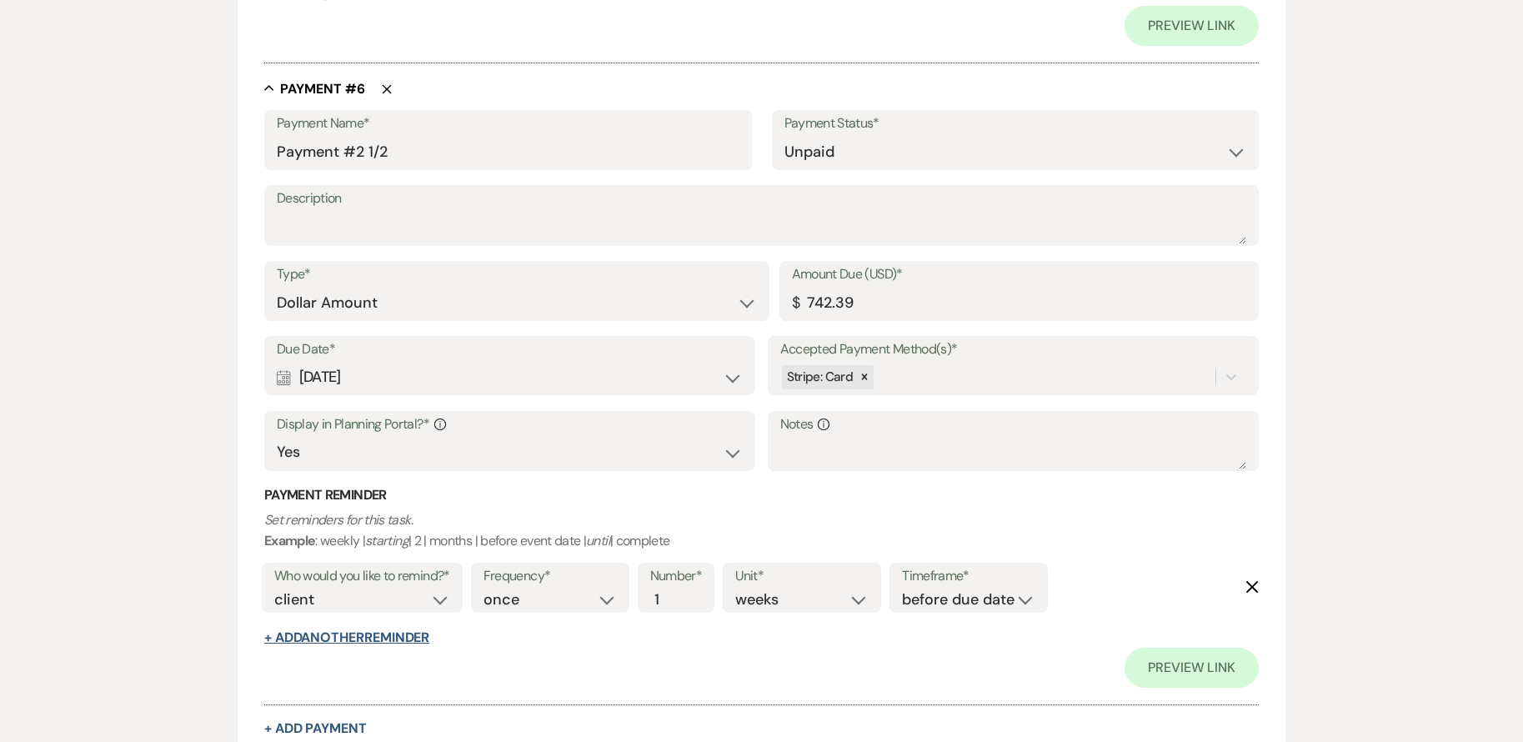
click at [392, 638] on button "+ Add Another Reminder" at bounding box center [346, 637] width 165 height 13
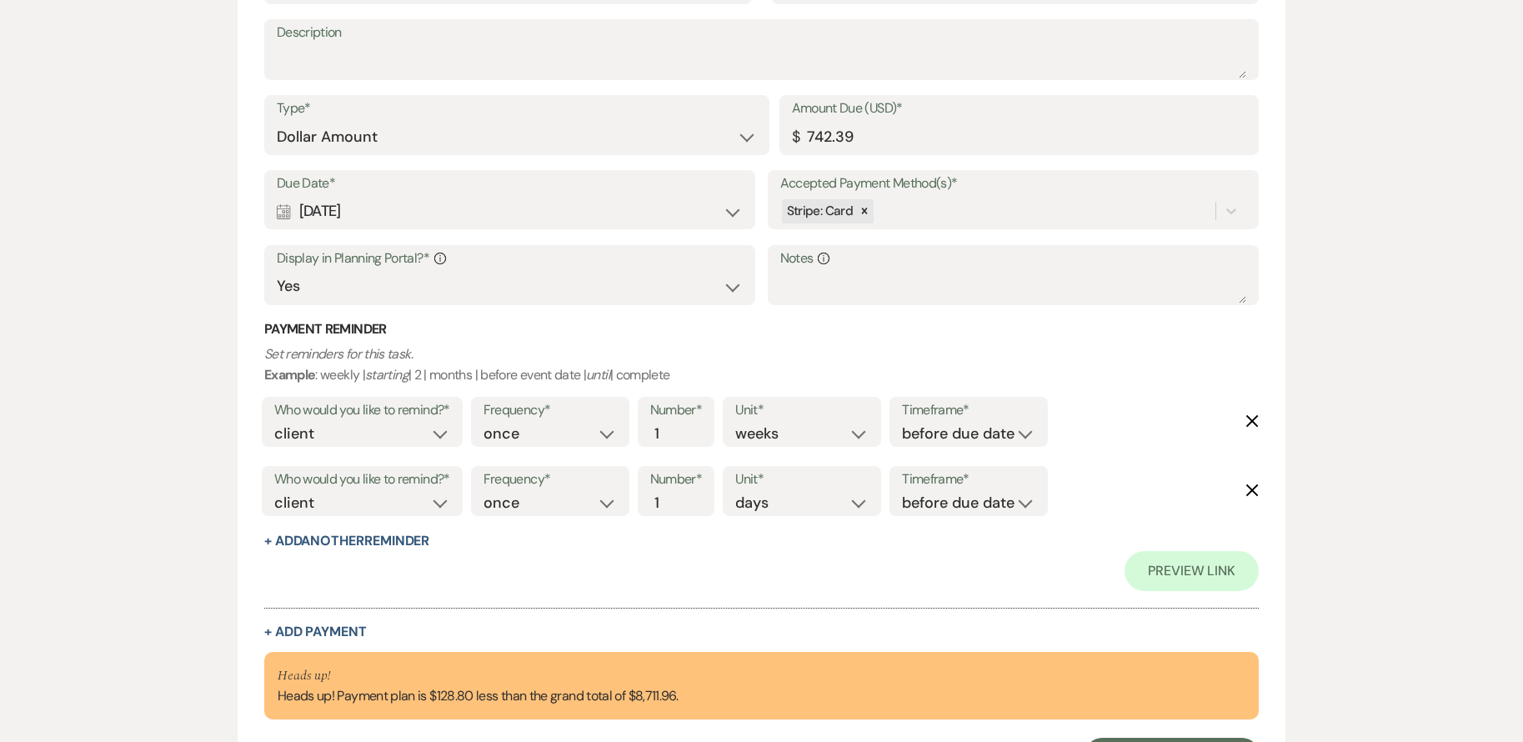
scroll to position [4047, 0]
click at [951, 494] on select "before due date after due date on due date on custom date" at bounding box center [968, 502] width 133 height 23
click at [902, 491] on select "before due date after due date on due date on custom date" at bounding box center [968, 502] width 133 height 23
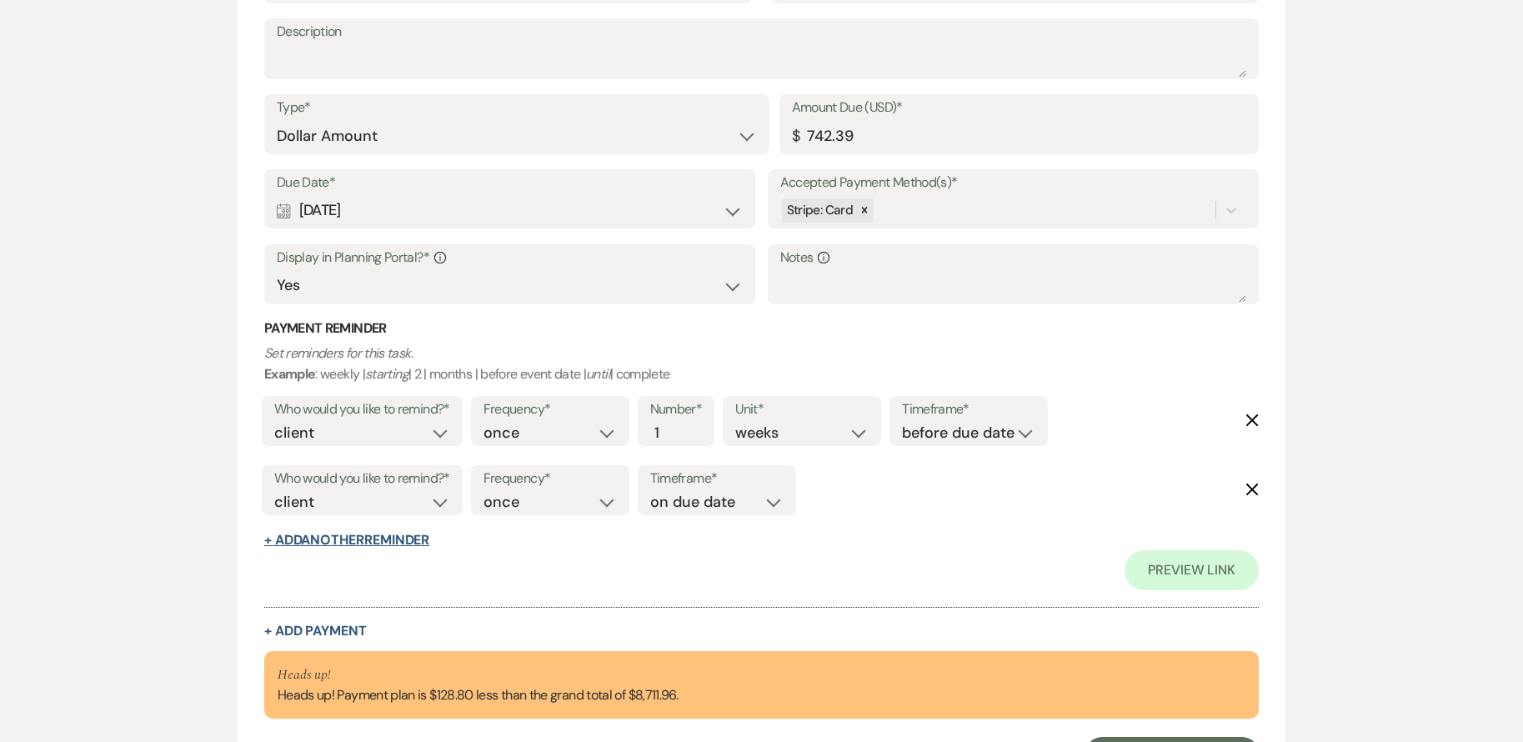
click at [406, 543] on button "+ Add Another Reminder" at bounding box center [346, 540] width 165 height 13
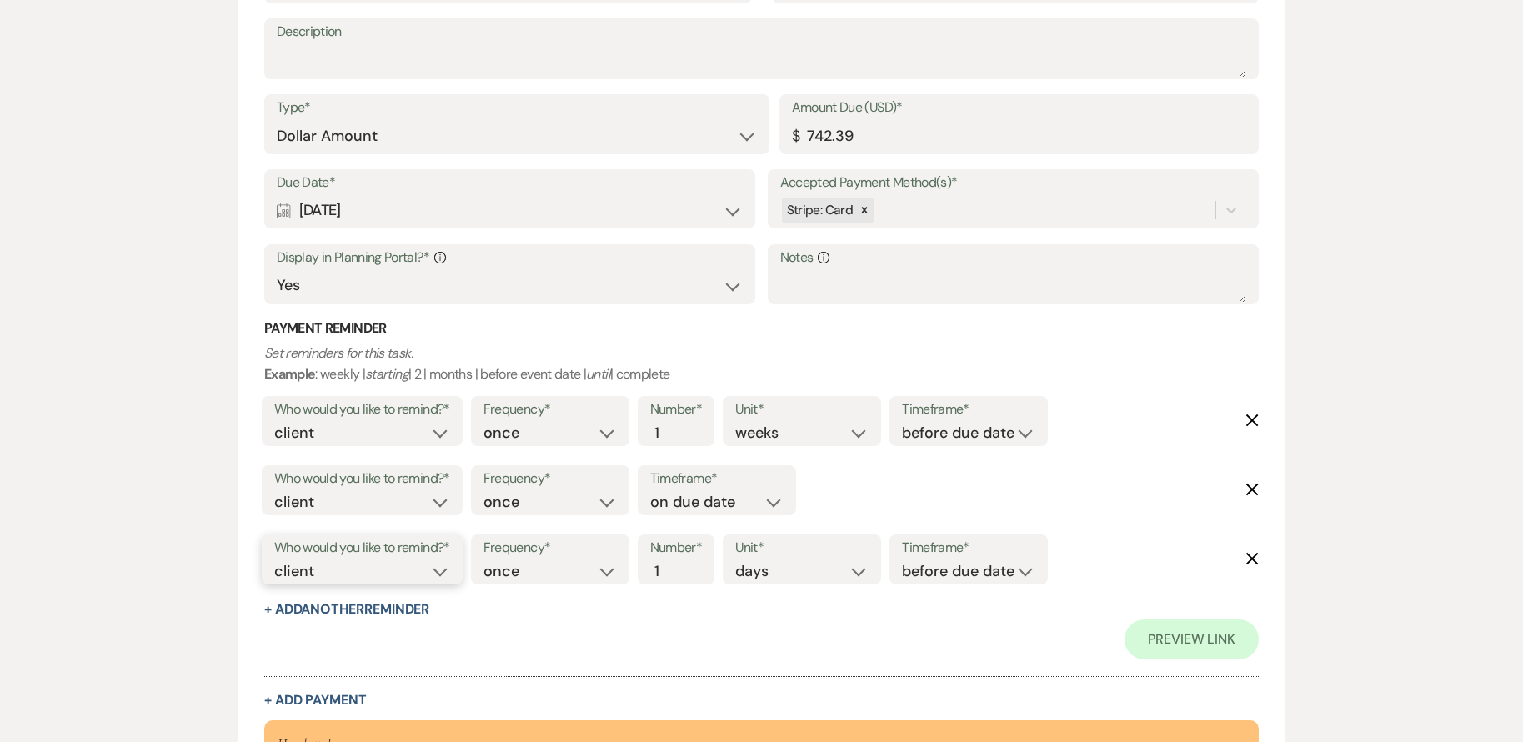
click at [442, 574] on select "client venue both" at bounding box center [362, 571] width 176 height 23
click at [416, 422] on select "client venue both" at bounding box center [362, 433] width 176 height 23
click at [459, 495] on div "Who would you like to remind?* client venue both" at bounding box center [362, 490] width 201 height 50
click at [447, 499] on select "client venue both" at bounding box center [362, 502] width 176 height 23
click at [274, 491] on select "client venue both" at bounding box center [362, 502] width 176 height 23
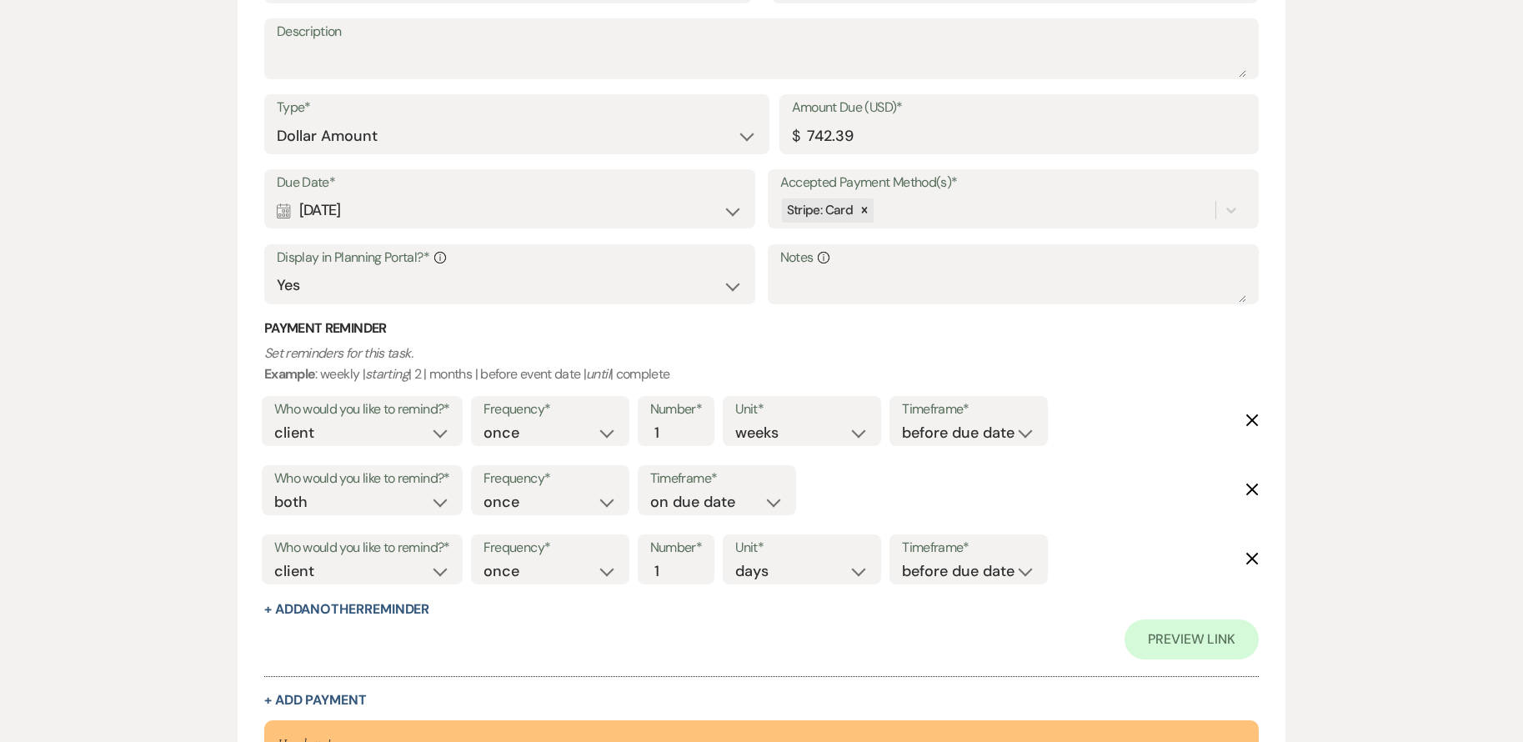
click at [1251, 565] on div "Who would you like to remind?* client venue both Frequency* once daily weekly m…" at bounding box center [758, 564] width 1001 height 69
click at [1251, 554] on icon "Delete" at bounding box center [1252, 558] width 13 height 13
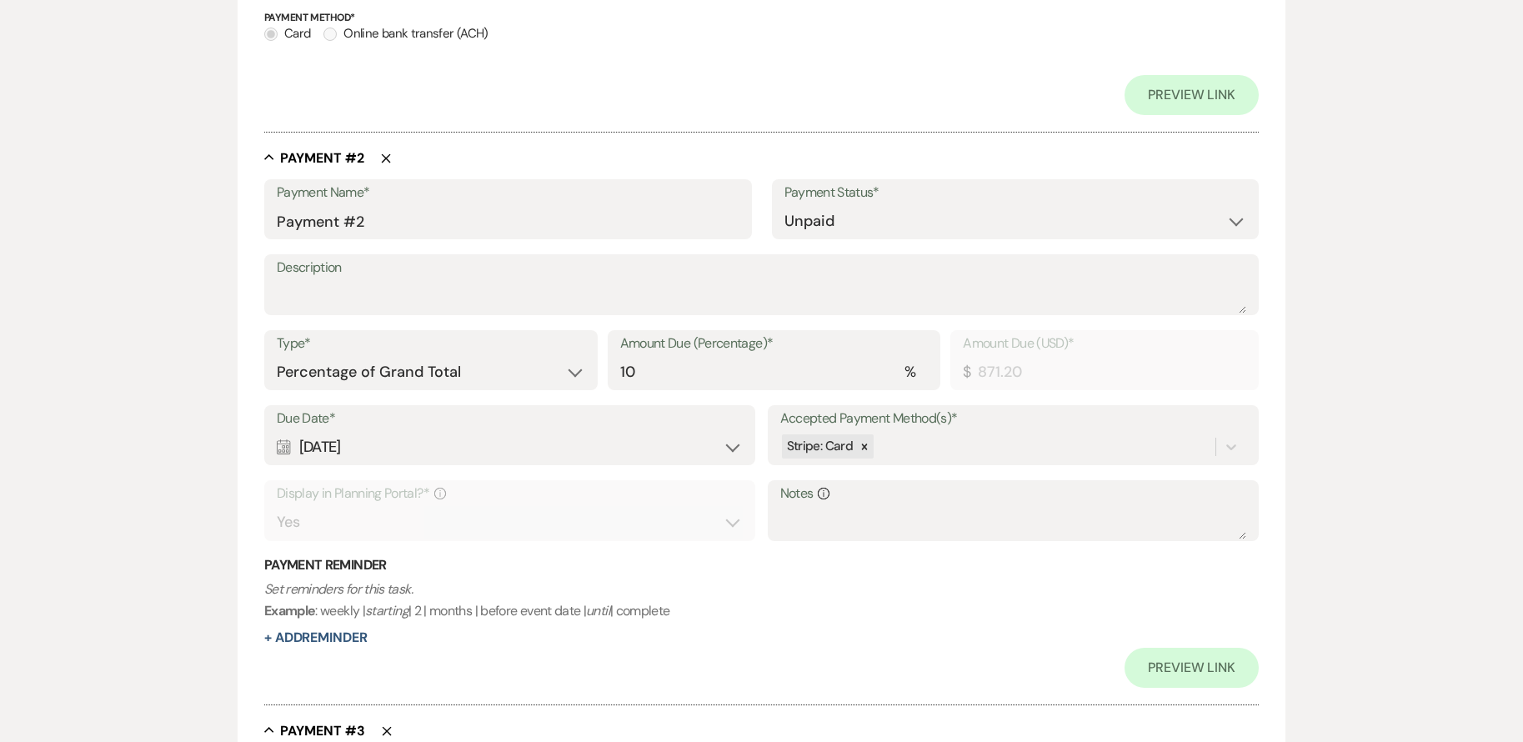
scroll to position [879, 0]
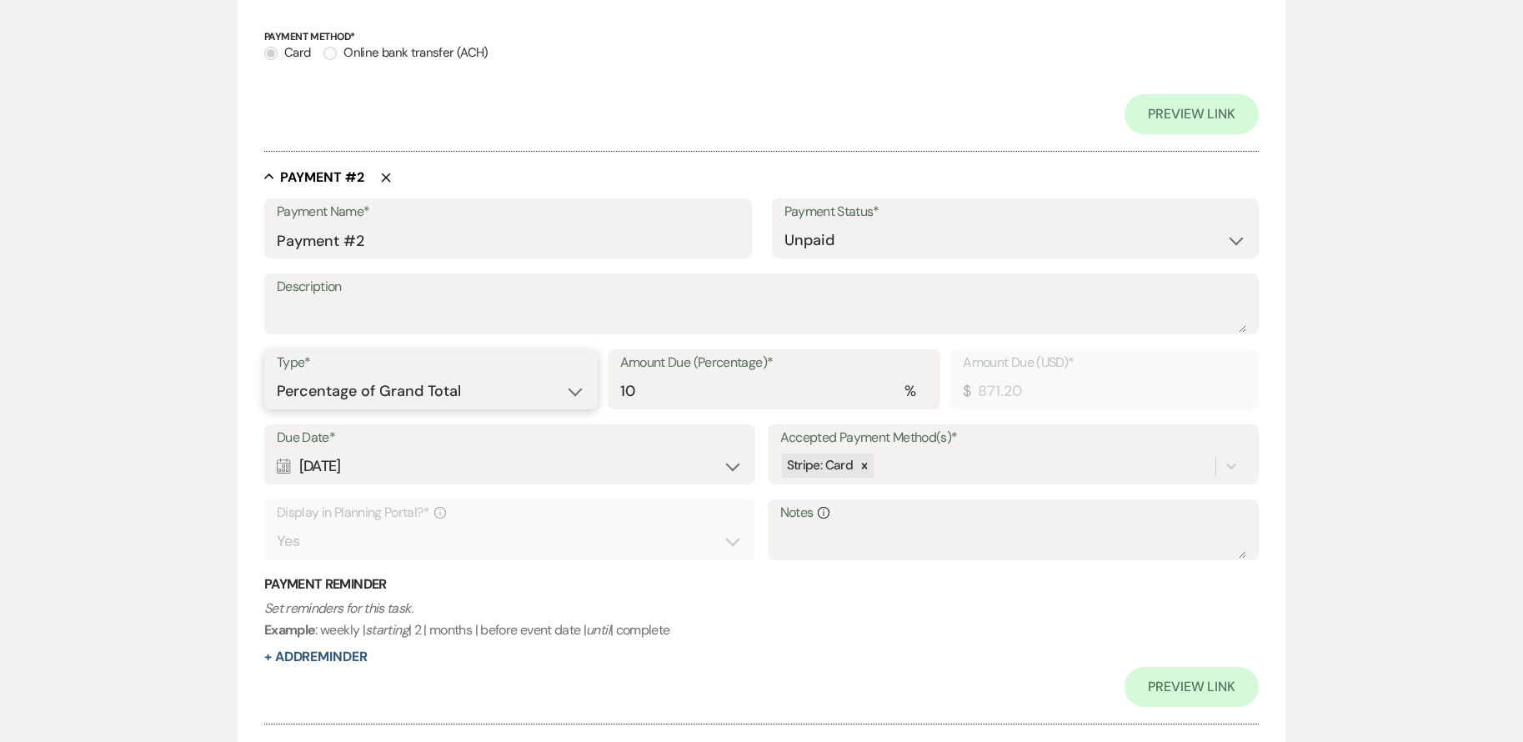
click at [449, 394] on select "Dollar Amount Percentage of Grand Total" at bounding box center [431, 391] width 308 height 33
click at [277, 375] on select "Dollar Amount Percentage of Grand Total" at bounding box center [431, 391] width 308 height 33
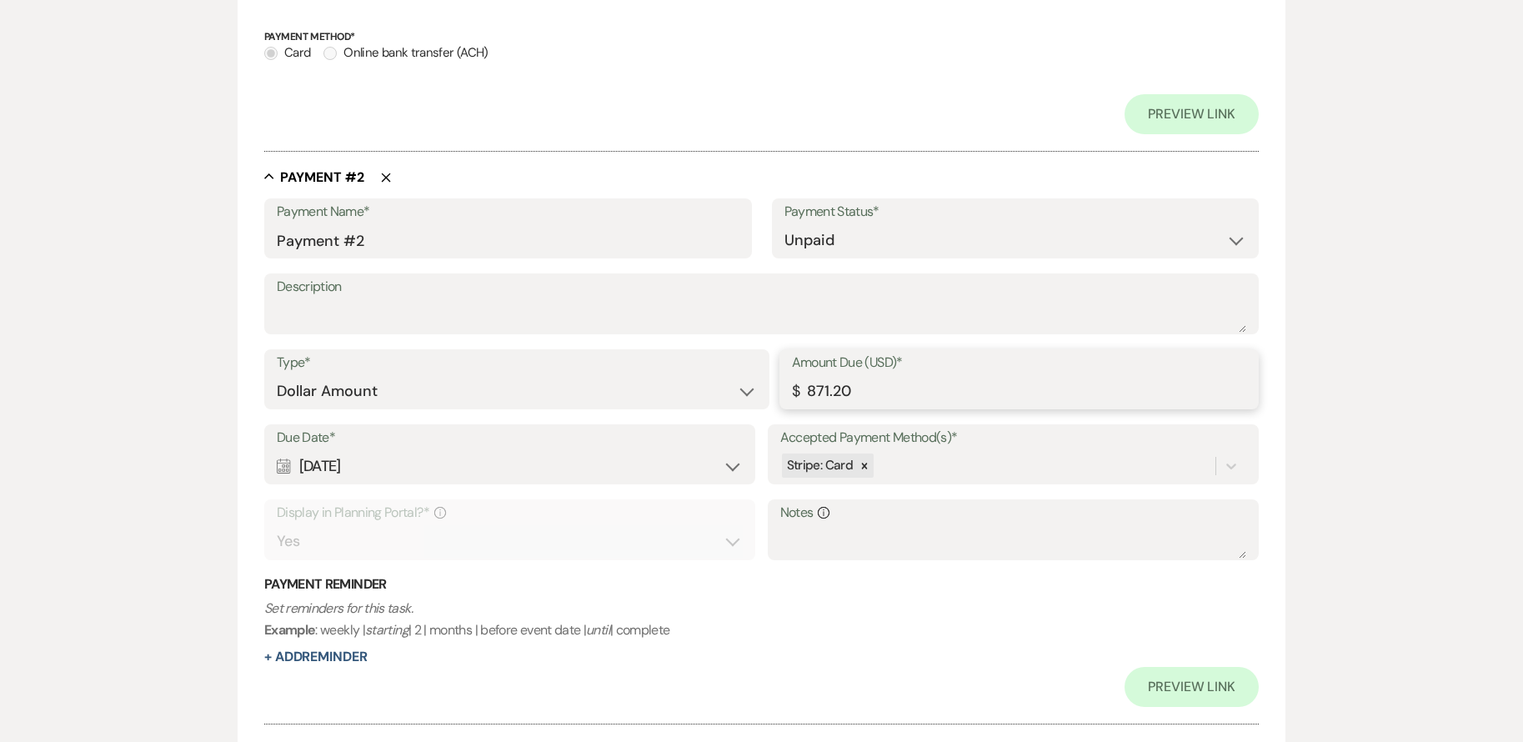
click at [917, 390] on input "871.20" at bounding box center [1019, 391] width 455 height 33
click at [417, 467] on div "Calendar [DATE] Expand" at bounding box center [510, 466] width 466 height 33
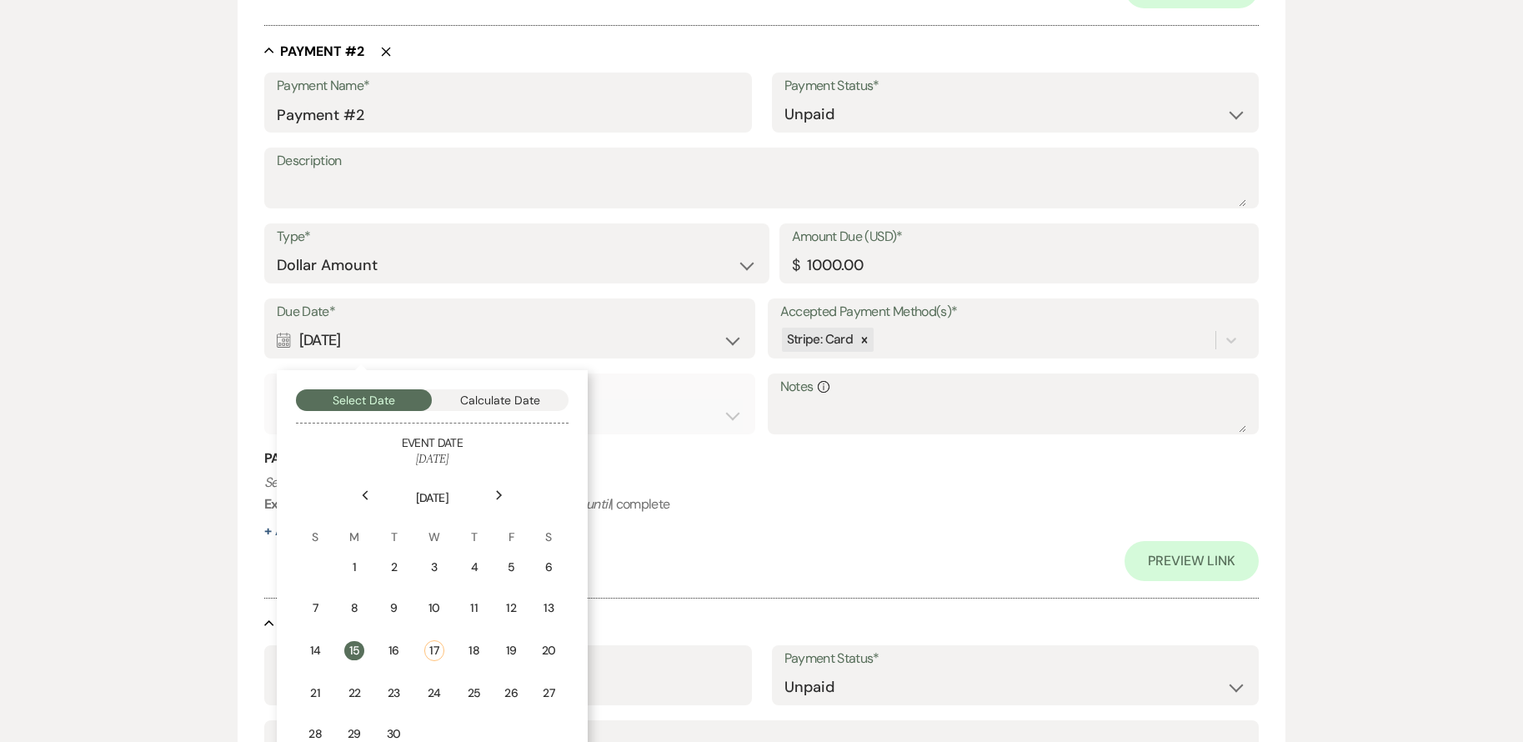
scroll to position [1045, 0]
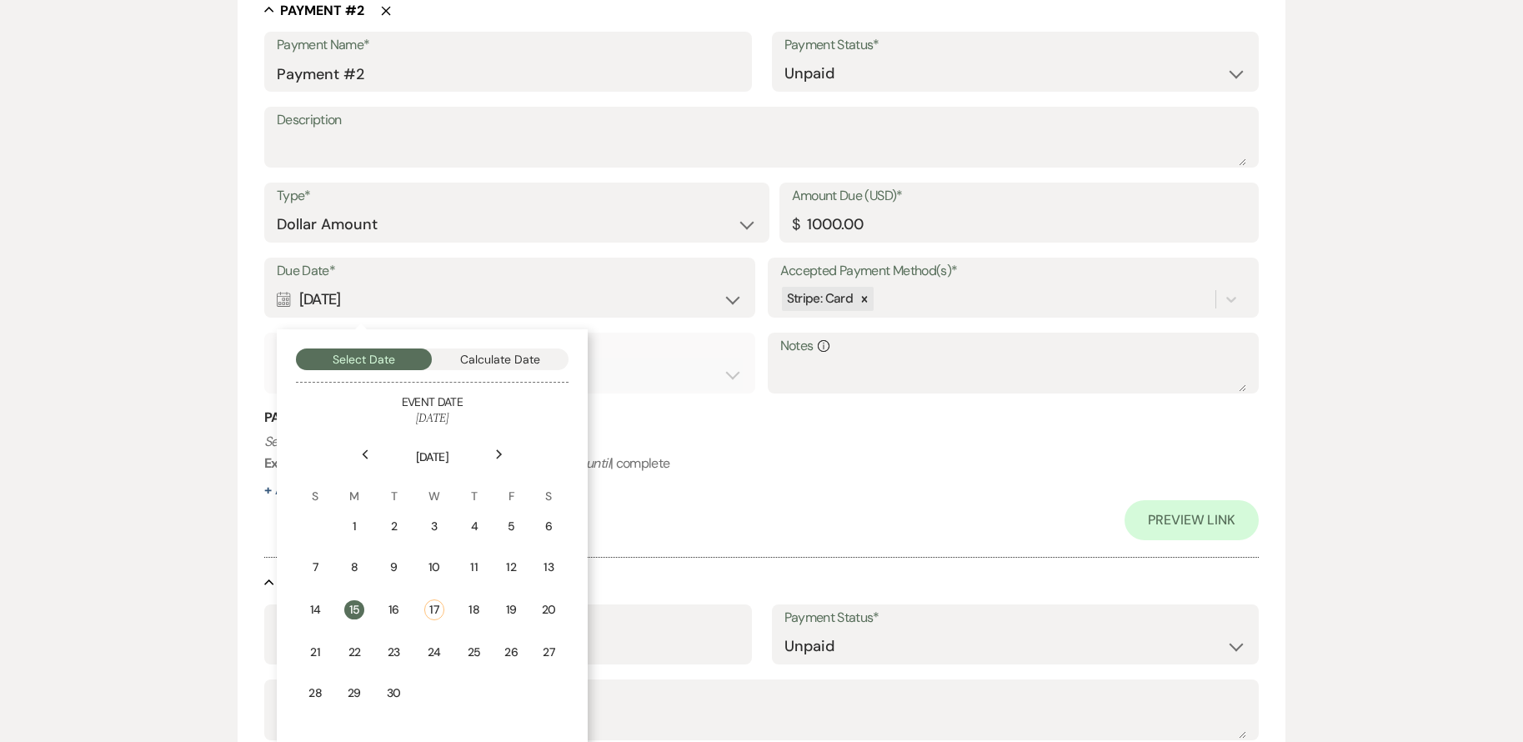
click at [743, 519] on div "Preview Link" at bounding box center [761, 520] width 995 height 40
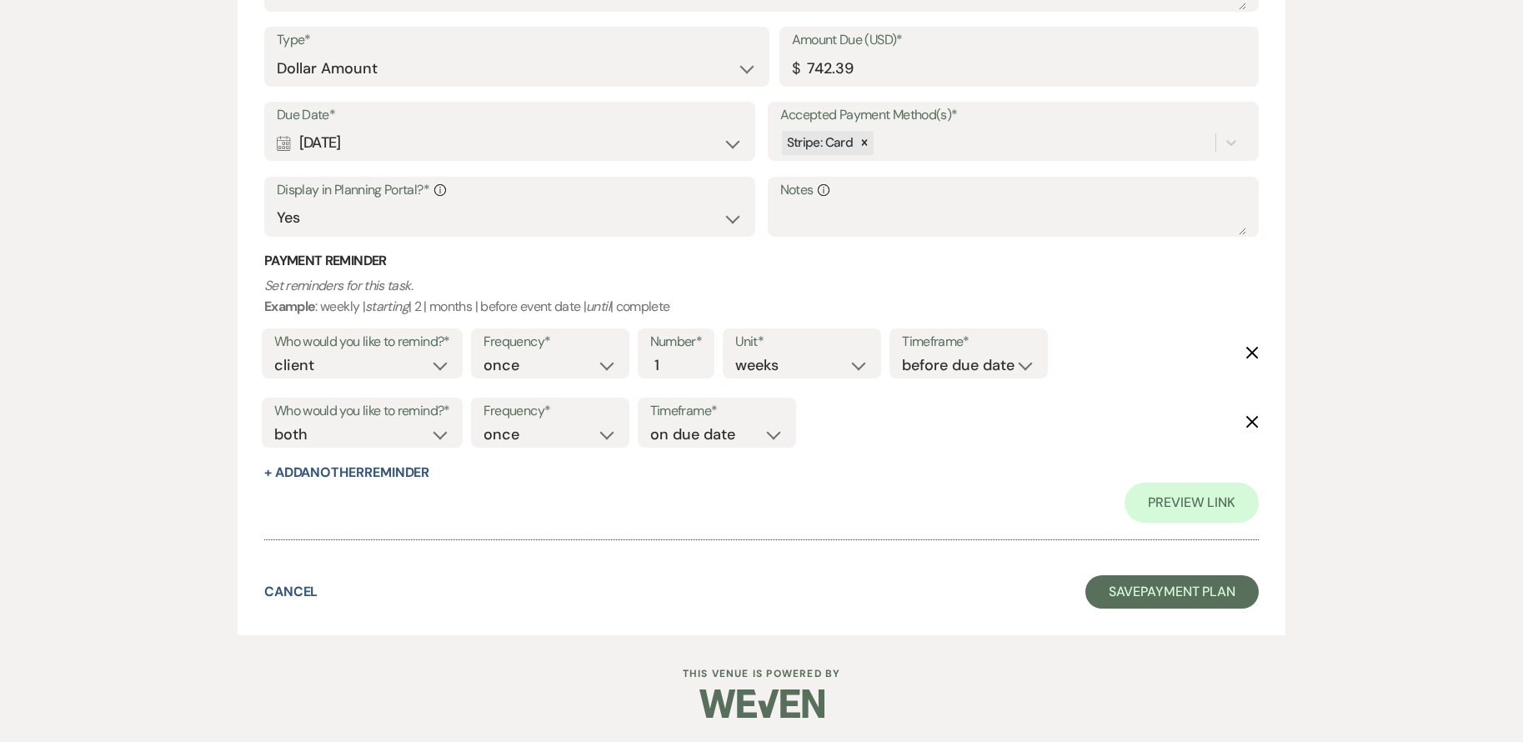
scroll to position [4115, 0]
click at [1176, 592] on button "Save Payment Plan" at bounding box center [1172, 590] width 173 height 33
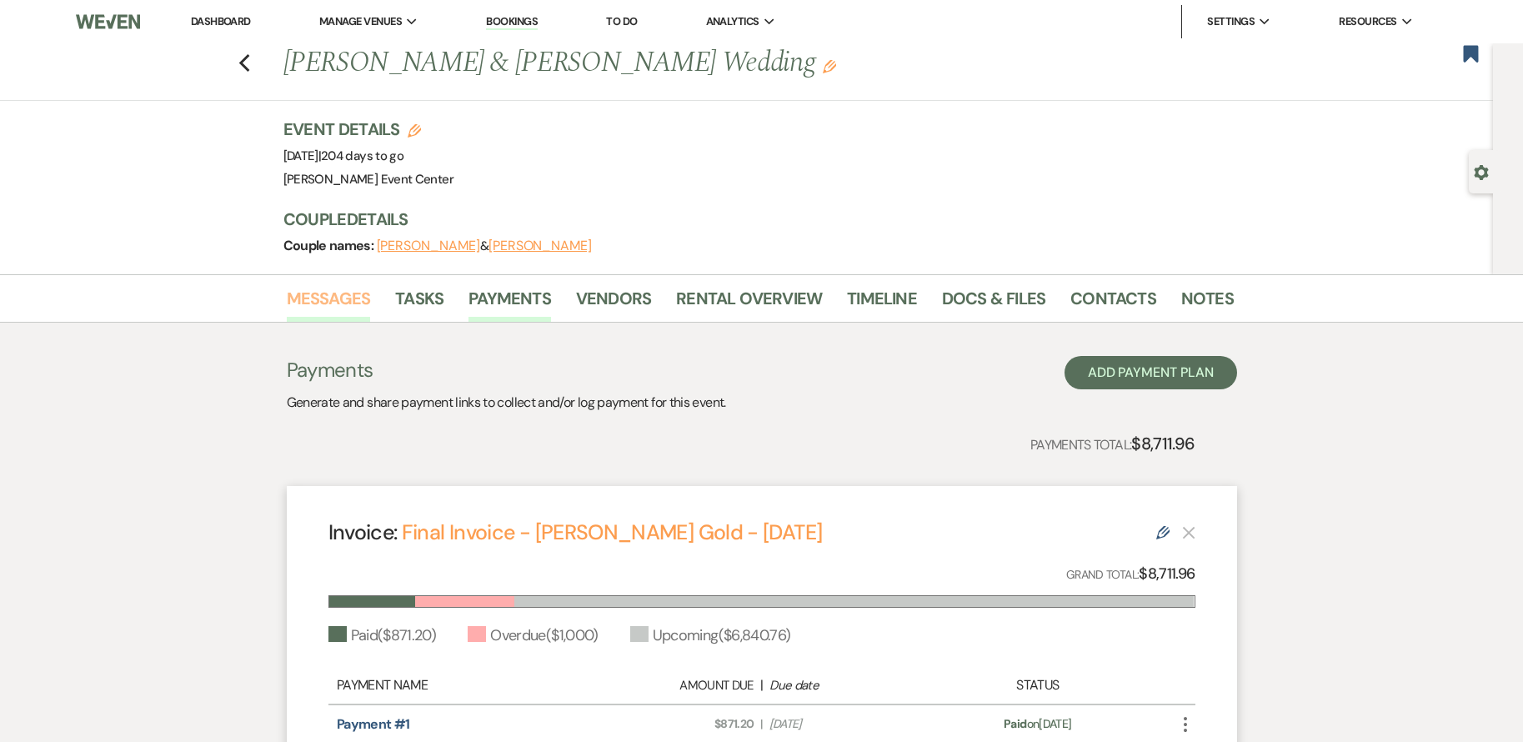
click at [318, 304] on link "Messages" at bounding box center [329, 303] width 84 height 37
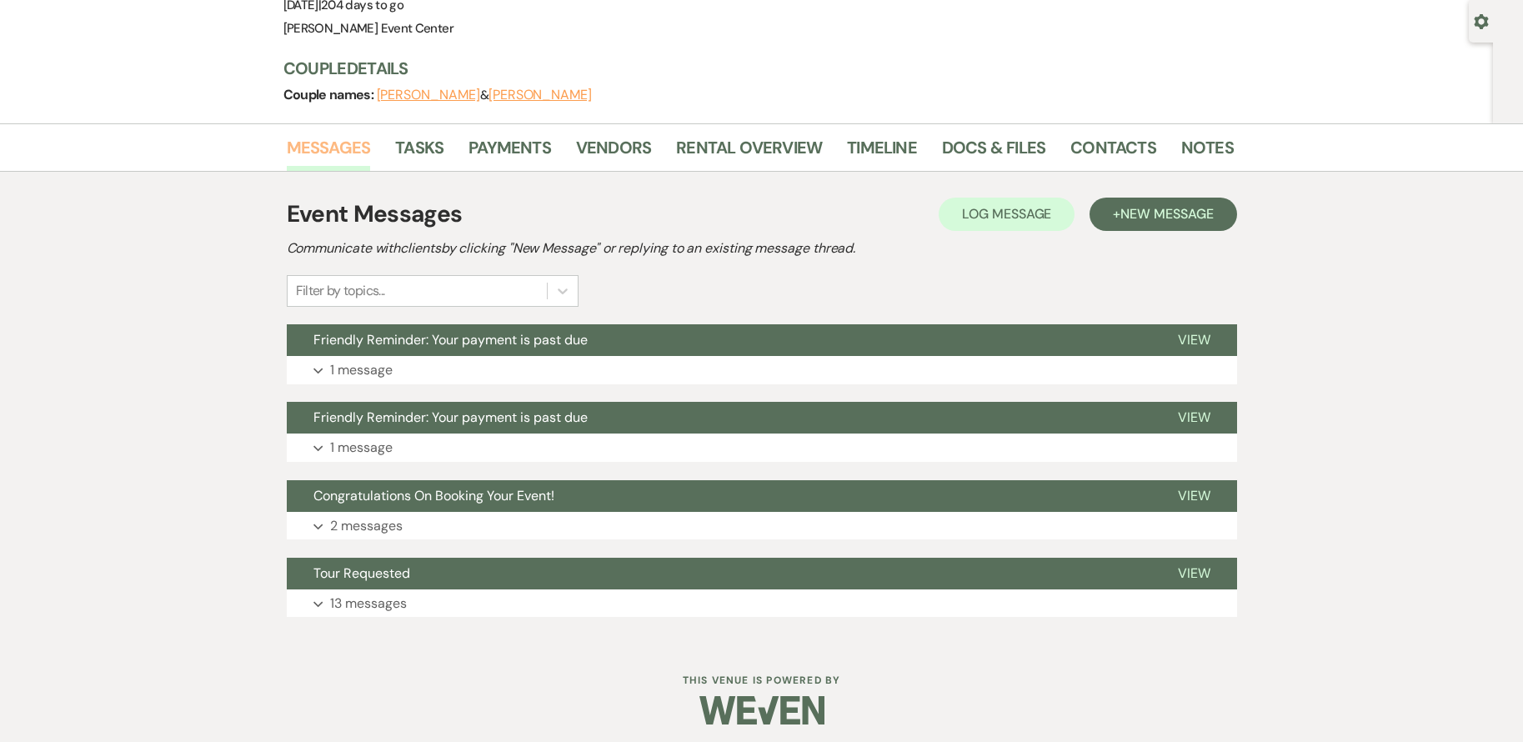
scroll to position [158, 0]
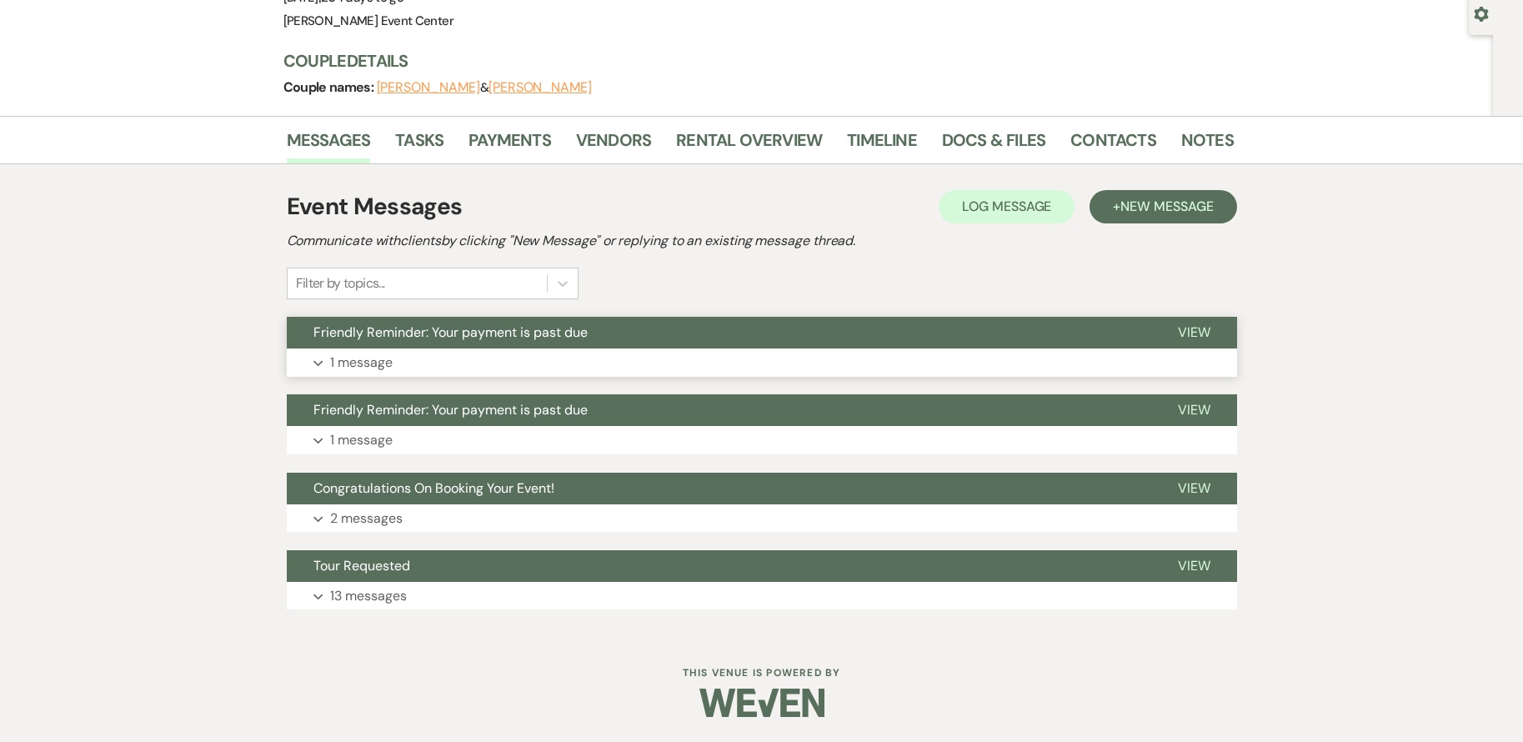
click at [562, 360] on button "Expand 1 message" at bounding box center [762, 362] width 950 height 28
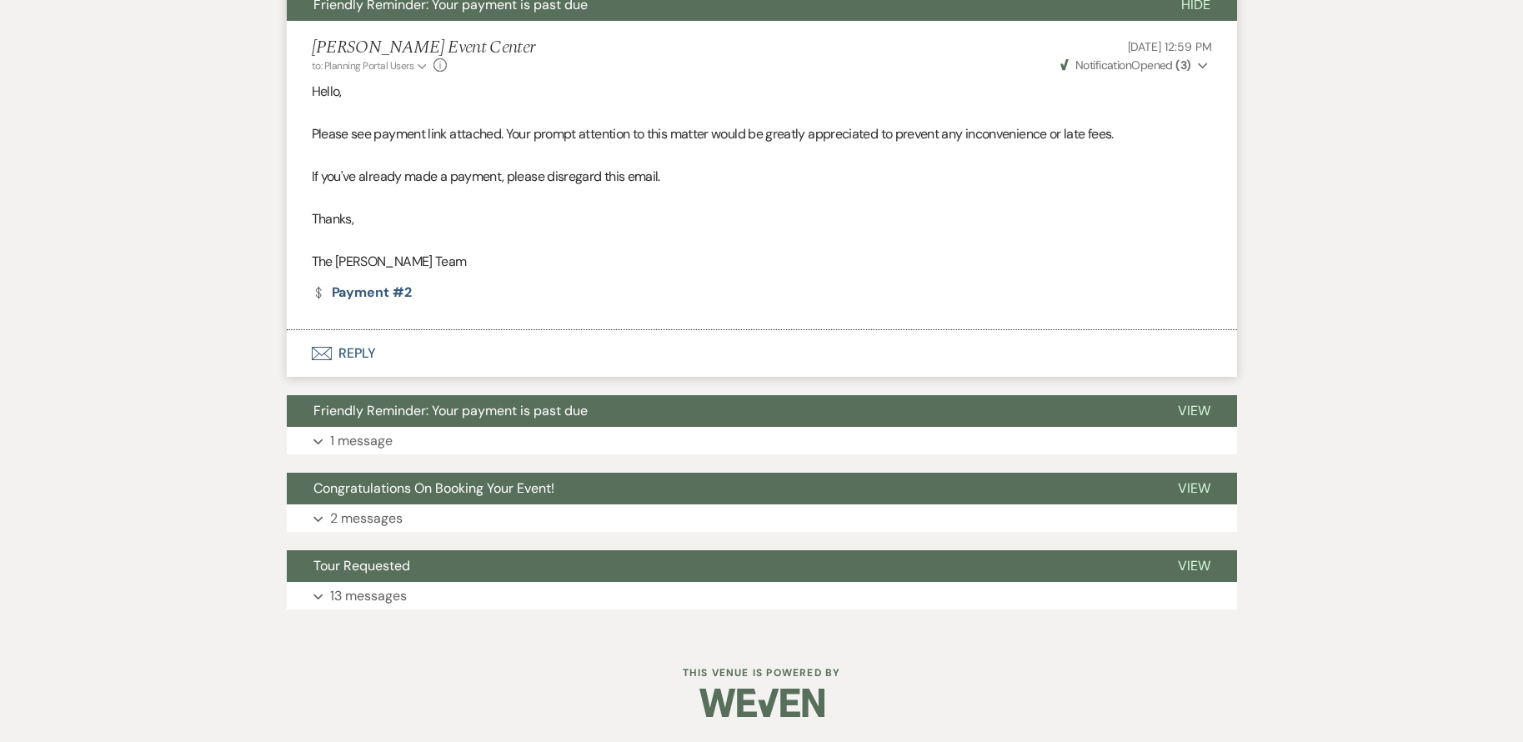
click at [348, 354] on button "Envelope Reply" at bounding box center [762, 353] width 950 height 47
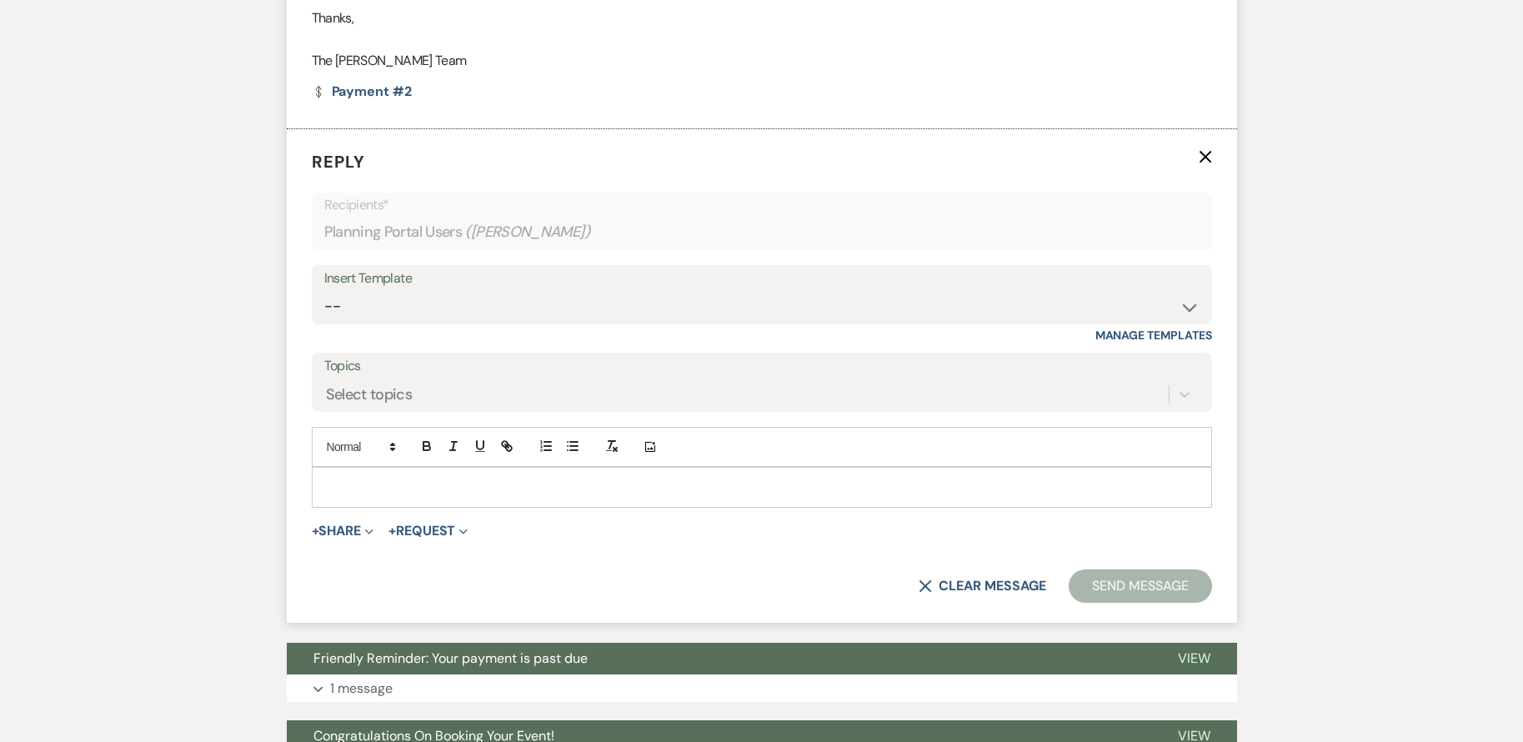
scroll to position [692, 0]
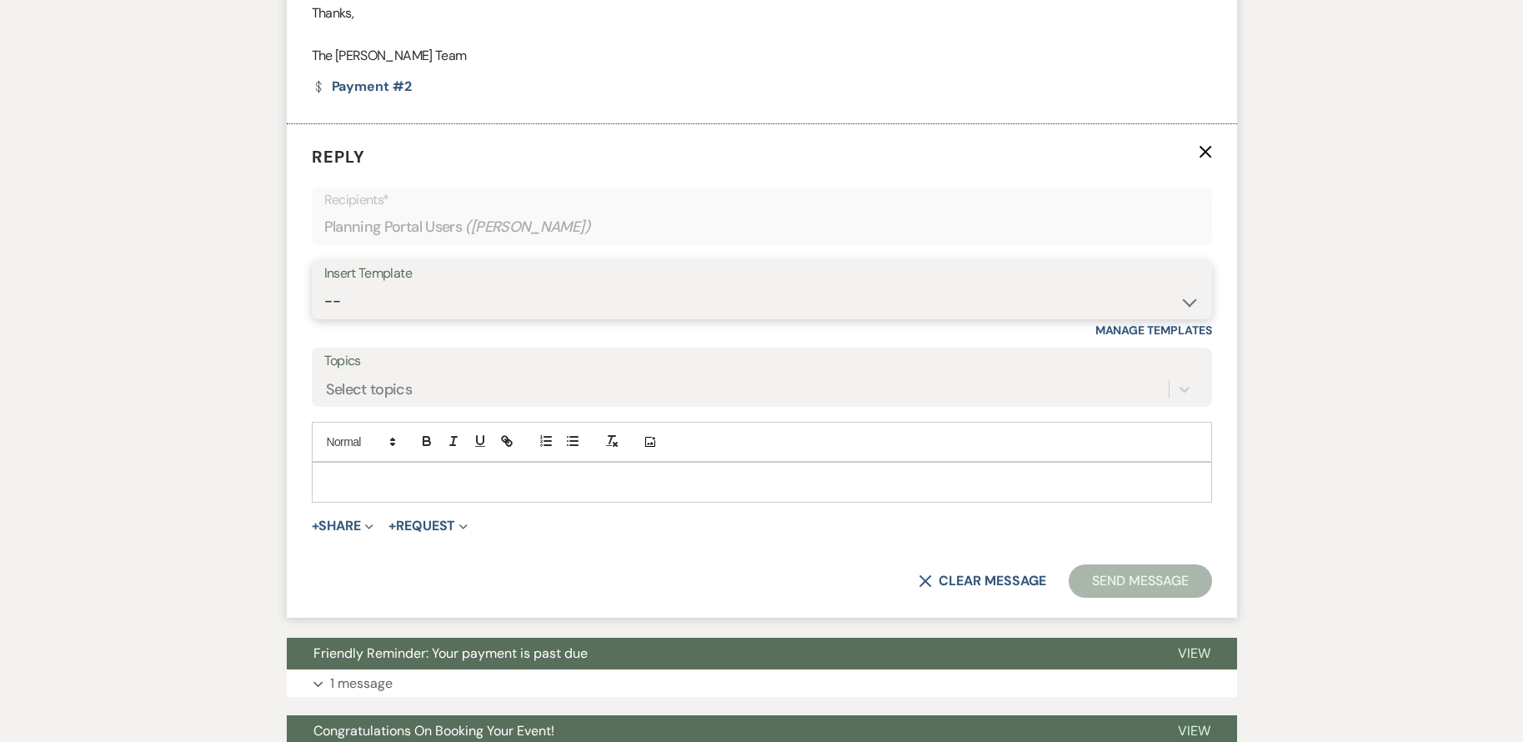
click at [429, 297] on select "-- Weven Planning Portal Introduction (Booked Events) Initial Inquiry Response …" at bounding box center [761, 301] width 875 height 33
click at [300, 489] on form "Reply X Recipients* Planning Portal Users ( MADEARS JELLIES ) Insert Template -…" at bounding box center [762, 371] width 950 height 494
click at [381, 471] on div at bounding box center [762, 482] width 899 height 38
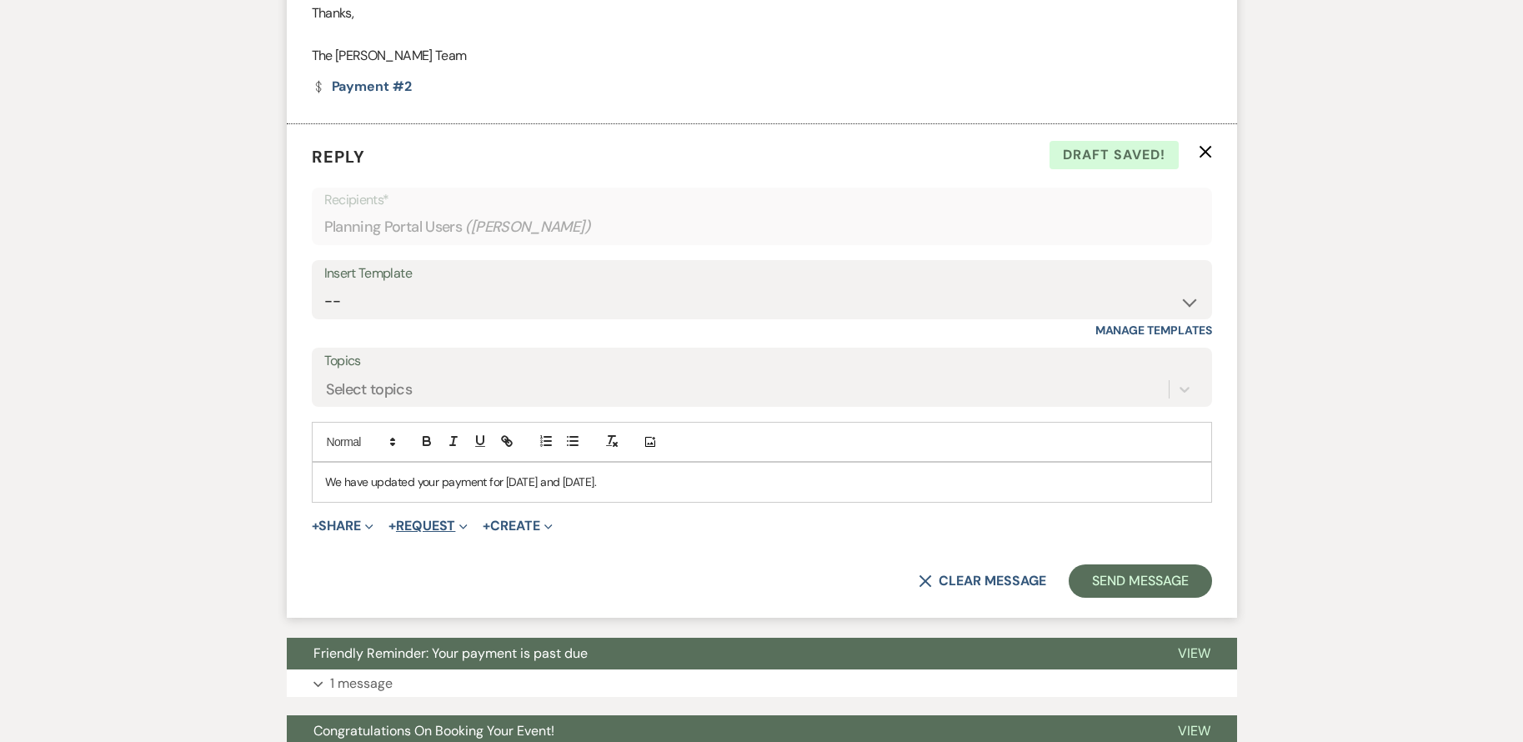
click at [447, 530] on button "+ Request Expand" at bounding box center [428, 525] width 79 height 13
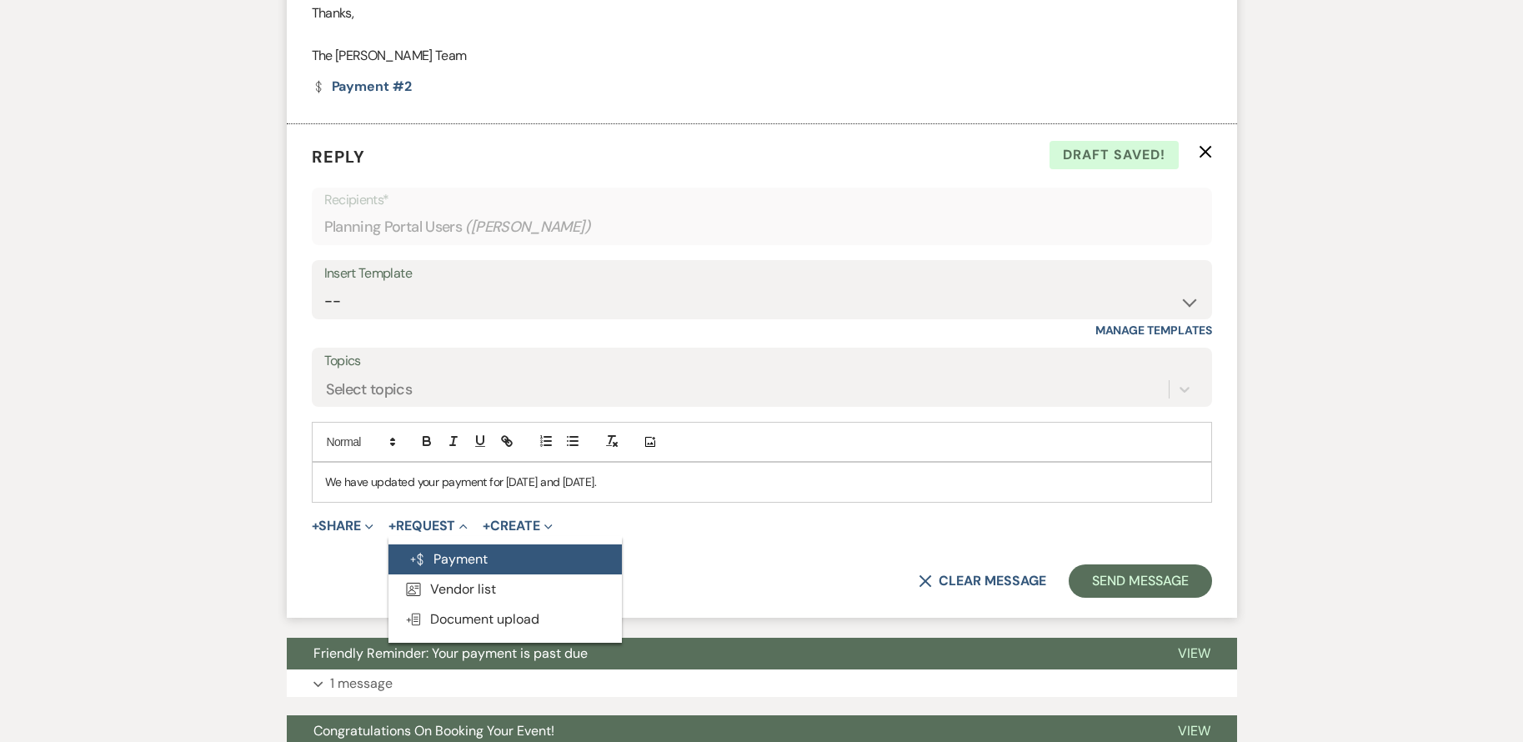
click at [475, 564] on button "Generate Payment Payment" at bounding box center [505, 559] width 233 height 30
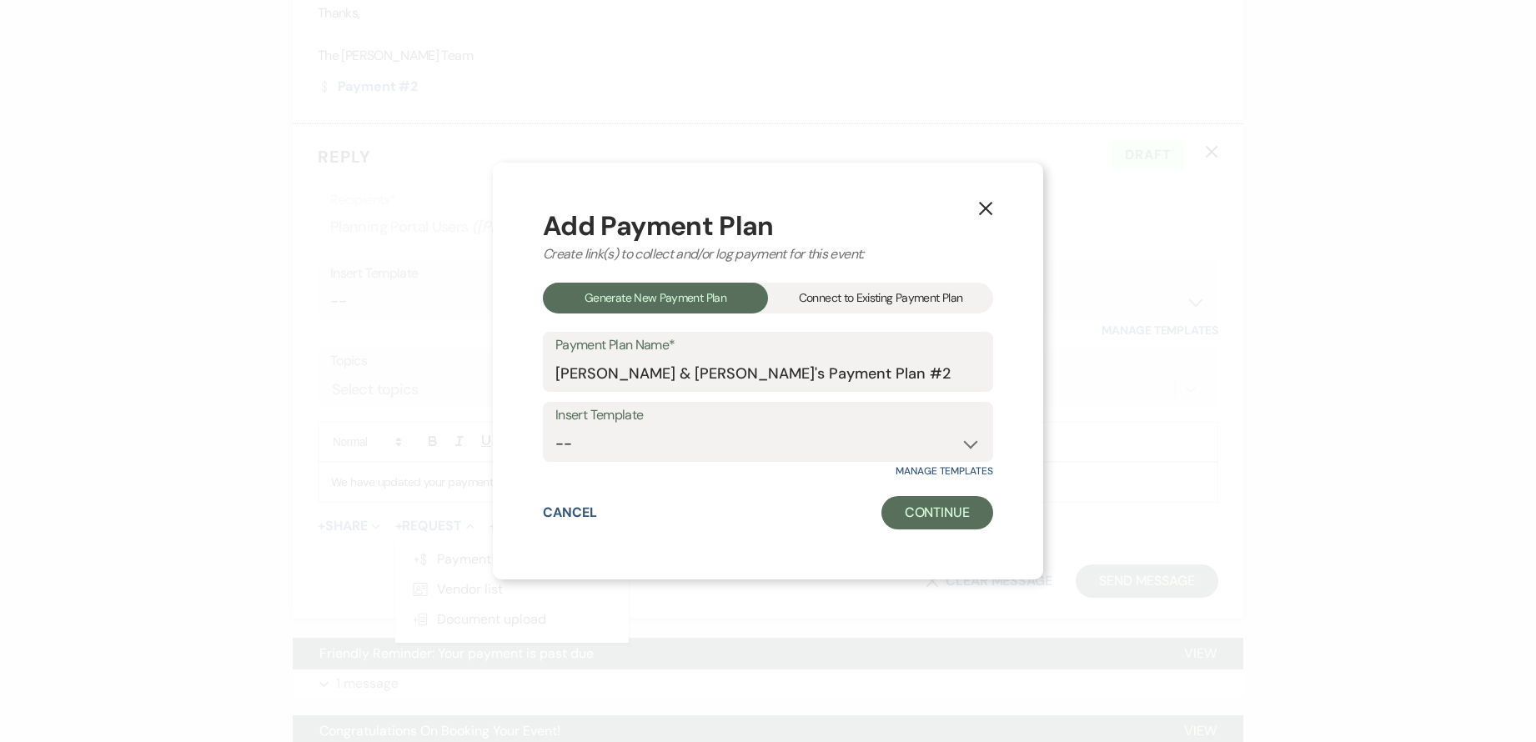
click at [930, 299] on div "Connect to Existing Payment Plan" at bounding box center [880, 298] width 225 height 31
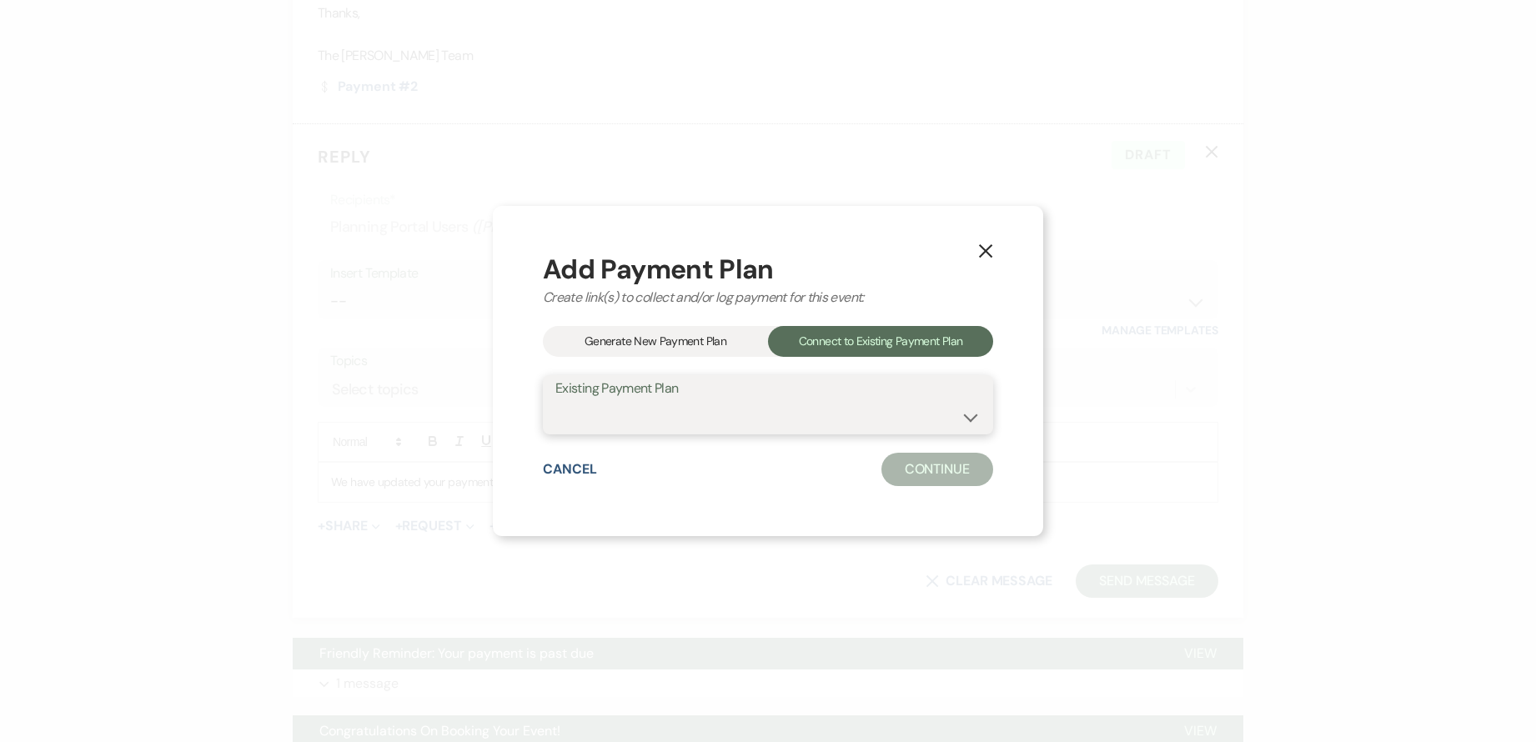
click at [859, 409] on select "[PERSON_NAME] & [PERSON_NAME] Payment Plan #1" at bounding box center [767, 416] width 425 height 33
click at [555, 400] on select "[PERSON_NAME] & [PERSON_NAME] Payment Plan #1" at bounding box center [767, 416] width 425 height 33
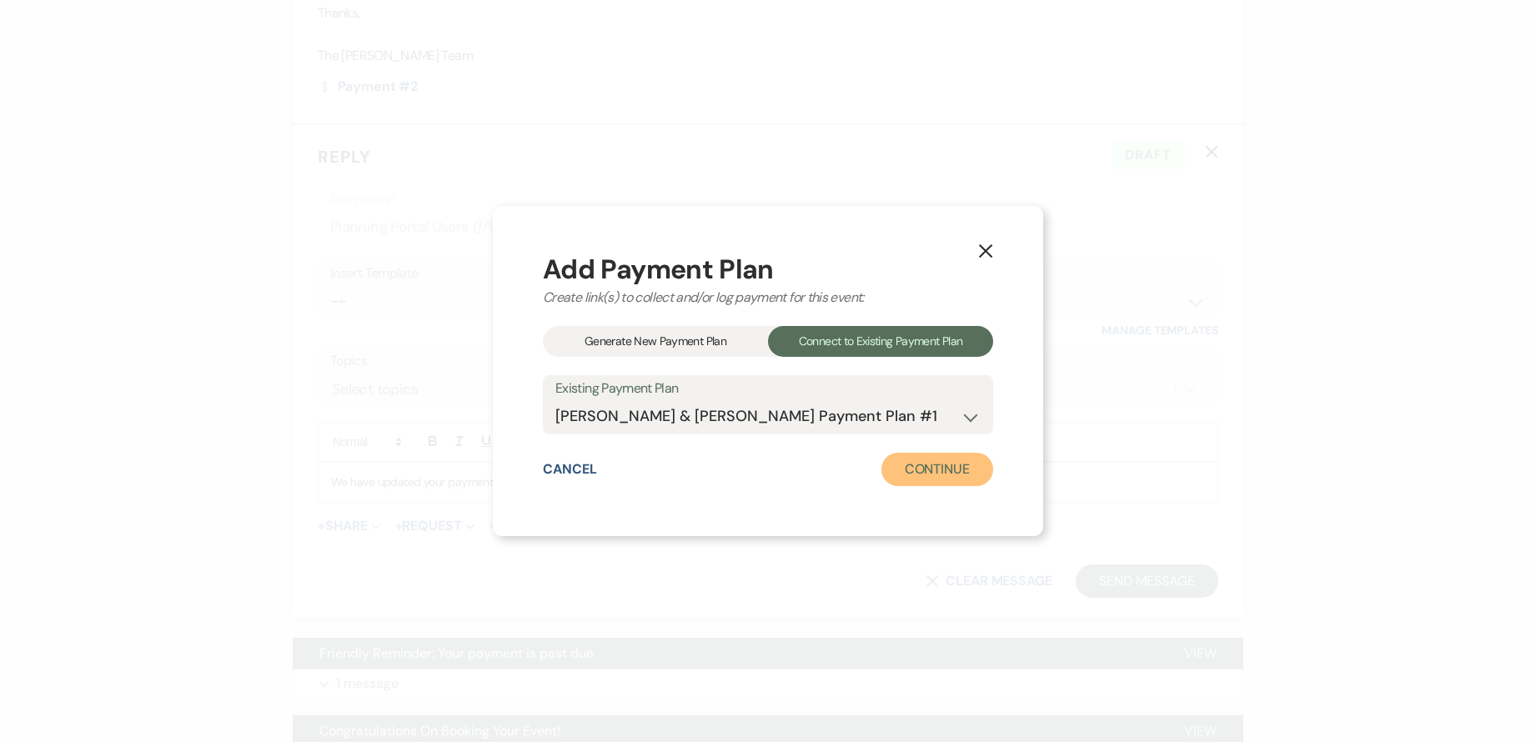
click at [929, 454] on button "Continue" at bounding box center [937, 469] width 112 height 33
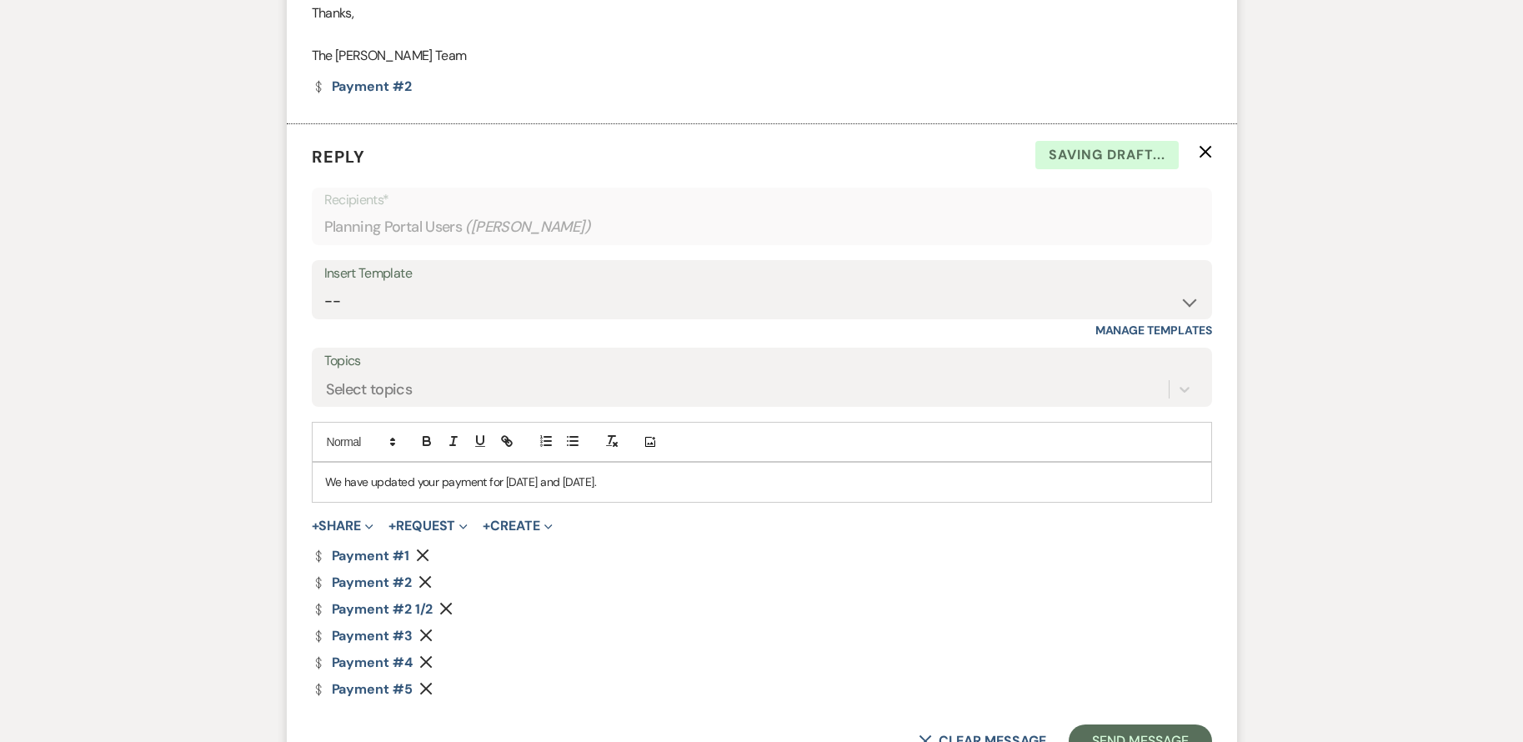
click at [419, 549] on icon "Remove" at bounding box center [422, 555] width 13 height 13
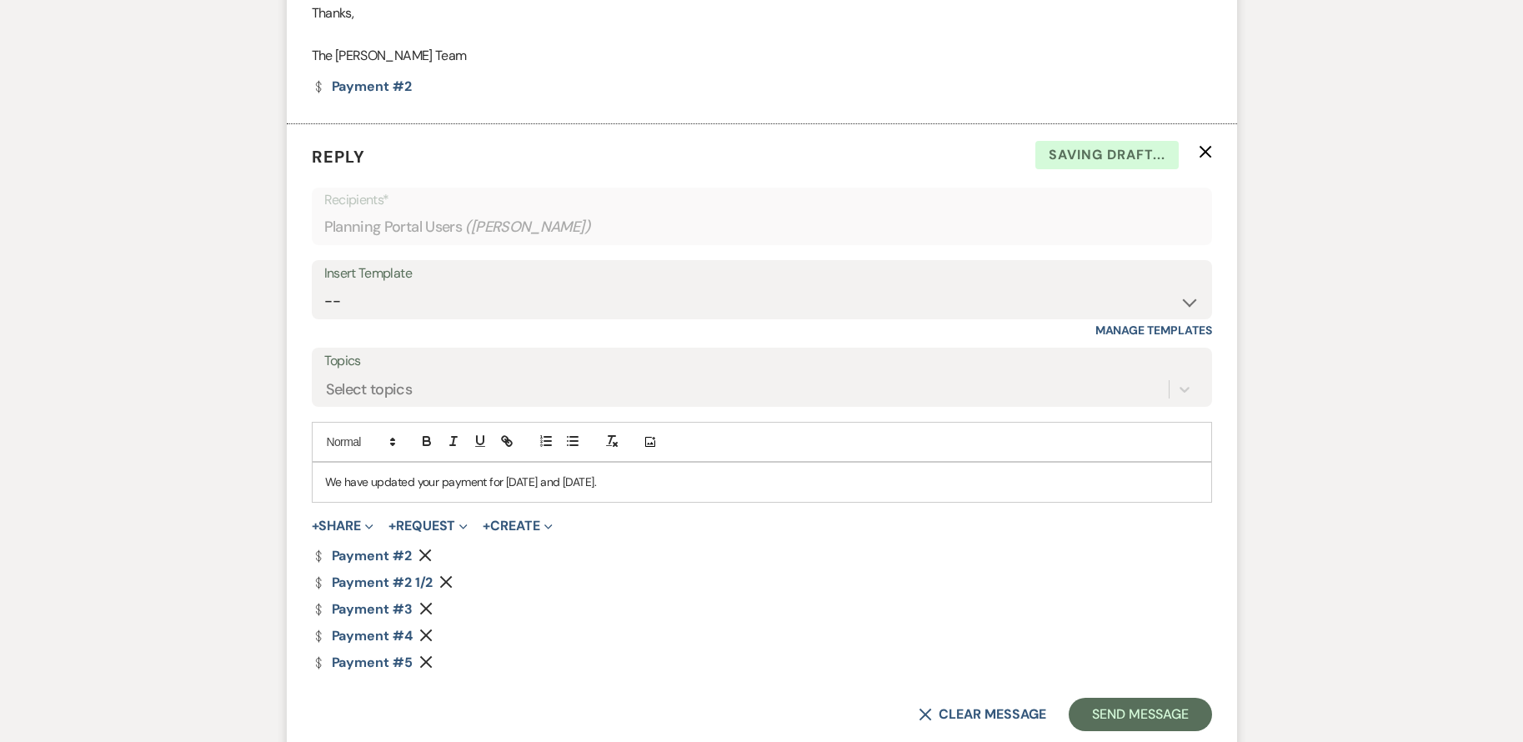
click at [425, 604] on icon "Remove" at bounding box center [425, 608] width 13 height 13
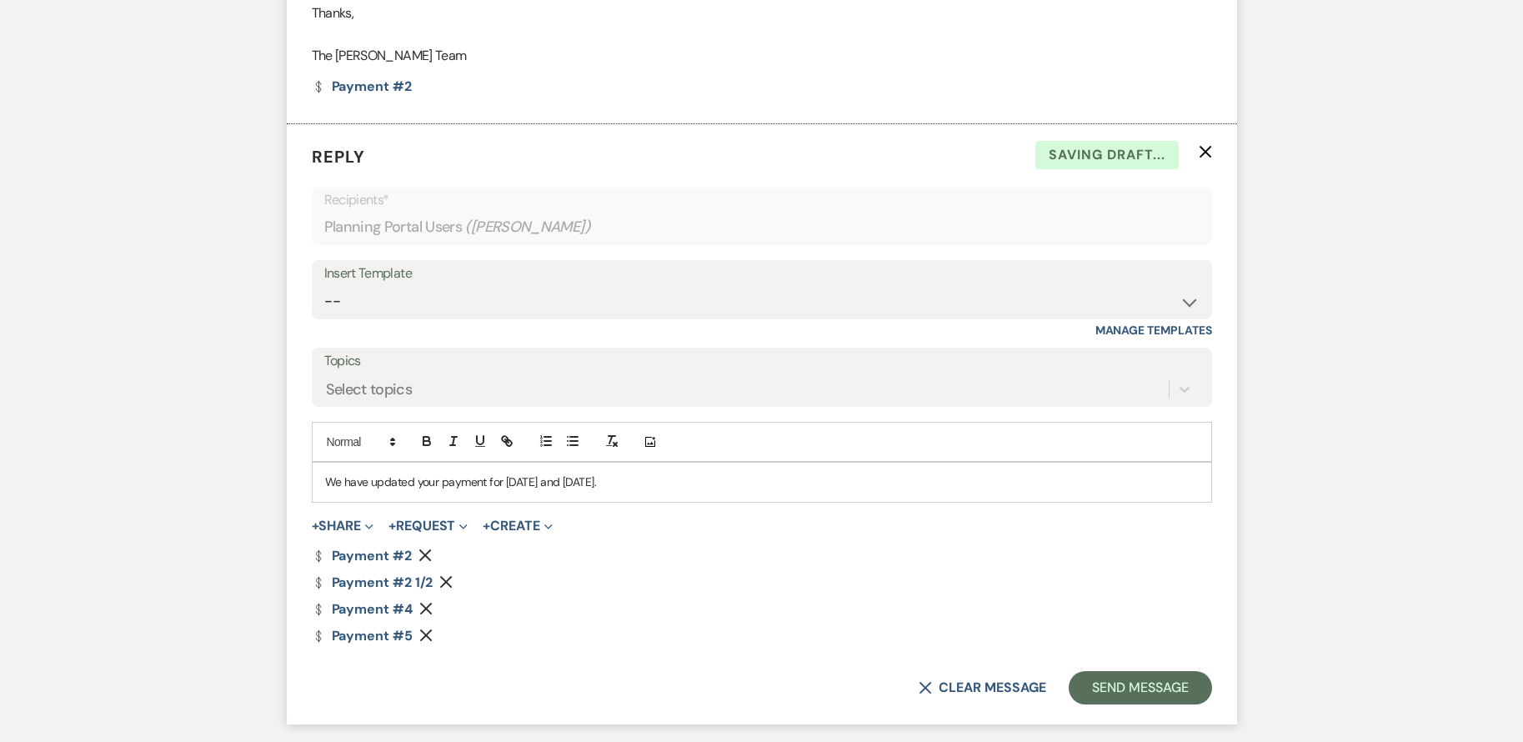
click at [425, 604] on icon "Remove" at bounding box center [425, 608] width 13 height 13
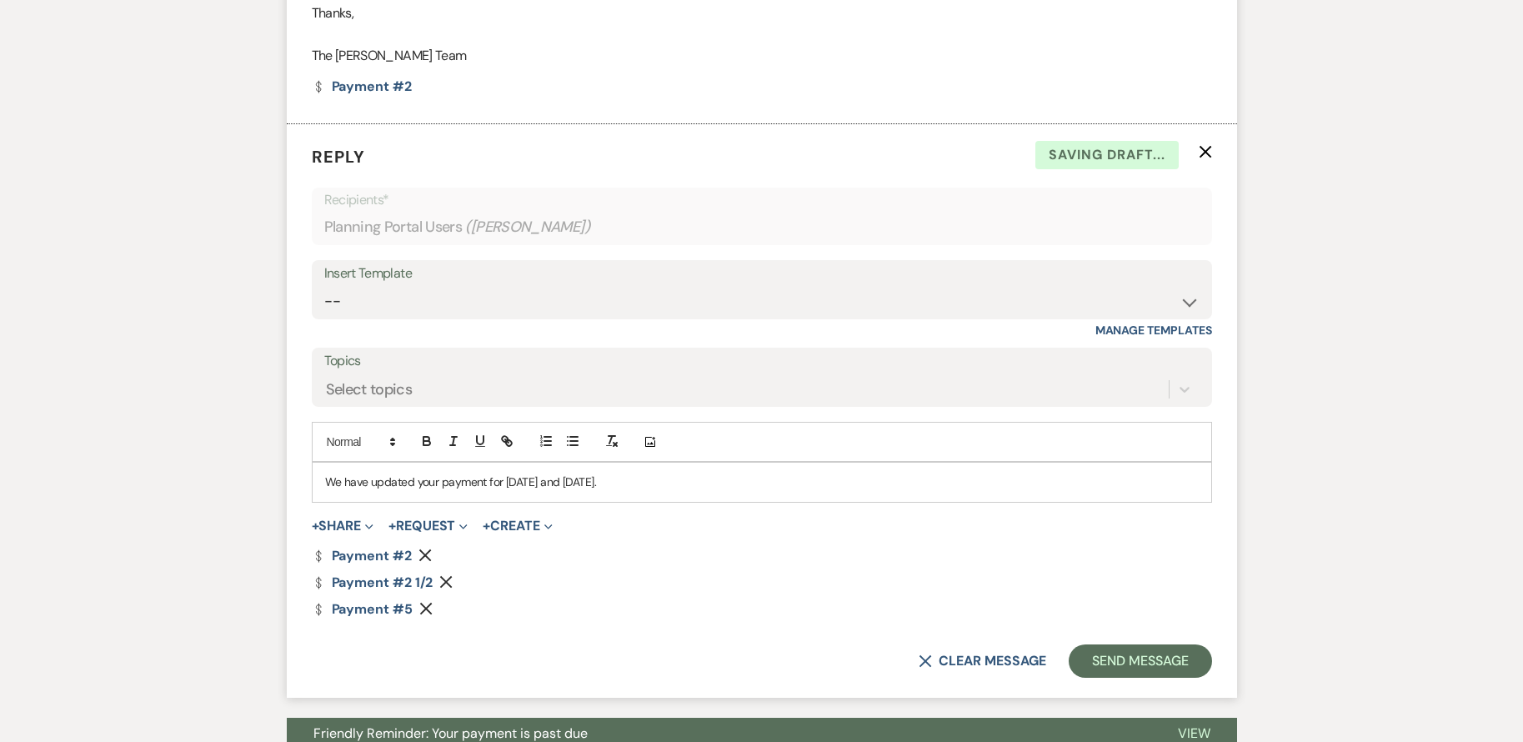
click at [425, 604] on icon "Remove" at bounding box center [425, 608] width 13 height 13
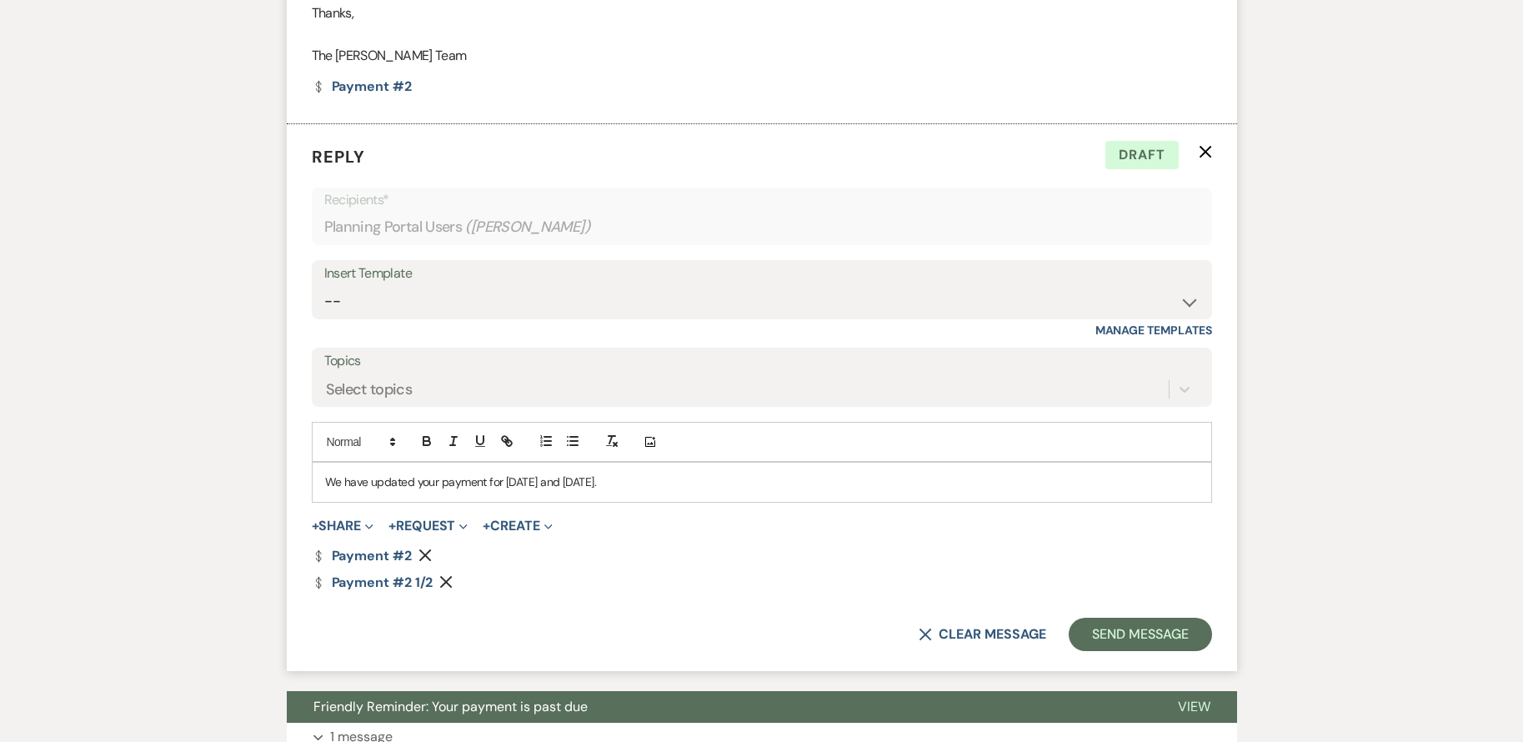
click at [659, 478] on p "We have updated your payment for [DATE] and [DATE]." at bounding box center [762, 482] width 874 height 18
click at [625, 484] on p "We have updated your payment for [DATE] and [DATE]. Please take a look and let …" at bounding box center [762, 482] width 874 height 18
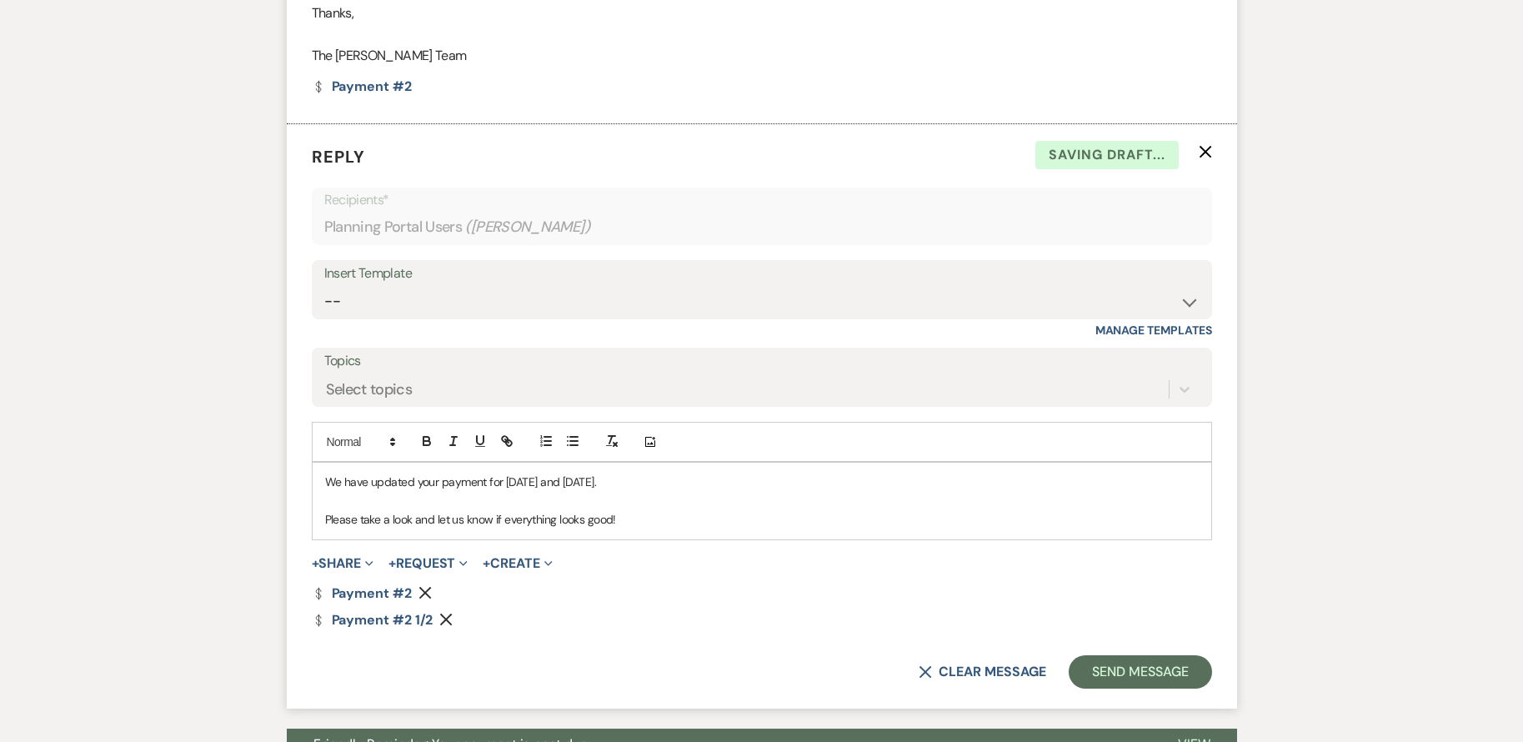
click at [632, 519] on p "Please take a look and let us know if everything looks good!" at bounding box center [762, 519] width 874 height 18
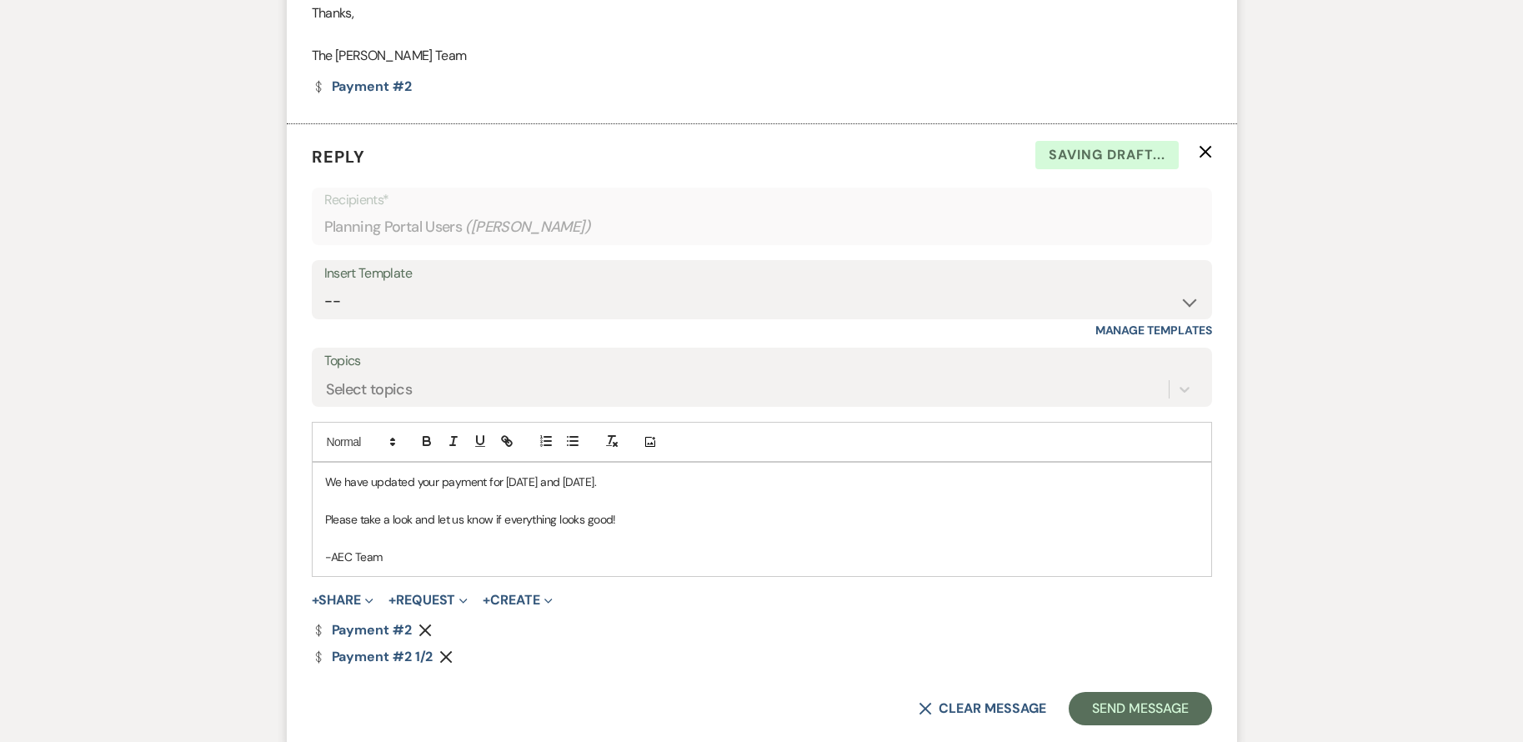
click at [631, 479] on p "We have updated your payment for [DATE] and [DATE]." at bounding box center [762, 482] width 874 height 18
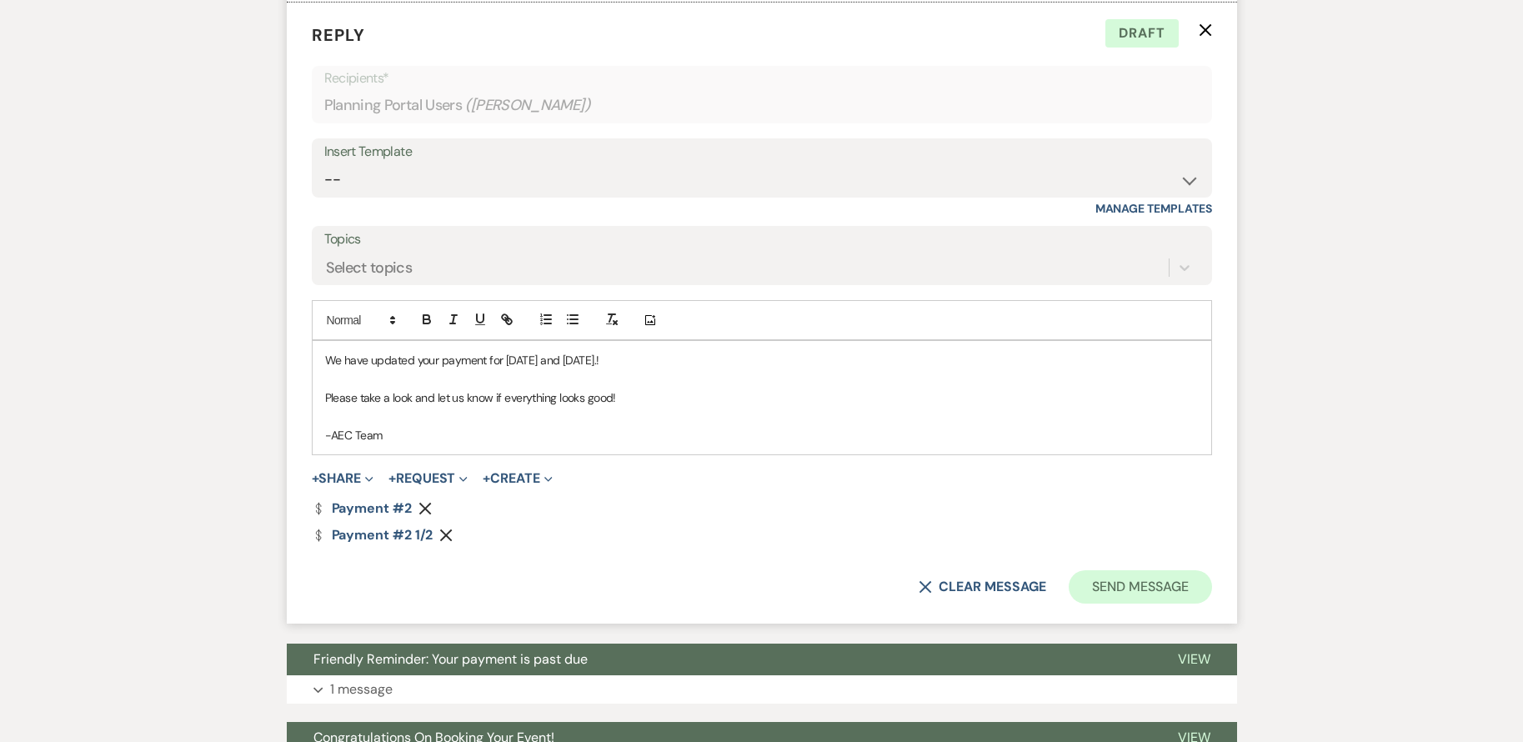
scroll to position [942, 0]
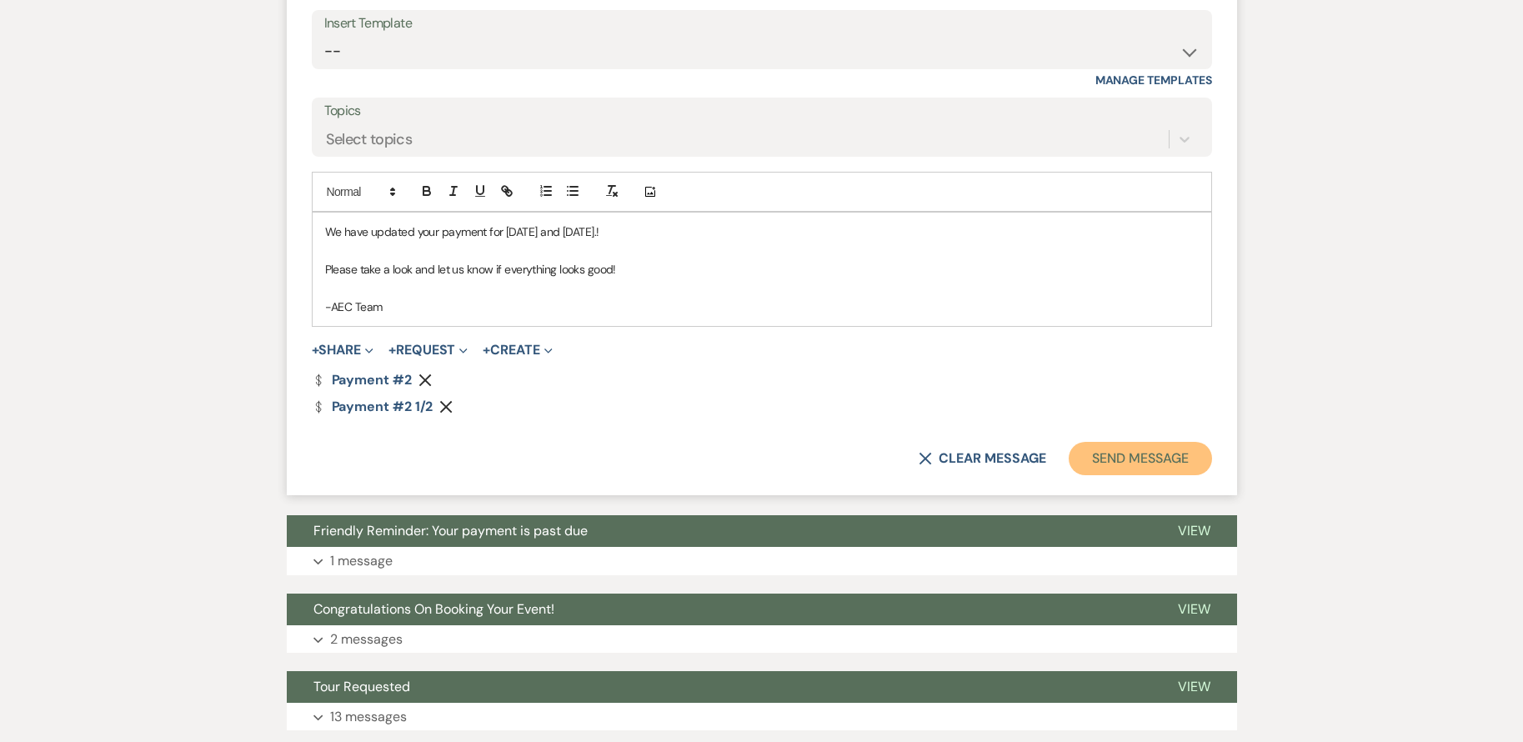
click at [1184, 460] on button "Send Message" at bounding box center [1140, 458] width 143 height 33
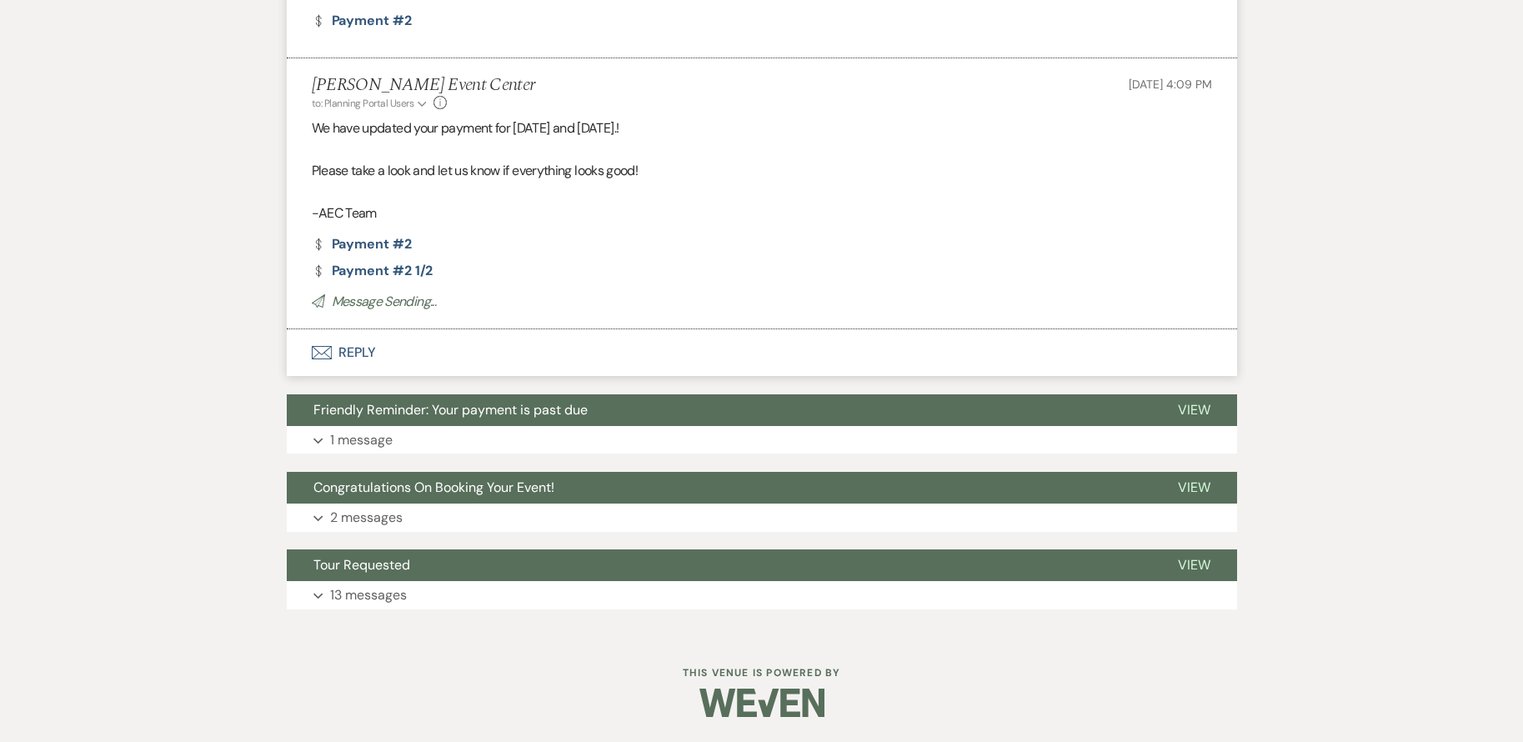
scroll to position [736, 0]
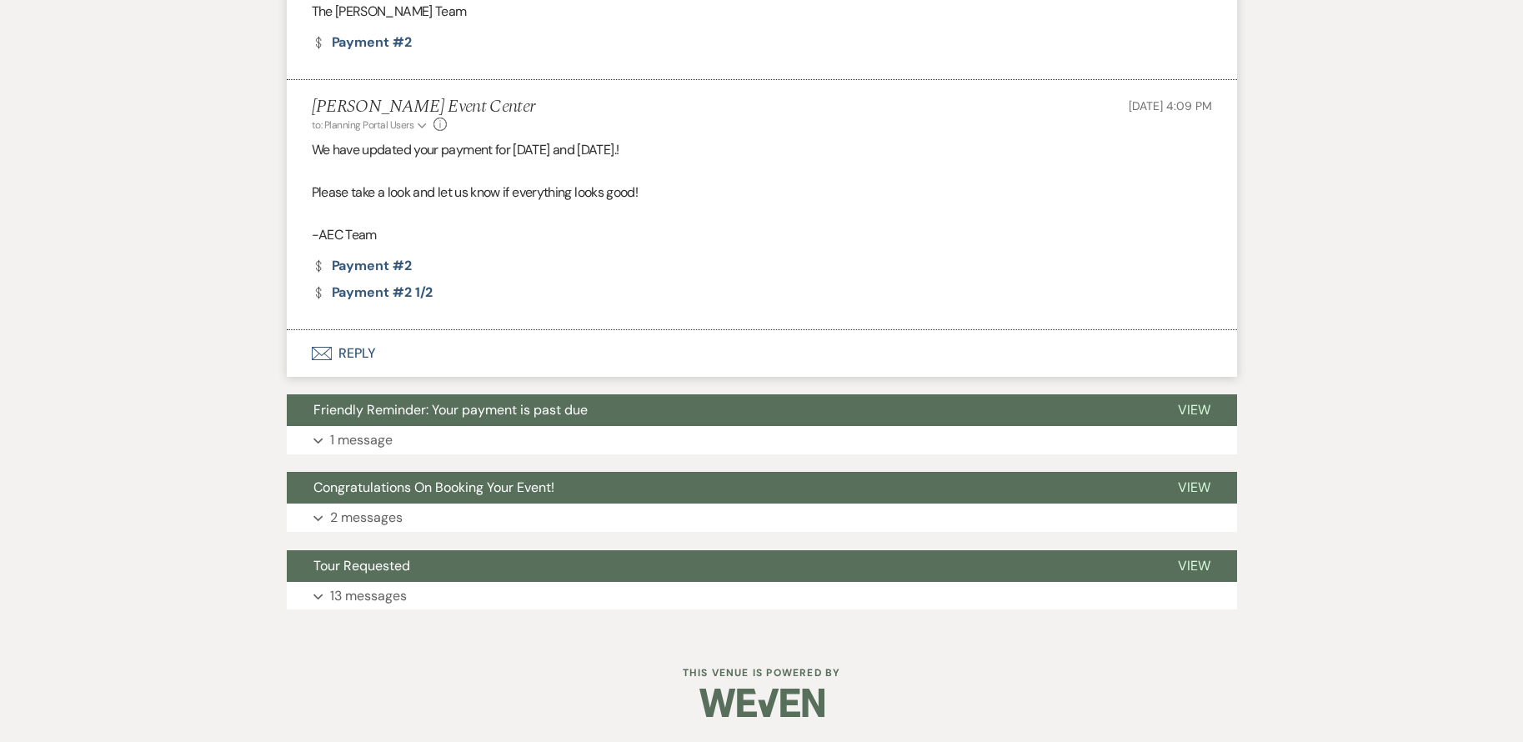
click at [226, 304] on div "Messages Tasks Payments Vendors Rental Overview Timeline Docs & Files Contacts …" at bounding box center [761, 86] width 1523 height 1097
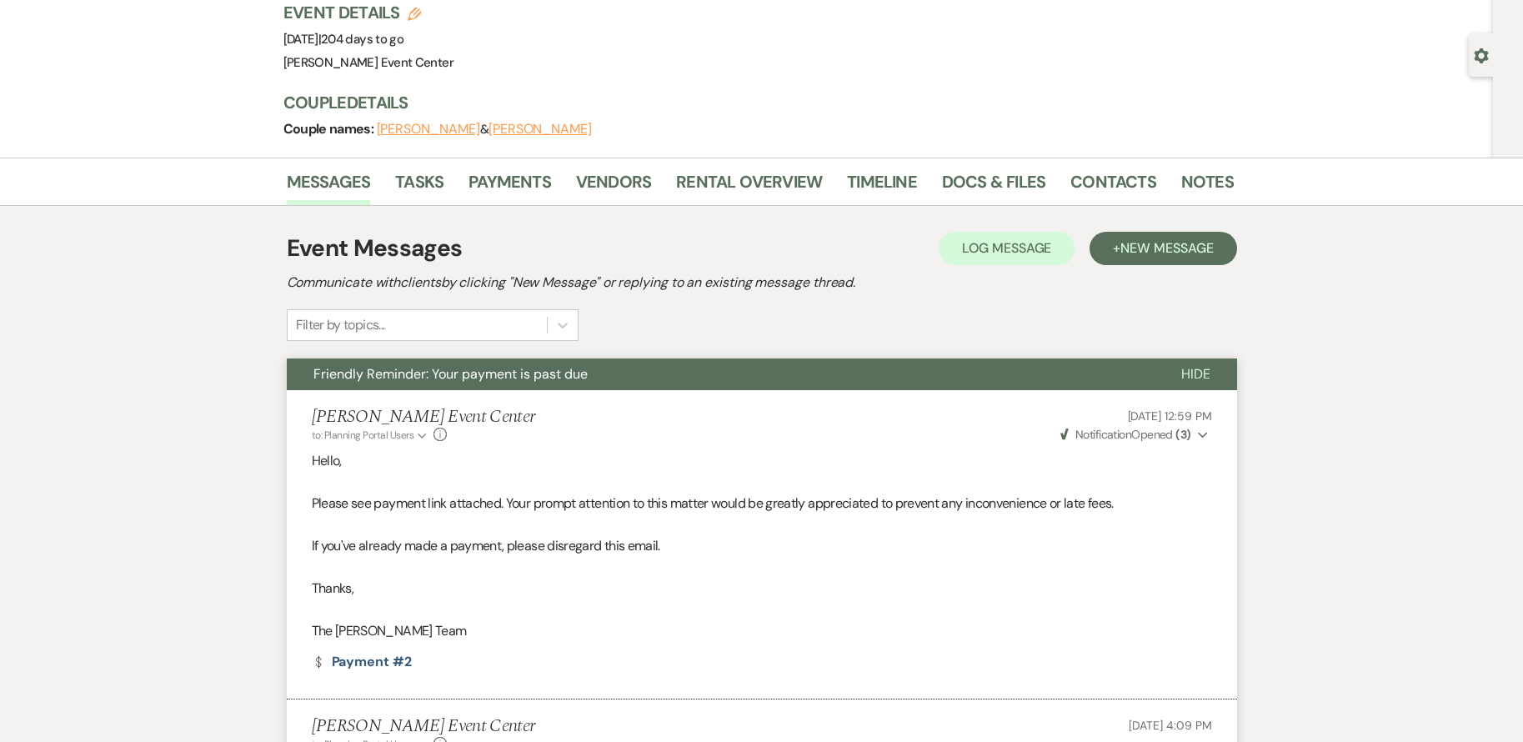
scroll to position [0, 0]
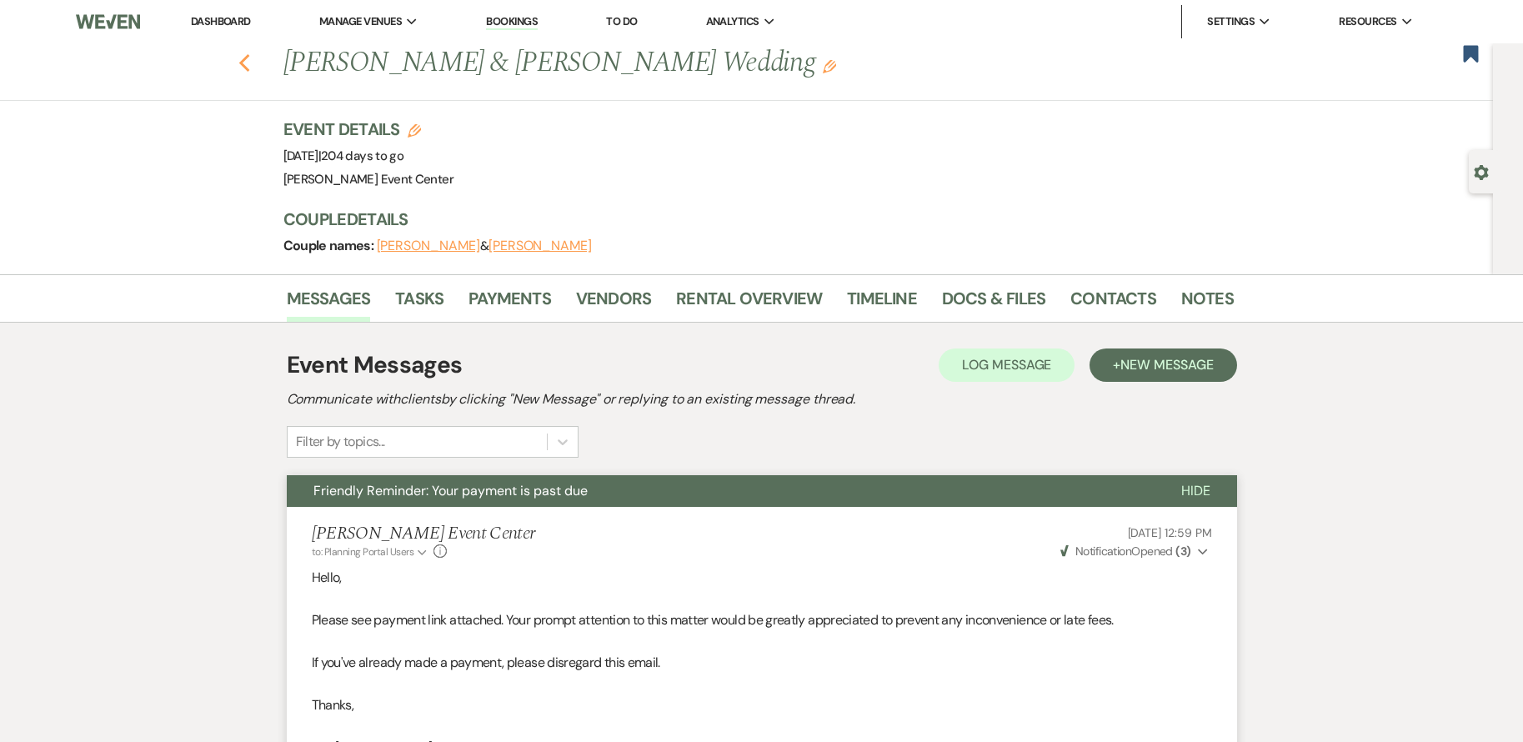
click at [251, 62] on icon "Previous" at bounding box center [244, 63] width 13 height 20
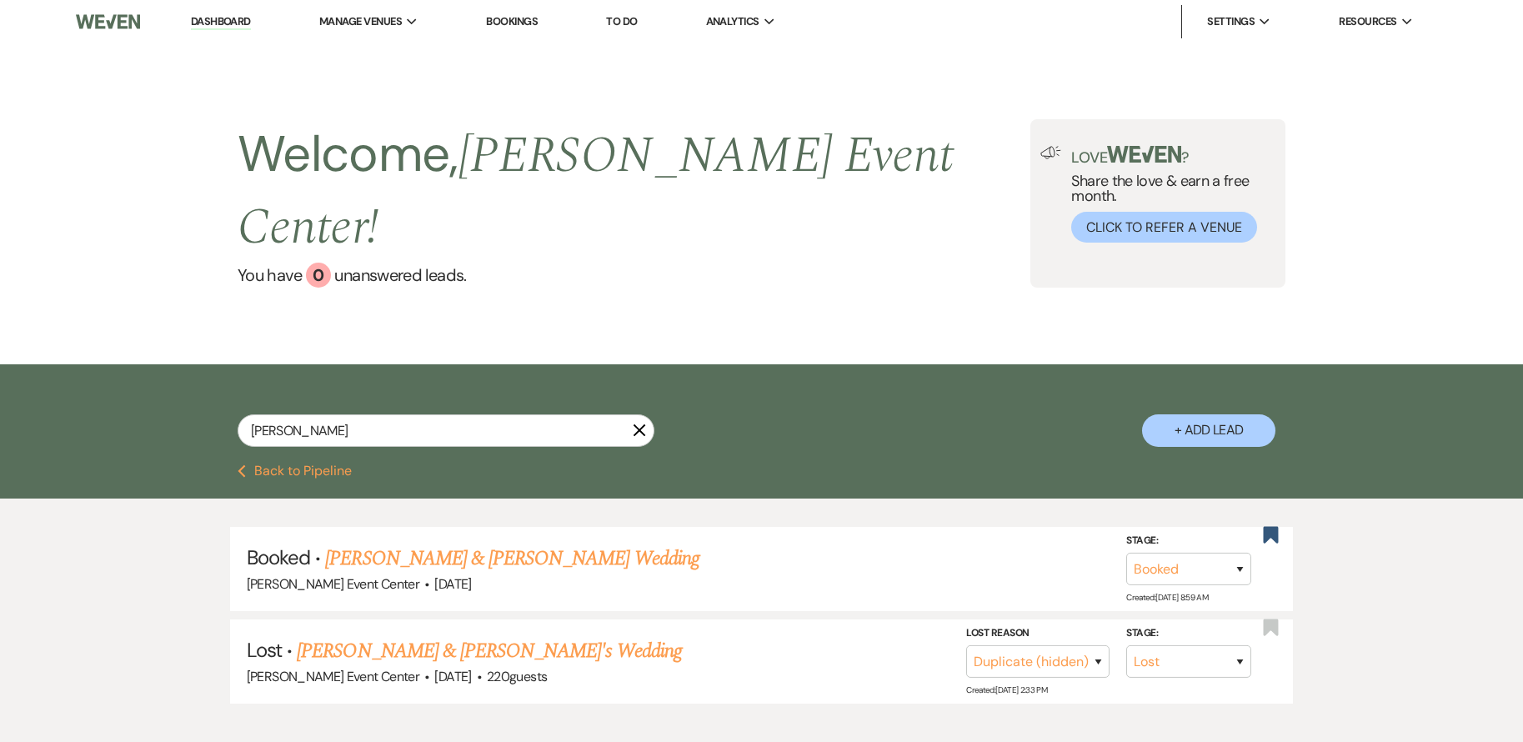
click at [335, 464] on button "Previous Back to Pipeline" at bounding box center [295, 470] width 114 height 13
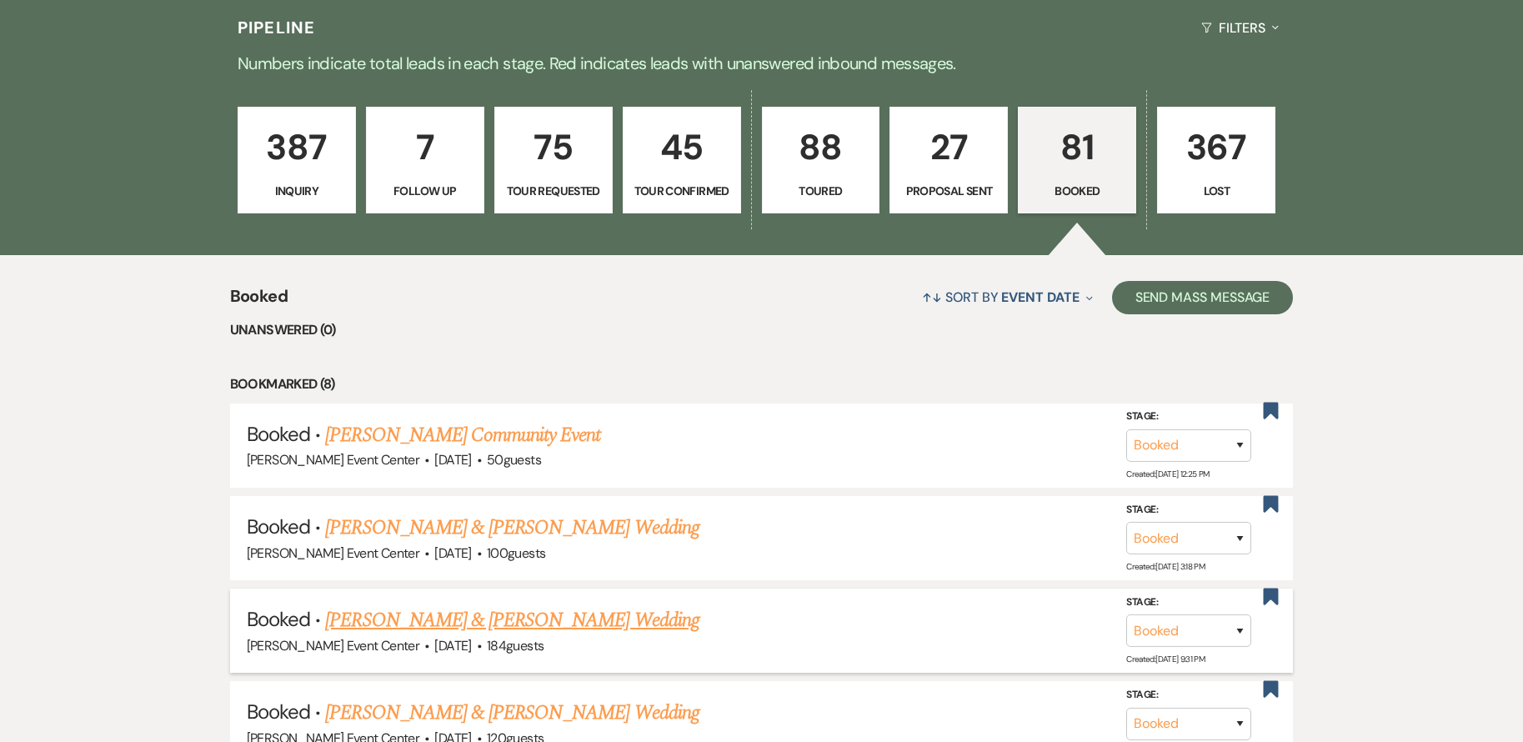
scroll to position [520, 0]
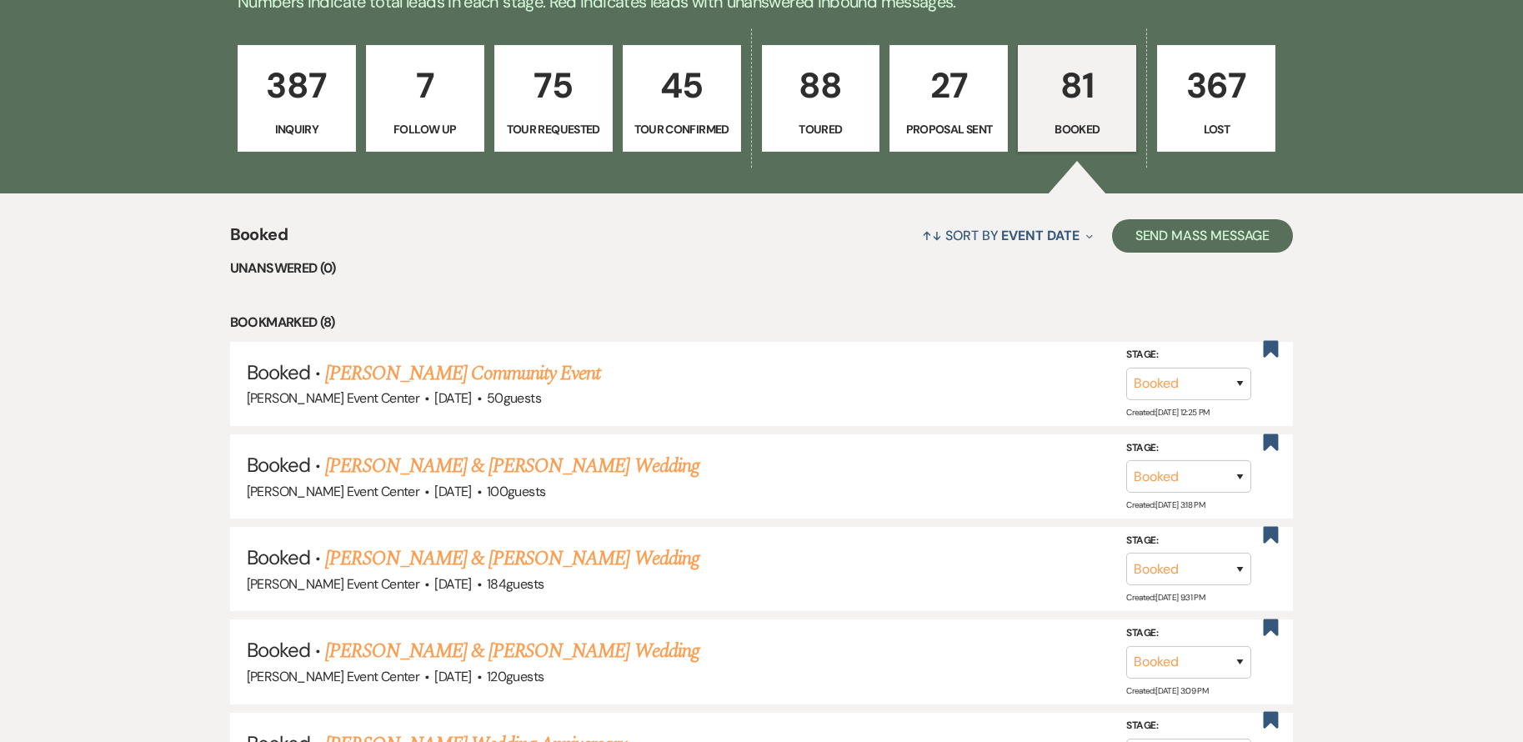
click at [317, 77] on link "387 Inquiry" at bounding box center [297, 98] width 118 height 107
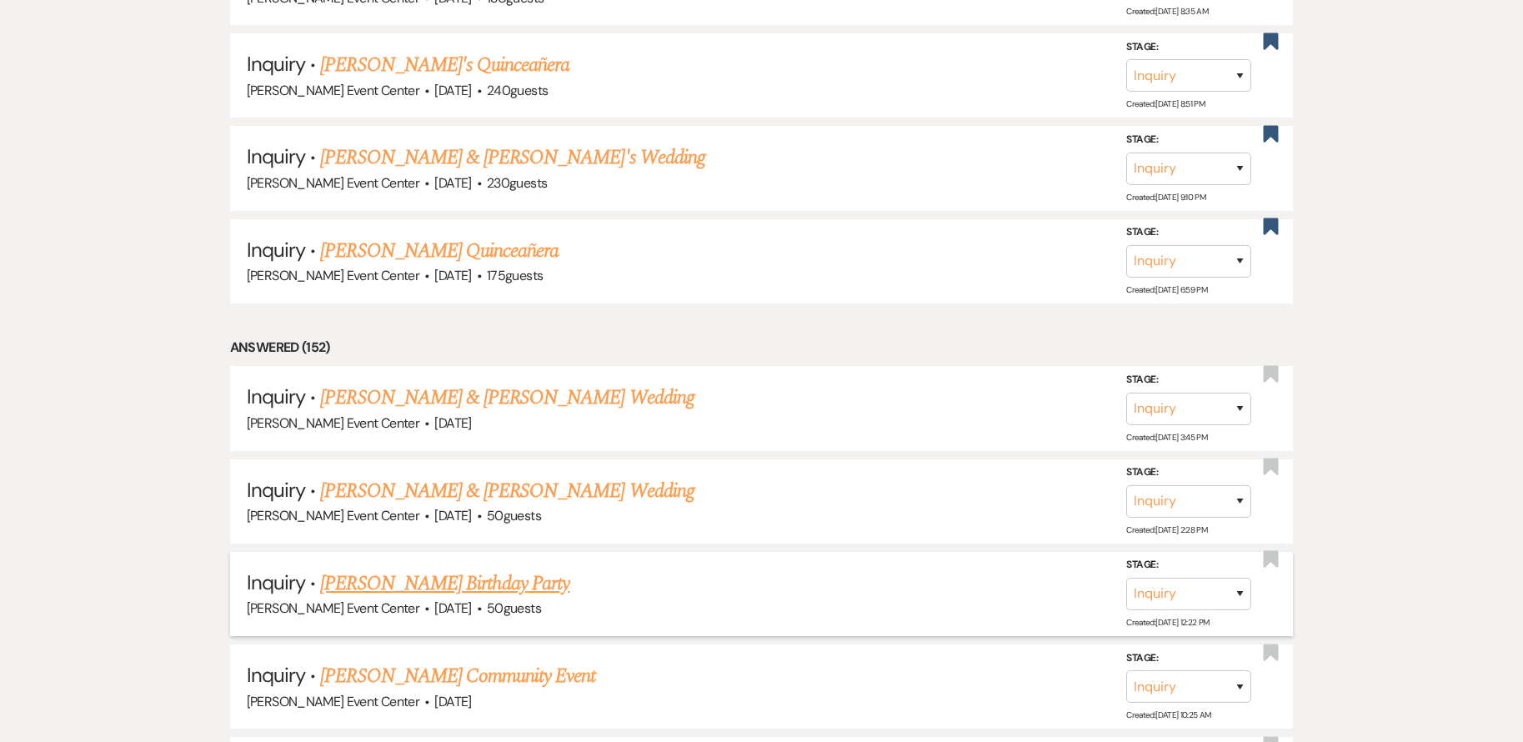
scroll to position [22364, 0]
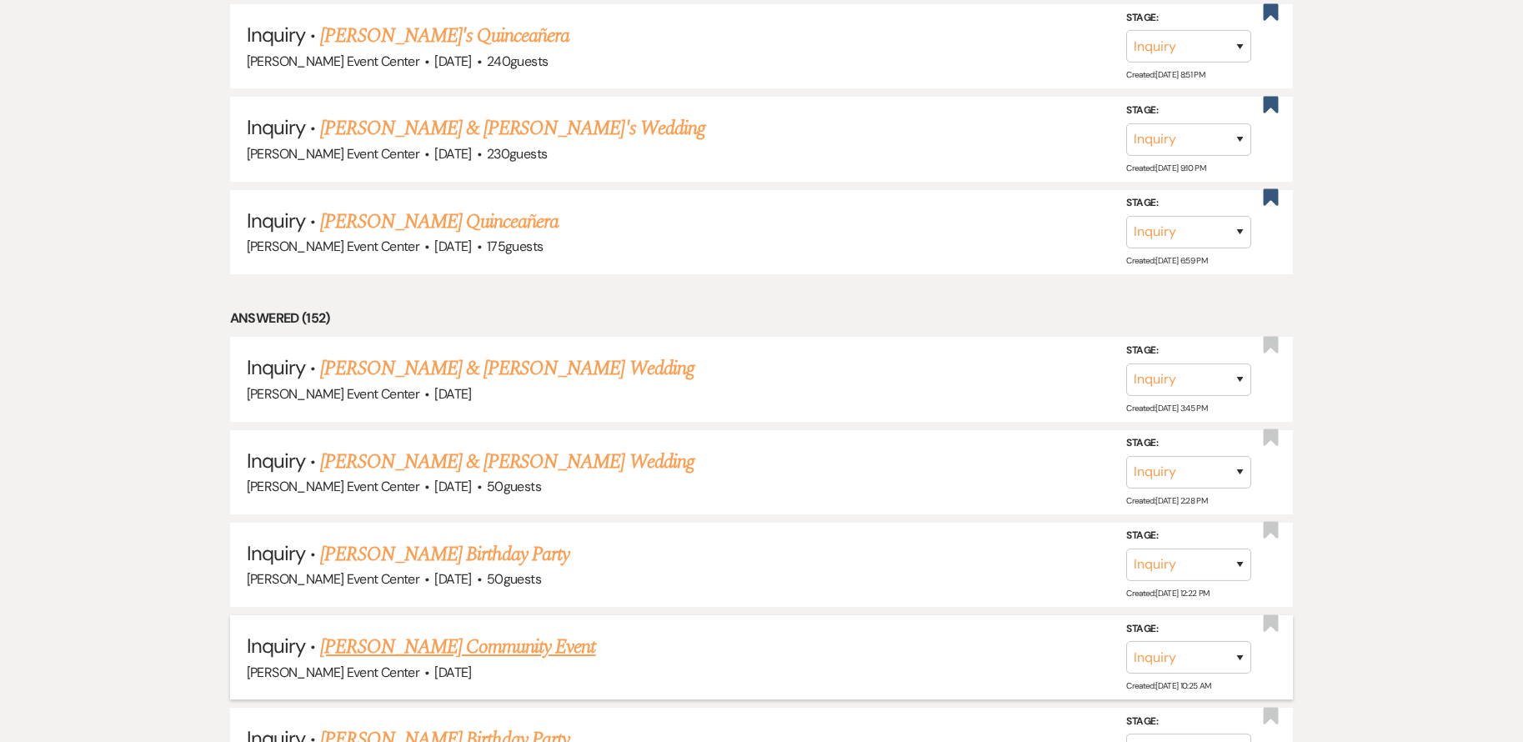
click at [503, 632] on link "[PERSON_NAME] Community Event" at bounding box center [457, 647] width 275 height 30
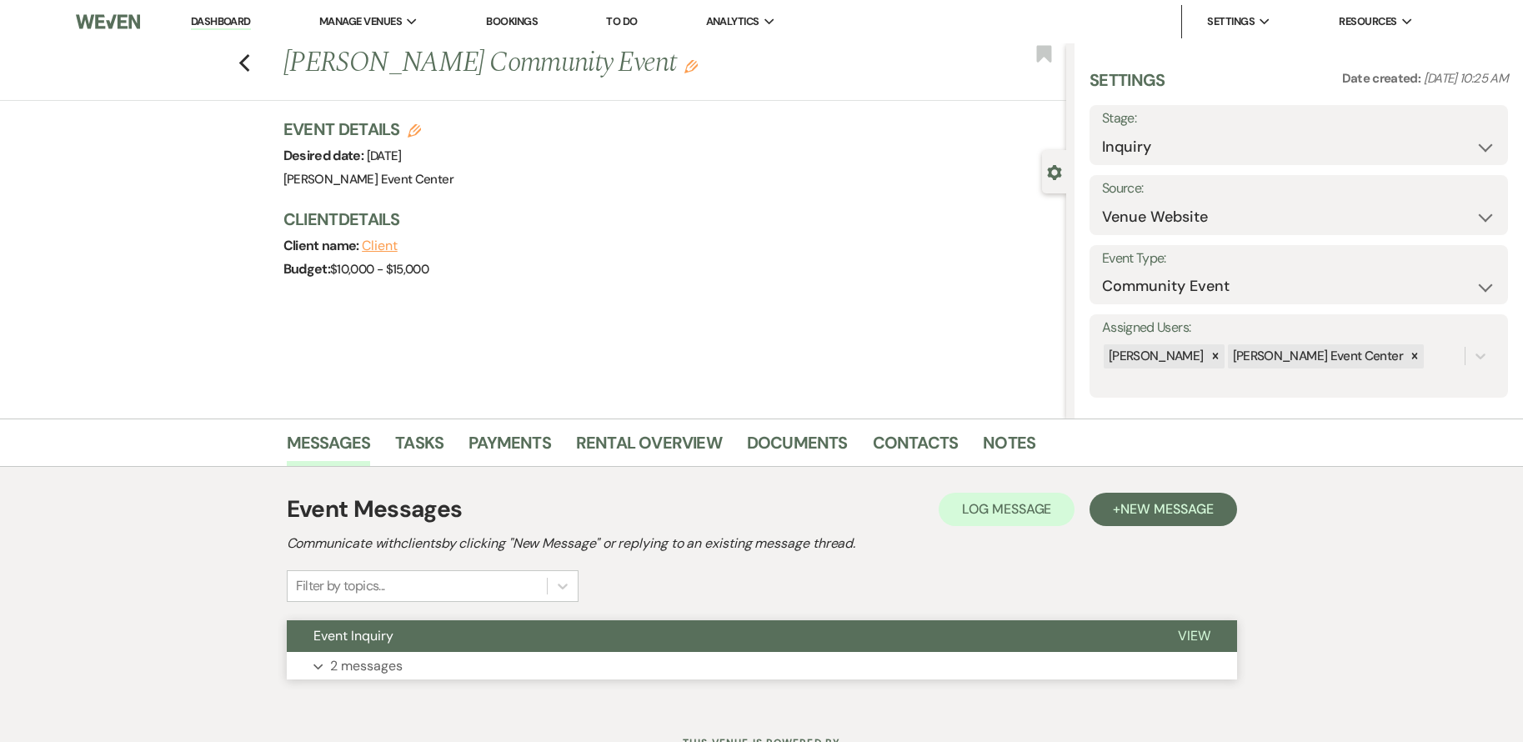
click at [664, 674] on button "Expand 2 messages" at bounding box center [762, 666] width 950 height 28
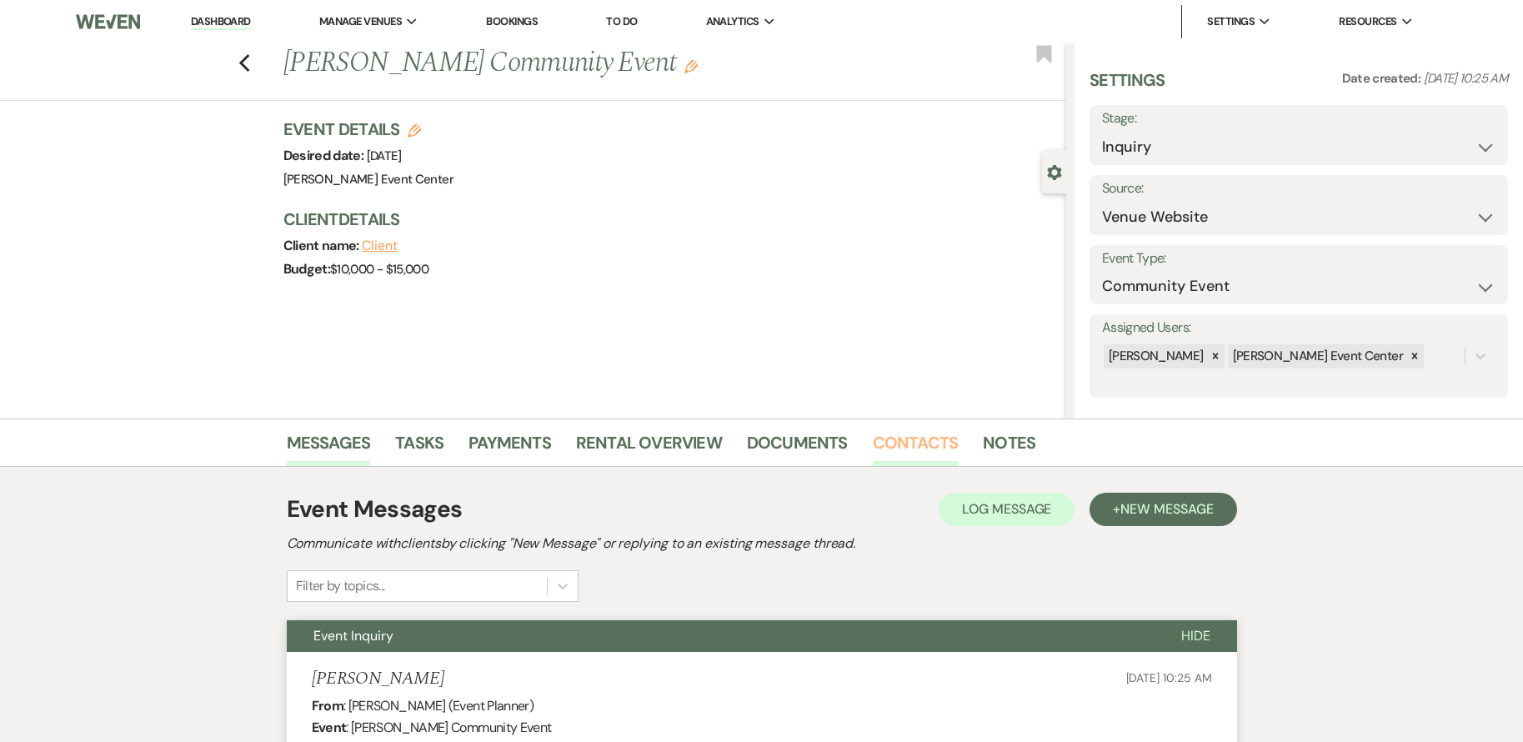
click at [924, 447] on link "Contacts" at bounding box center [916, 447] width 86 height 37
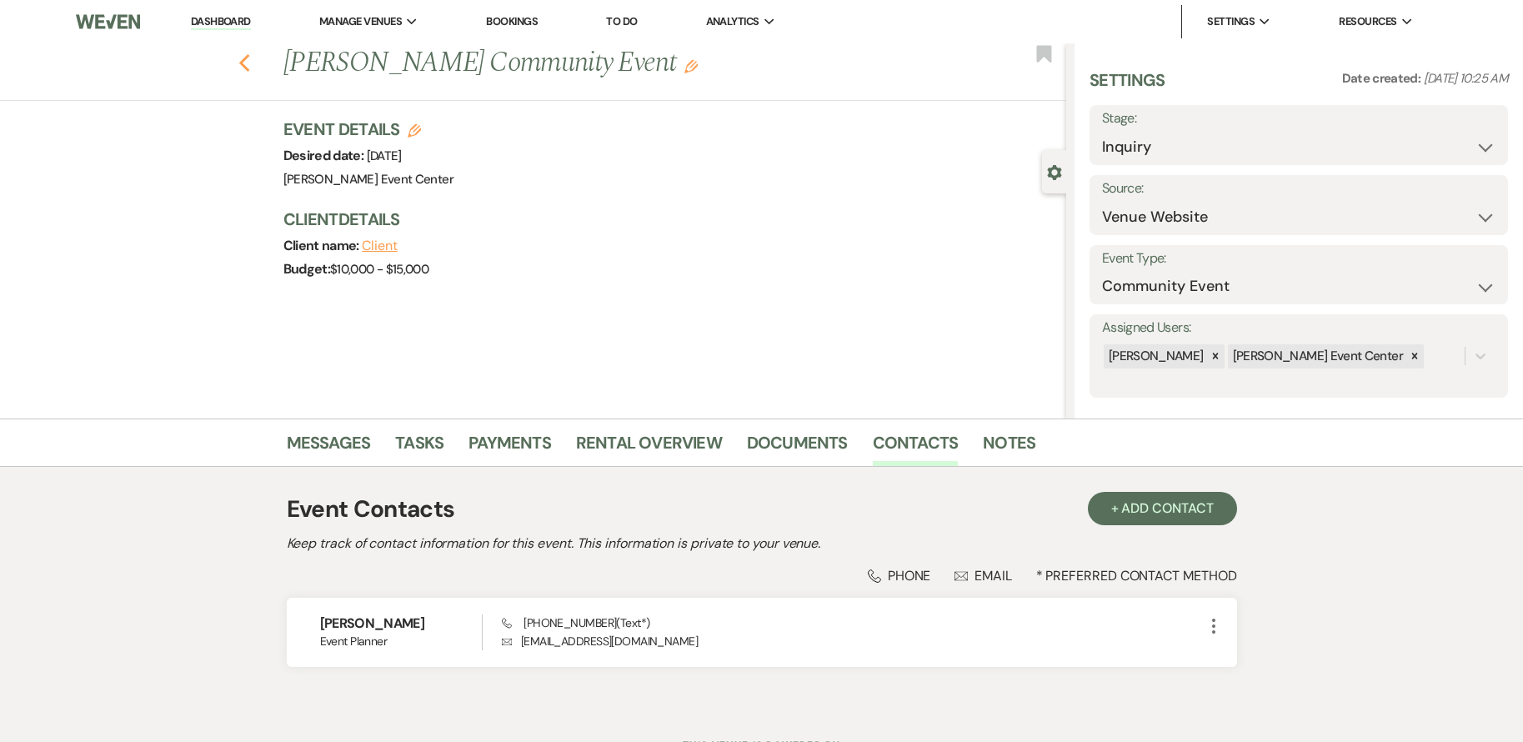
click at [249, 62] on use "button" at bounding box center [243, 63] width 11 height 18
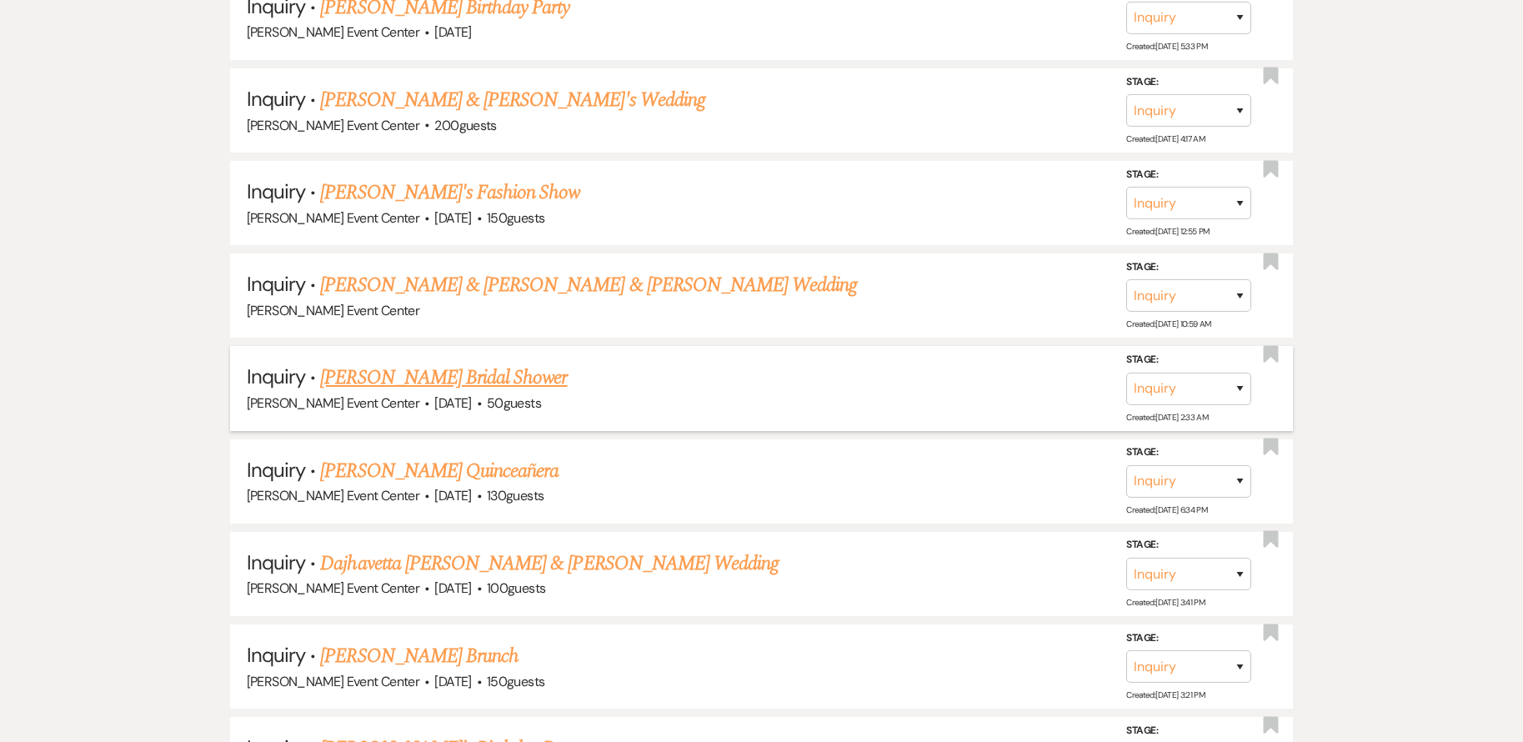
scroll to position [23448, 0]
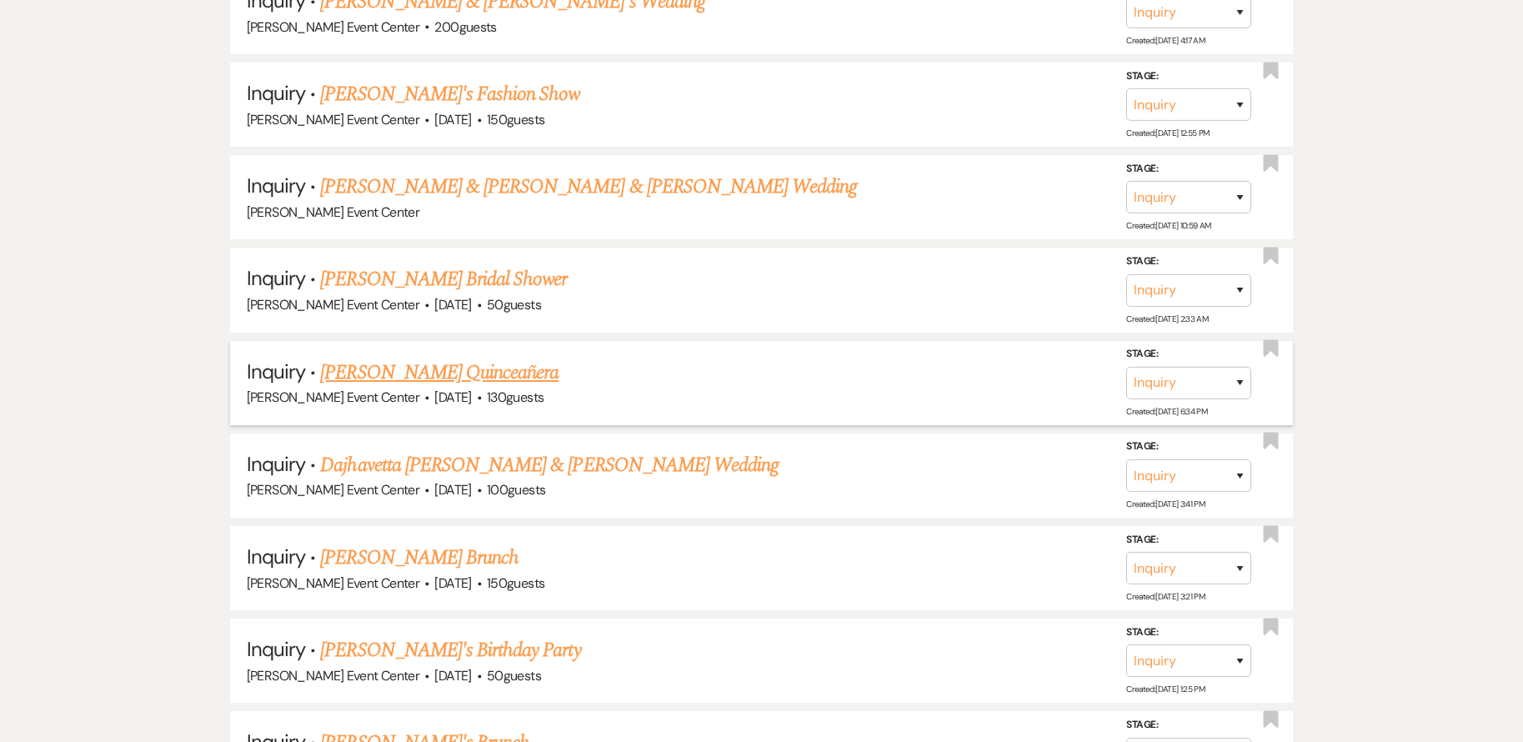
click at [481, 358] on link "[PERSON_NAME] Quinceañera" at bounding box center [439, 373] width 238 height 30
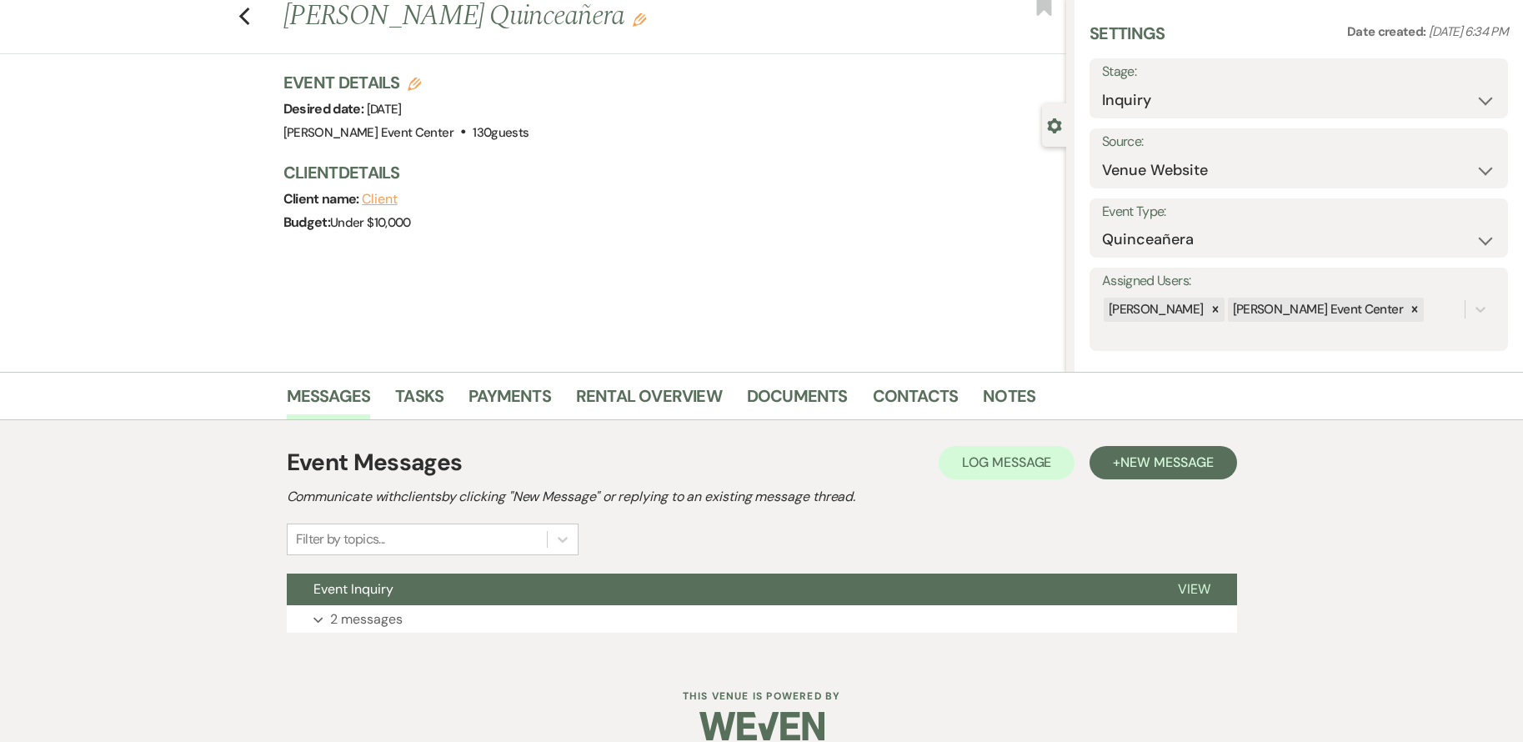
scroll to position [70, 0]
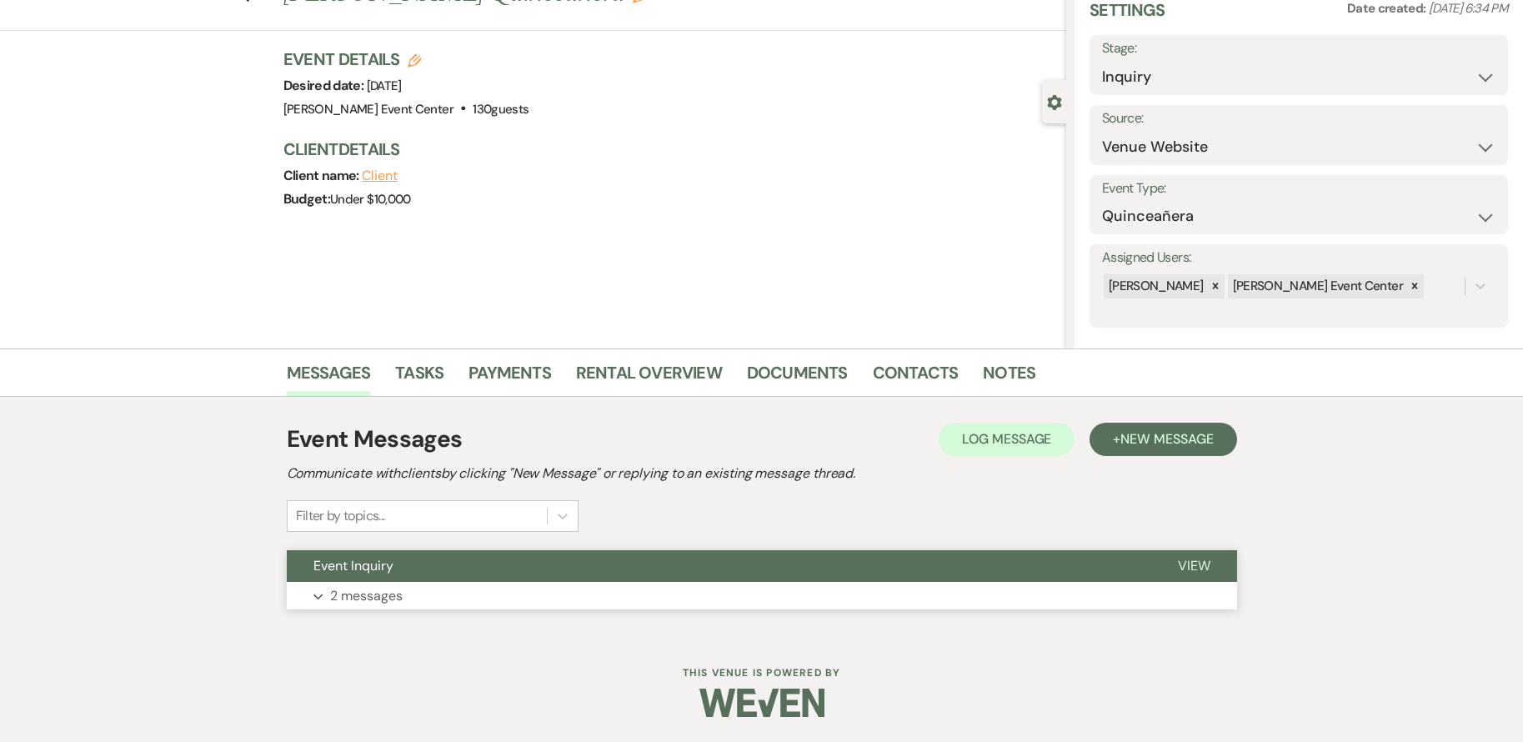
click at [367, 589] on p "2 messages" at bounding box center [366, 596] width 73 height 22
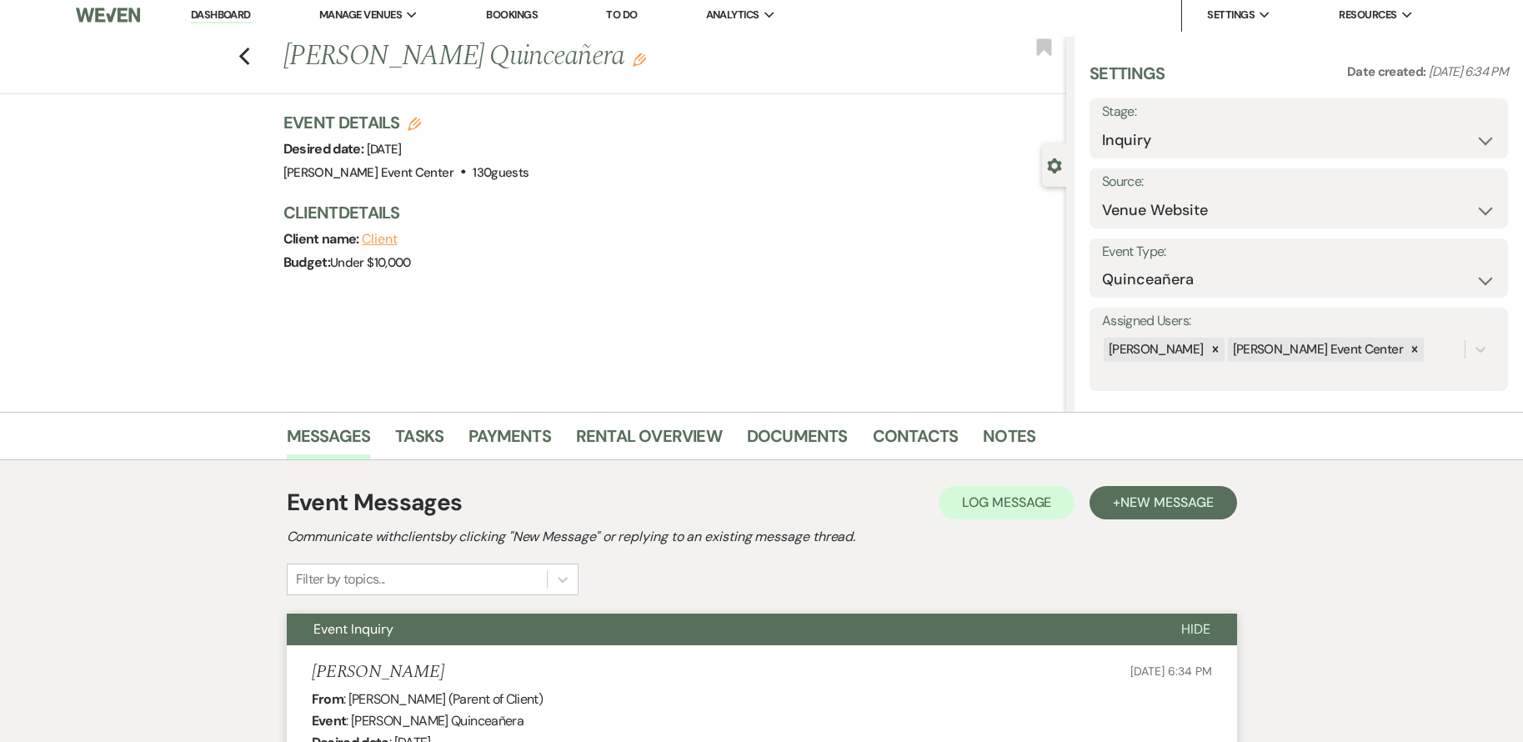
scroll to position [0, 0]
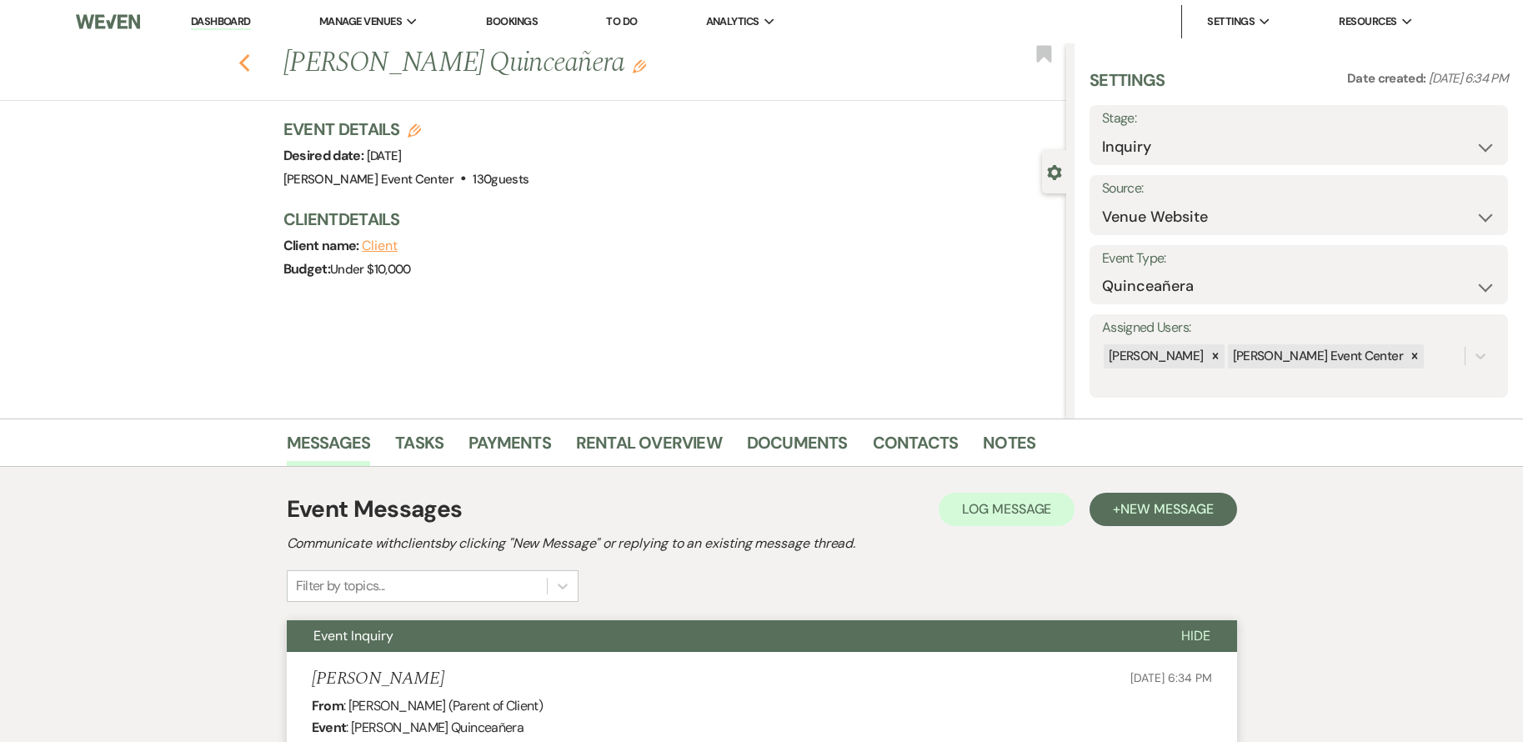
click at [249, 67] on use "button" at bounding box center [243, 63] width 11 height 18
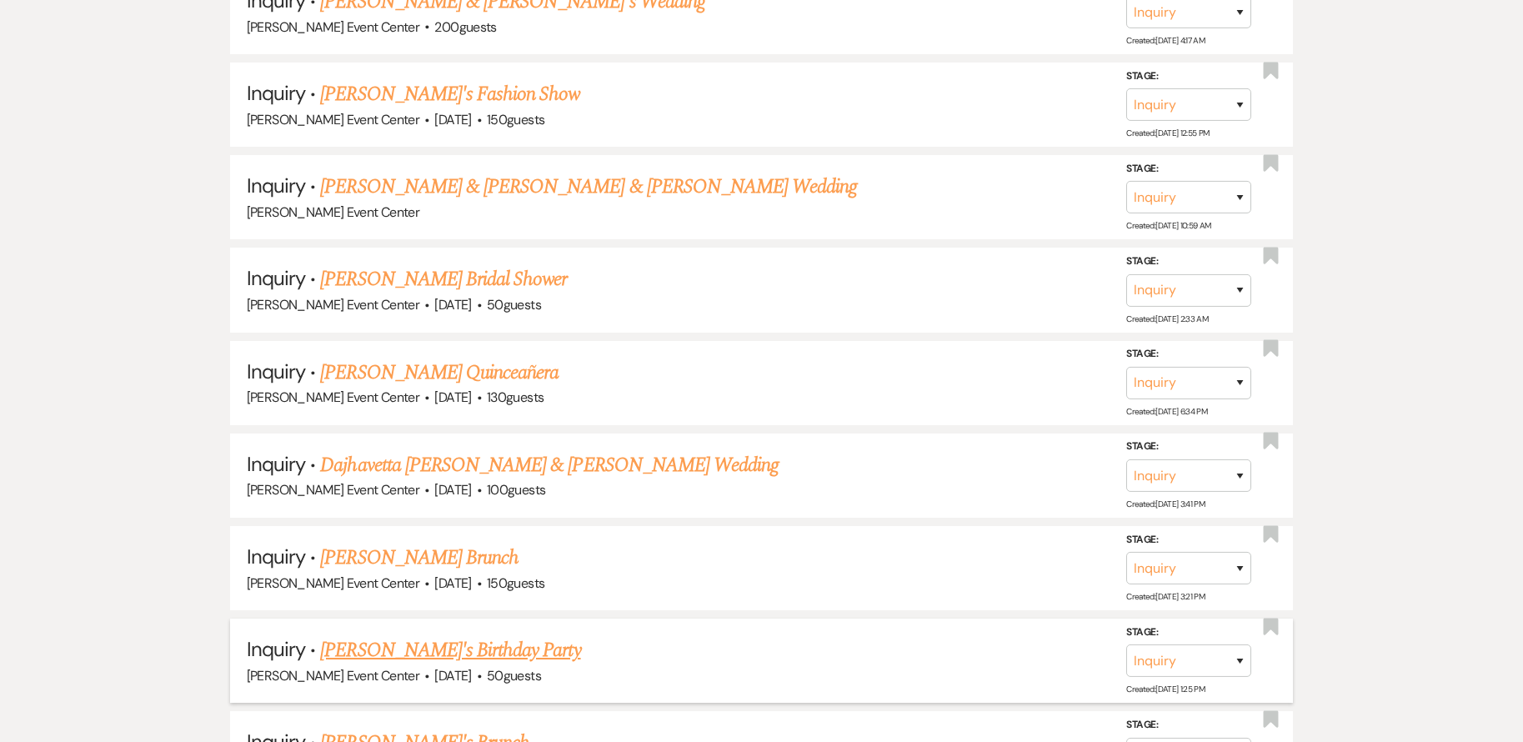
scroll to position [23698, 0]
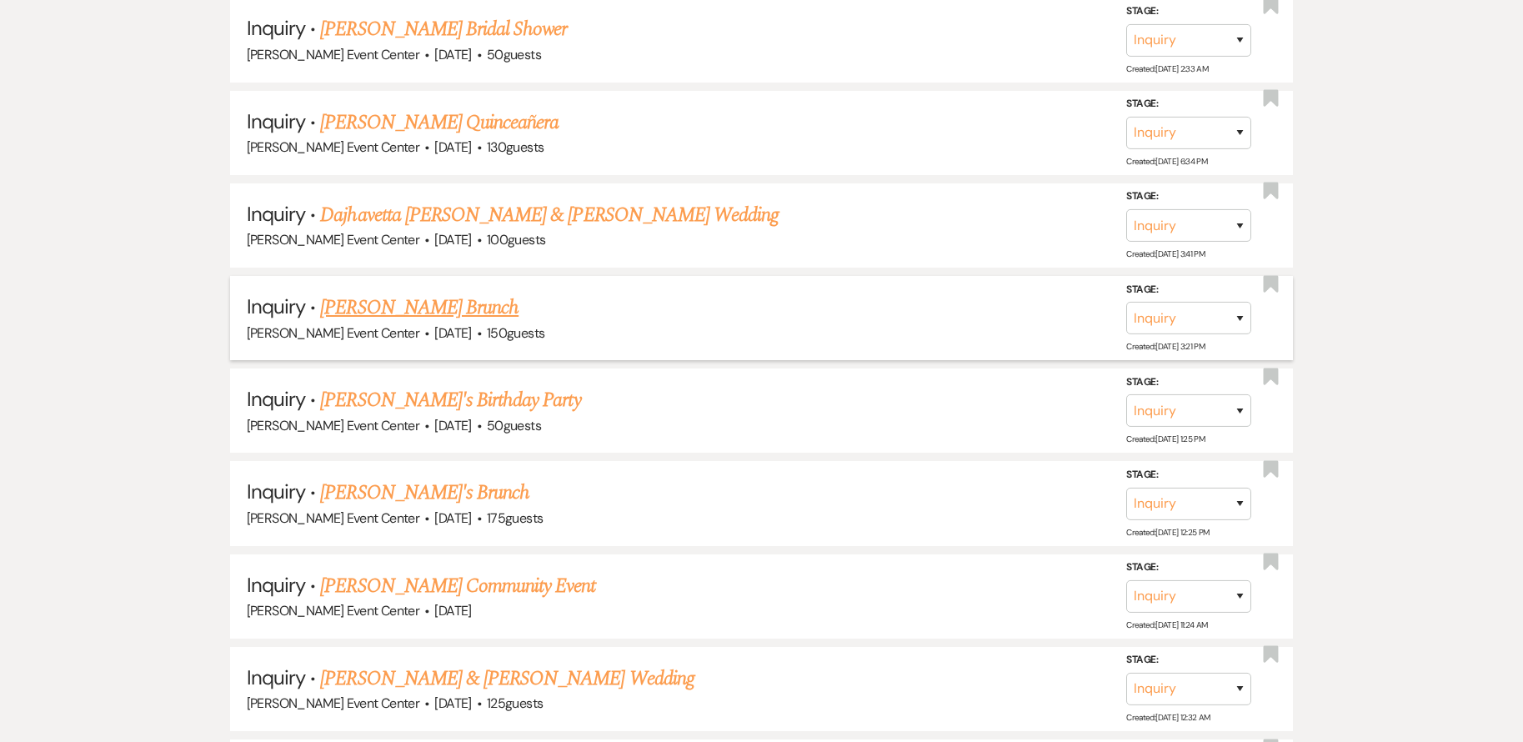
click at [443, 297] on link "[PERSON_NAME] Brunch" at bounding box center [419, 308] width 198 height 30
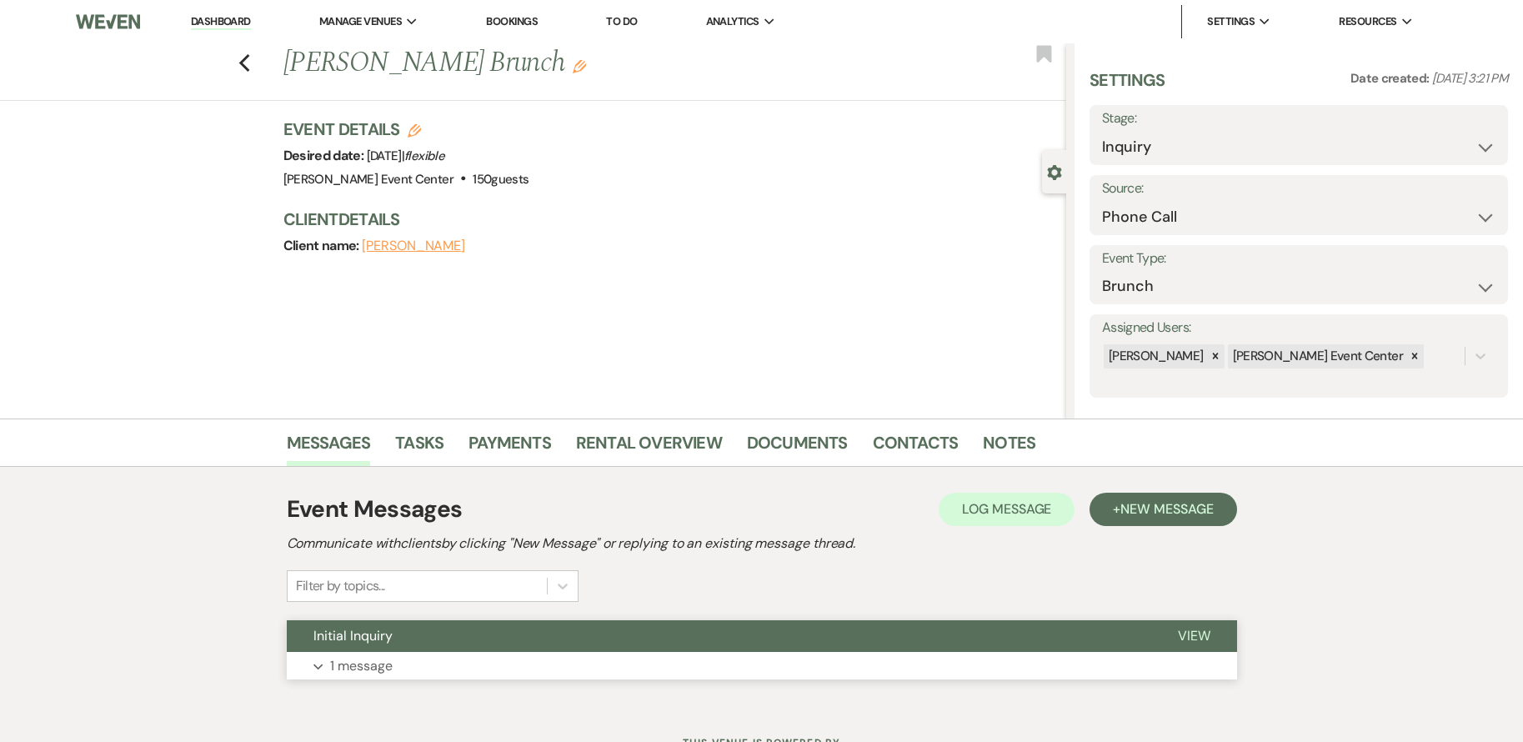
click at [490, 670] on button "Expand 1 message" at bounding box center [762, 666] width 950 height 28
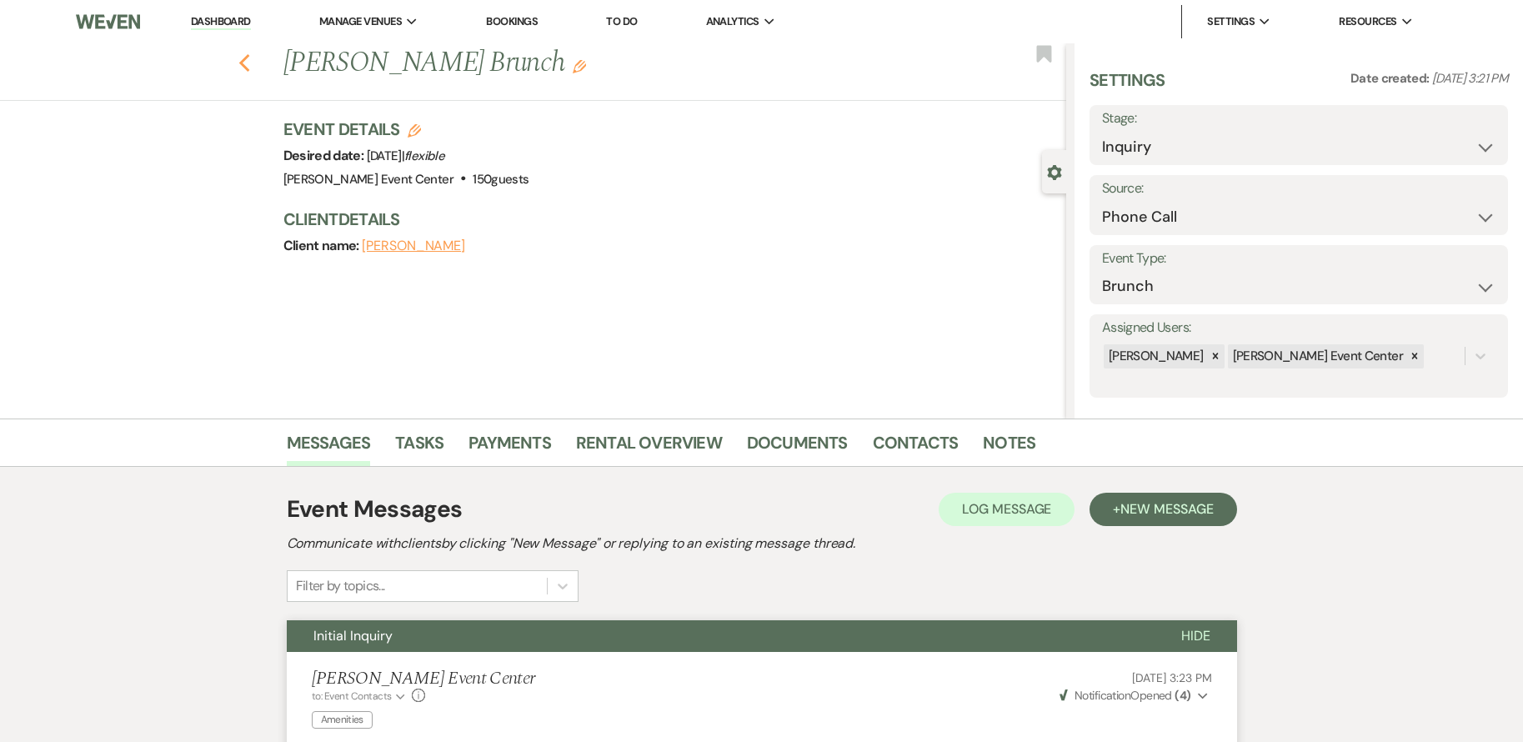
click at [249, 57] on icon "Previous" at bounding box center [244, 63] width 13 height 20
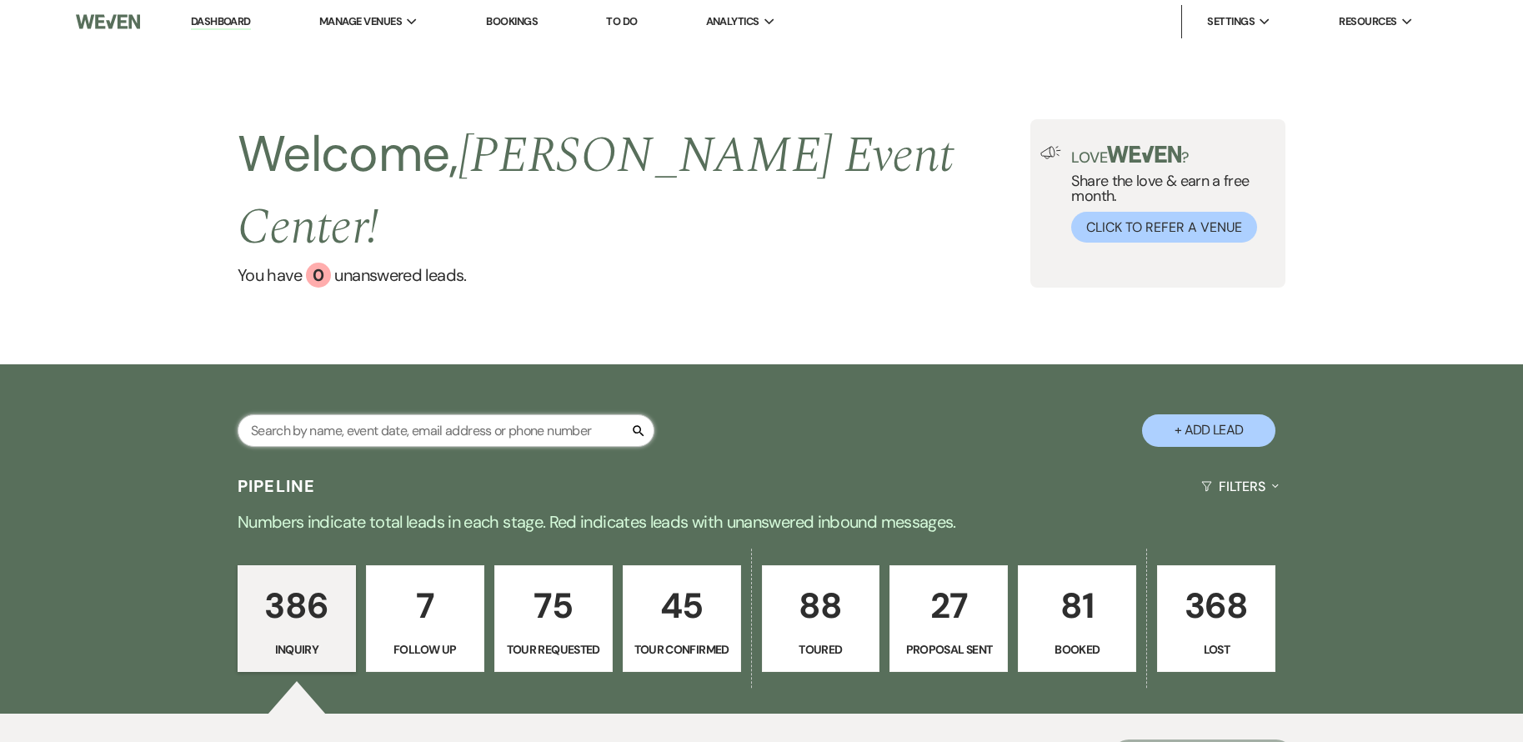
click at [497, 414] on input "text" at bounding box center [446, 430] width 417 height 33
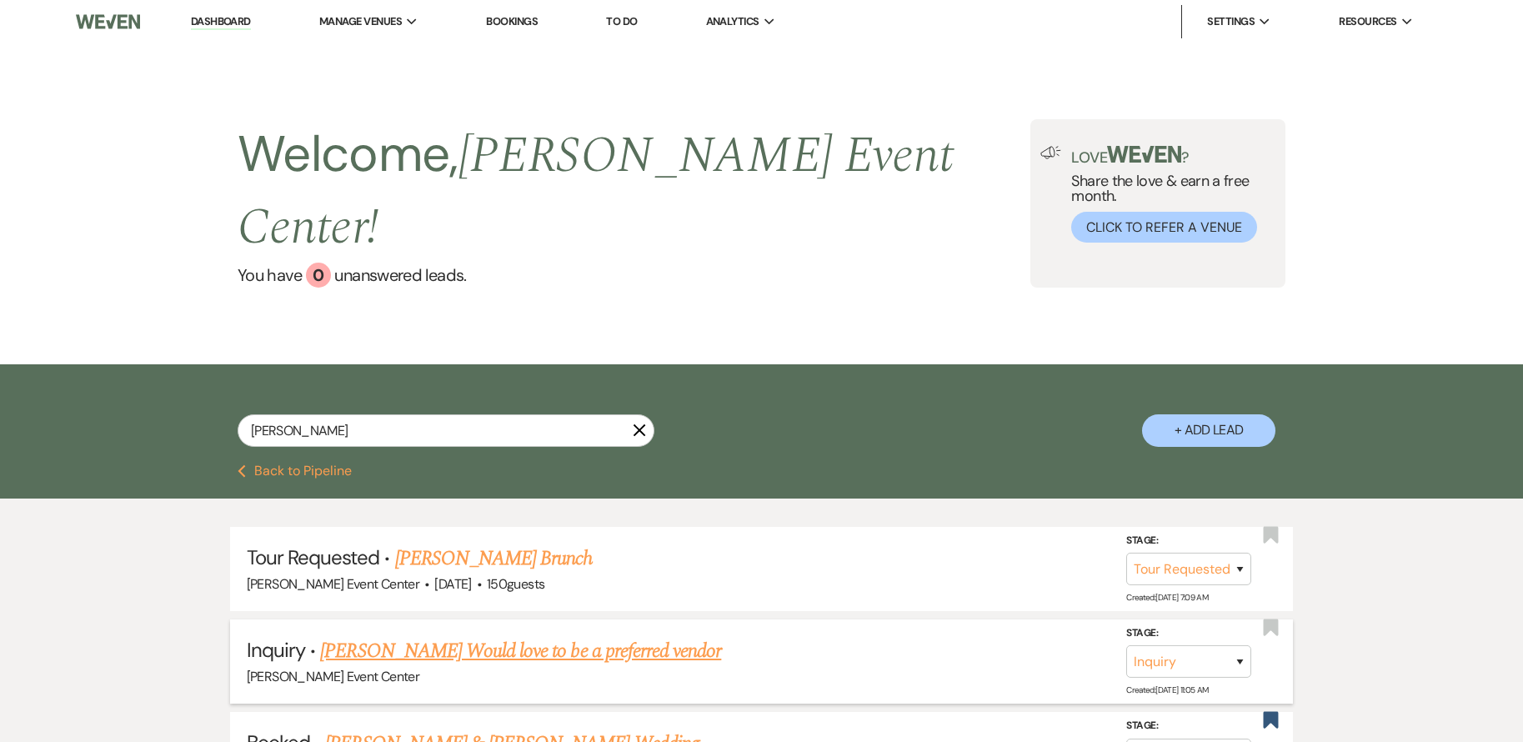
click at [477, 636] on link "[PERSON_NAME] Would love to be a preferred vendor" at bounding box center [520, 651] width 401 height 30
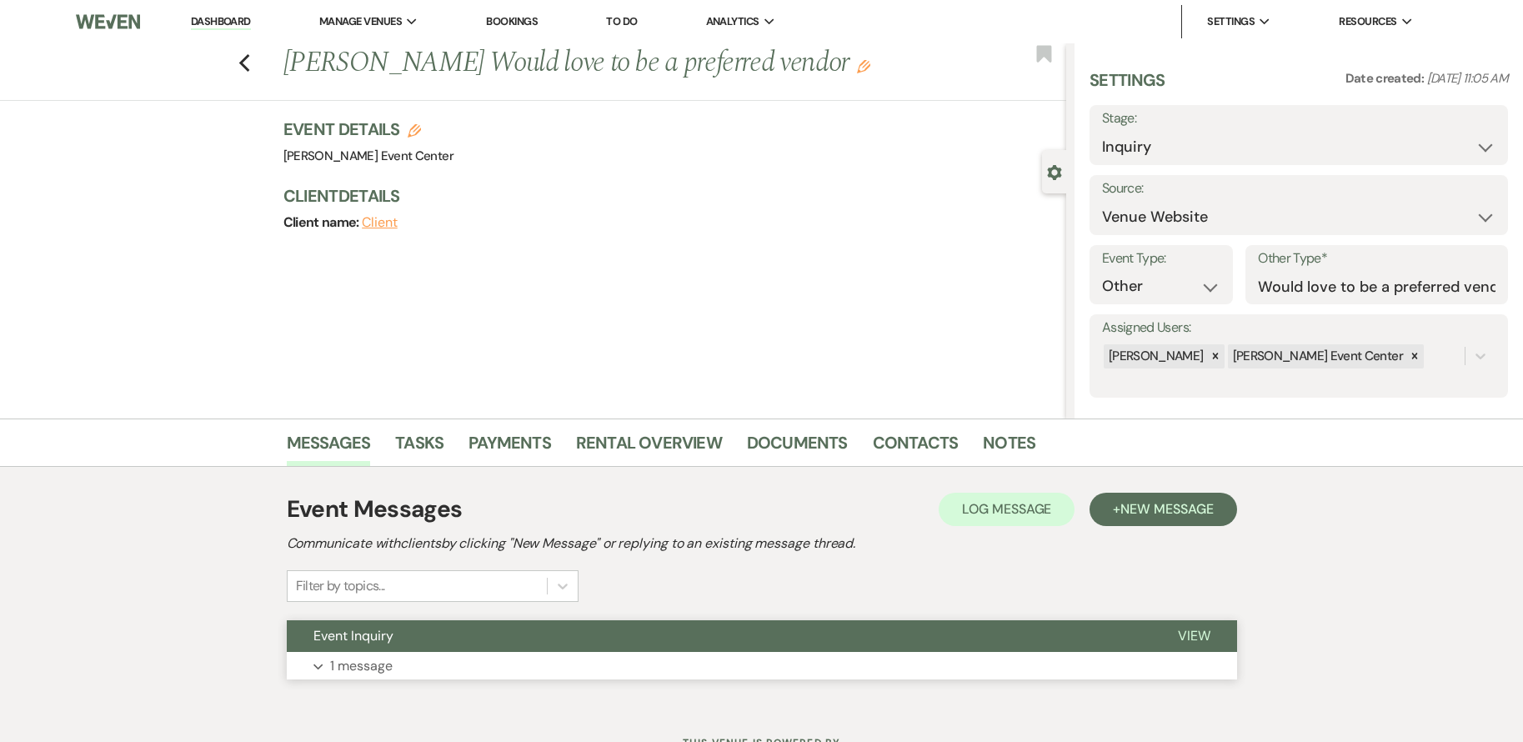
click at [483, 664] on button "Expand 1 message" at bounding box center [762, 666] width 950 height 28
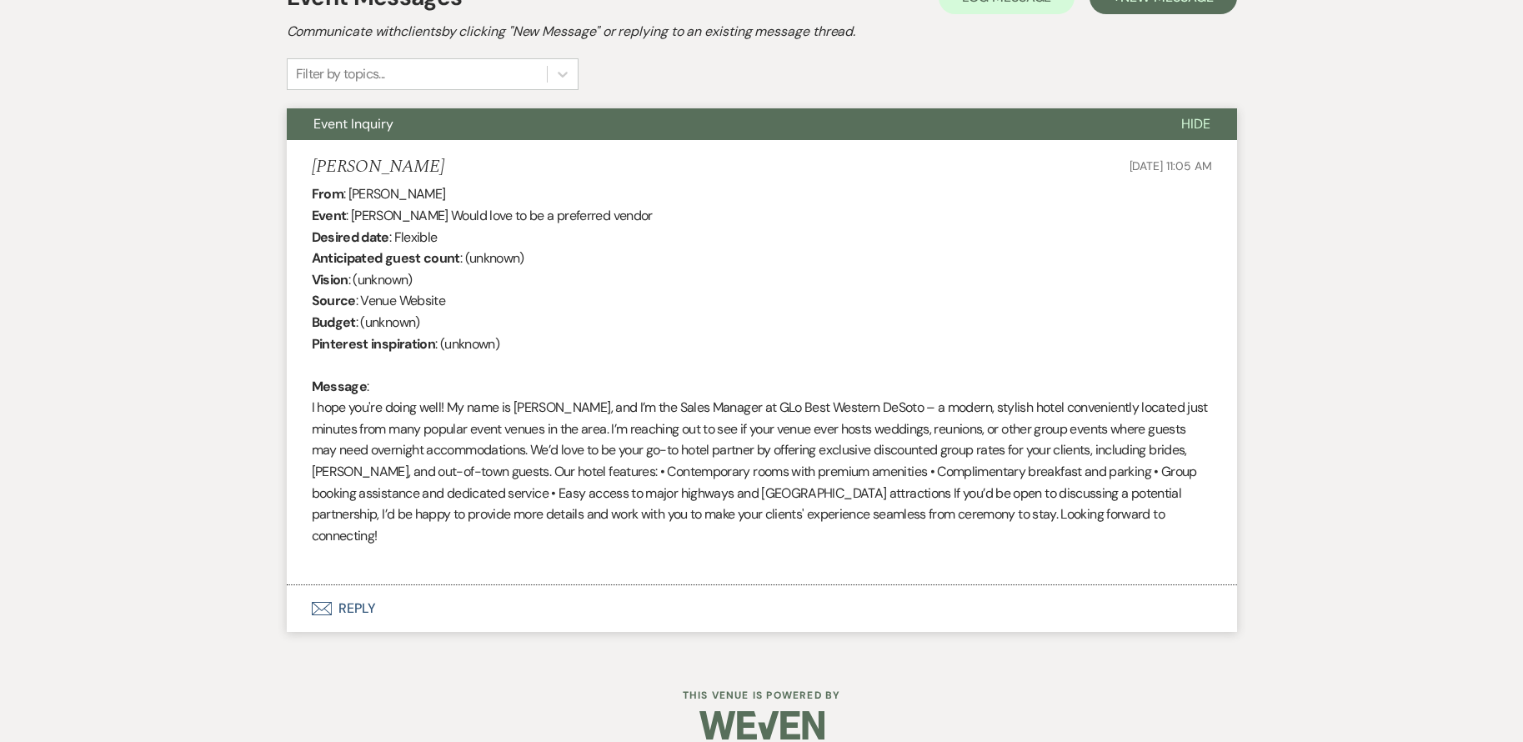
scroll to position [513, 0]
click at [330, 601] on icon "Envelope" at bounding box center [322, 607] width 20 height 13
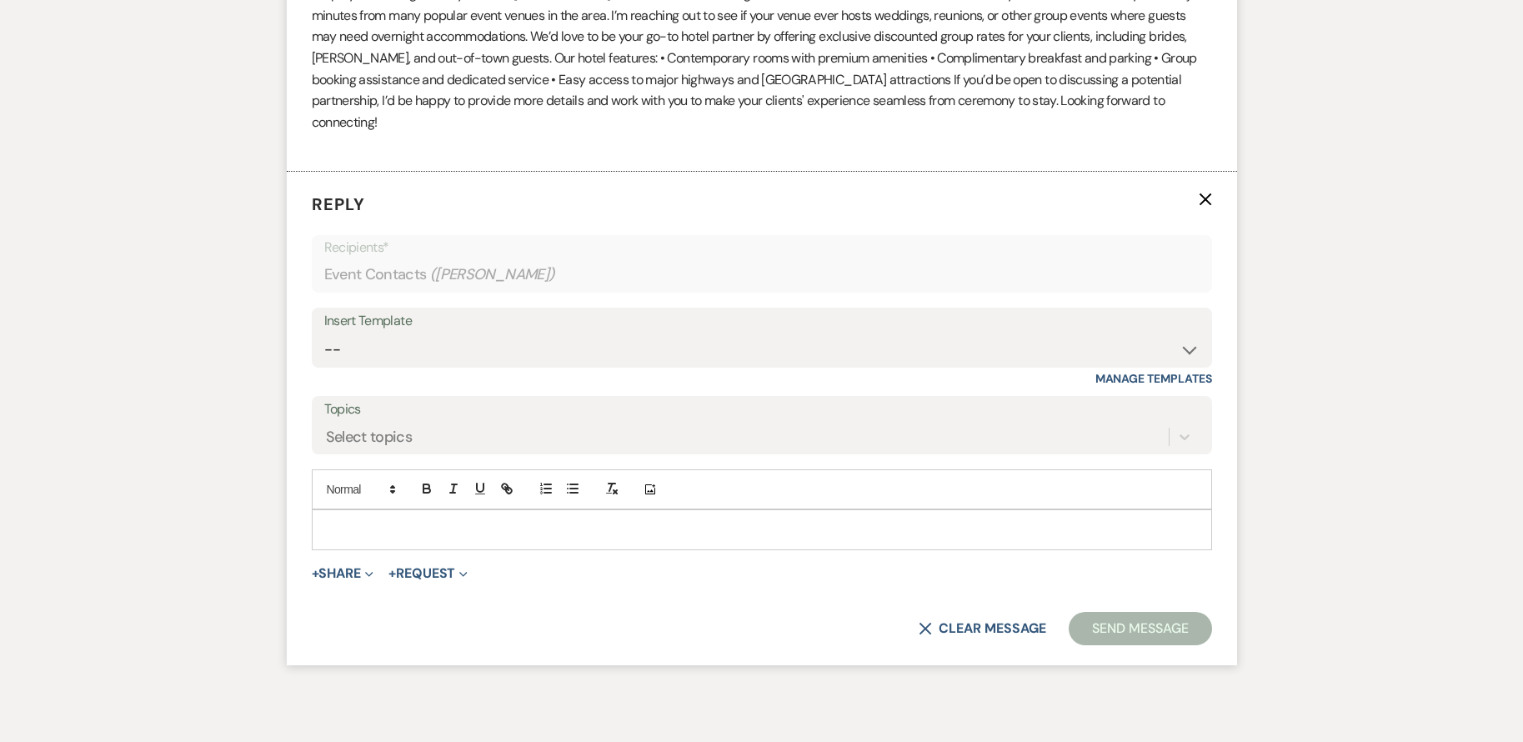
scroll to position [952, 0]
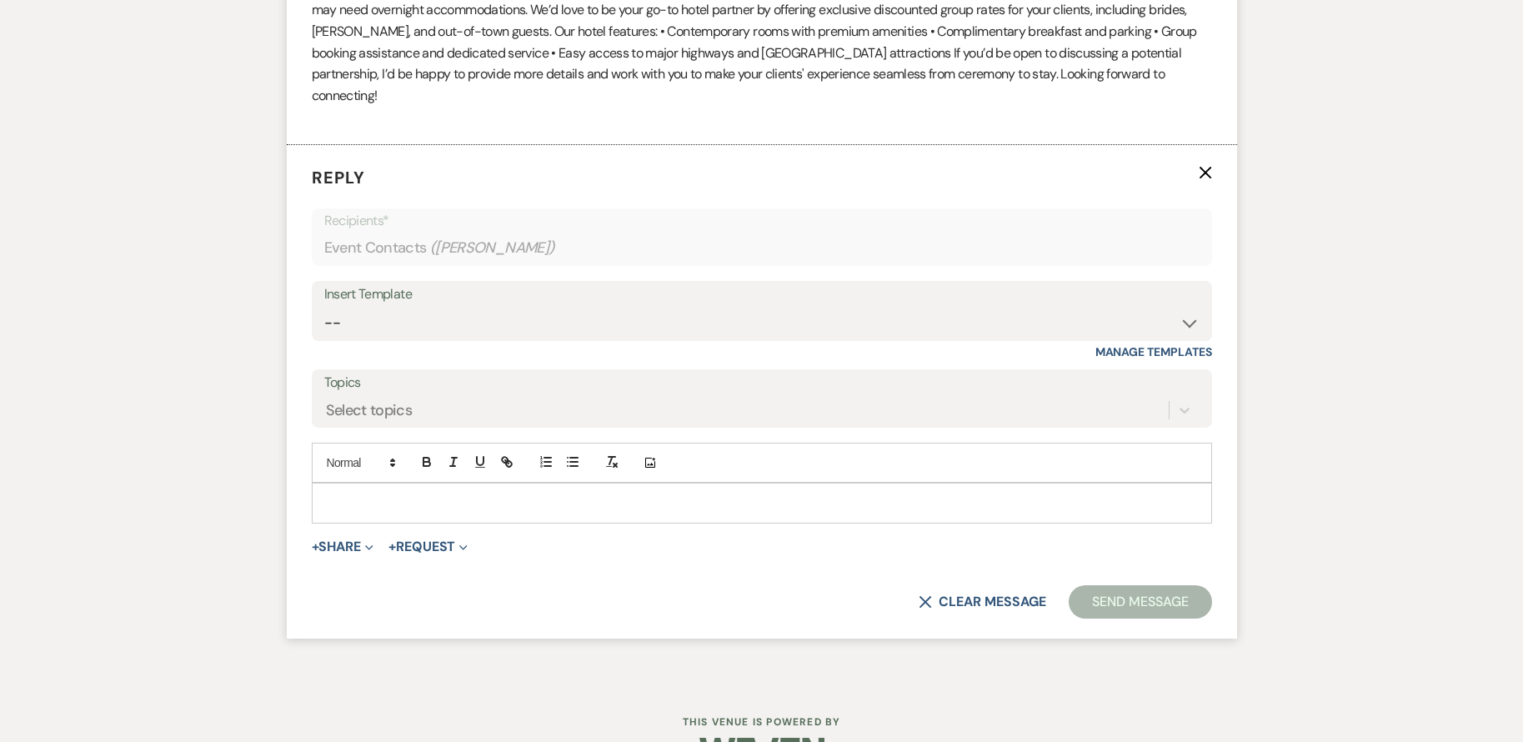
click at [509, 494] on p at bounding box center [762, 503] width 874 height 18
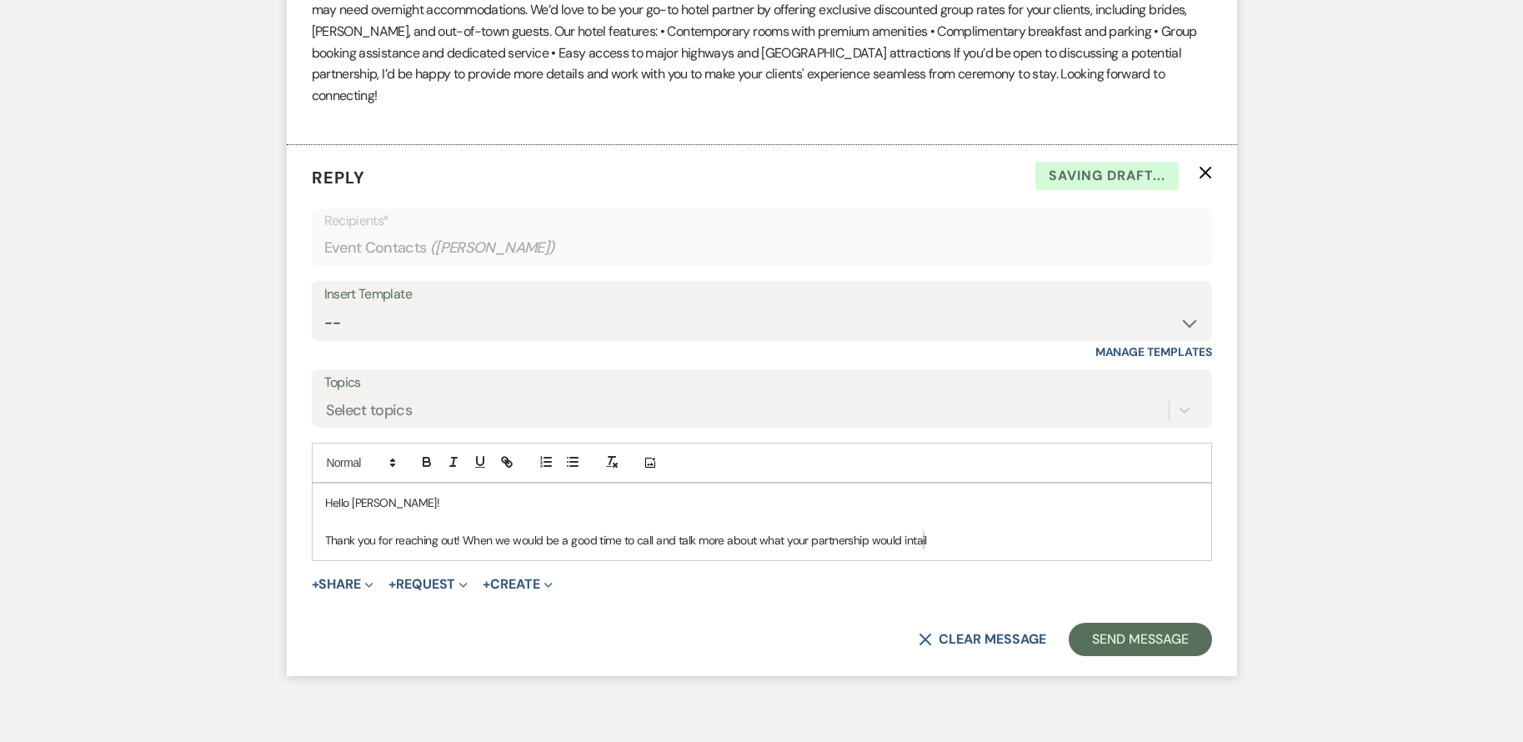
click at [915, 531] on p "Thank you for reaching out! When we would be a good time to call and talk more …" at bounding box center [762, 540] width 874 height 18
click at [939, 531] on p "Thank you for reaching out! When we would be a good time to call and talk more …" at bounding box center [762, 540] width 874 height 18
click at [1132, 531] on p "Thank you for reaching out! When we would be a good time to call and talk more …" at bounding box center [762, 540] width 874 height 18
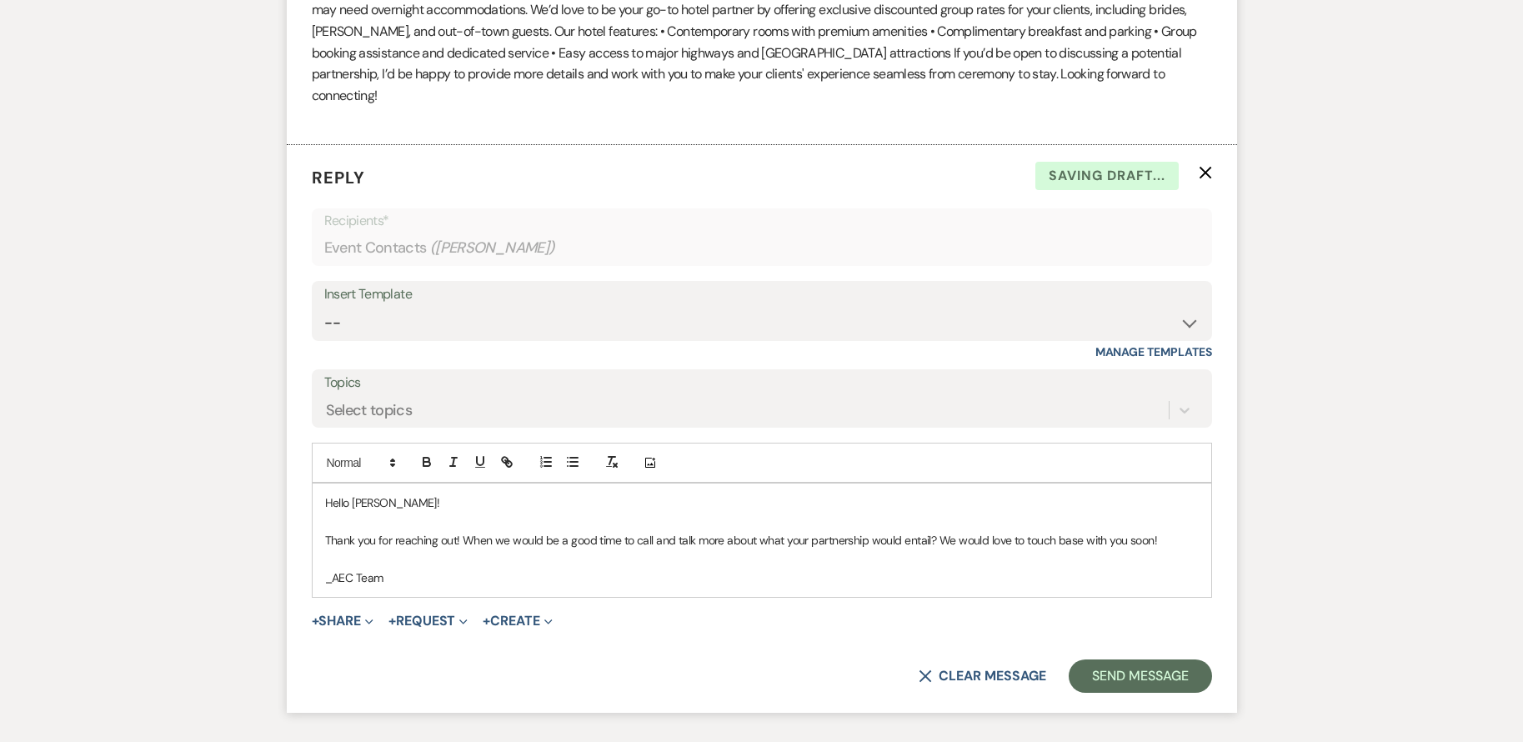
click at [336, 569] on p "_AEC Team" at bounding box center [762, 578] width 874 height 18
click at [333, 569] on p "_AEC Team" at bounding box center [762, 578] width 874 height 18
click at [936, 531] on p "Thank you for reaching out! When we would be a good time to call and talk more …" at bounding box center [762, 540] width 874 height 18
click at [1126, 659] on button "Send Message" at bounding box center [1140, 675] width 143 height 33
click at [917, 569] on p "-AEC Team" at bounding box center [762, 578] width 874 height 18
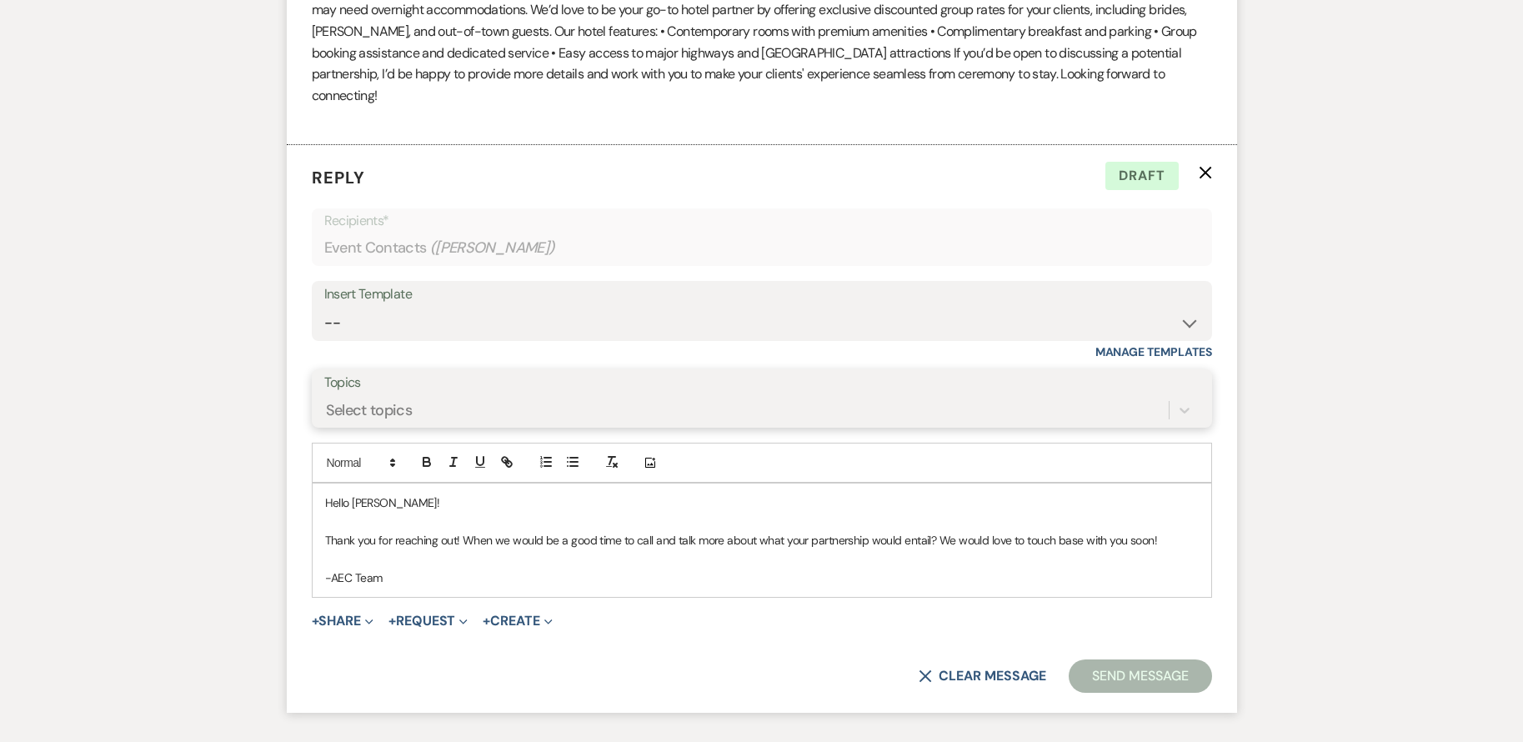
click at [439, 396] on div "Select topics" at bounding box center [746, 410] width 845 height 29
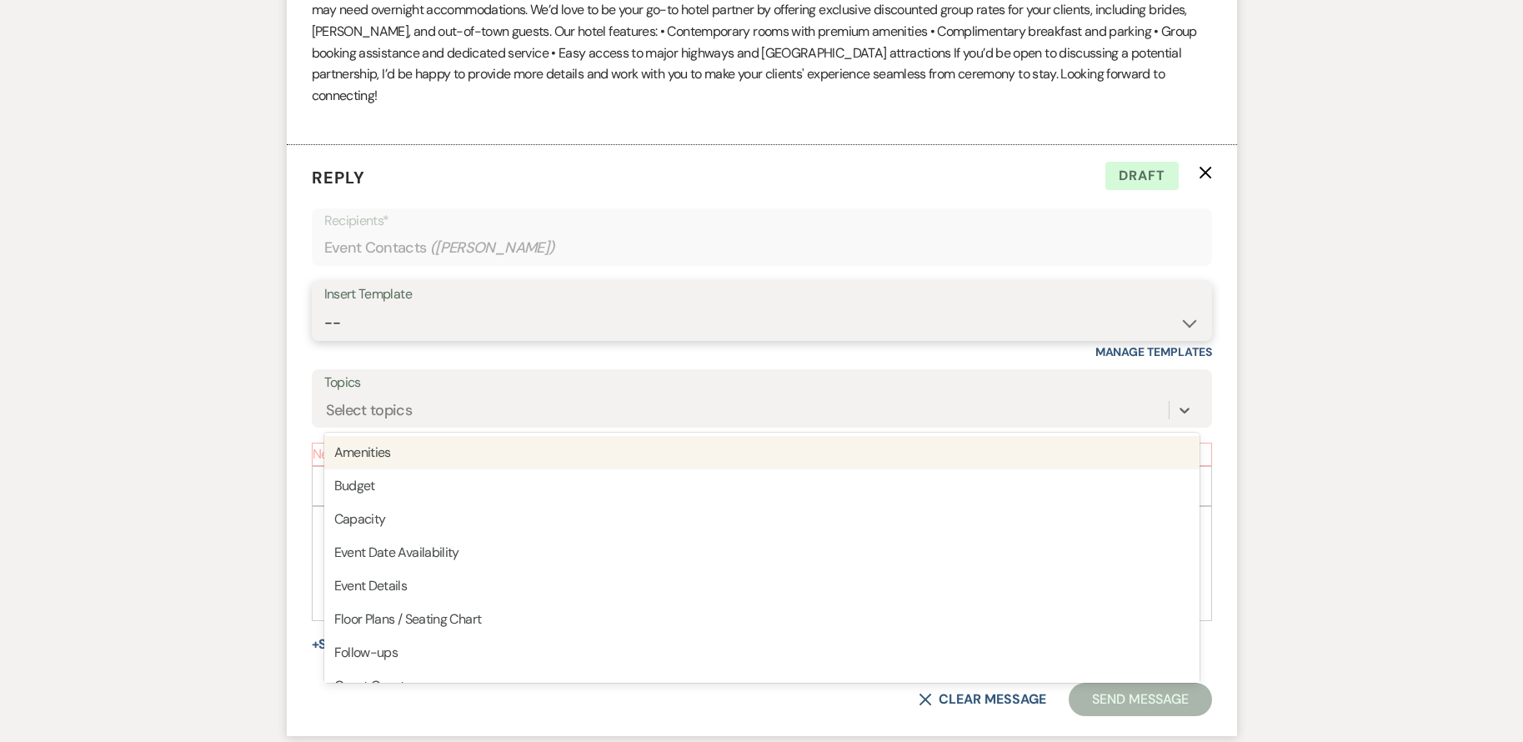
click at [454, 309] on select "-- Weven Planning Portal Introduction (Booked Events) Initial Inquiry Response …" at bounding box center [761, 323] width 875 height 33
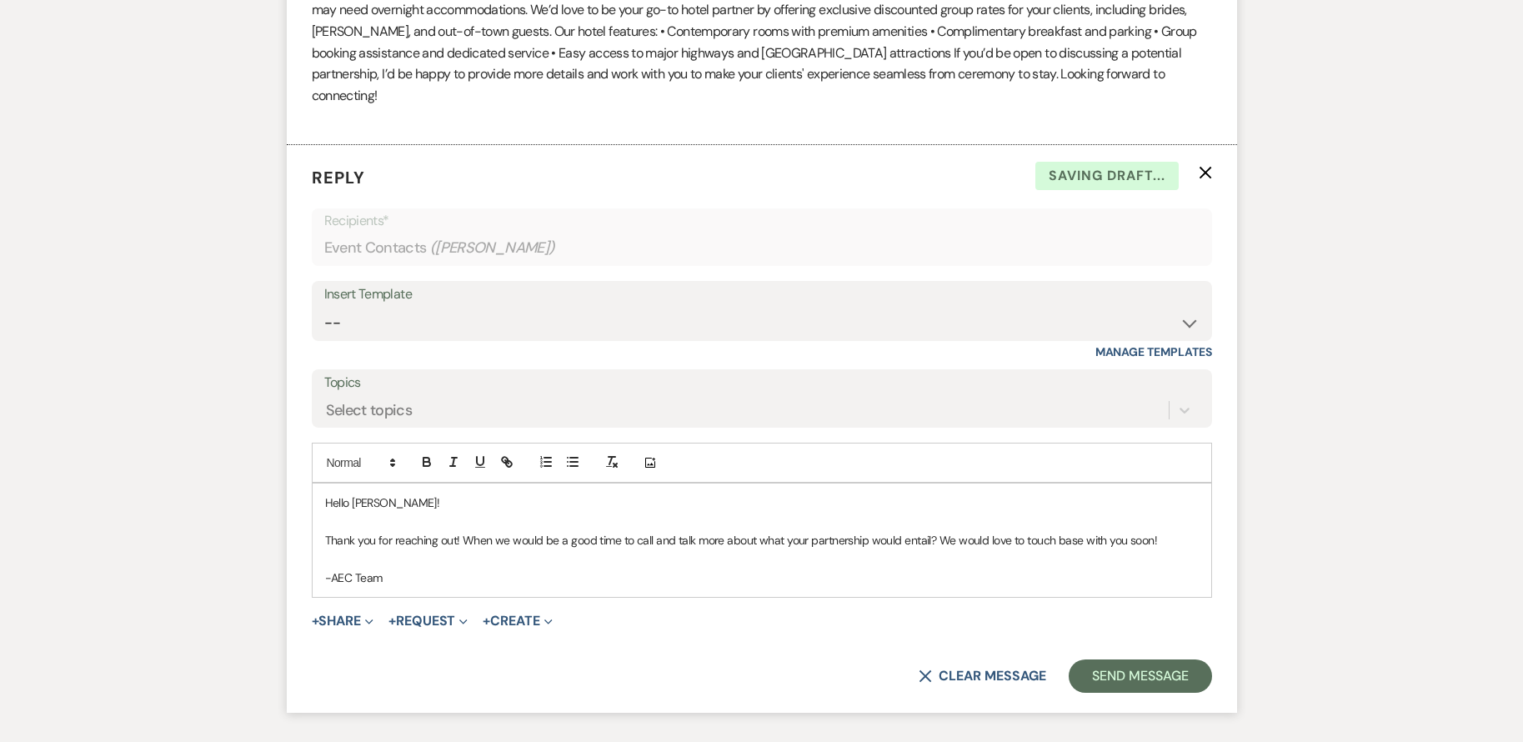
click at [253, 293] on div "Messages Tasks Payments Rental Overview Documents Contacts Notes Event Messages…" at bounding box center [761, 111] width 1523 height 1291
click at [372, 399] on div "Select topics" at bounding box center [369, 410] width 87 height 23
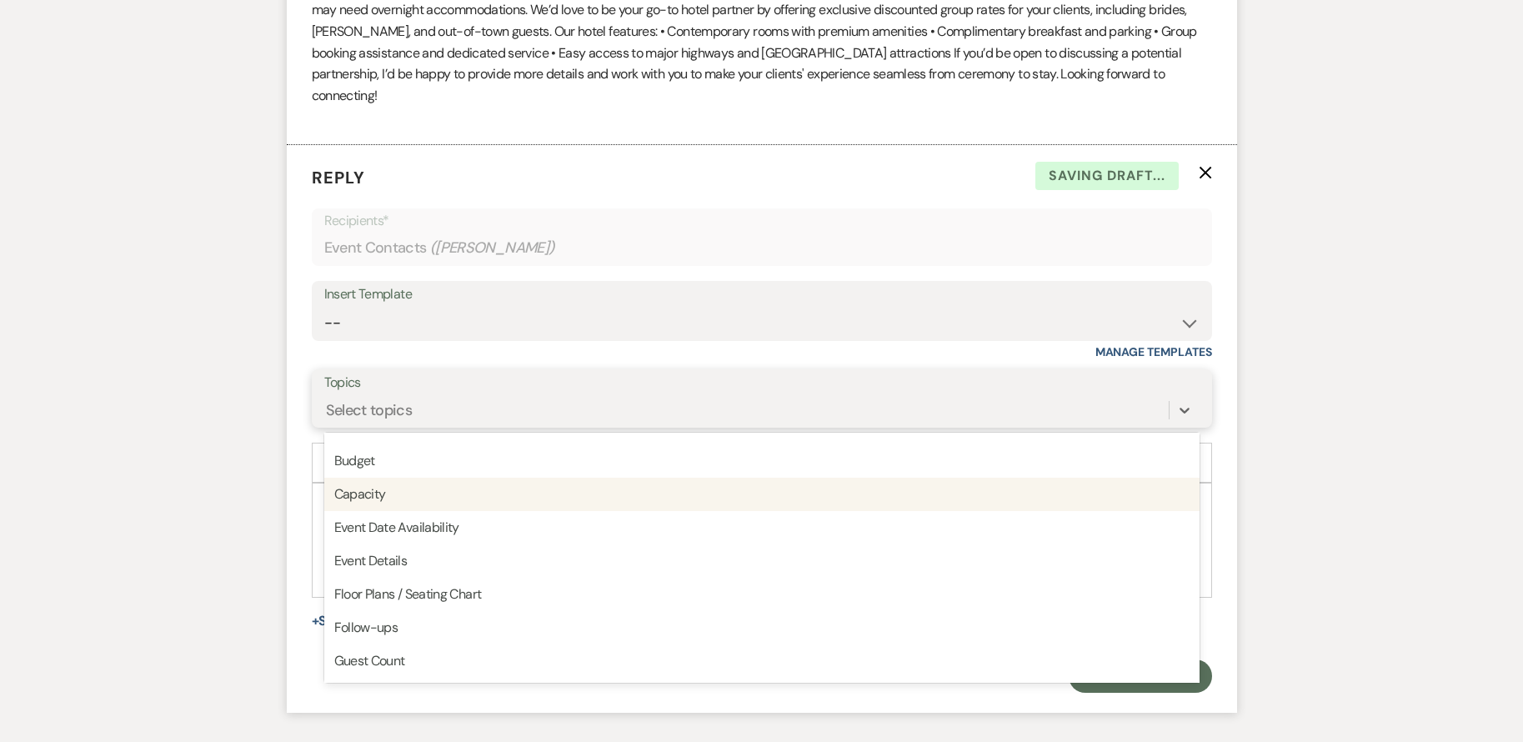
scroll to position [0, 0]
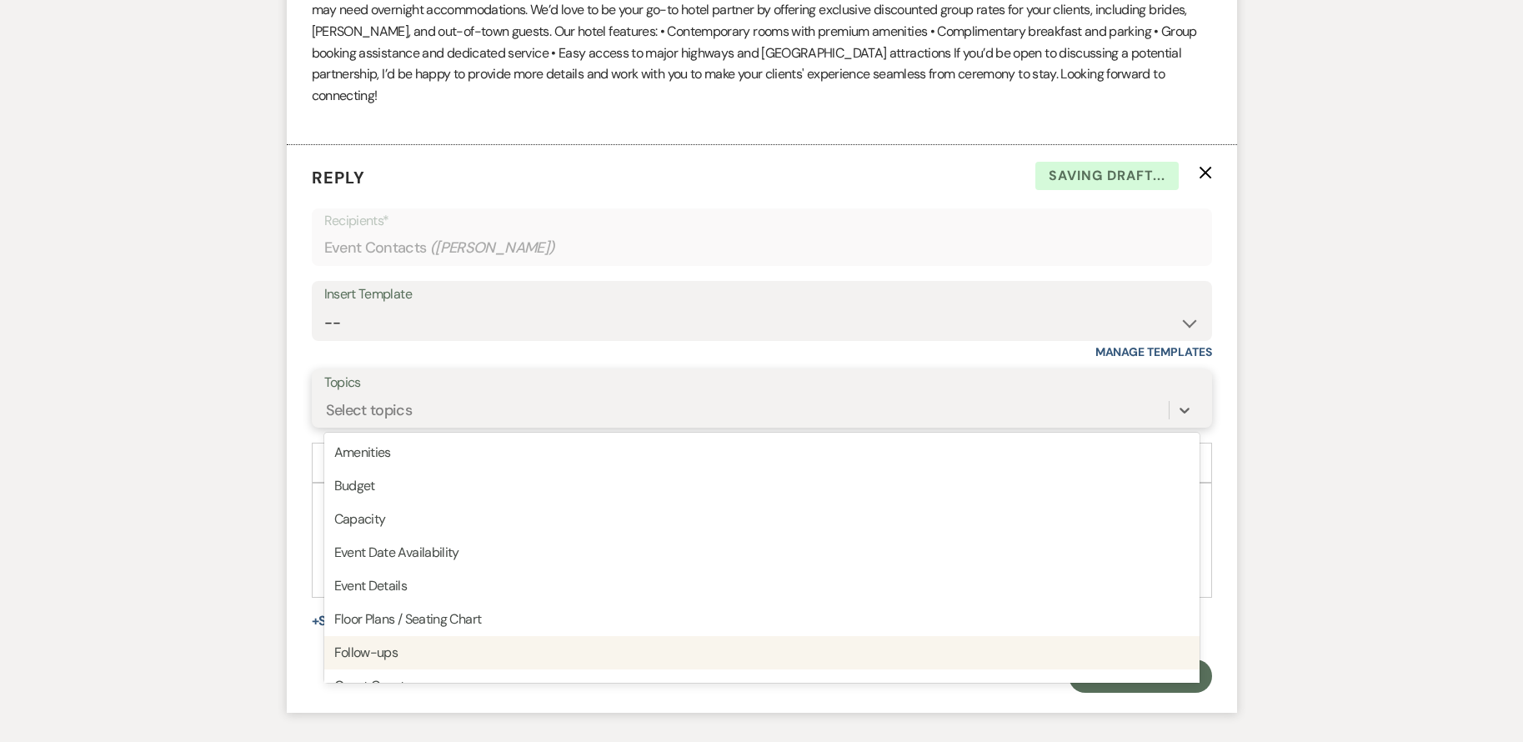
click at [433, 636] on div "Follow-ups" at bounding box center [761, 652] width 875 height 33
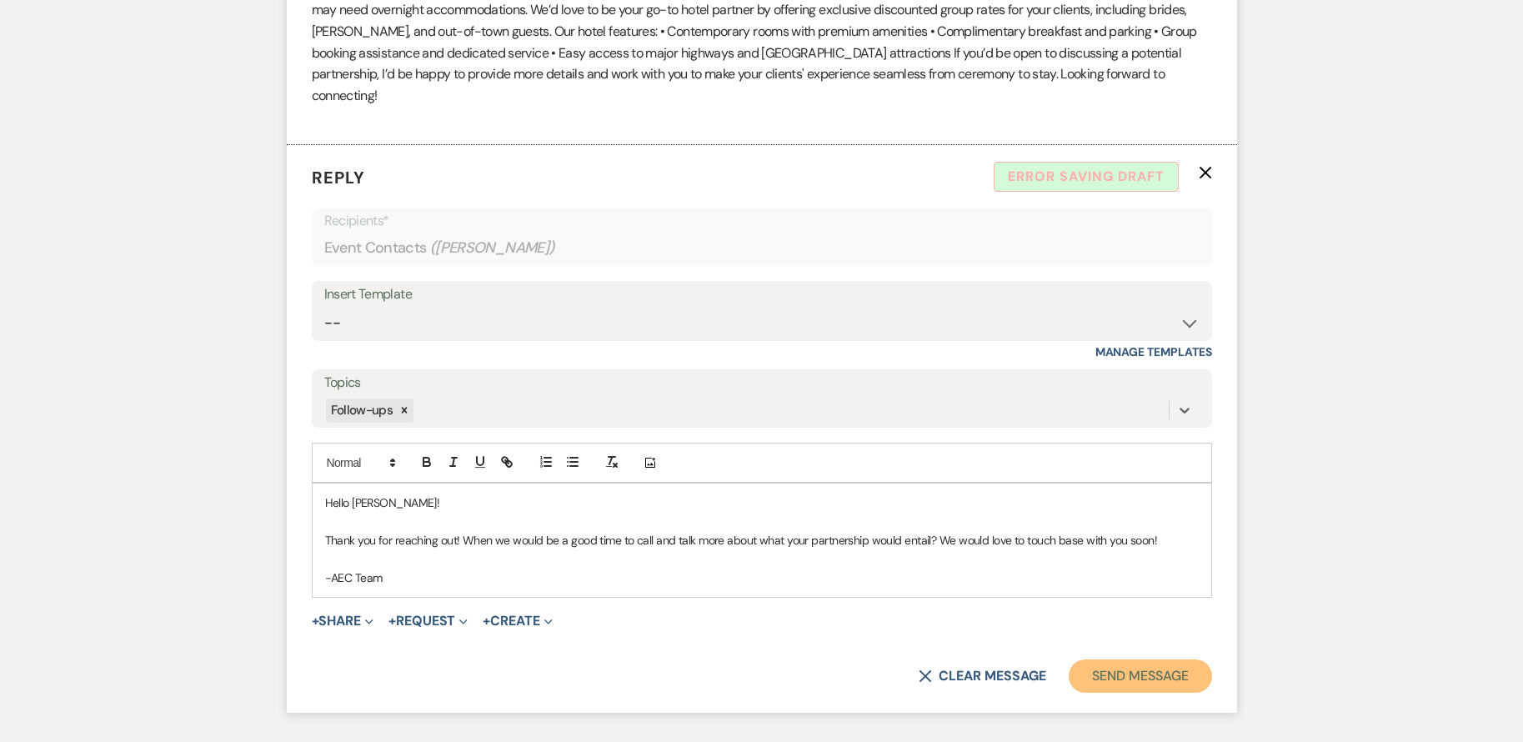
click at [1134, 659] on button "Send Message" at bounding box center [1140, 675] width 143 height 33
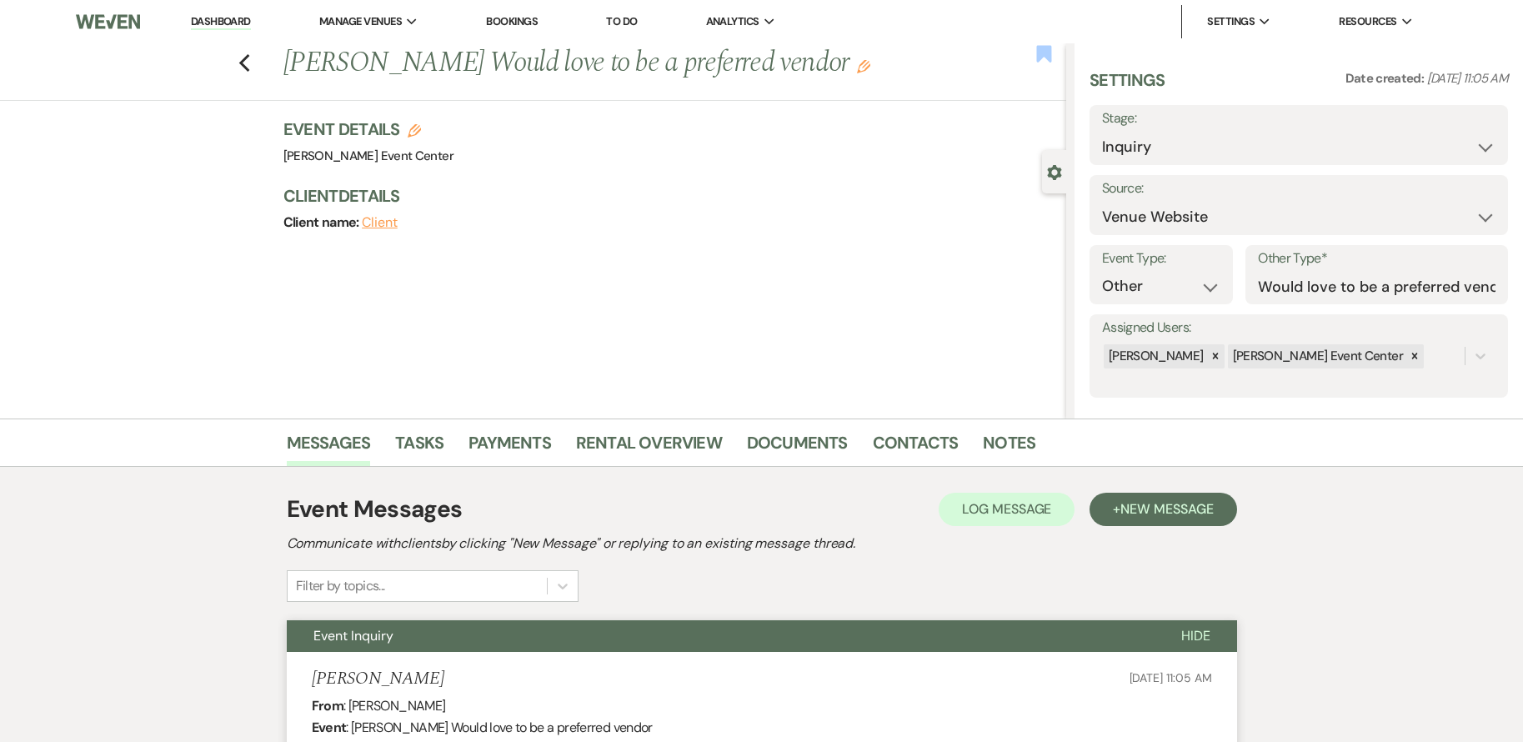
click at [1037, 54] on use "button" at bounding box center [1043, 53] width 15 height 17
click at [1043, 48] on use "button" at bounding box center [1043, 53] width 15 height 17
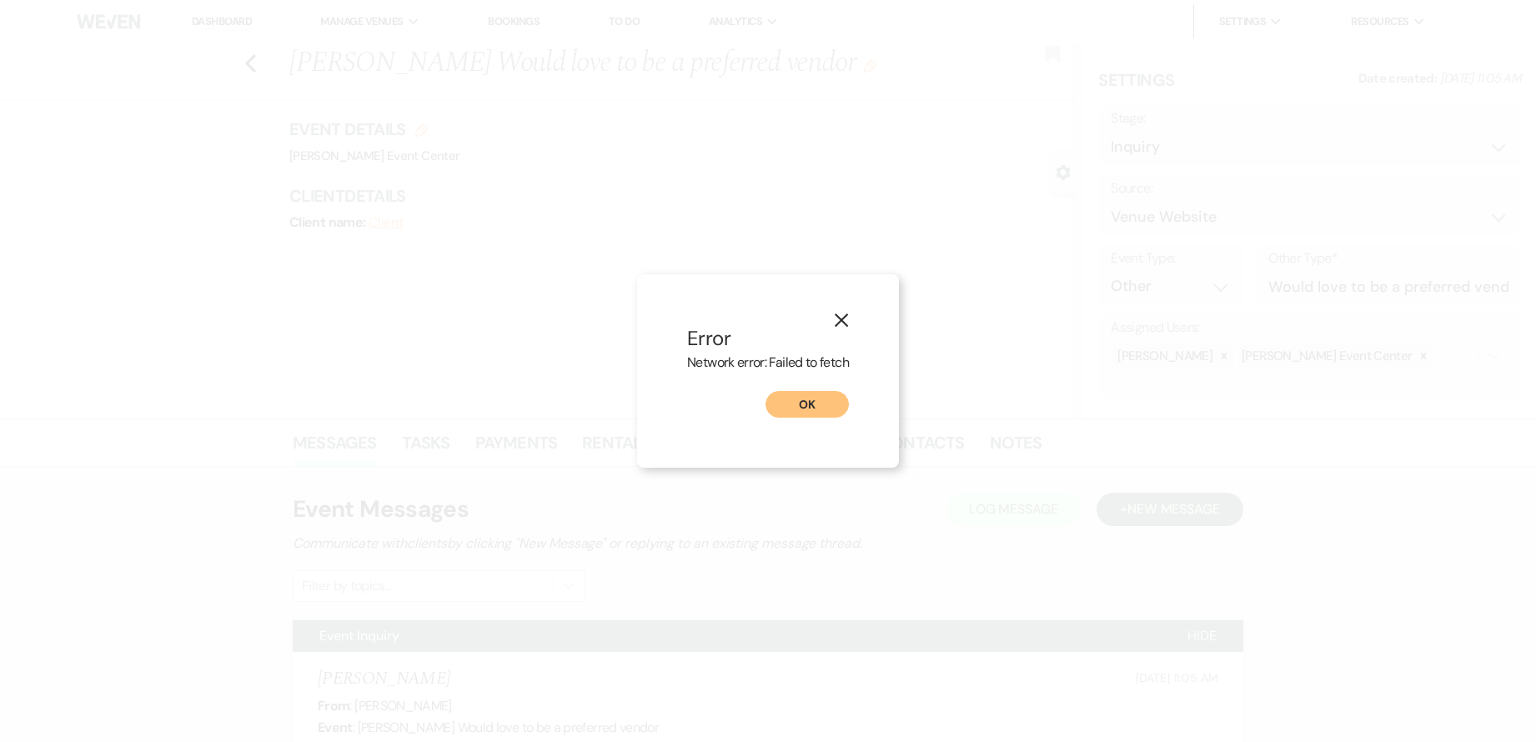
click at [826, 406] on button "OK" at bounding box center [806, 404] width 83 height 27
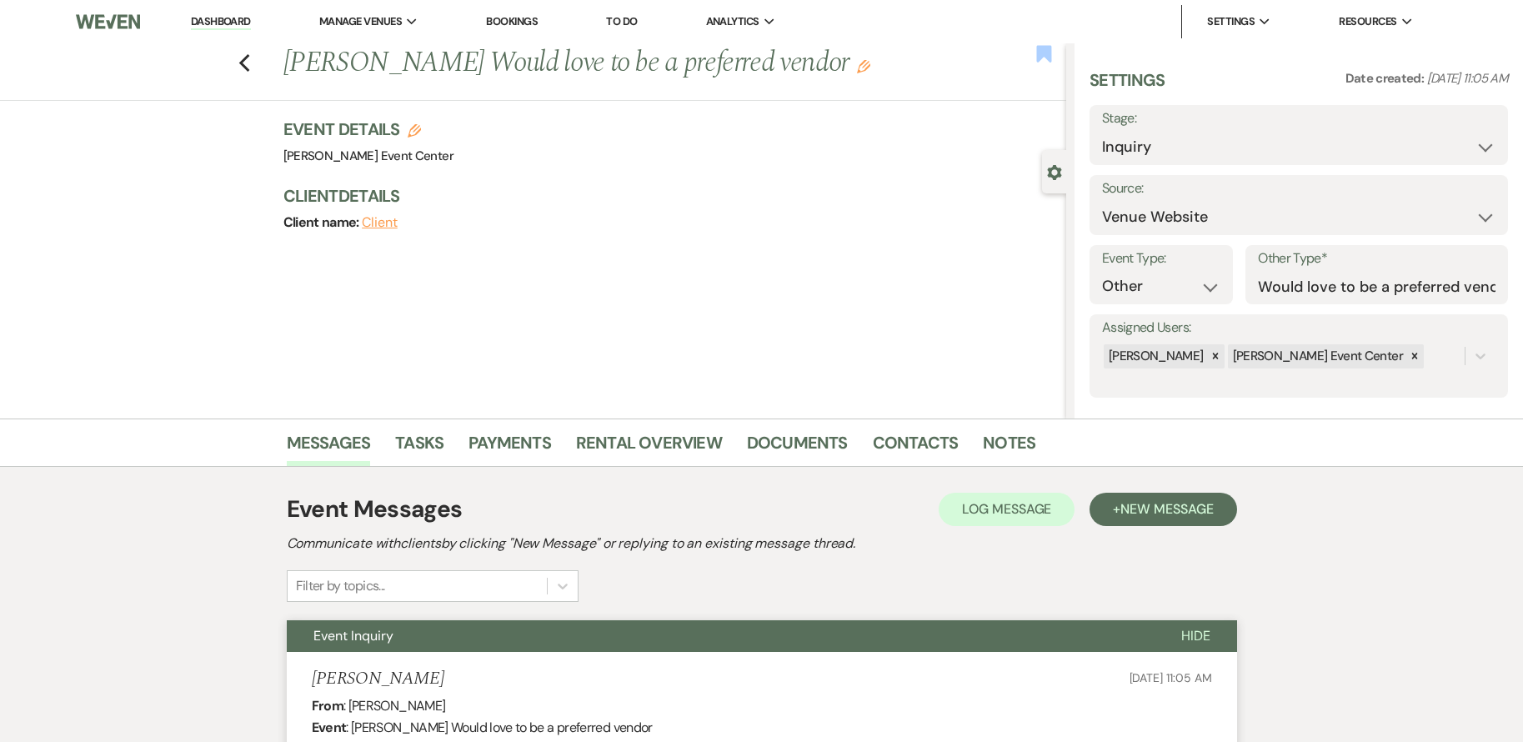
click at [1047, 53] on use "button" at bounding box center [1043, 53] width 15 height 17
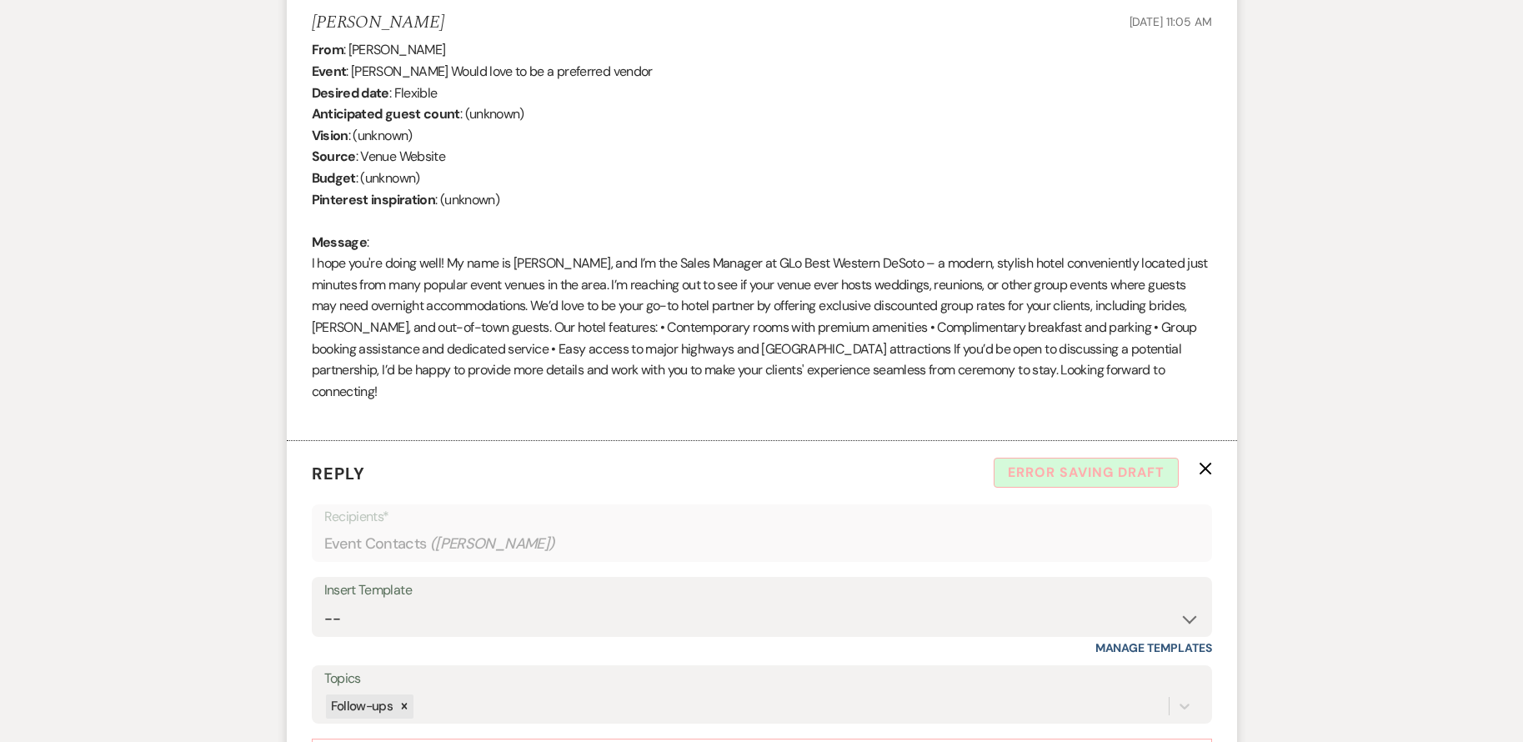
scroll to position [1077, 0]
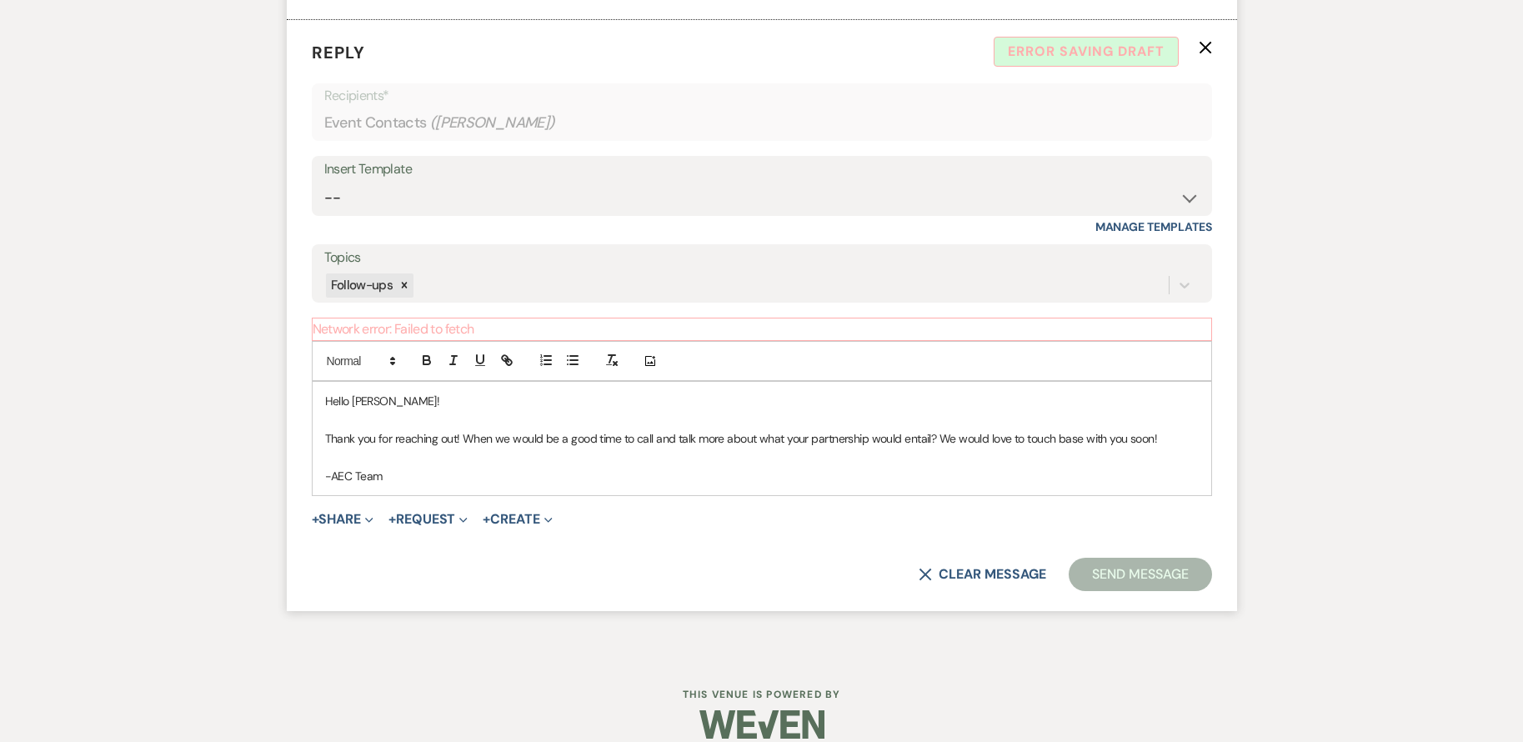
click at [533, 410] on p at bounding box center [762, 419] width 874 height 18
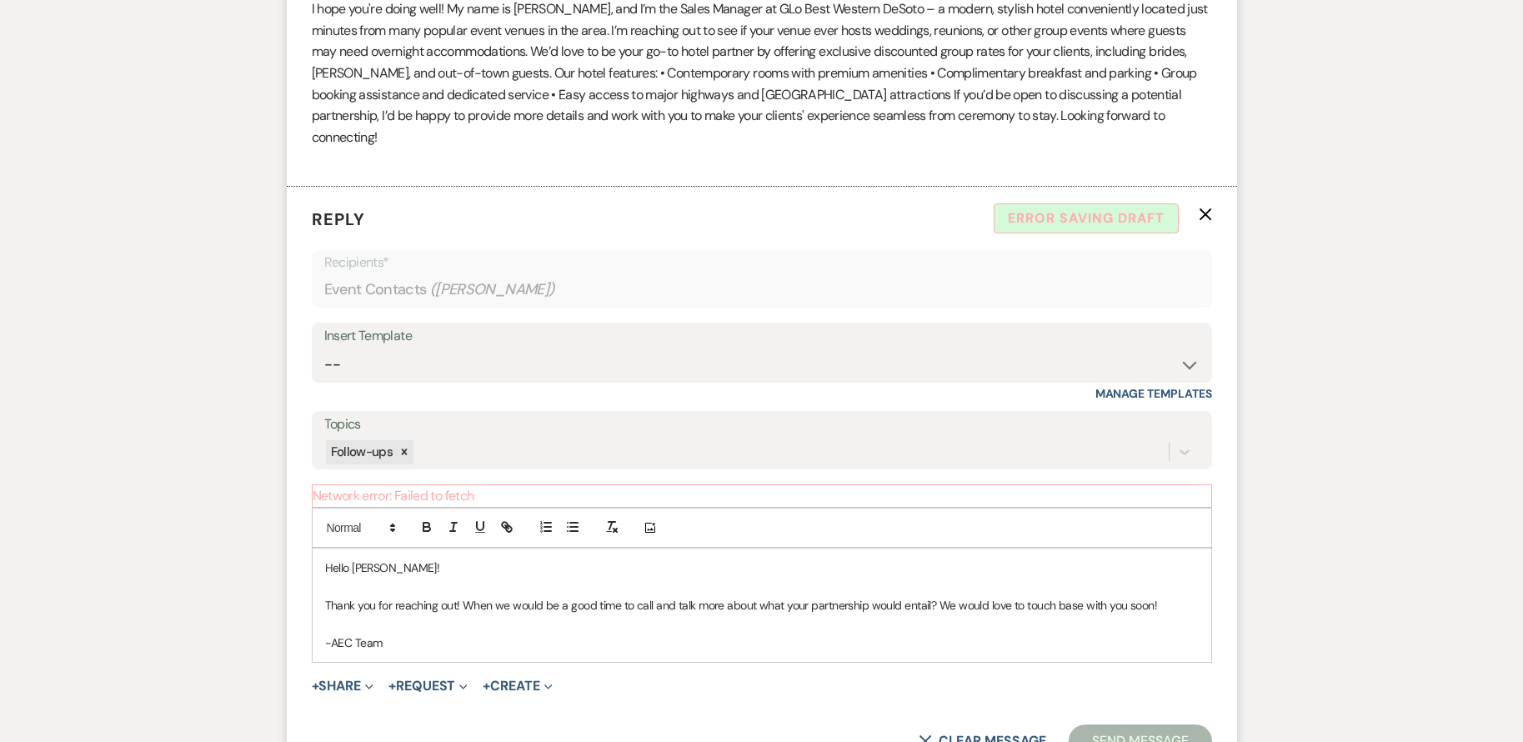
scroll to position [994, 0]
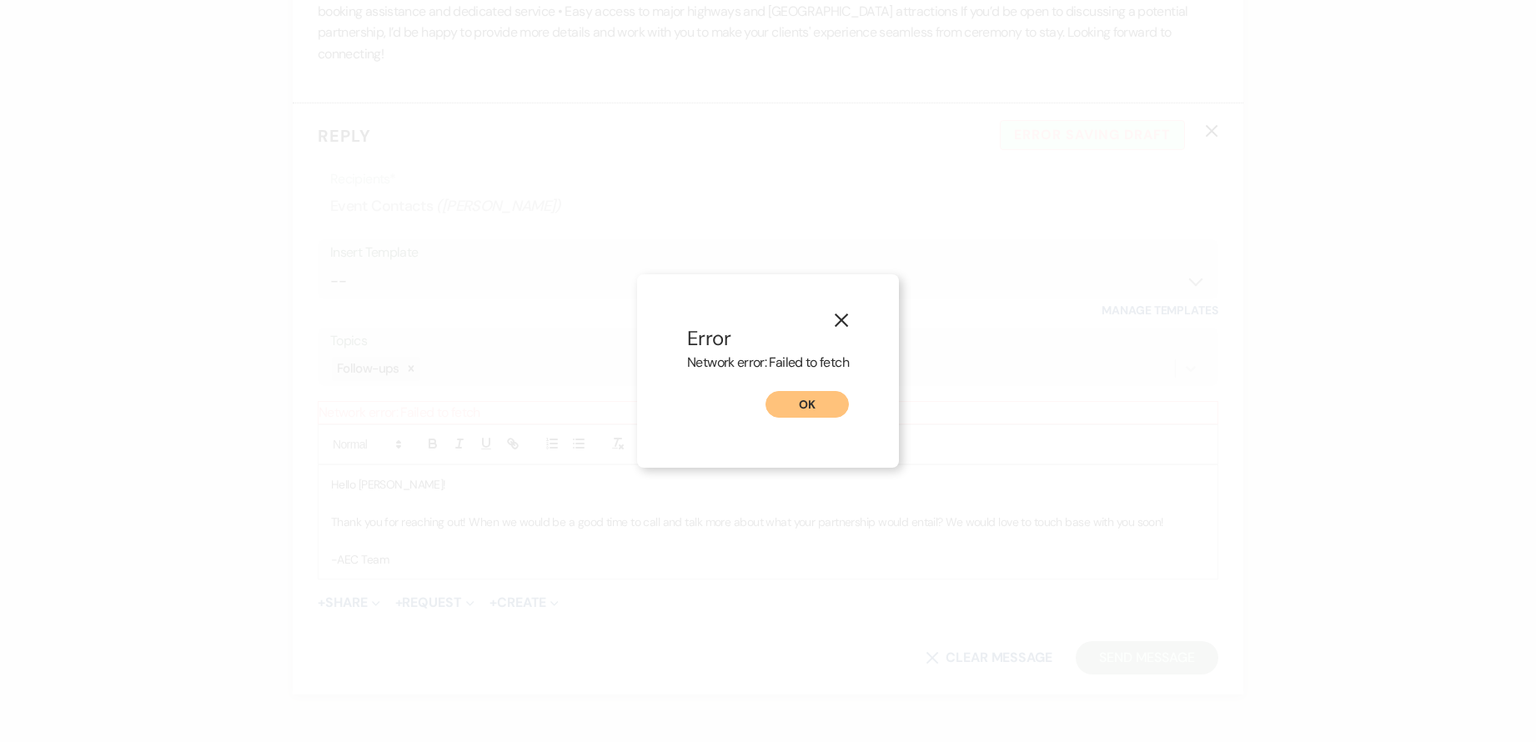
click at [802, 415] on button "OK" at bounding box center [806, 404] width 83 height 27
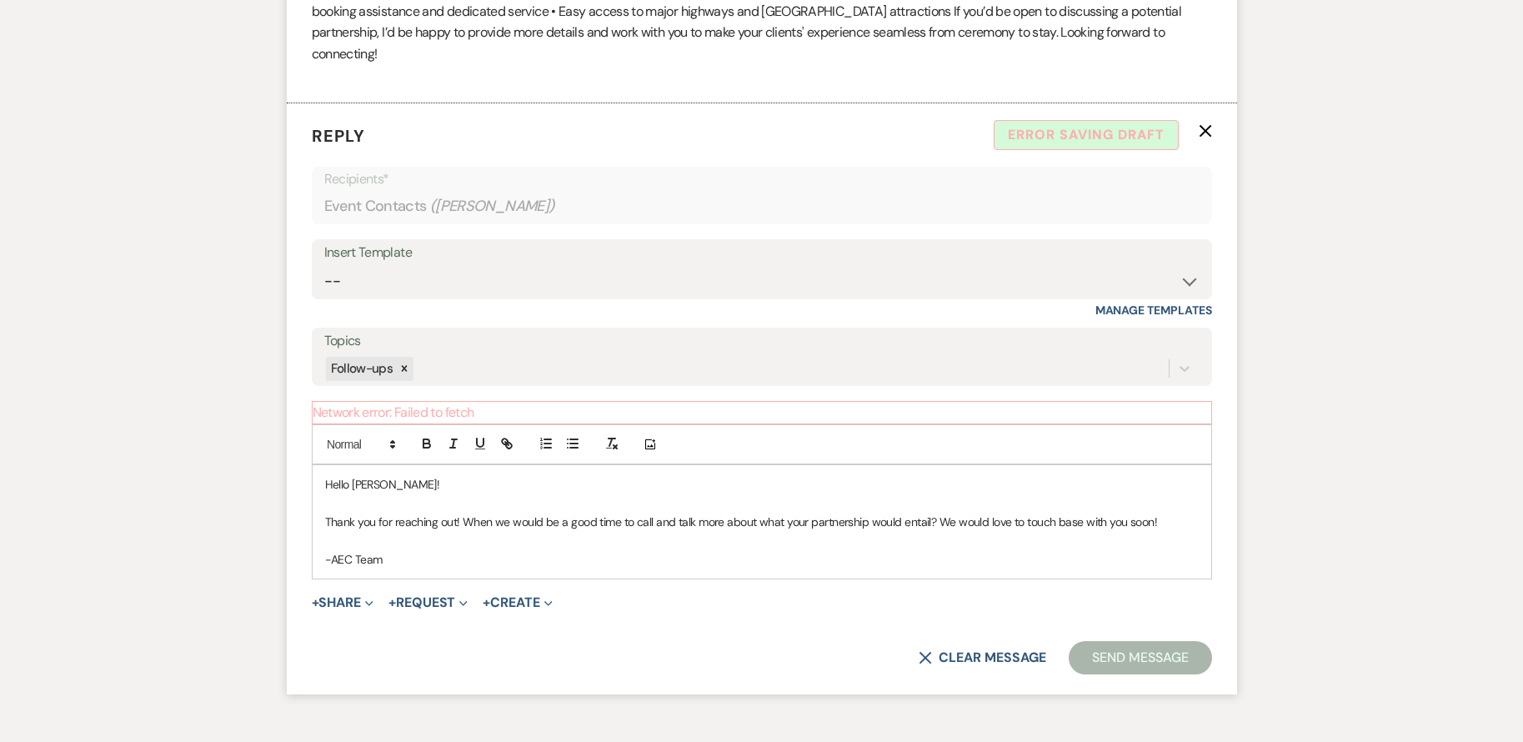
click at [1115, 641] on button "Send Message" at bounding box center [1140, 657] width 143 height 33
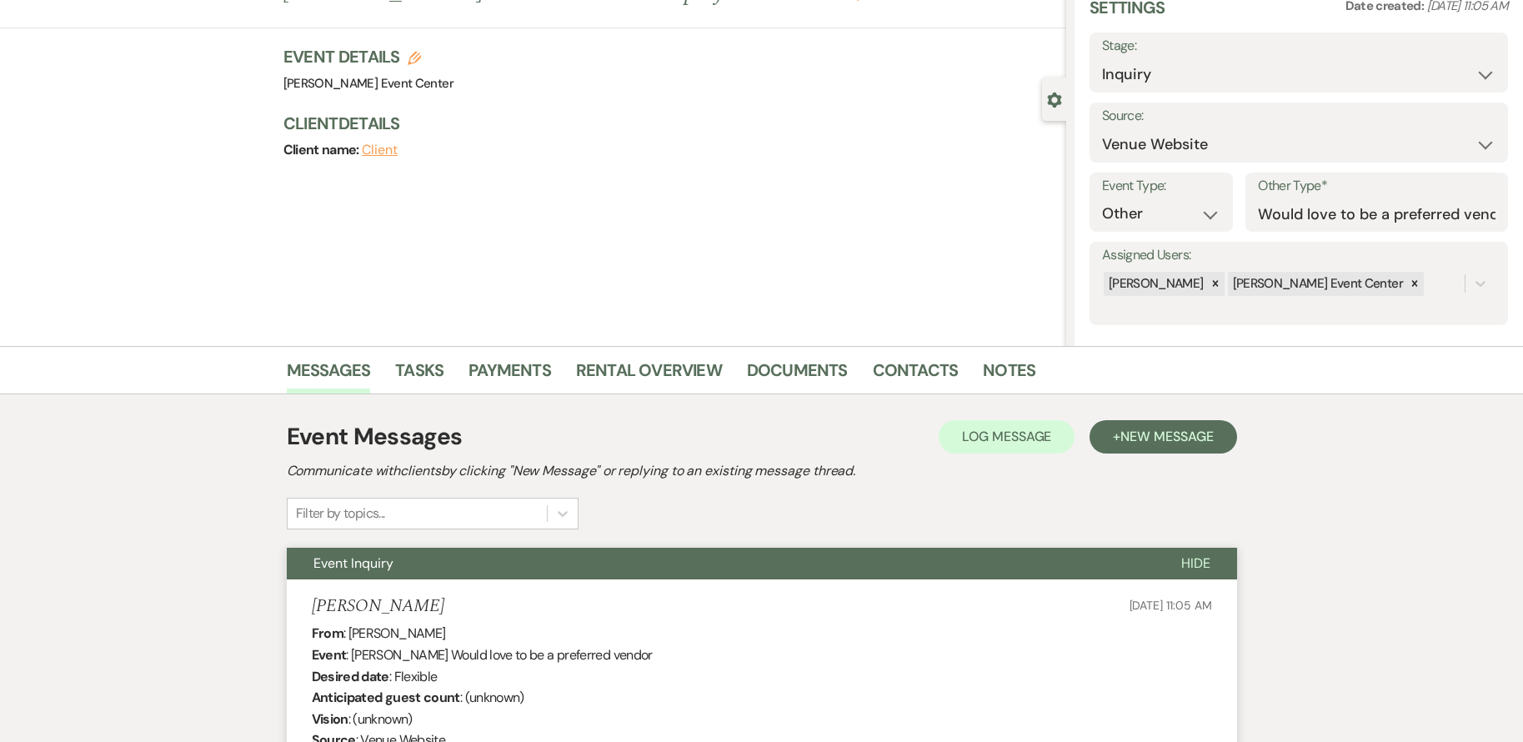
scroll to position [0, 0]
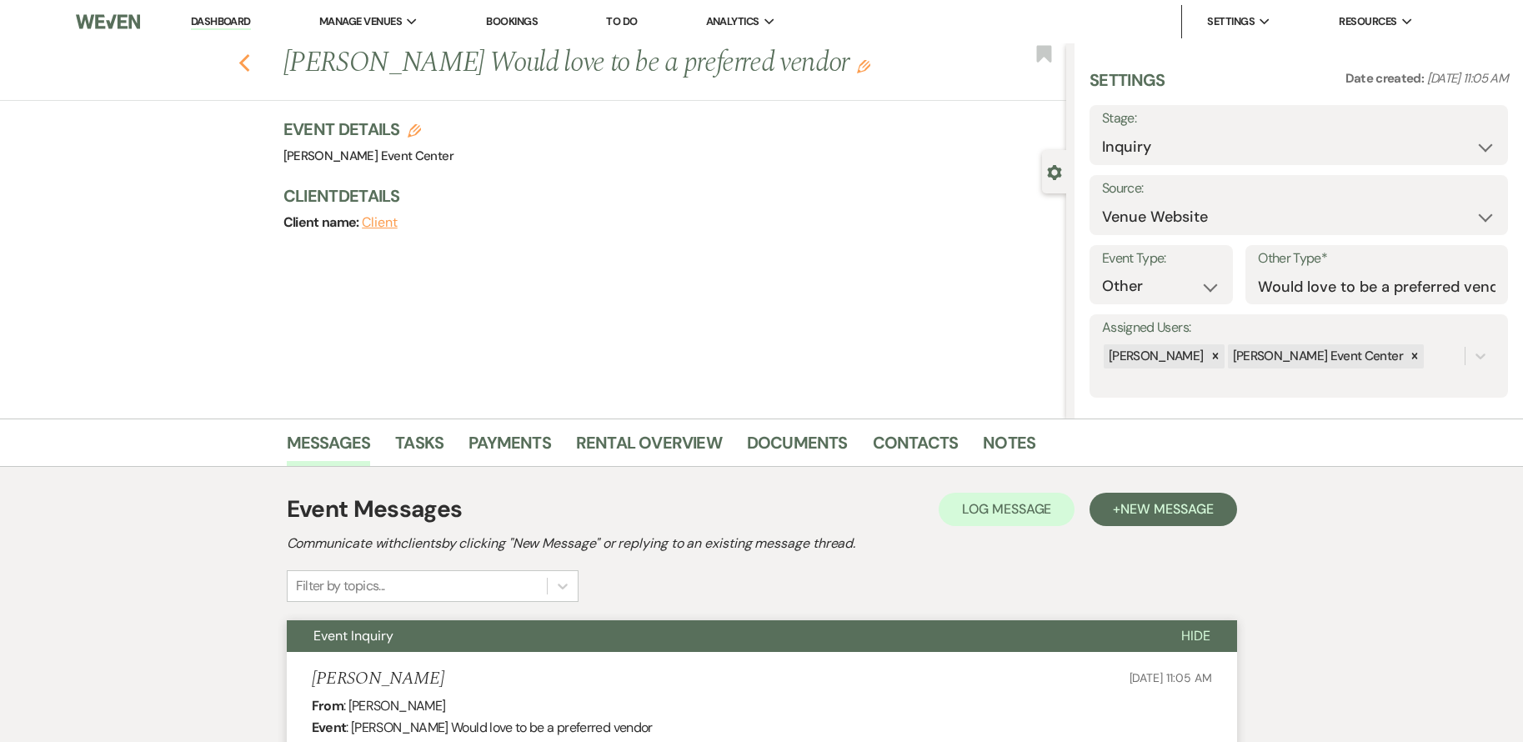
click at [251, 64] on icon "Previous" at bounding box center [244, 63] width 13 height 20
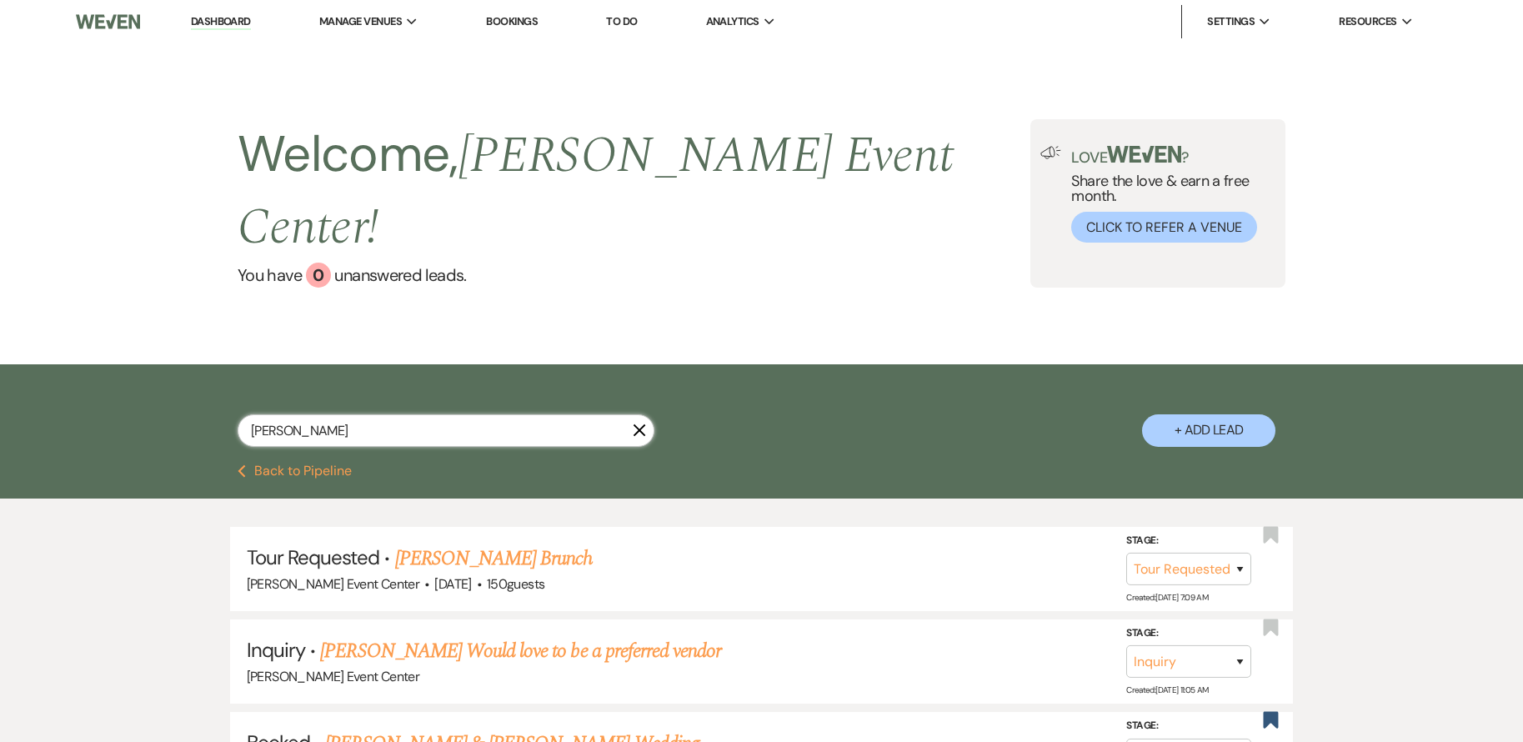
click at [420, 414] on input "[PERSON_NAME]" at bounding box center [446, 430] width 417 height 33
click at [1269, 619] on use "button" at bounding box center [1271, 627] width 15 height 17
click at [443, 414] on input "[PERSON_NAME]" at bounding box center [446, 430] width 417 height 33
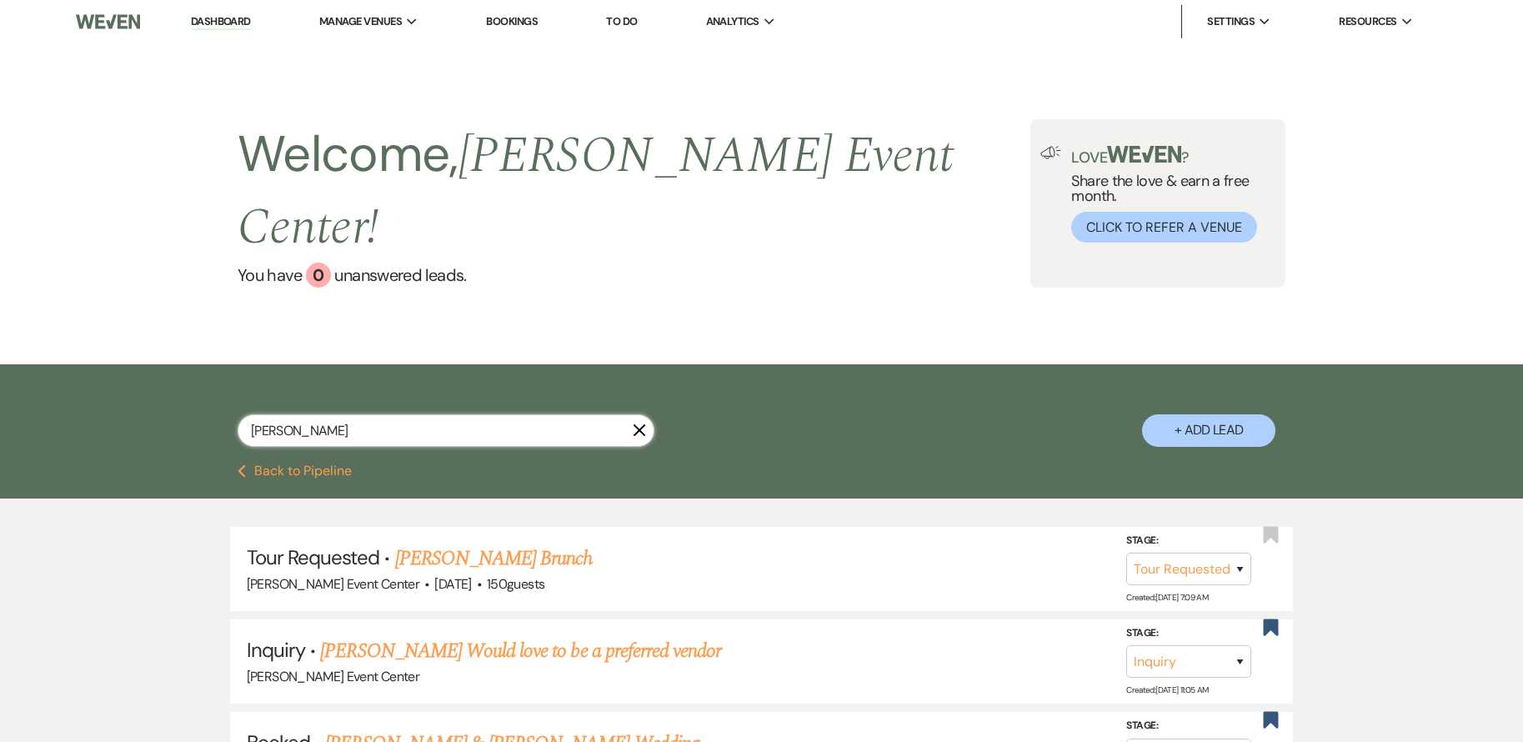
click at [443, 414] on input "[PERSON_NAME]" at bounding box center [446, 430] width 417 height 33
select select "2"
select select "8"
select select "4"
click at [389, 414] on input "text" at bounding box center [446, 430] width 417 height 33
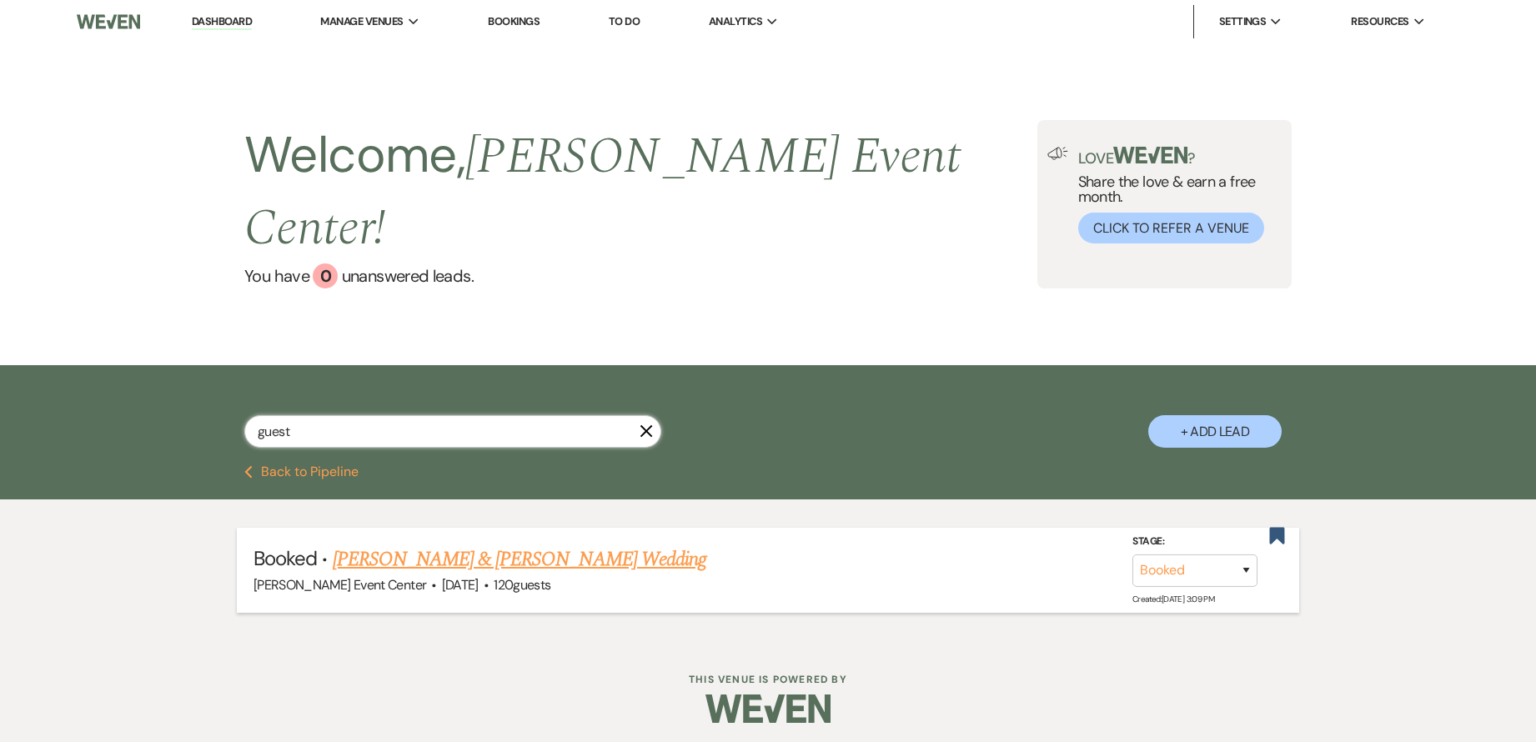
type input "guest"
click at [487, 544] on link "[PERSON_NAME] & [PERSON_NAME] Wedding" at bounding box center [520, 559] width 374 height 30
